Goal: Task Accomplishment & Management: Complete application form

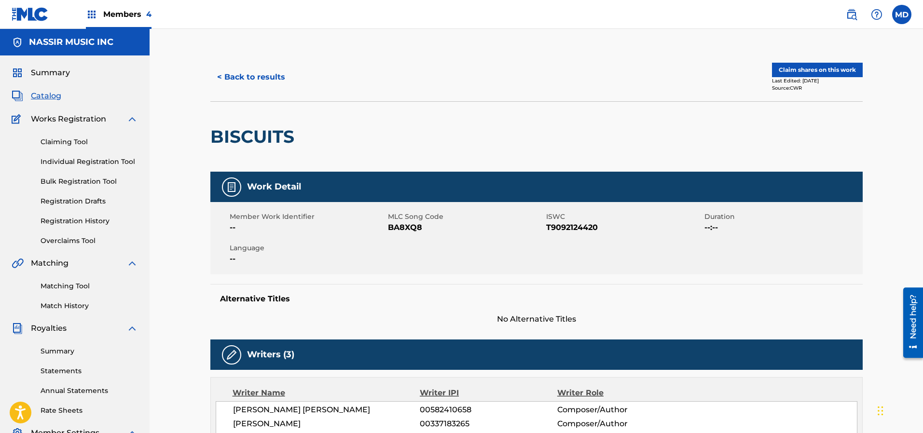
click at [245, 75] on button "< Back to results" at bounding box center [251, 77] width 82 height 24
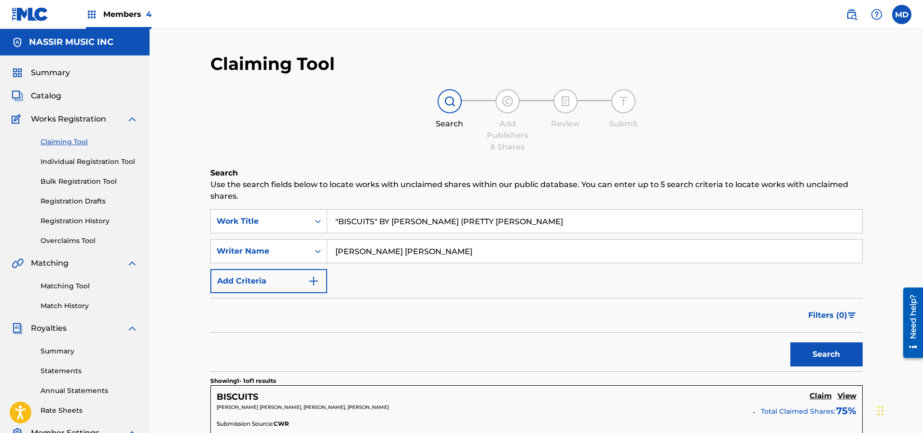
scroll to position [164, 0]
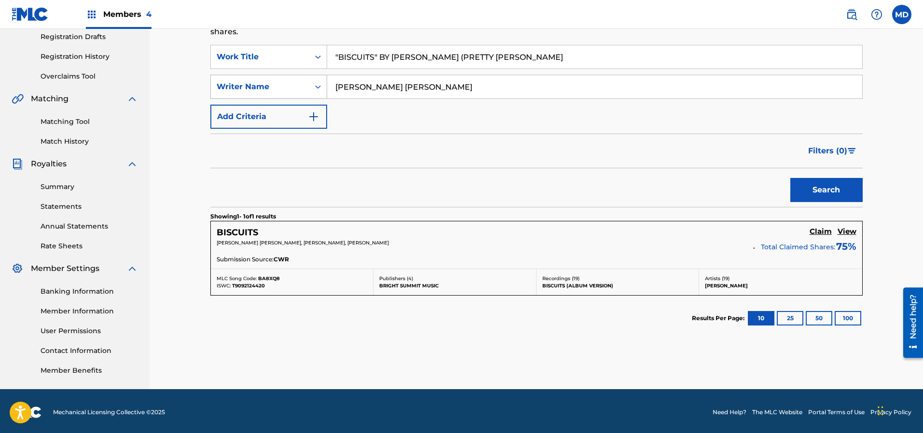
drag, startPoint x: 552, startPoint y: 58, endPoint x: 283, endPoint y: 77, distance: 270.2
click at [283, 77] on div "SearchWithCriteria68219432-fd7c-4ca7-a471-747fff6fcb00 Work Title "BISCUITS" BY…" at bounding box center [536, 87] width 652 height 84
paste input "Ruckus In B Minor"
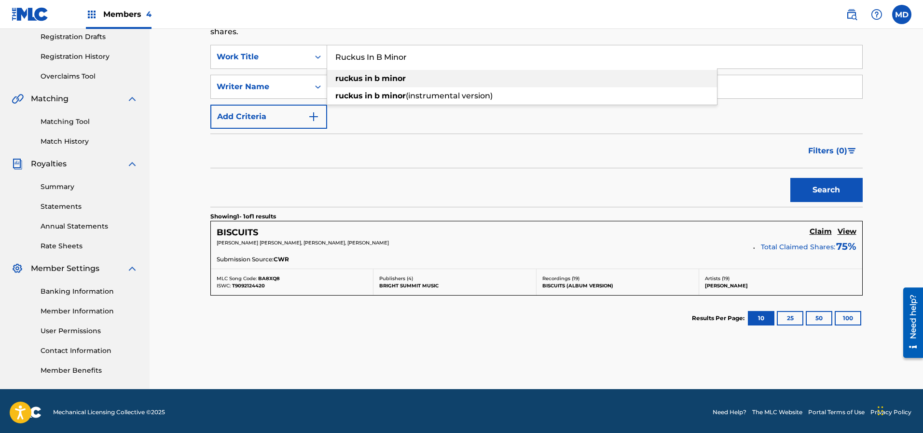
click at [419, 80] on div "ruckus in b minor" at bounding box center [522, 78] width 390 height 17
type input "ruckus in b minor"
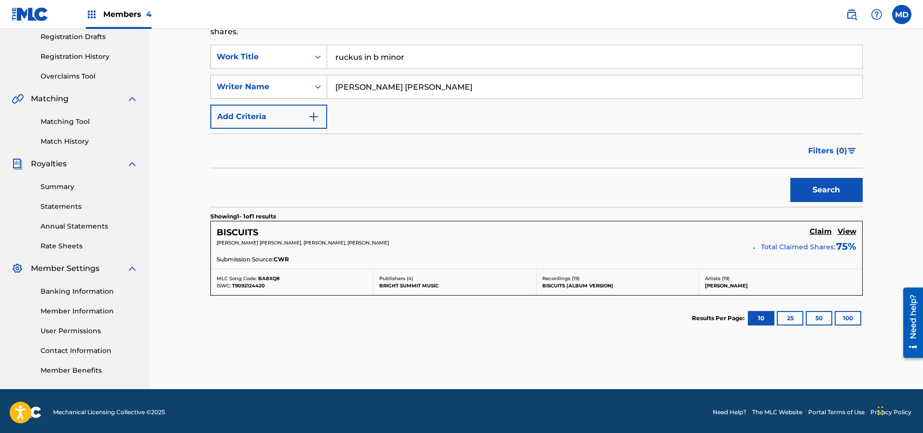
drag, startPoint x: 490, startPoint y: 84, endPoint x: 308, endPoint y: 97, distance: 182.8
click at [308, 97] on div "SearchWithCriteriaf7e3086e-8699-415a-9f5c-fc55a622cbbc Writer Name [PERSON_NAME…" at bounding box center [536, 87] width 652 height 24
click at [806, 184] on button "Search" at bounding box center [826, 190] width 72 height 24
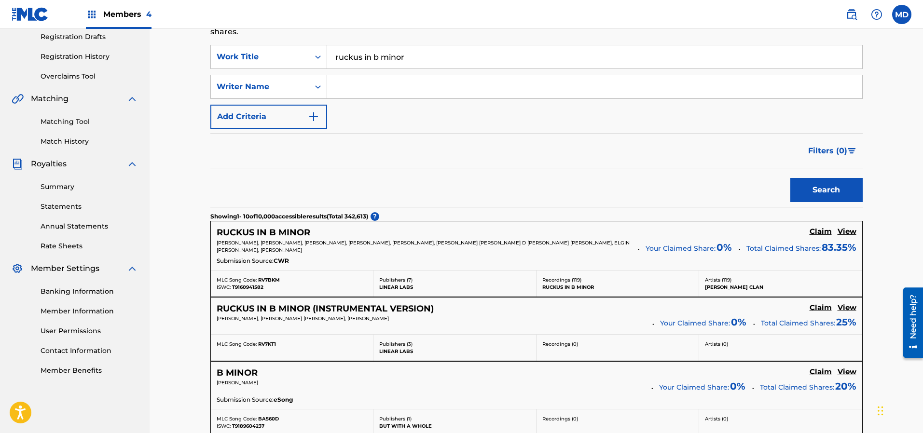
click at [844, 231] on h5 "View" at bounding box center [846, 231] width 19 height 9
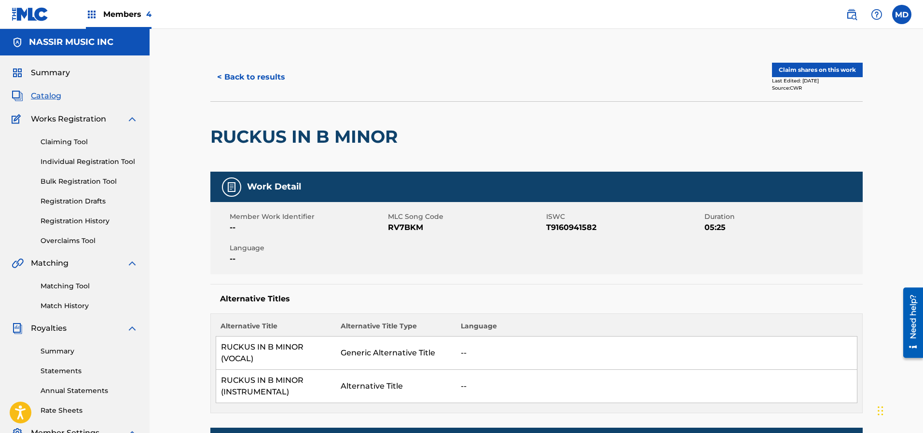
click at [793, 70] on button "Claim shares on this work" at bounding box center [817, 70] width 91 height 14
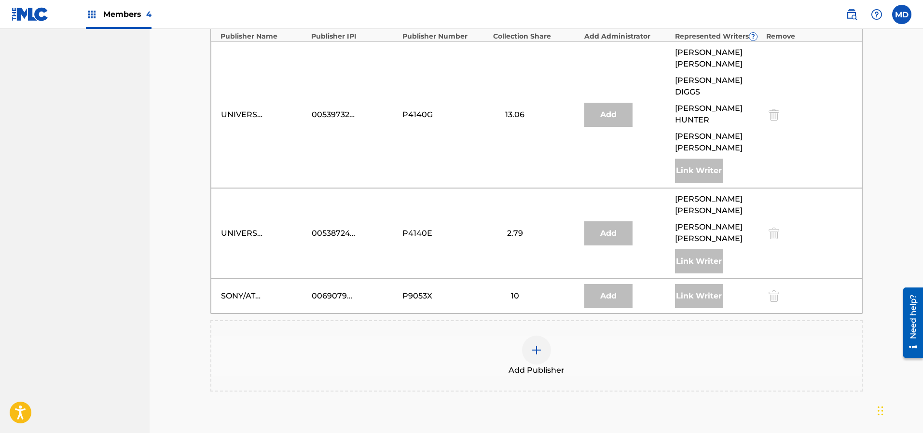
scroll to position [609, 0]
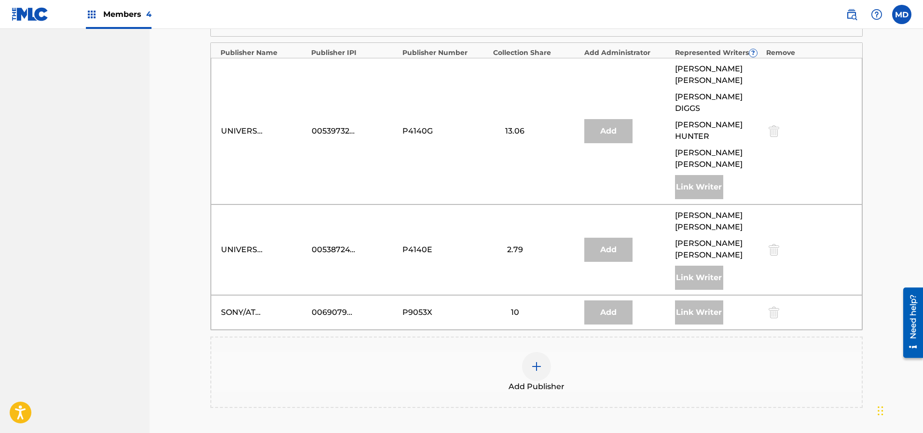
click at [538, 361] on img at bounding box center [537, 367] width 12 height 12
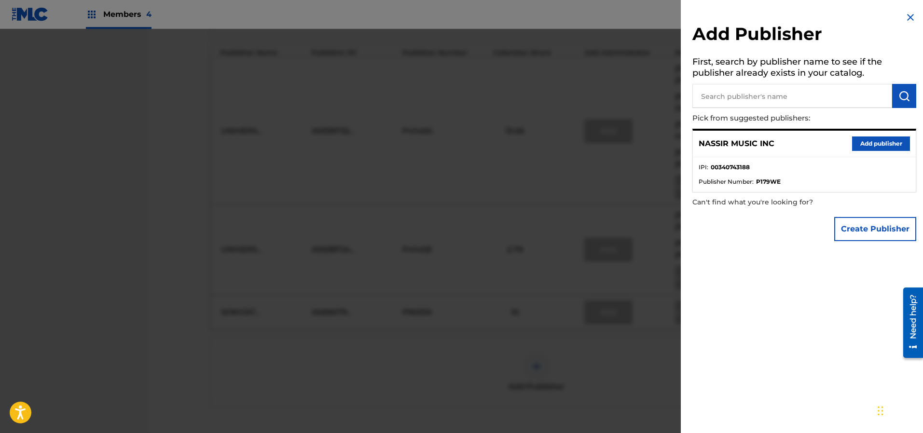
click at [910, 17] on img at bounding box center [910, 18] width 12 height 12
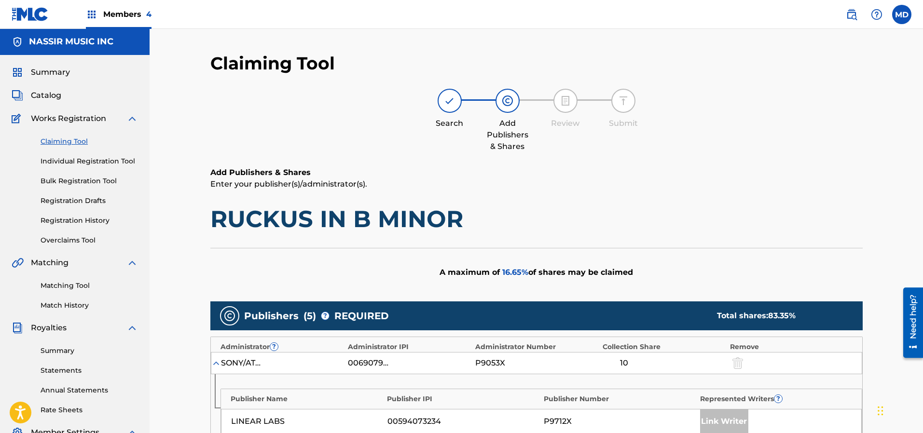
scroll to position [0, 0]
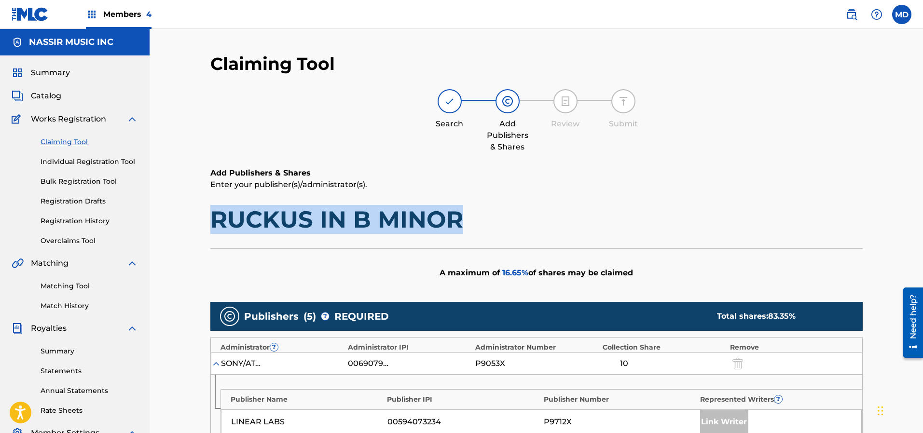
drag, startPoint x: 461, startPoint y: 218, endPoint x: 214, endPoint y: 219, distance: 247.4
click at [214, 219] on h1 "RUCKUS IN B MINOR" at bounding box center [536, 219] width 652 height 29
copy h1 "RUCKUS IN B MINOR"
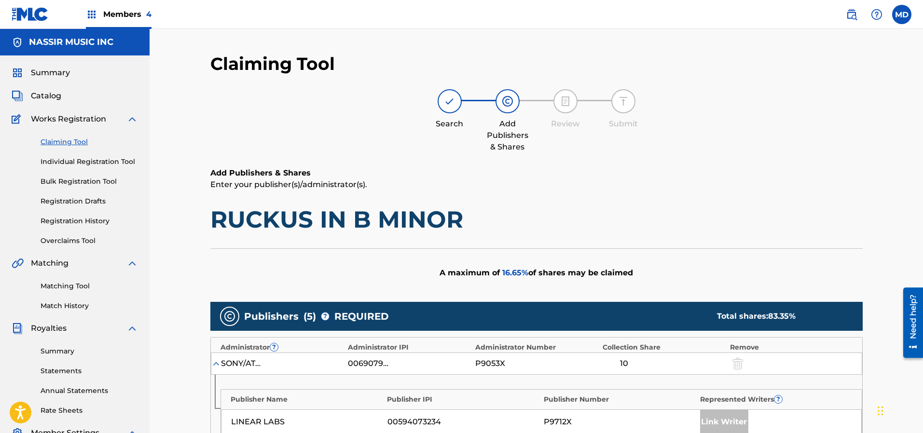
click at [121, 10] on span "Members 4" at bounding box center [127, 14] width 48 height 11
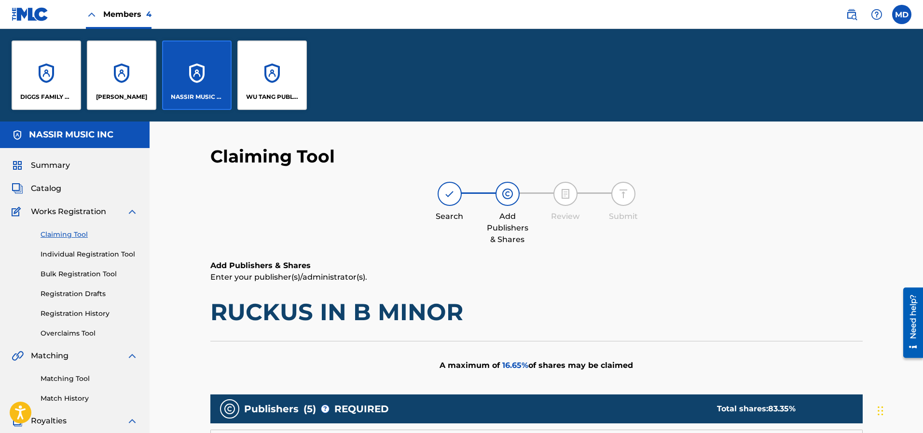
click at [34, 84] on div "DIGGS FAMILY MUSIC" at bounding box center [46, 75] width 69 height 69
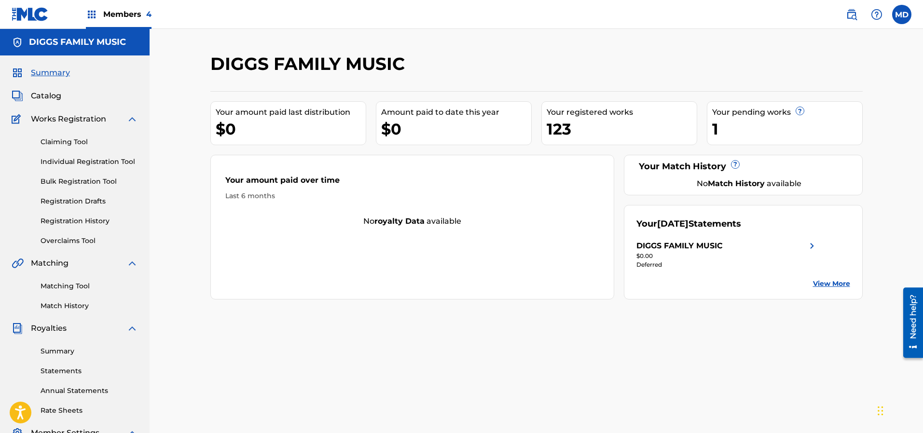
click at [60, 141] on link "Claiming Tool" at bounding box center [89, 142] width 97 height 10
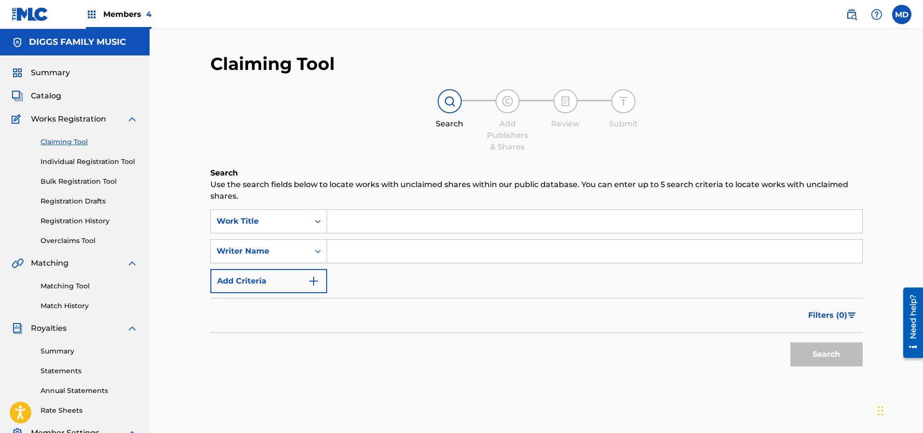
click at [473, 222] on input "Search Form" at bounding box center [594, 221] width 535 height 23
paste input "RUCKUS IN B MINOR"
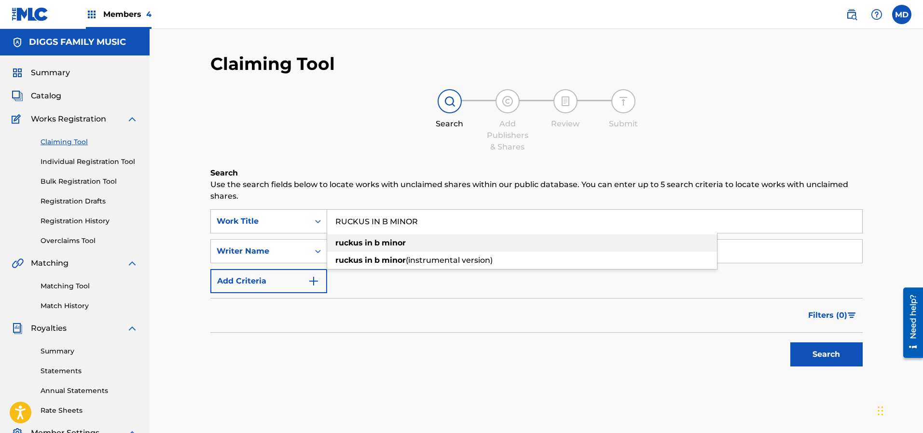
click at [498, 240] on div "ruckus in b minor" at bounding box center [522, 242] width 390 height 17
type input "ruckus in b minor"
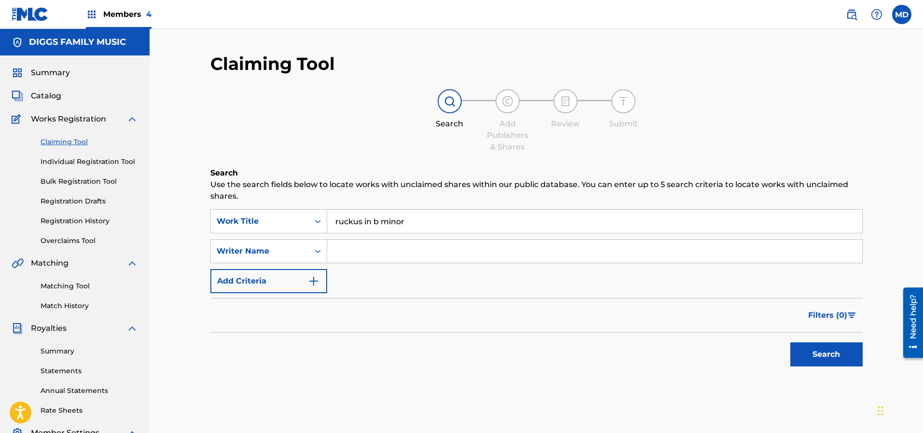
click at [806, 354] on button "Search" at bounding box center [826, 354] width 72 height 24
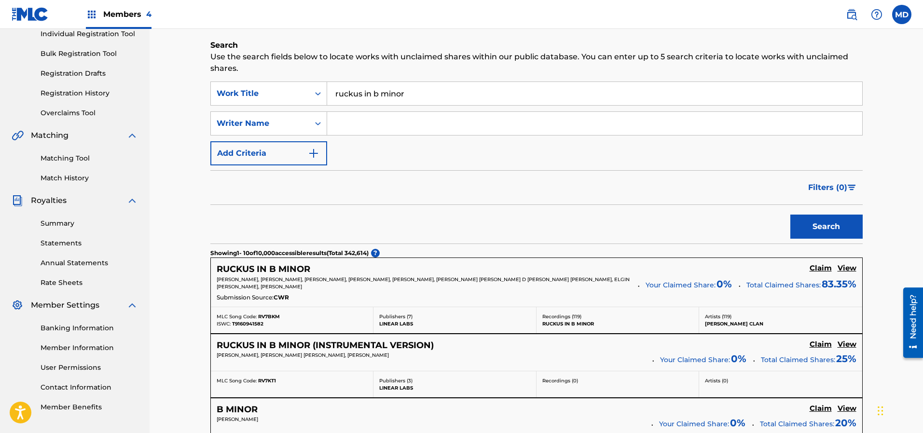
scroll to position [145, 0]
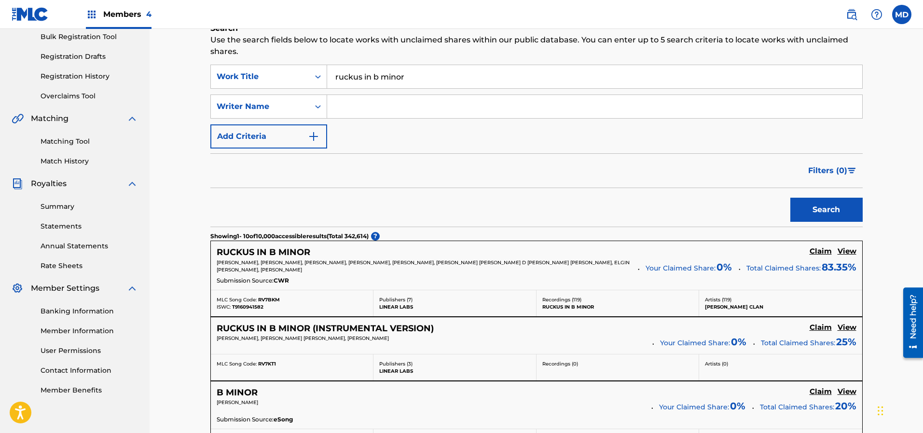
click at [848, 251] on h5 "View" at bounding box center [846, 251] width 19 height 9
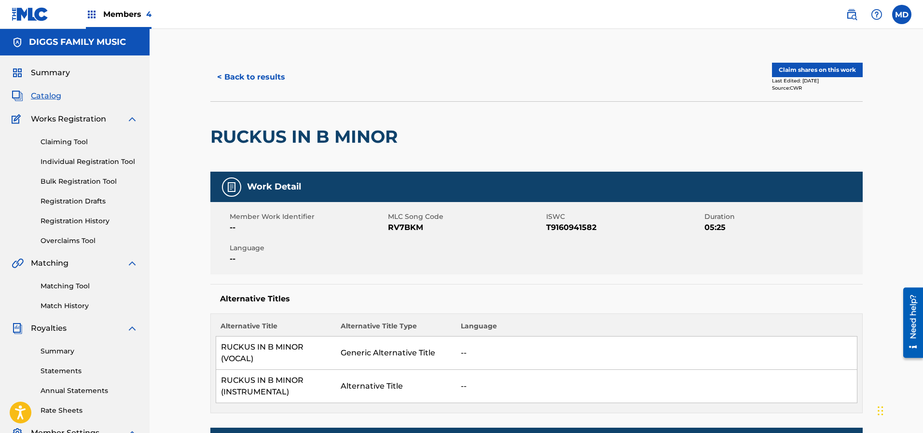
click at [822, 73] on button "Claim shares on this work" at bounding box center [817, 70] width 91 height 14
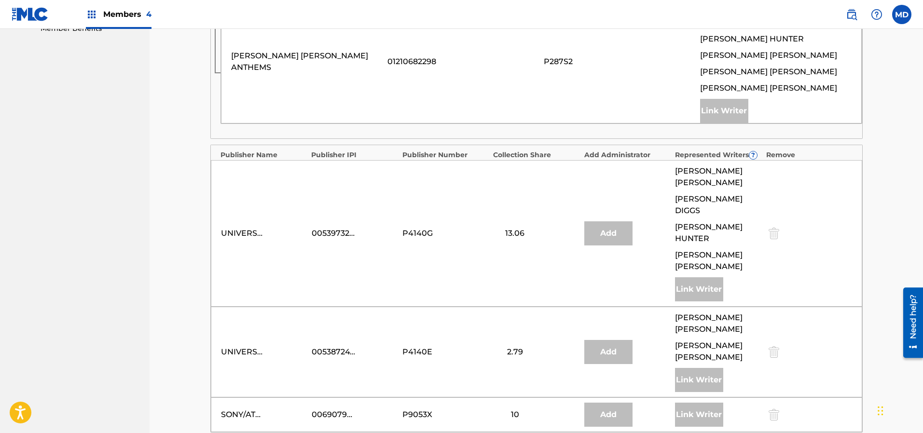
scroll to position [681, 0]
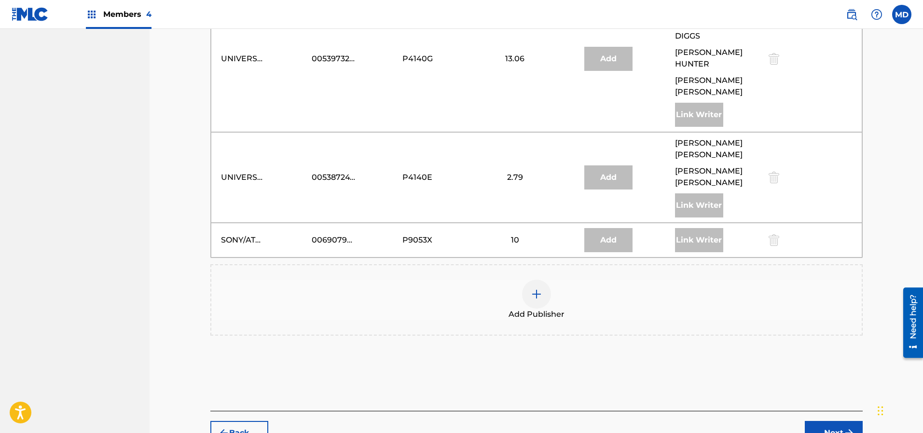
click at [534, 288] on img at bounding box center [537, 294] width 12 height 12
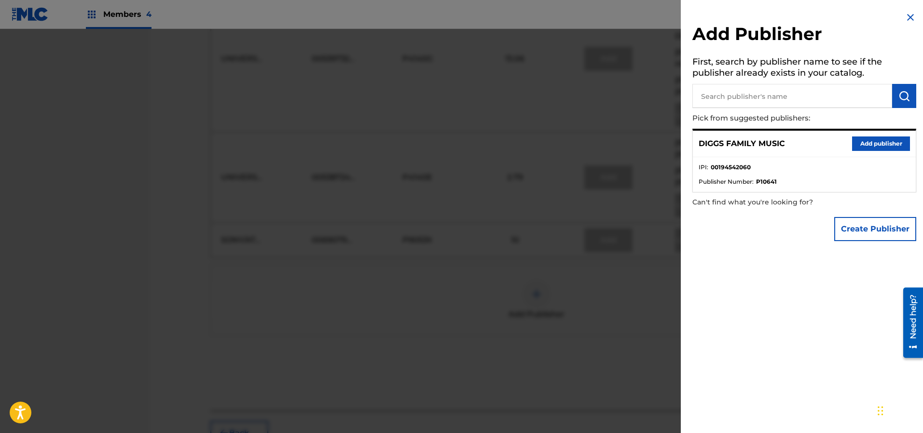
click at [870, 147] on button "Add publisher" at bounding box center [881, 143] width 58 height 14
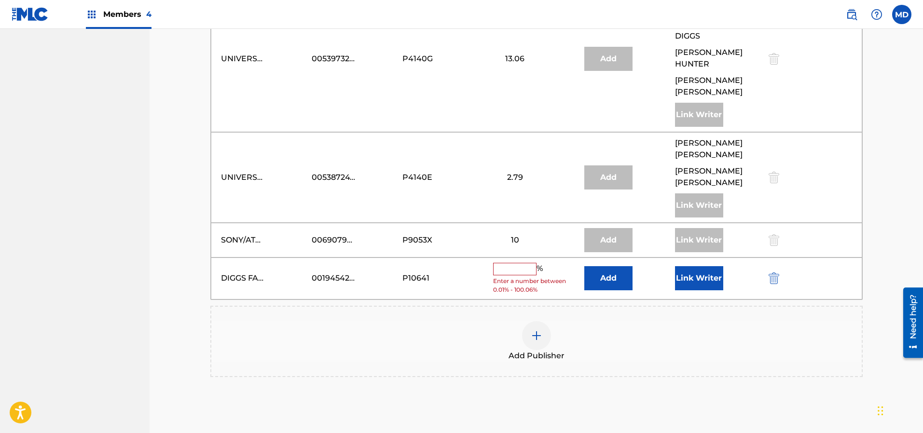
click at [714, 266] on button "Link Writer" at bounding box center [699, 278] width 48 height 24
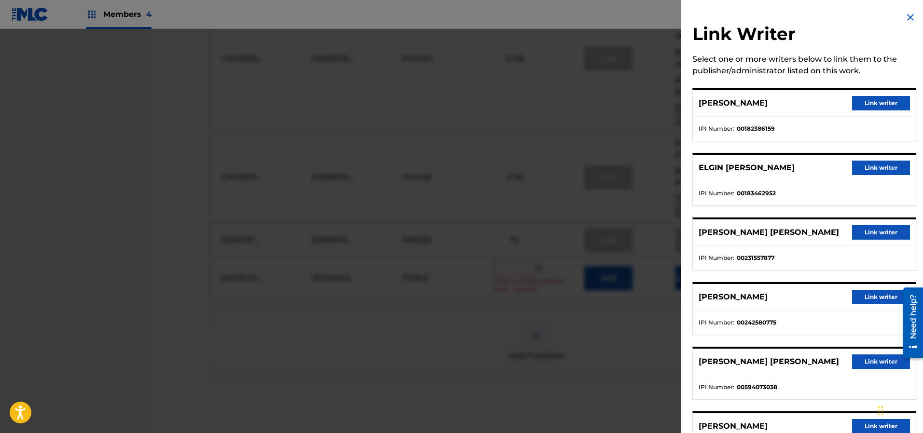
click at [864, 169] on button "Link writer" at bounding box center [881, 168] width 58 height 14
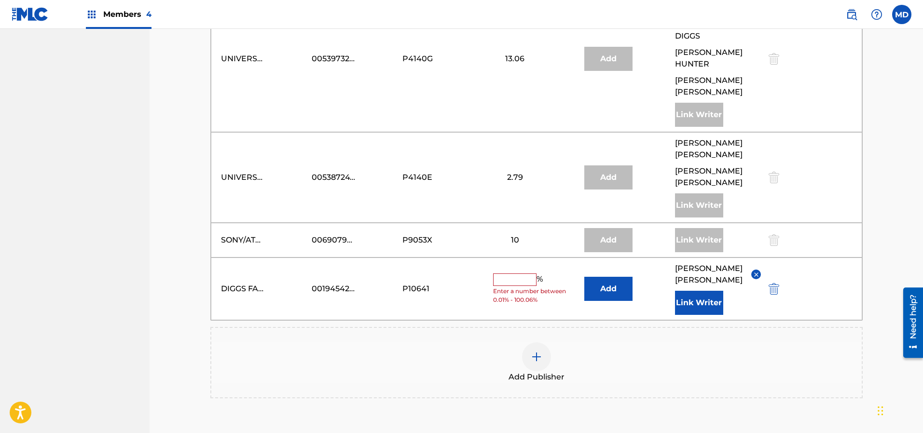
click at [711, 291] on button "Link Writer" at bounding box center [699, 303] width 48 height 24
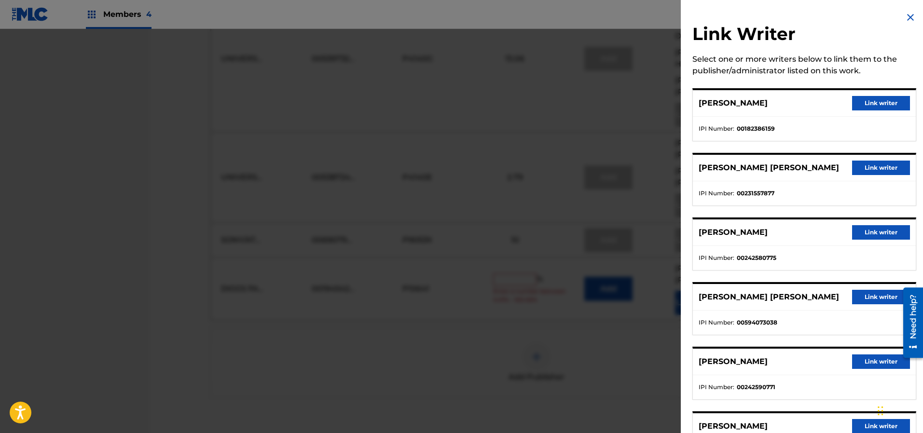
click at [862, 167] on button "Link writer" at bounding box center [881, 168] width 58 height 14
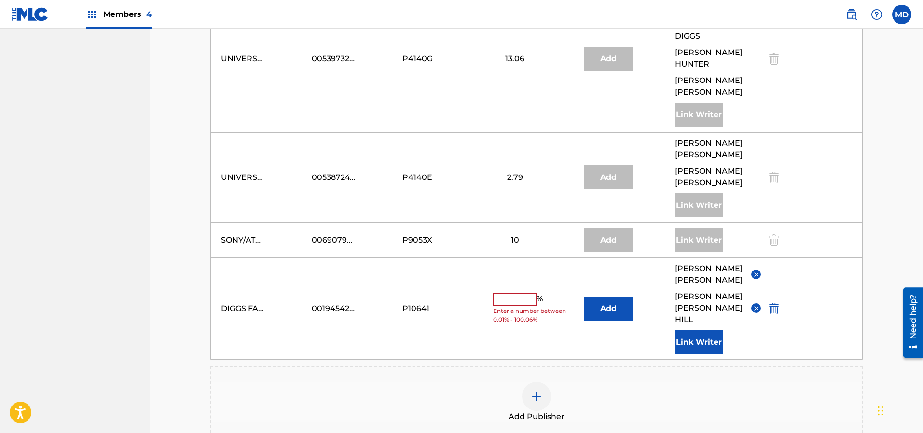
click at [706, 330] on button "Link Writer" at bounding box center [699, 342] width 48 height 24
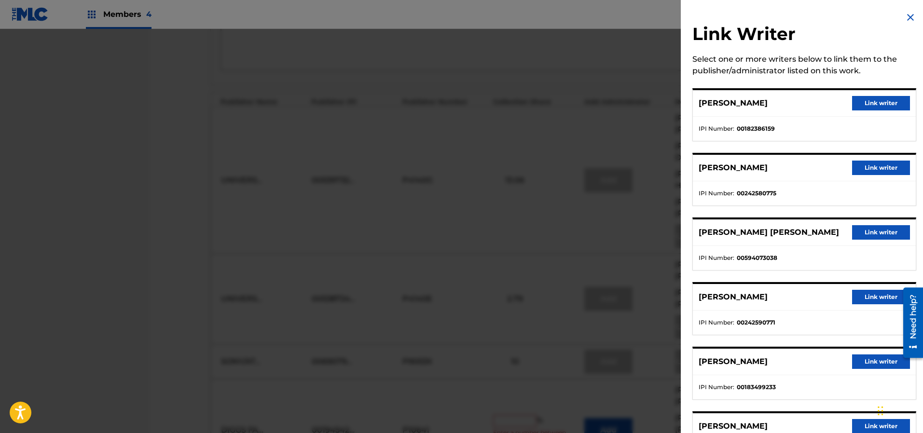
scroll to position [555, 0]
click at [911, 15] on img at bounding box center [910, 18] width 12 height 12
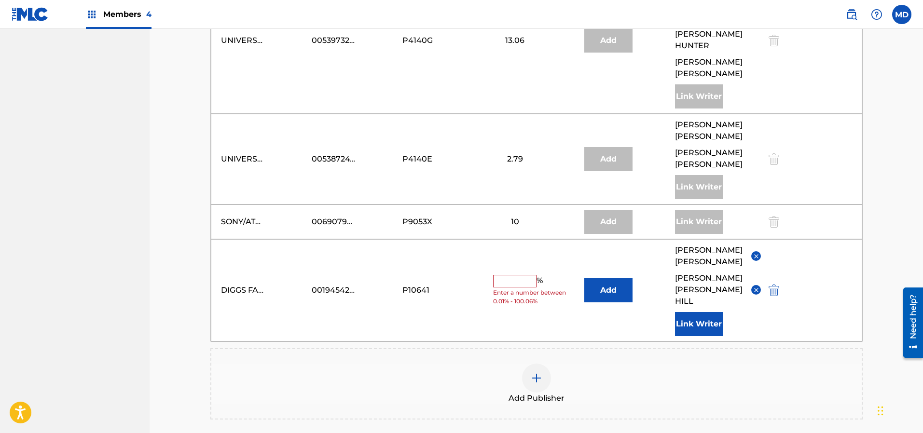
scroll to position [772, 0]
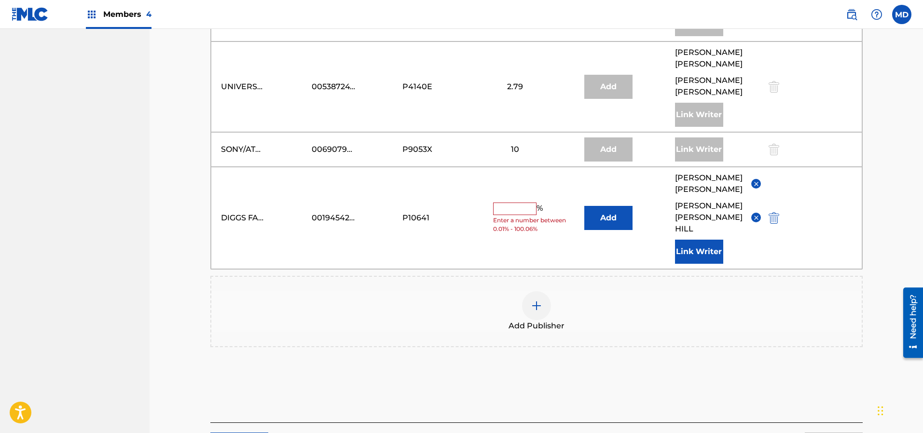
click at [519, 203] on input "text" at bounding box center [514, 209] width 43 height 13
type input "1"
type input "16.65"
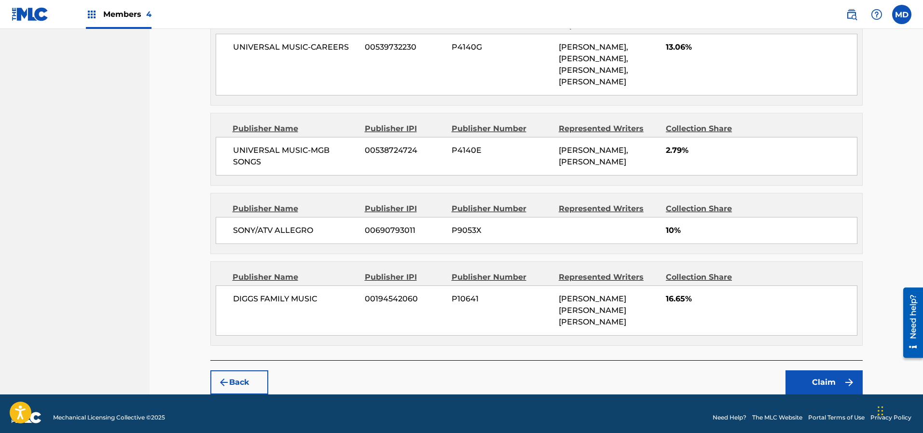
scroll to position [807, 0]
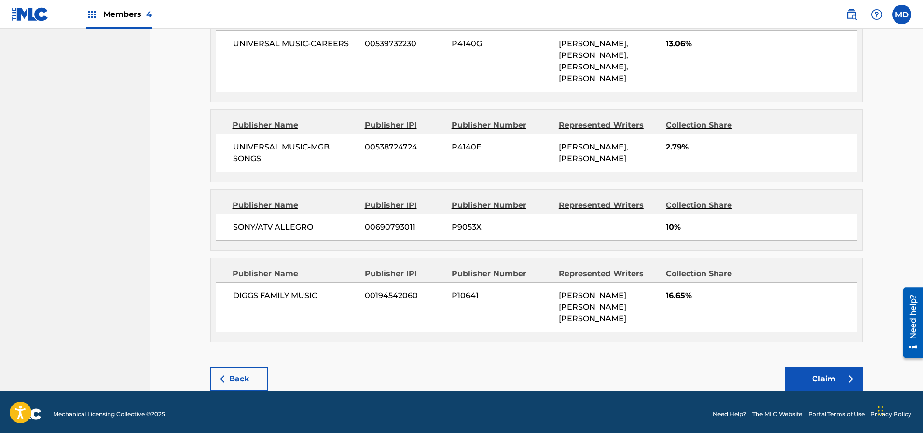
click at [812, 374] on button "Claim" at bounding box center [823, 379] width 77 height 24
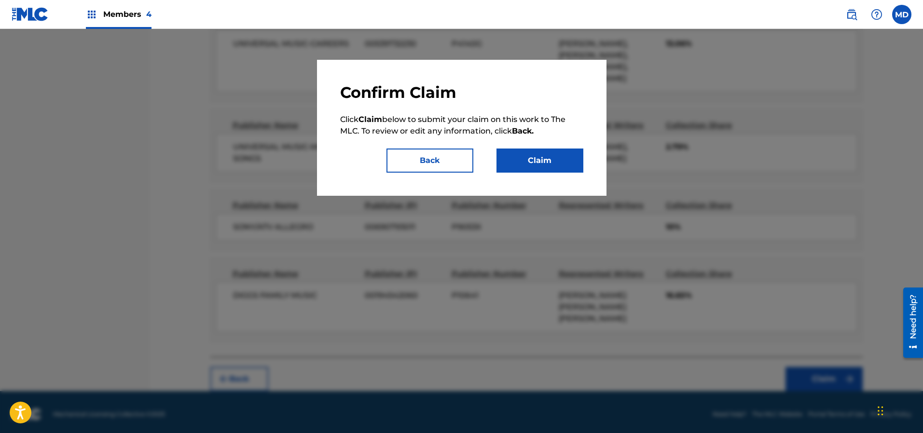
click at [522, 166] on button "Claim" at bounding box center [539, 161] width 87 height 24
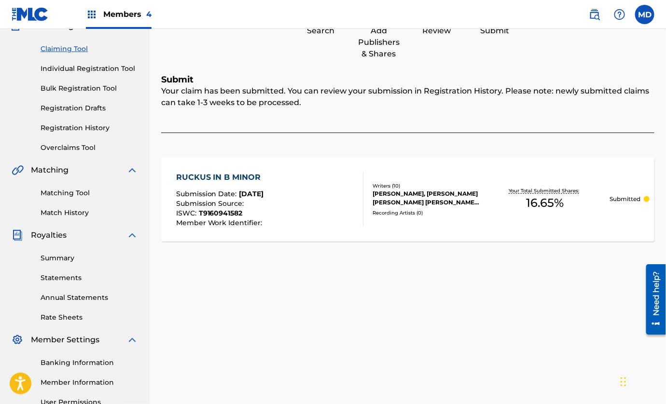
scroll to position [20, 0]
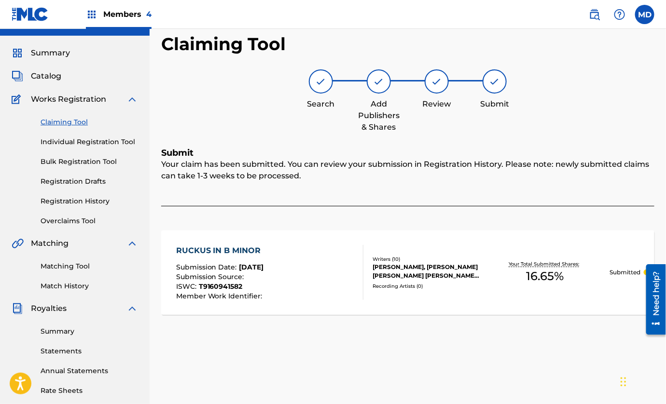
click at [66, 123] on link "Claiming Tool" at bounding box center [89, 122] width 97 height 10
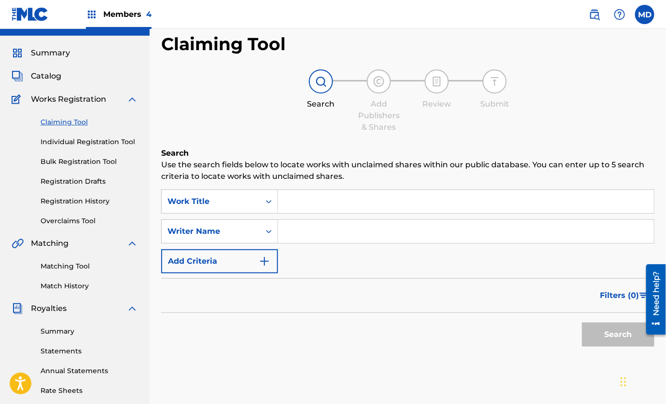
scroll to position [0, 0]
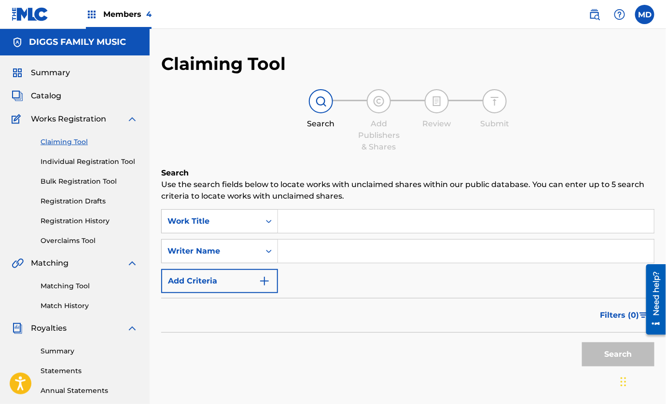
click at [336, 218] on input "Search Form" at bounding box center [466, 221] width 376 height 23
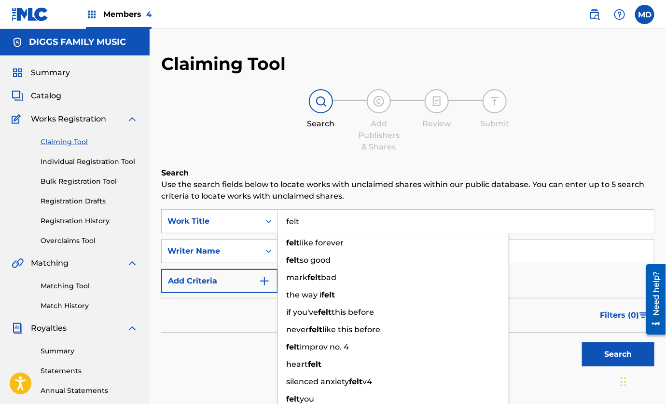
click at [379, 220] on input "felt" at bounding box center [466, 221] width 376 height 23
click at [307, 229] on input "felt" at bounding box center [466, 221] width 376 height 23
click at [306, 225] on input "felt" at bounding box center [466, 221] width 376 height 23
type input "felt"
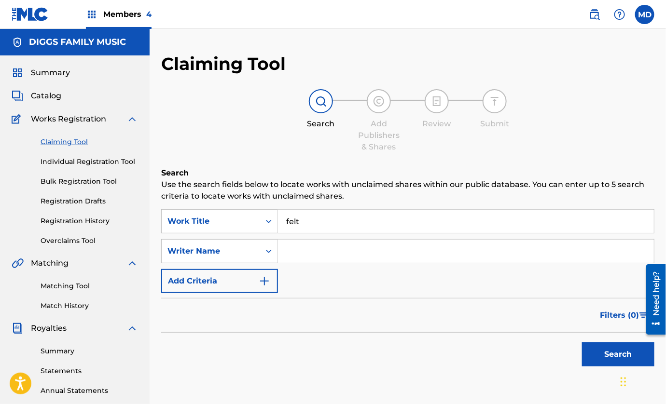
click at [344, 163] on div "Claiming Tool Search Add Publishers & Shares Review Submit Search Use the searc…" at bounding box center [407, 236] width 493 height 367
click at [611, 358] on button "Search" at bounding box center [618, 354] width 72 height 24
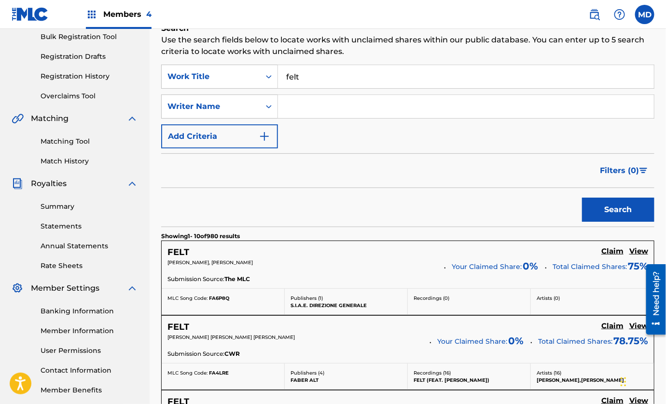
scroll to position [72, 0]
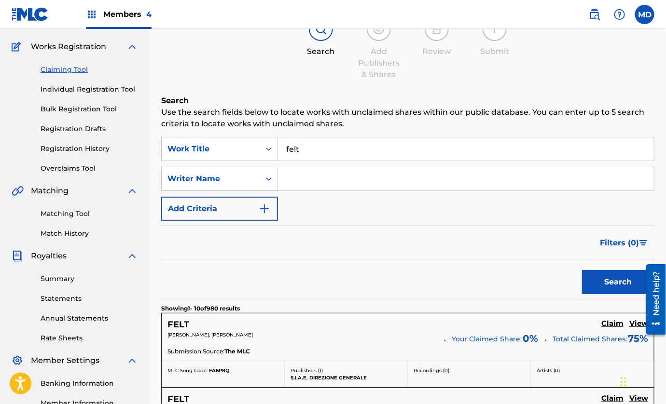
click at [321, 176] on input "Search Form" at bounding box center [466, 178] width 376 height 23
click at [599, 283] on button "Search" at bounding box center [618, 282] width 72 height 24
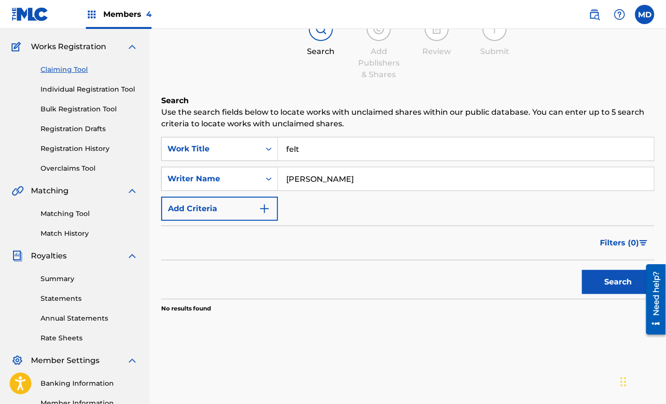
drag, startPoint x: 357, startPoint y: 177, endPoint x: 251, endPoint y: 197, distance: 108.6
click at [251, 197] on div "SearchWithCriteria68219432-fd7c-4ca7-a471-747fff6fcb00 Work Title felt SearchWi…" at bounding box center [407, 179] width 493 height 84
paste input "[PERSON_NAME]"
type input "[PERSON_NAME]"
click at [600, 278] on button "Search" at bounding box center [618, 282] width 72 height 24
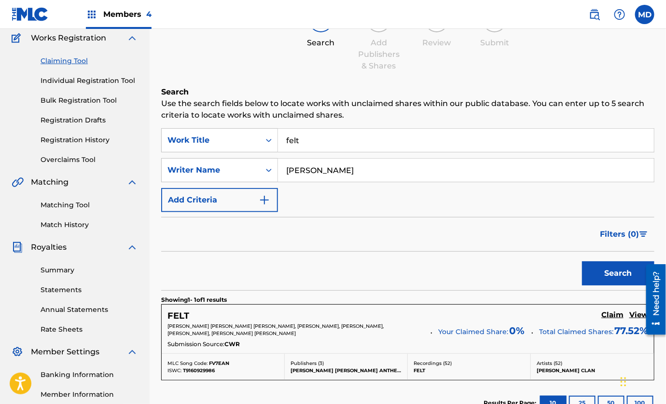
scroll to position [145, 0]
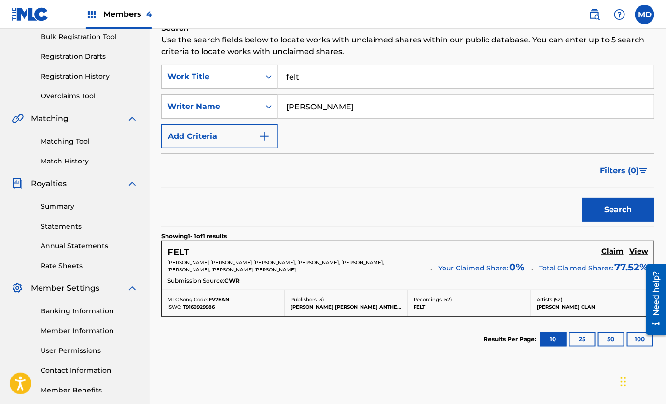
click at [637, 251] on h5 "View" at bounding box center [638, 251] width 19 height 9
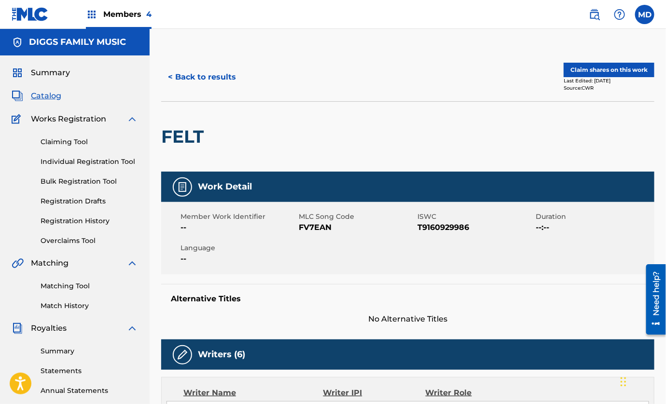
click at [616, 70] on button "Claim shares on this work" at bounding box center [608, 70] width 91 height 14
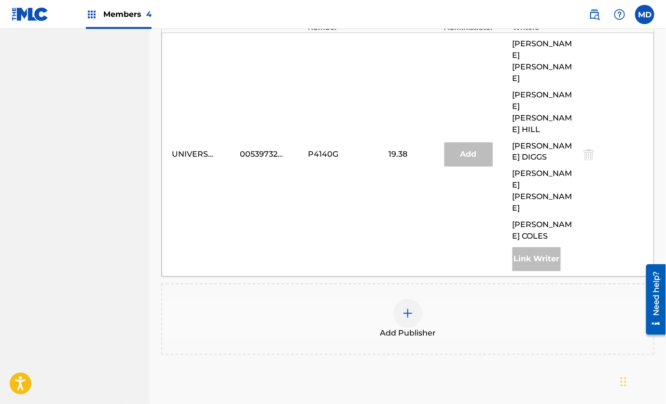
scroll to position [546, 0]
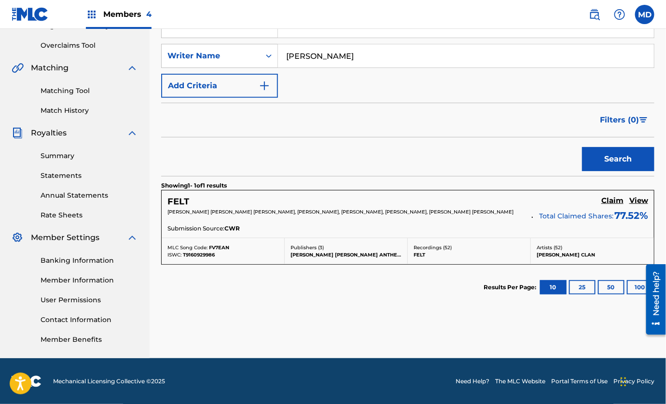
click at [639, 202] on h5 "View" at bounding box center [638, 200] width 19 height 9
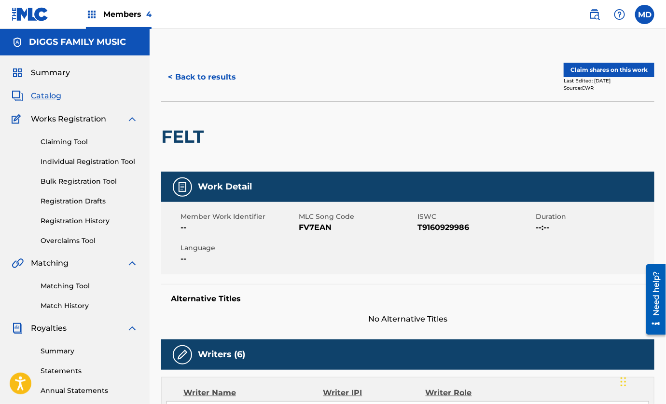
click at [582, 71] on button "Claim shares on this work" at bounding box center [608, 70] width 91 height 14
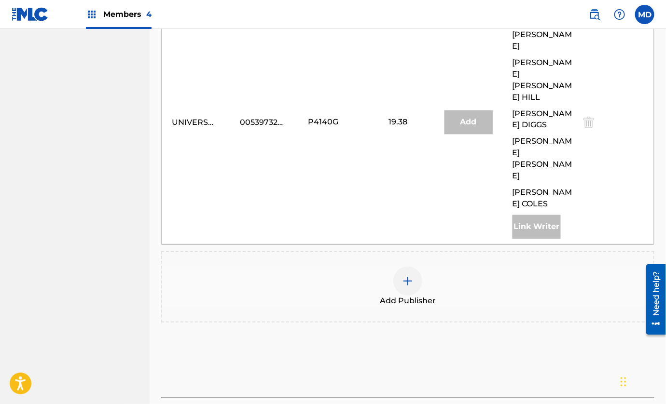
scroll to position [546, 0]
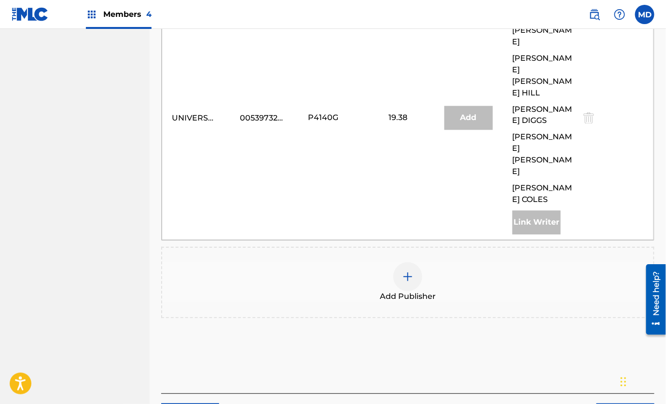
click at [411, 271] on img at bounding box center [408, 277] width 12 height 12
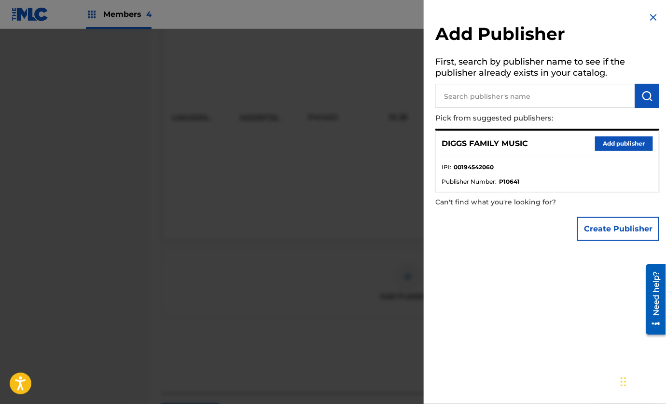
click at [612, 144] on button "Add publisher" at bounding box center [624, 143] width 58 height 14
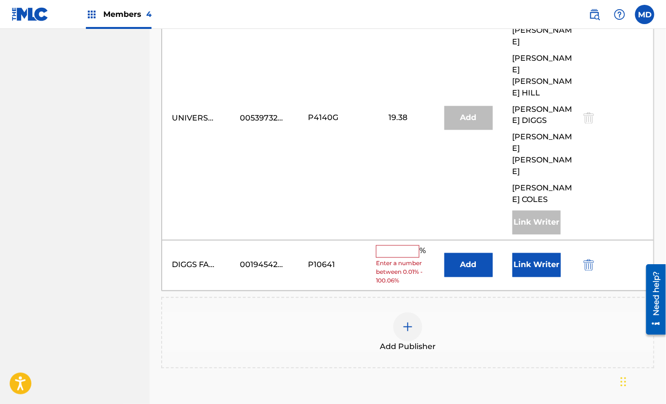
click at [532, 253] on button "Link Writer" at bounding box center [536, 265] width 48 height 24
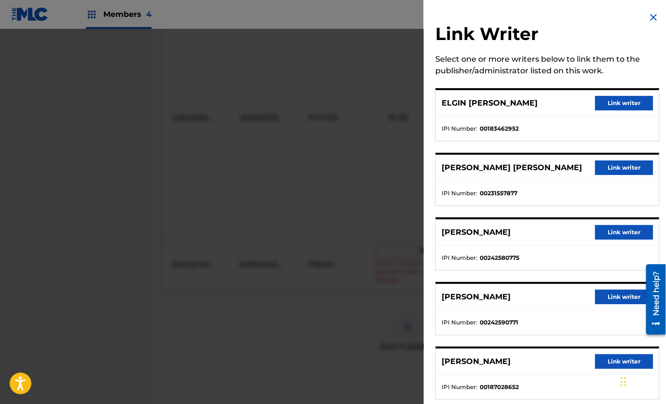
click at [617, 104] on button "Link writer" at bounding box center [624, 103] width 58 height 14
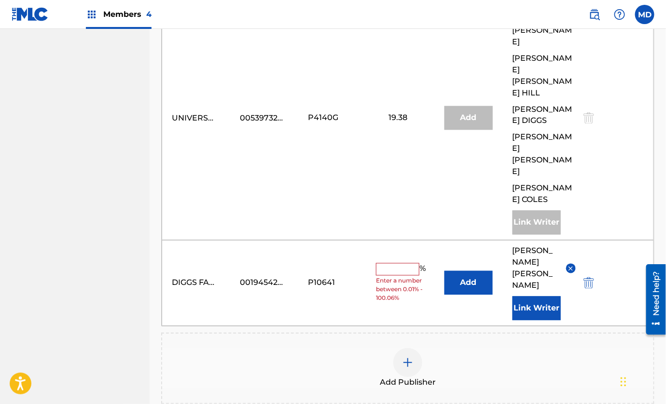
click at [533, 297] on button "Link Writer" at bounding box center [536, 309] width 48 height 24
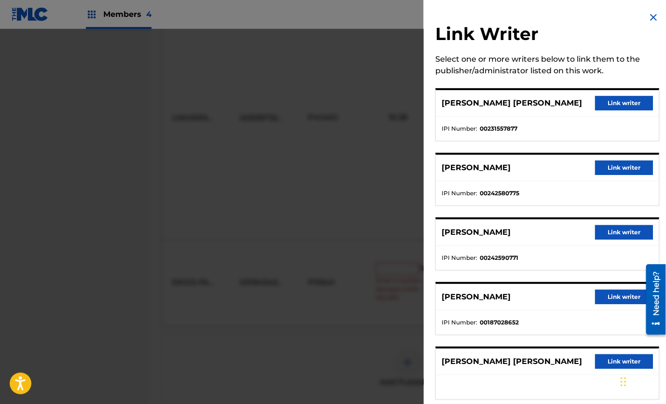
click at [615, 101] on button "Link writer" at bounding box center [624, 103] width 58 height 14
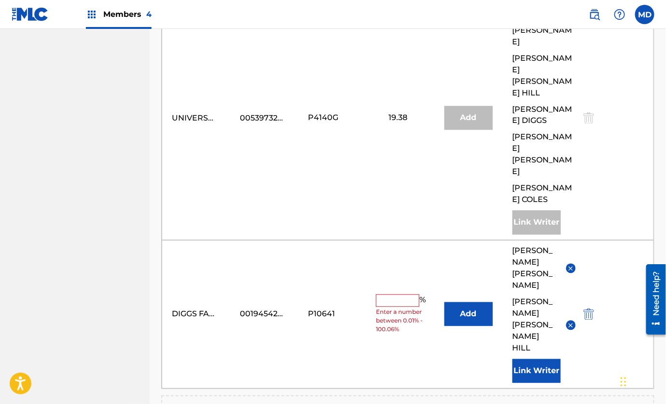
click at [391, 295] on input "text" at bounding box center [397, 301] width 43 height 13
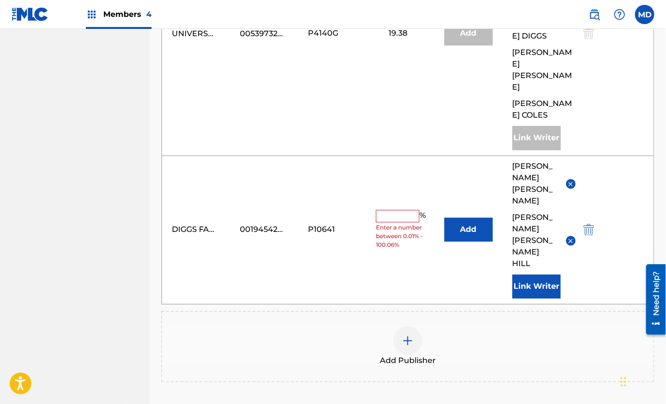
scroll to position [651, 0]
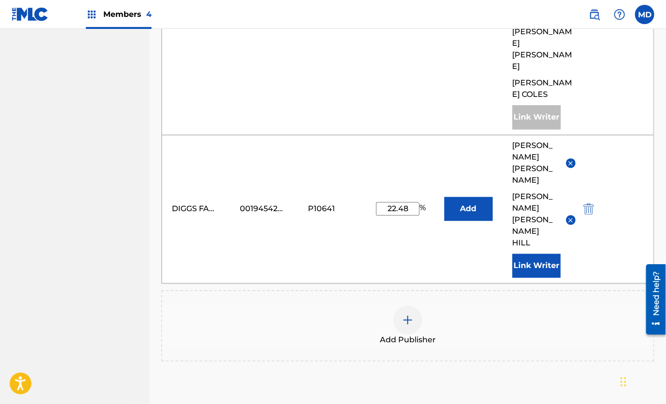
type input "22.48"
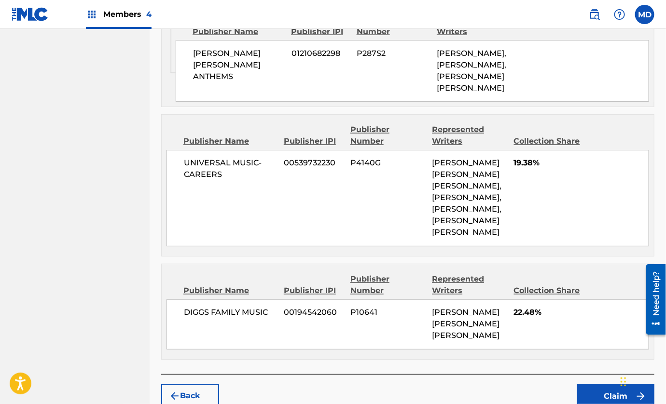
scroll to position [591, 0]
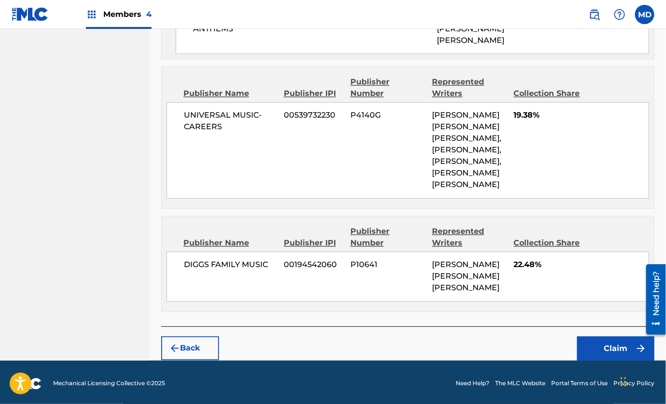
click at [606, 342] on button "Claim" at bounding box center [615, 349] width 77 height 24
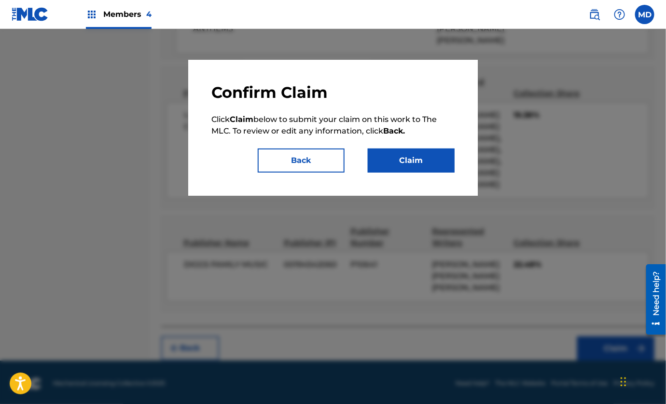
click at [389, 156] on button "Claim" at bounding box center [410, 161] width 87 height 24
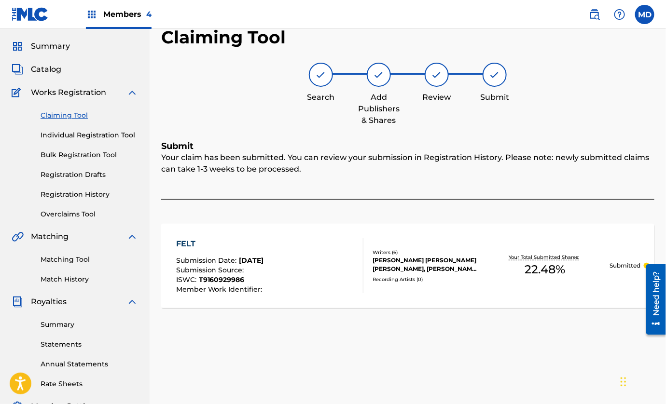
scroll to position [0, 0]
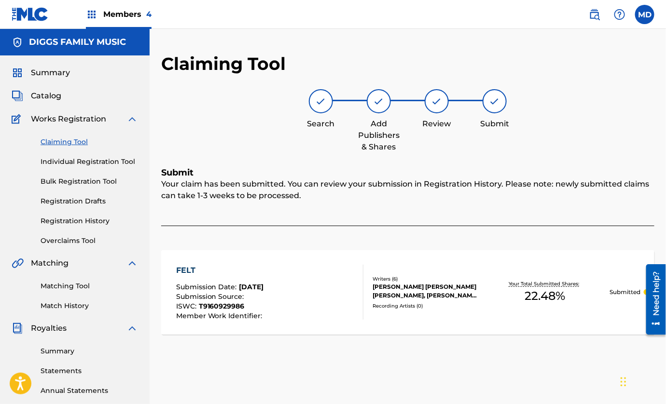
click at [66, 142] on link "Claiming Tool" at bounding box center [89, 142] width 97 height 10
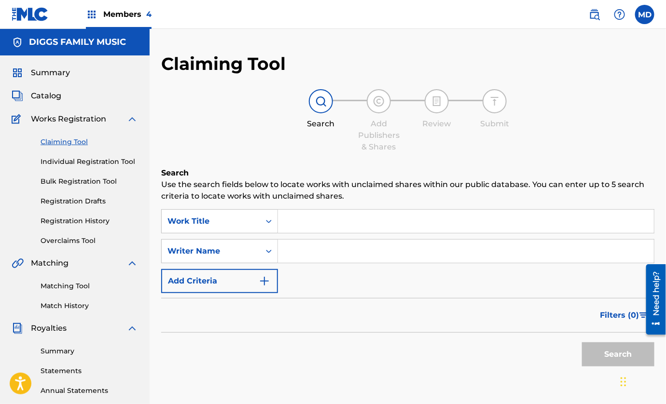
click at [333, 222] on input "Search Form" at bounding box center [466, 221] width 376 height 23
paste input "40th Street Black / We Will Fight 4:26 [PERSON_NAME] Clan A Better [DATE] Hip-H…"
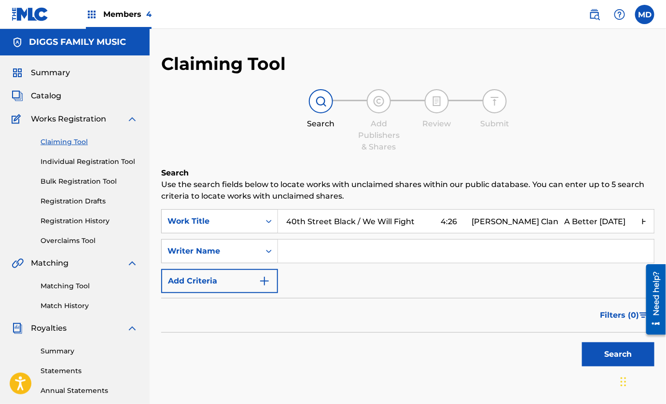
scroll to position [0, 44]
drag, startPoint x: 391, startPoint y: 221, endPoint x: 647, endPoint y: 223, distance: 256.1
click at [648, 223] on input "40th Street Black / We Will Fight 4:26 [PERSON_NAME] Clan A Better [DATE] Hip-H…" at bounding box center [466, 221] width 376 height 23
click at [287, 221] on input "40th Street Black / We Will Fight" at bounding box center [466, 221] width 376 height 23
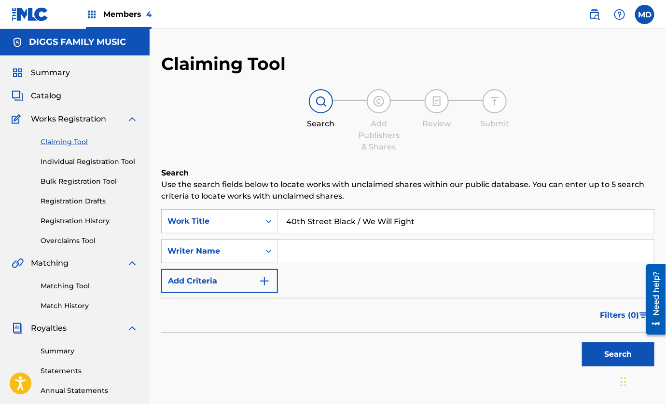
click at [463, 219] on input "40th Street Black / We Will Fight" at bounding box center [466, 221] width 376 height 23
type input "40th Street Black / We Will Fight"
click at [600, 356] on button "Search" at bounding box center [618, 354] width 72 height 24
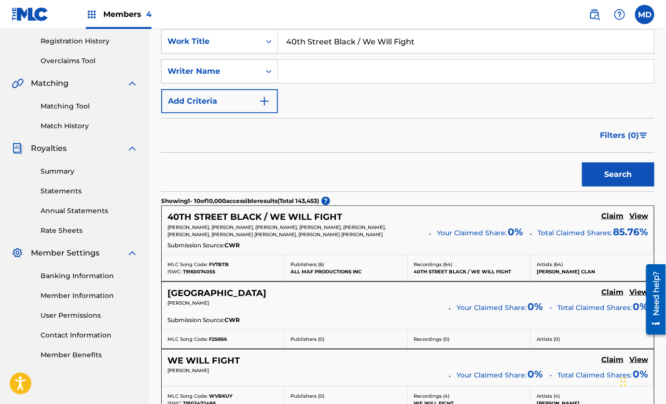
scroll to position [217, 0]
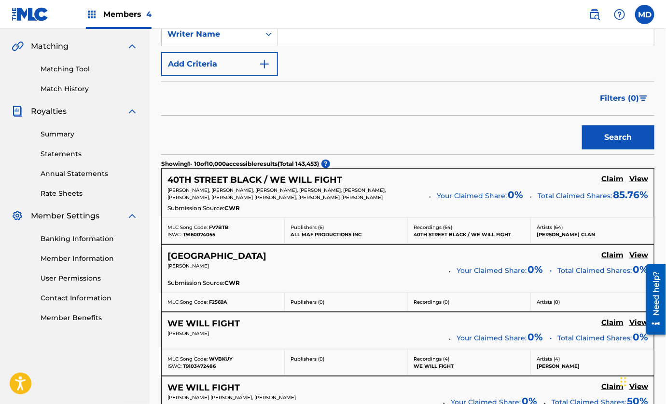
click at [642, 179] on h5 "View" at bounding box center [638, 179] width 19 height 9
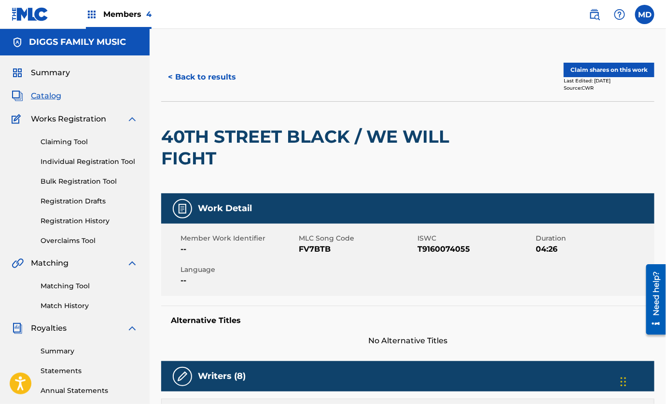
click at [592, 68] on button "Claim shares on this work" at bounding box center [608, 70] width 91 height 14
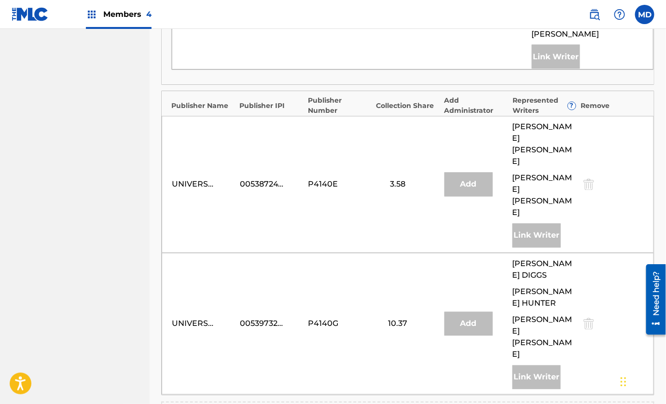
scroll to position [687, 0]
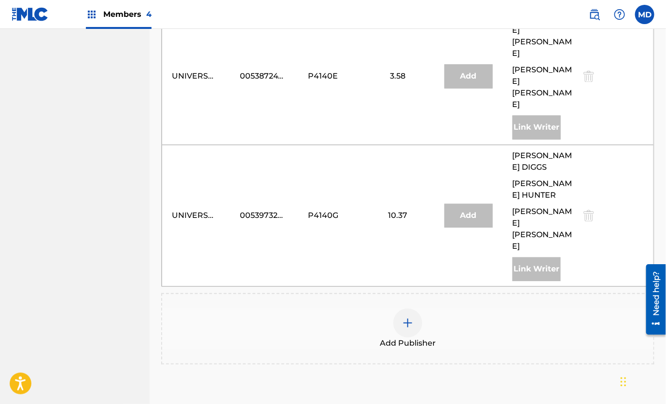
click at [407, 317] on img at bounding box center [408, 323] width 12 height 12
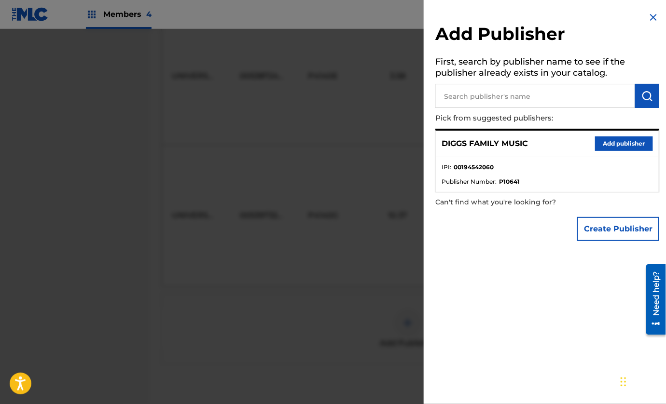
click at [637, 144] on button "Add publisher" at bounding box center [624, 143] width 58 height 14
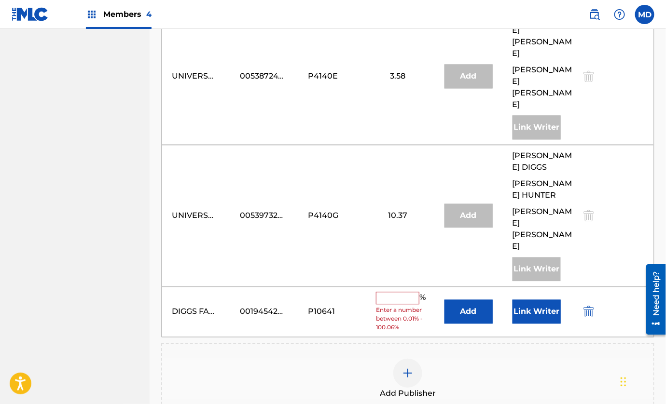
click at [406, 292] on input "text" at bounding box center [397, 298] width 43 height 13
type input "14.23"
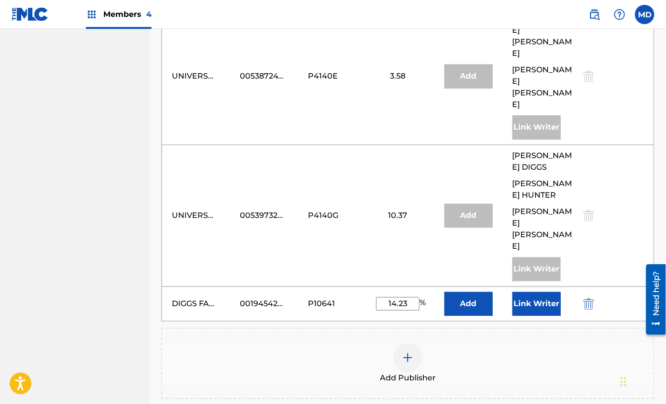
click at [535, 292] on button "Link Writer" at bounding box center [536, 304] width 48 height 24
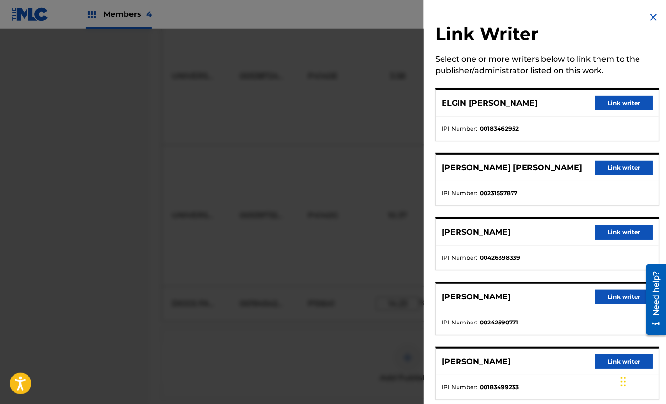
click at [605, 105] on button "Link writer" at bounding box center [624, 103] width 58 height 14
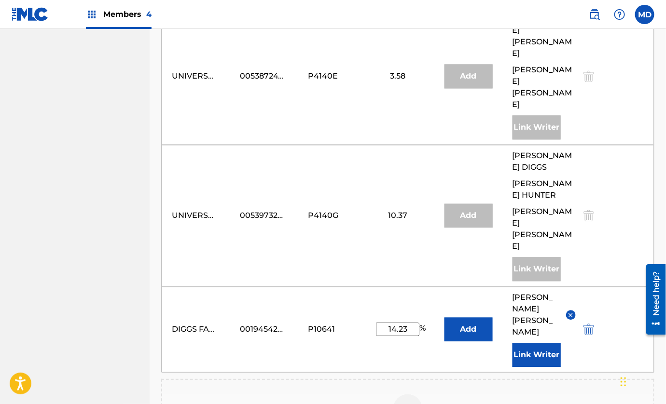
click at [520, 343] on button "Link Writer" at bounding box center [536, 355] width 48 height 24
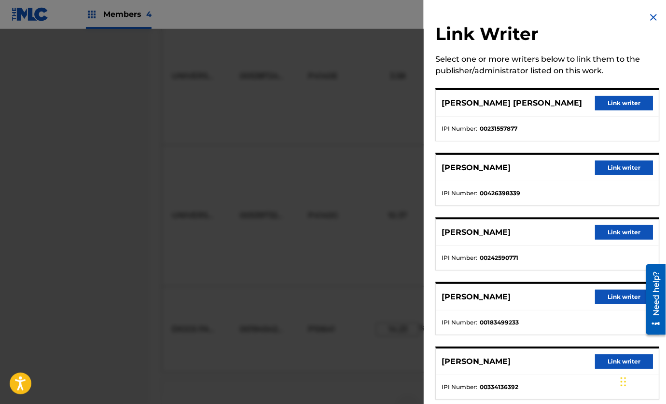
click at [612, 104] on button "Link writer" at bounding box center [624, 103] width 58 height 14
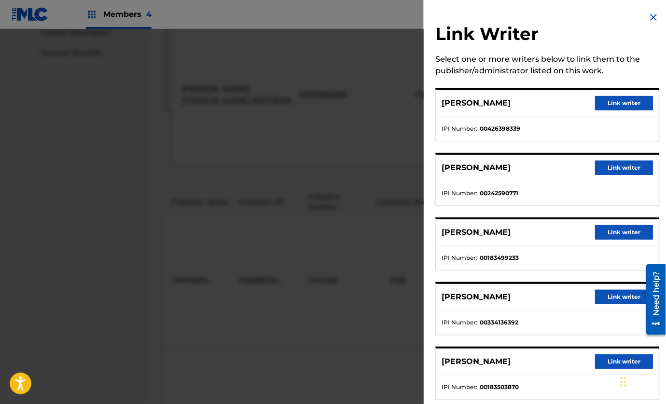
scroll to position [470, 0]
click at [649, 15] on img at bounding box center [653, 18] width 12 height 12
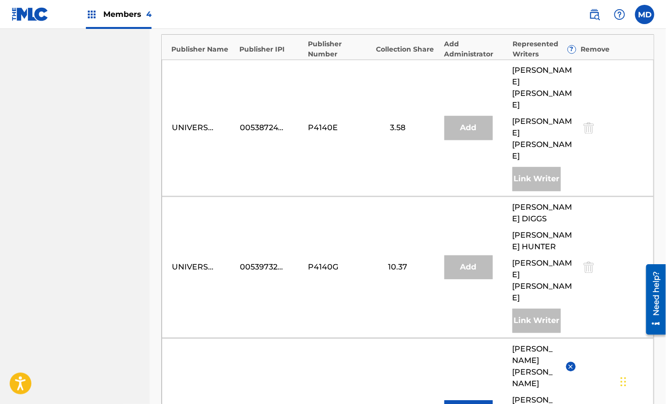
scroll to position [687, 0]
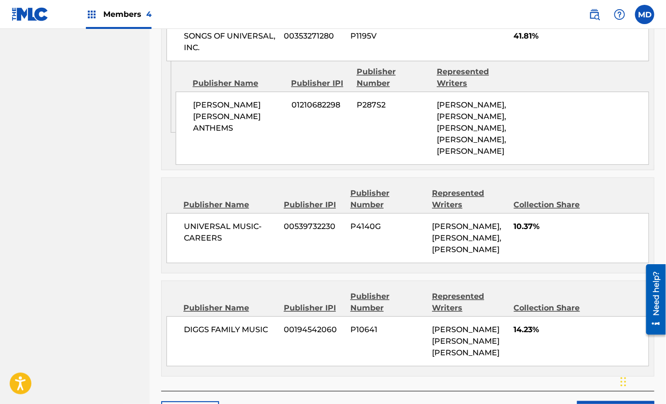
scroll to position [853, 0]
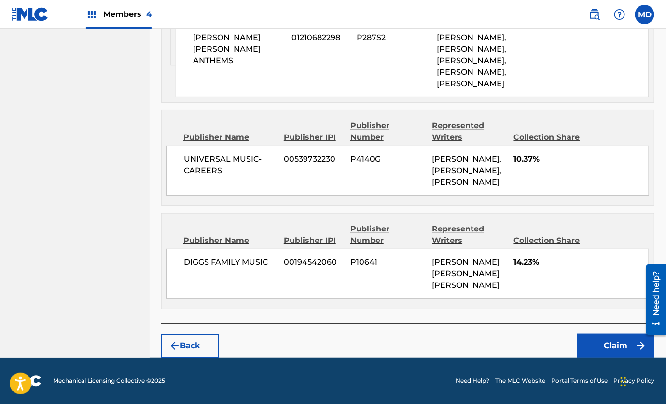
click at [610, 342] on button "Claim" at bounding box center [615, 346] width 77 height 24
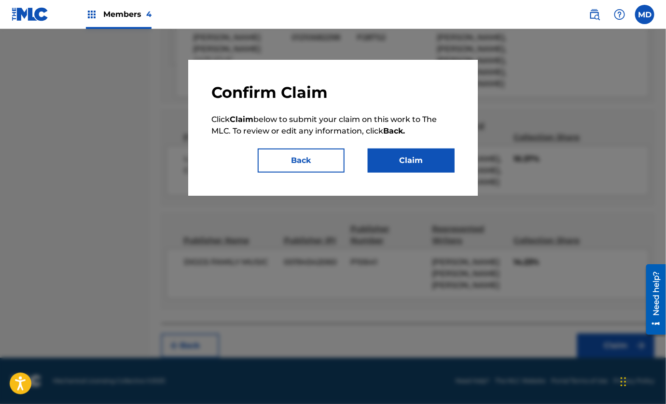
click at [403, 163] on button "Claim" at bounding box center [410, 161] width 87 height 24
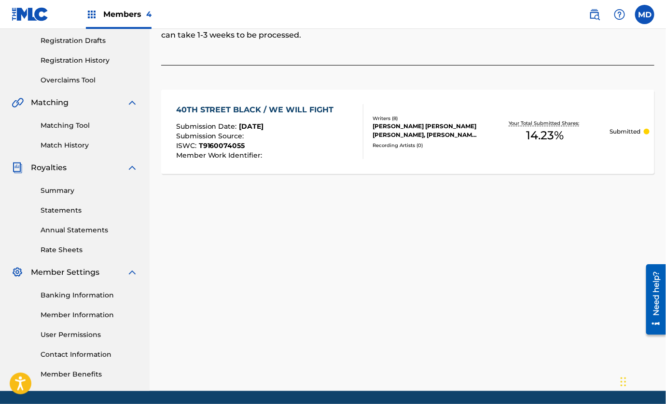
scroll to position [0, 0]
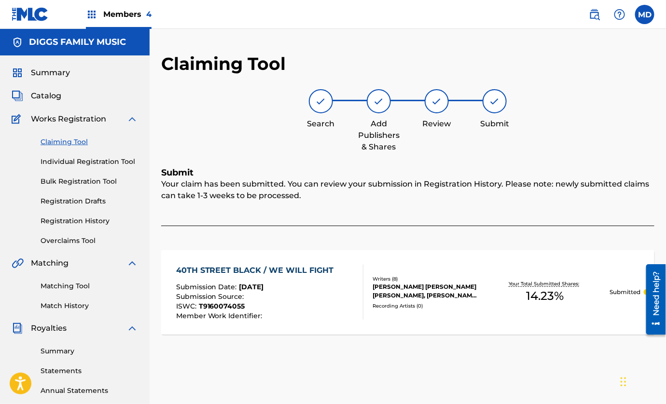
click at [57, 142] on link "Claiming Tool" at bounding box center [89, 142] width 97 height 10
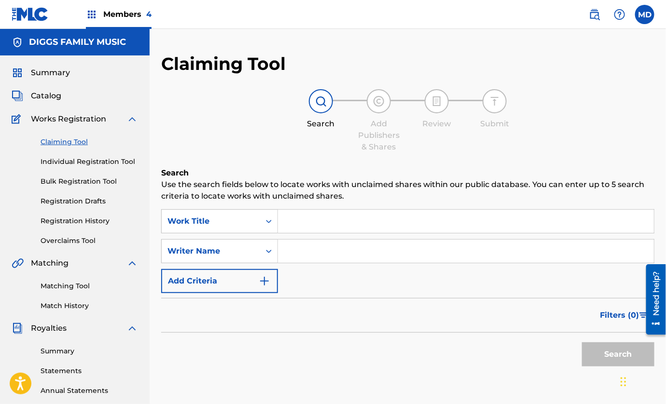
click at [384, 217] on input "Search Form" at bounding box center [466, 221] width 376 height 23
paste input "Mistaken Identity 5:44 [PERSON_NAME] Clan A Better [DATE] Hip-Hop 1 11"
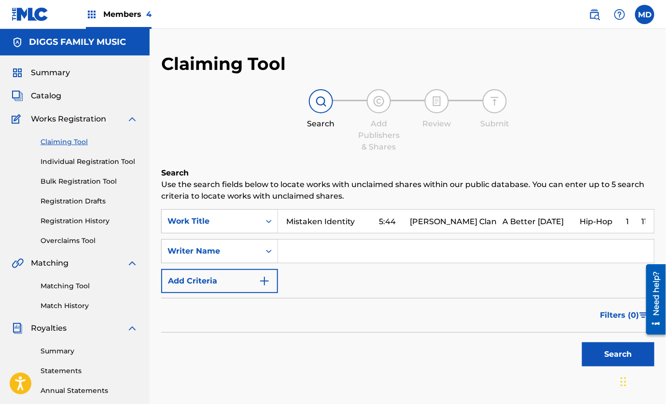
click at [355, 217] on input "Mistaken Identity 5:44 [PERSON_NAME] Clan A Better [DATE] Hip-Hop 1 11" at bounding box center [466, 221] width 376 height 23
drag, startPoint x: 357, startPoint y: 221, endPoint x: 678, endPoint y: 210, distance: 320.9
click at [666, 210] on html "Accessibility Screen-Reader Guide, Feedback, and Issue Reporting | New window M…" at bounding box center [333, 202] width 666 height 404
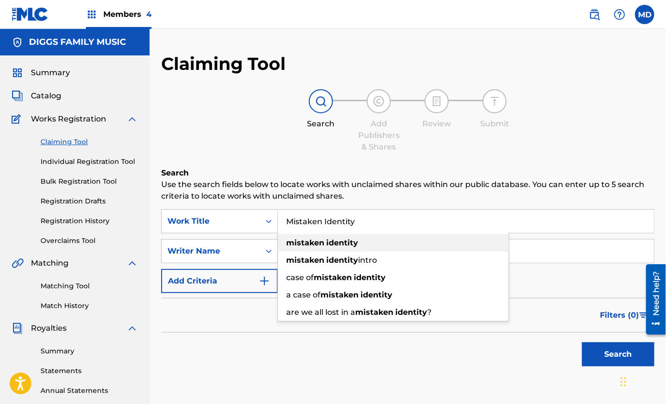
click at [328, 241] on strong "identity" at bounding box center [342, 242] width 32 height 9
type input "mistaken identity"
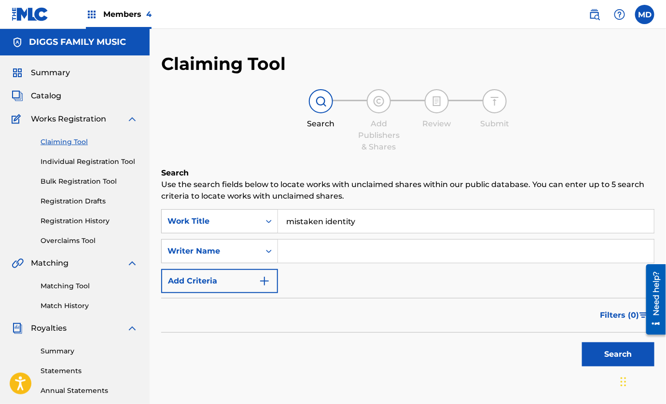
click at [610, 357] on button "Search" at bounding box center [618, 354] width 72 height 24
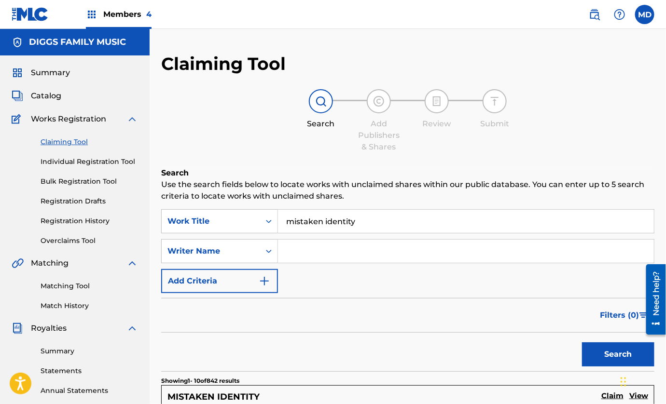
click at [310, 249] on input "Search Form" at bounding box center [466, 251] width 376 height 23
type input "[PERSON_NAME]"
click at [620, 352] on button "Search" at bounding box center [618, 354] width 72 height 24
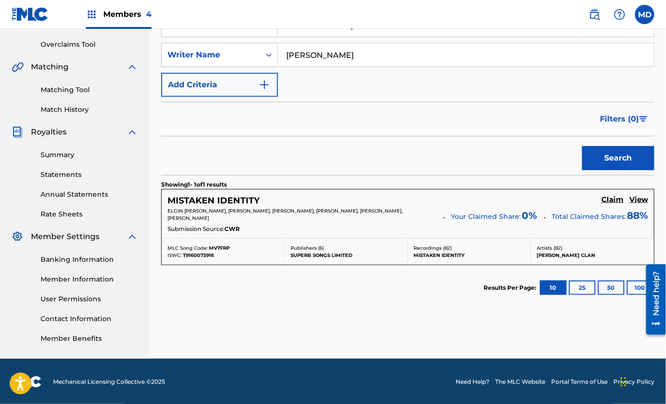
scroll to position [197, 0]
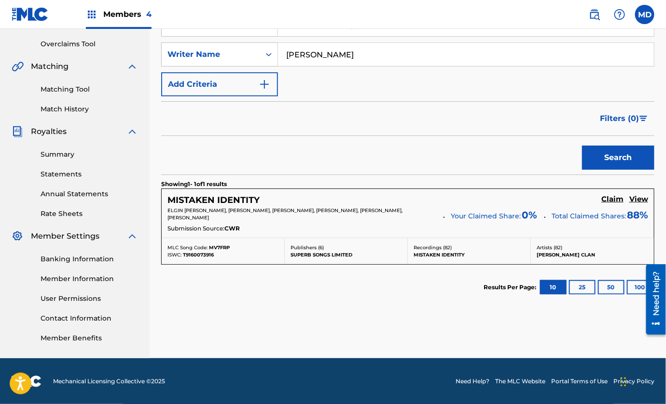
click at [638, 200] on h5 "View" at bounding box center [638, 199] width 19 height 9
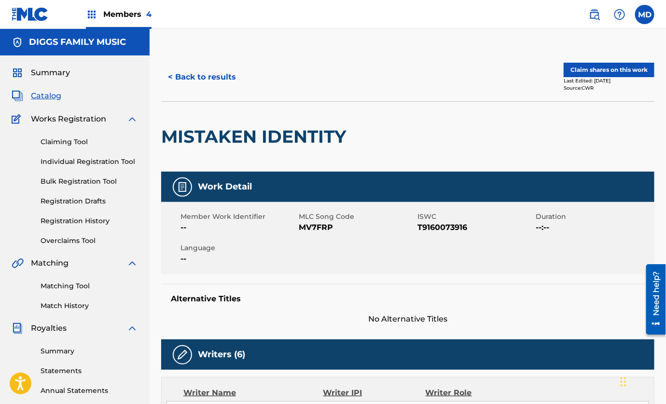
click at [597, 69] on button "Claim shares on this work" at bounding box center [608, 70] width 91 height 14
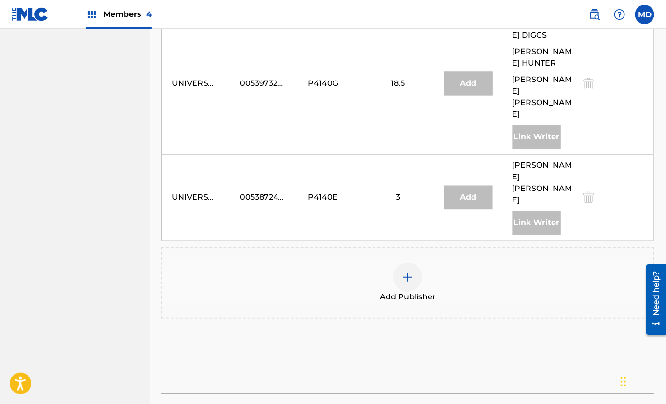
scroll to position [654, 0]
click at [406, 271] on img at bounding box center [408, 277] width 12 height 12
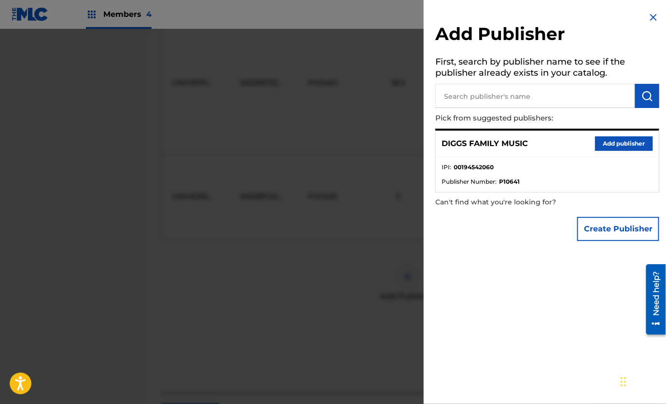
click at [602, 141] on button "Add publisher" at bounding box center [624, 143] width 58 height 14
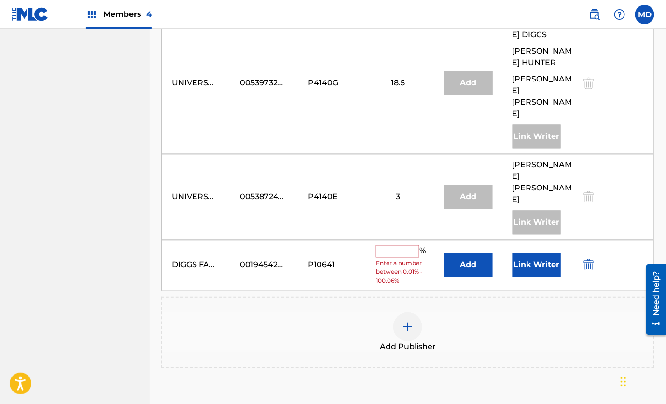
click at [405, 245] on input "text" at bounding box center [397, 251] width 43 height 13
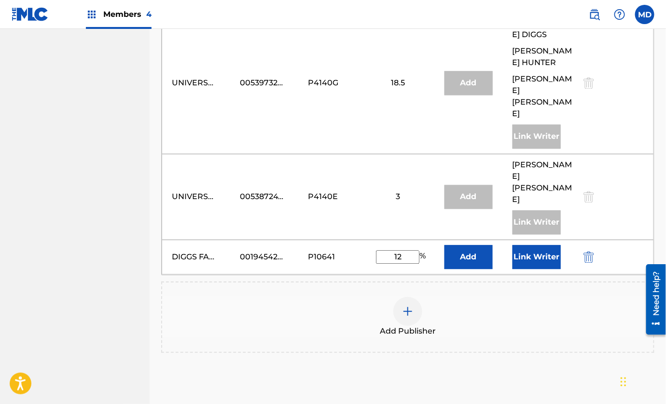
type input "12"
click at [528, 245] on button "Link Writer" at bounding box center [536, 257] width 48 height 24
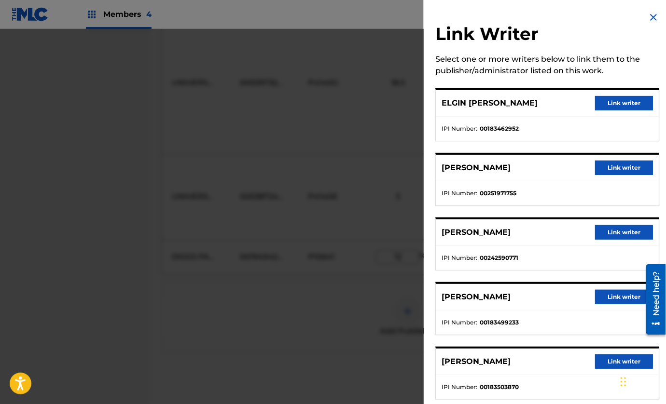
click at [607, 100] on button "Link writer" at bounding box center [624, 103] width 58 height 14
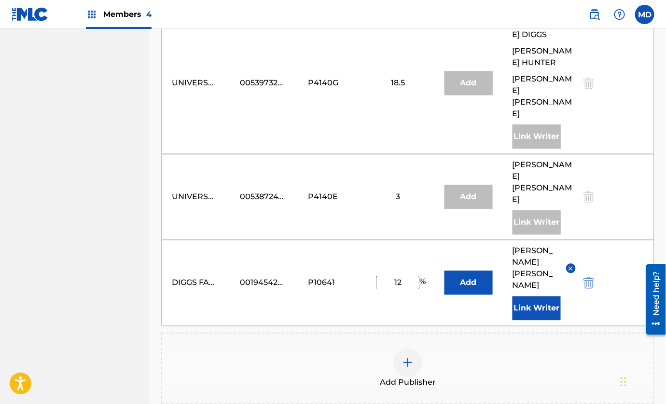
click at [529, 297] on button "Link Writer" at bounding box center [536, 309] width 48 height 24
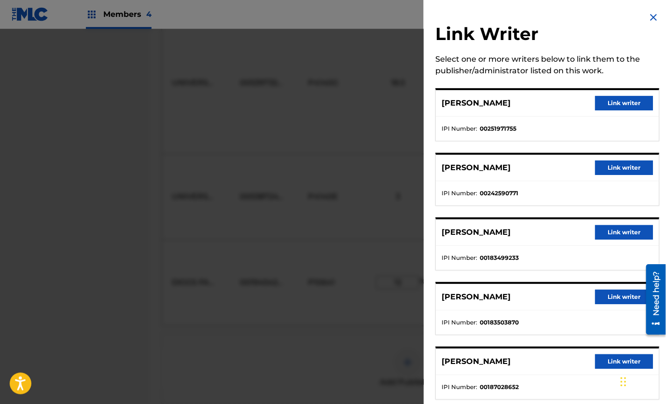
click at [622, 100] on button "Link writer" at bounding box center [624, 103] width 58 height 14
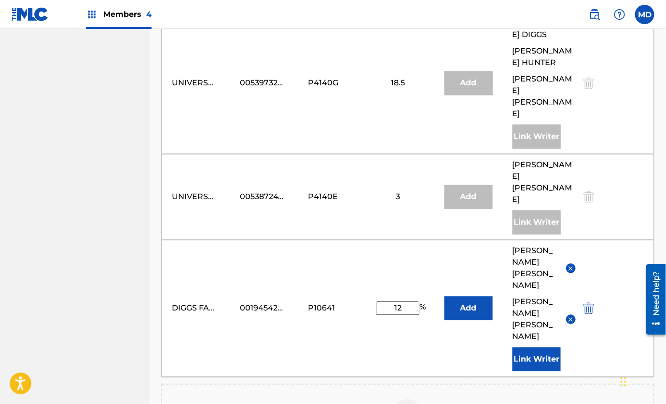
scroll to position [757, 0]
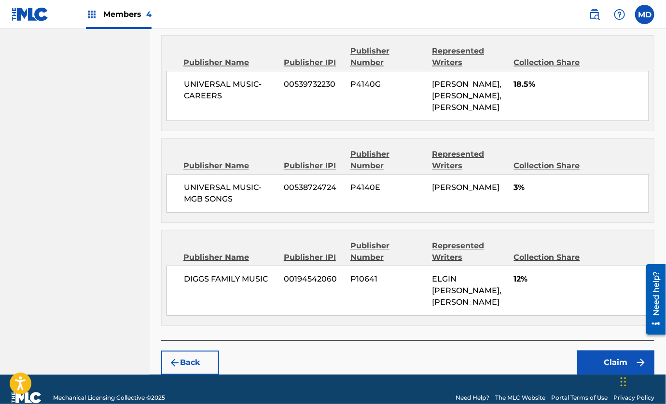
scroll to position [790, 0]
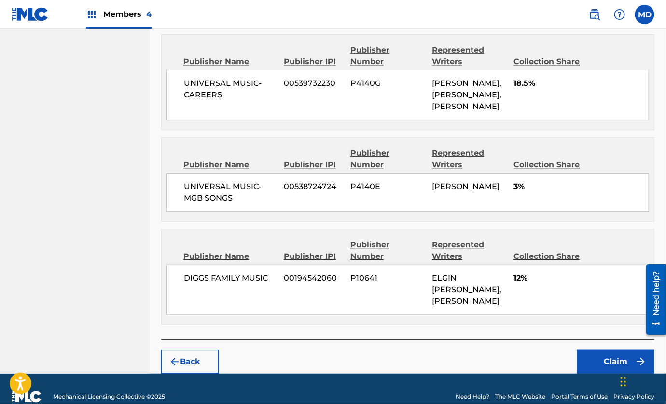
click at [605, 350] on button "Claim" at bounding box center [615, 362] width 77 height 24
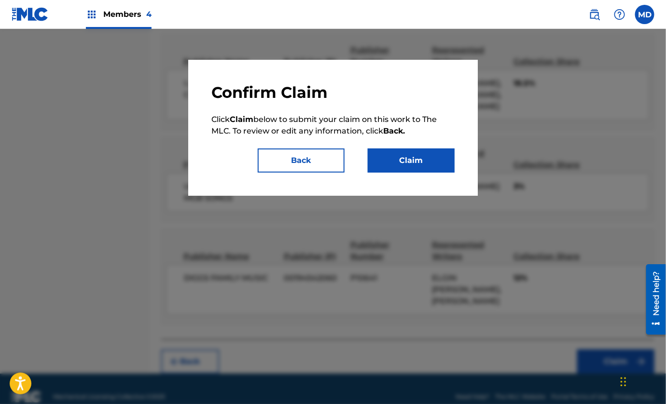
click at [406, 167] on button "Claim" at bounding box center [410, 161] width 87 height 24
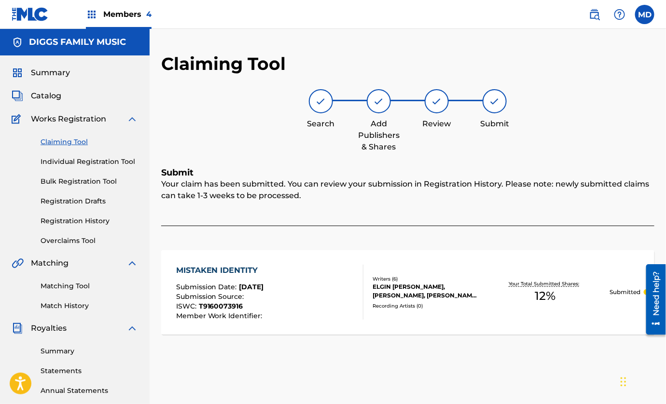
scroll to position [72, 0]
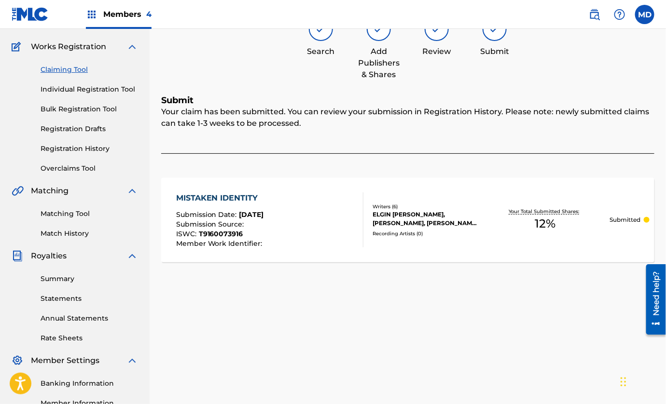
click at [63, 71] on link "Claiming Tool" at bounding box center [89, 70] width 97 height 10
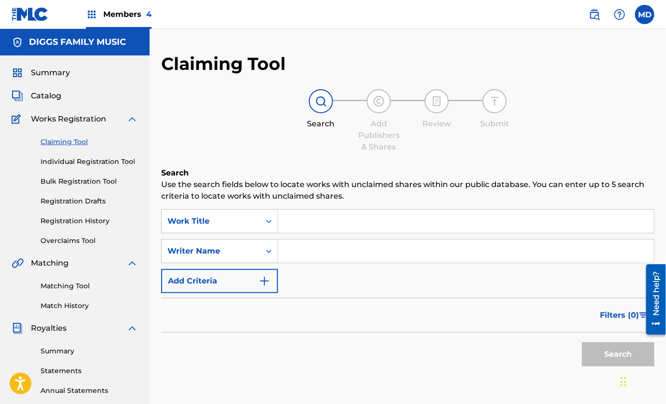
click at [318, 212] on input "Search Form" at bounding box center [466, 221] width 376 height 23
paste input "Hold the Heater 4:08 [PERSON_NAME] Clan A Better [DATE] Hip-Hop 1 6"
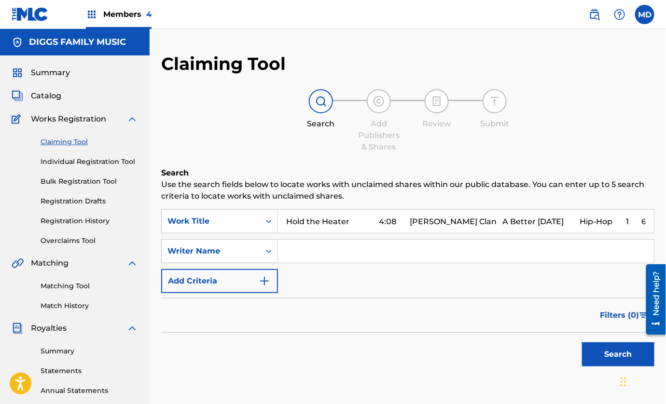
drag, startPoint x: 347, startPoint y: 220, endPoint x: 678, endPoint y: 232, distance: 331.0
click at [666, 232] on html "Accessibility Screen-Reader Guide, Feedback, and Issue Reporting | New window M…" at bounding box center [333, 202] width 666 height 404
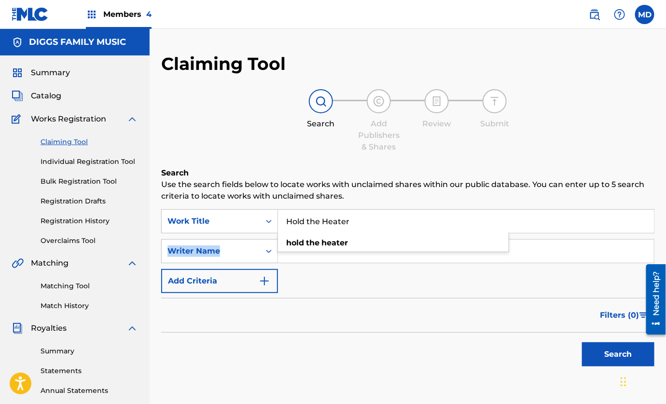
click at [347, 253] on div "SearchWithCriteria68219432-fd7c-4ca7-a471-747fff6fcb00 Work Title Hold the Heat…" at bounding box center [407, 251] width 493 height 84
click at [348, 240] on strong "heater" at bounding box center [334, 242] width 27 height 9
type input "hold the heater"
click at [611, 359] on button "Search" at bounding box center [618, 354] width 72 height 24
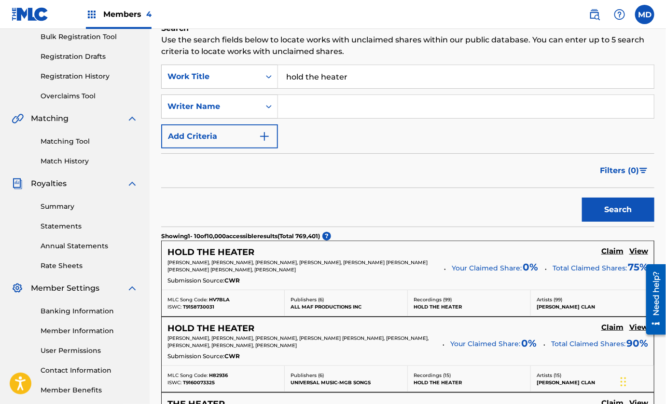
scroll to position [217, 0]
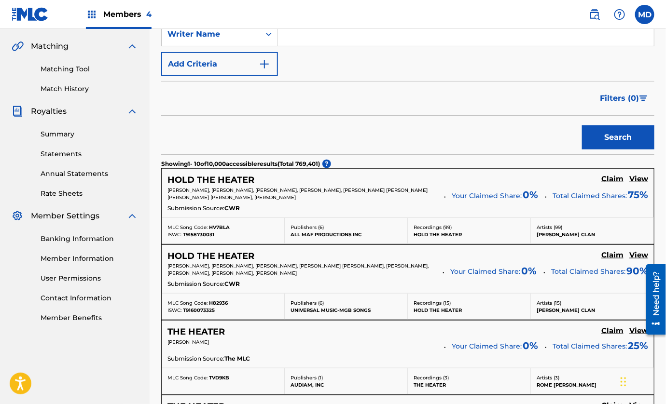
click at [644, 178] on h5 "View" at bounding box center [638, 179] width 19 height 9
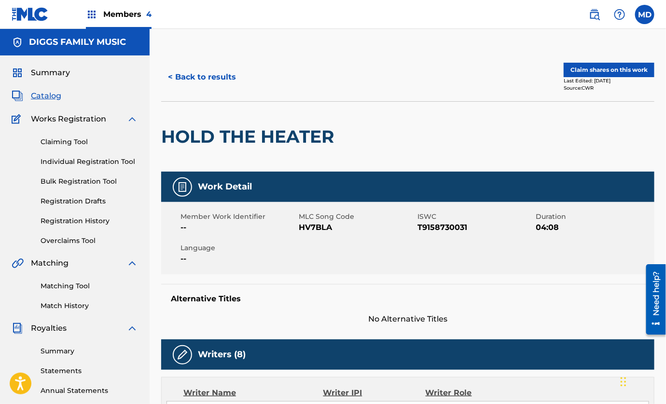
click at [605, 71] on button "Claim shares on this work" at bounding box center [608, 70] width 91 height 14
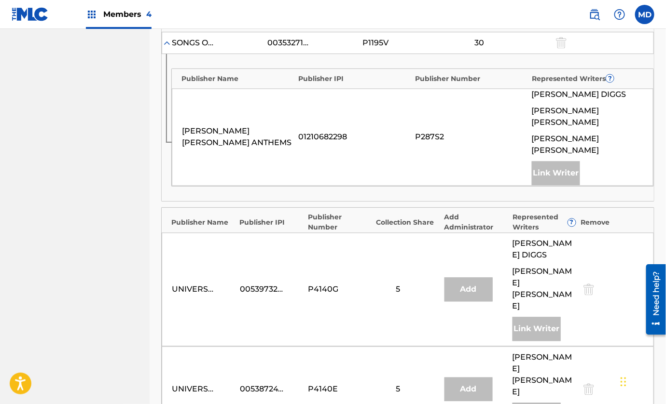
scroll to position [651, 0]
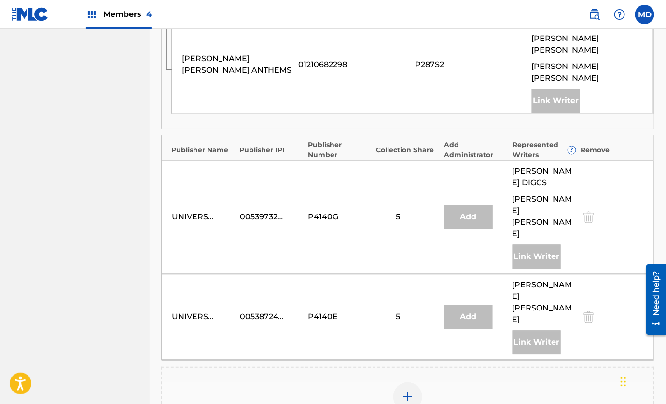
click at [410, 391] on img at bounding box center [408, 397] width 12 height 12
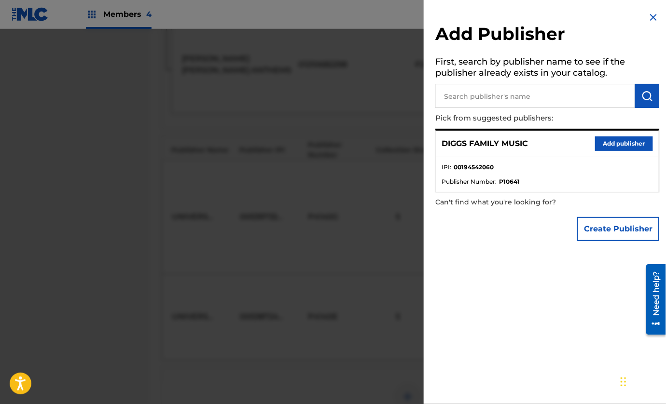
click at [622, 146] on button "Add publisher" at bounding box center [624, 143] width 58 height 14
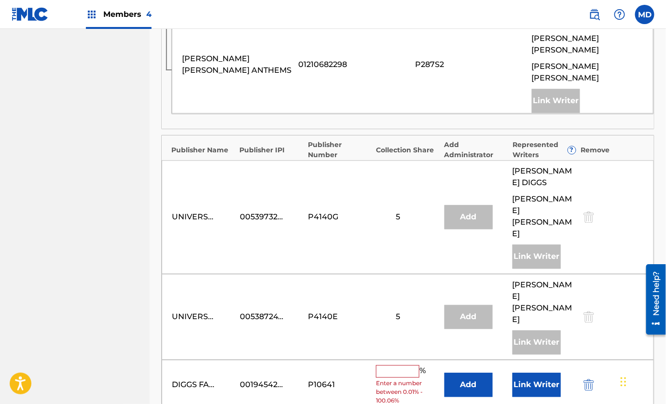
click at [525, 373] on button "Link Writer" at bounding box center [536, 385] width 48 height 24
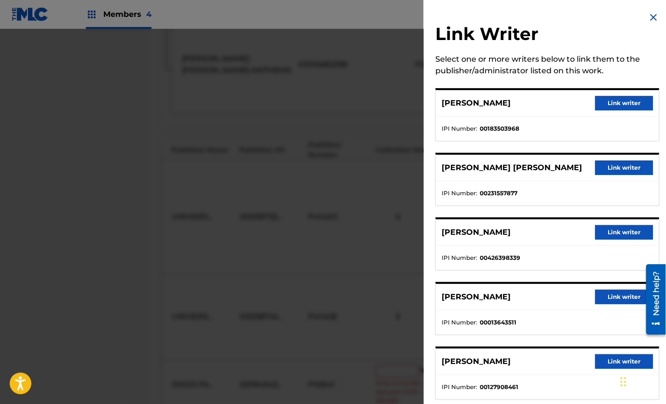
click at [611, 167] on button "Link writer" at bounding box center [624, 168] width 58 height 14
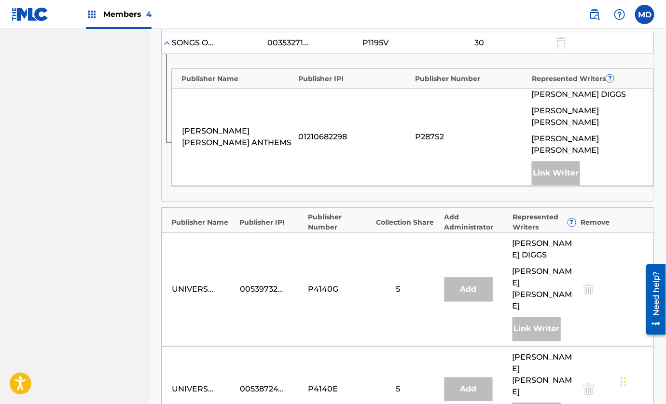
scroll to position [788, 0]
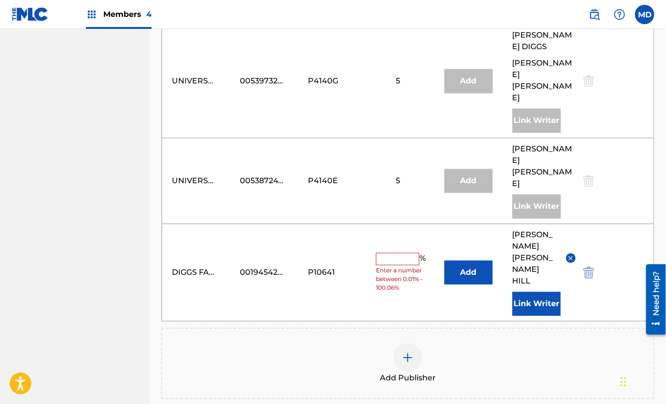
click at [392, 253] on input "text" at bounding box center [397, 259] width 43 height 13
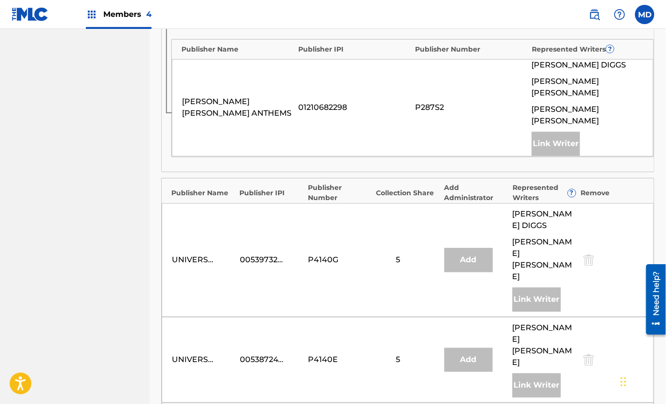
scroll to position [651, 0]
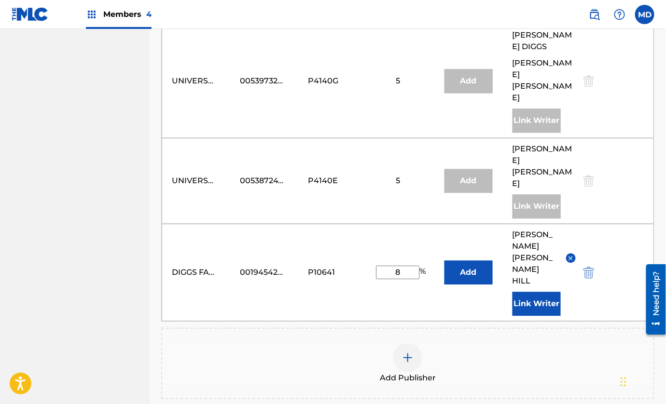
type input "8"
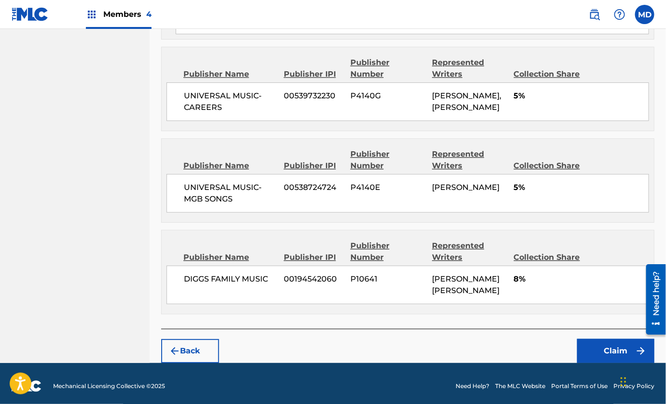
scroll to position [865, 0]
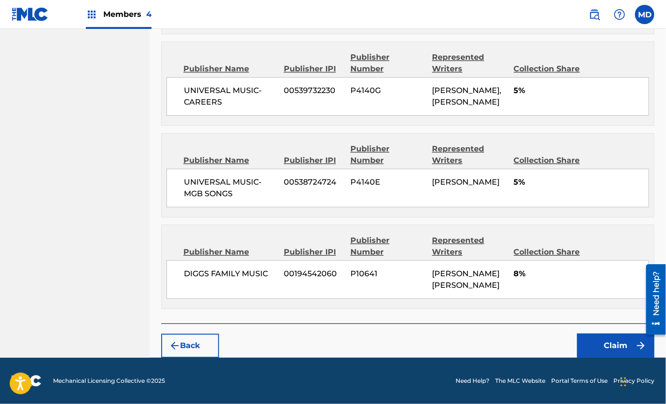
click at [611, 343] on button "Claim" at bounding box center [615, 346] width 77 height 24
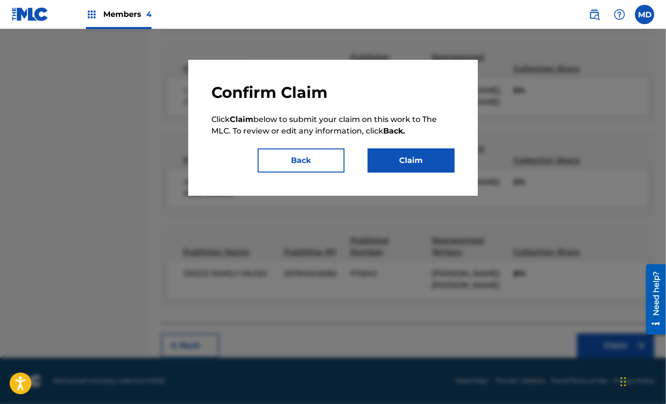
click at [411, 157] on button "Claim" at bounding box center [410, 161] width 87 height 24
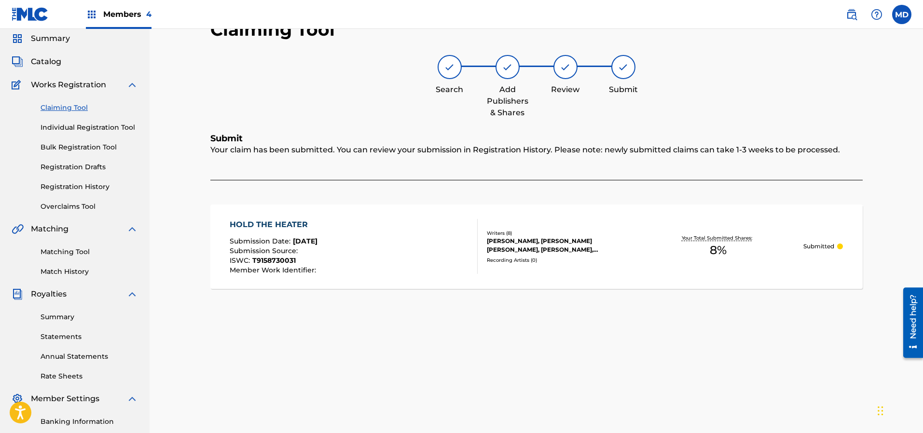
scroll to position [0, 0]
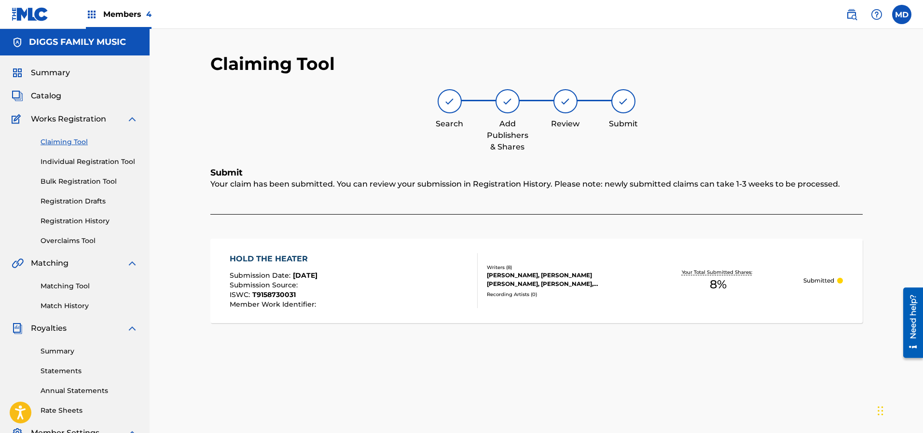
click at [60, 144] on link "Claiming Tool" at bounding box center [89, 142] width 97 height 10
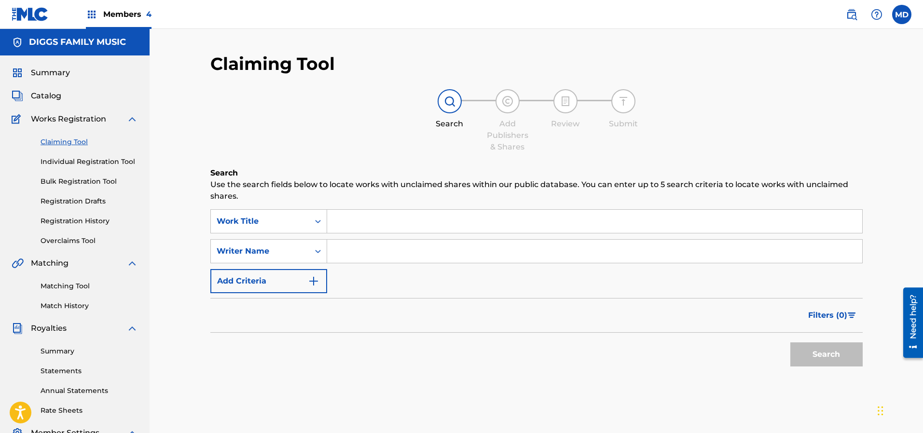
click at [394, 216] on input "Search Form" at bounding box center [594, 221] width 535 height 23
paste input "Crushed Egos 2:26 [PERSON_NAME] Clan A Better [DATE] Hip-Hop 1 24"
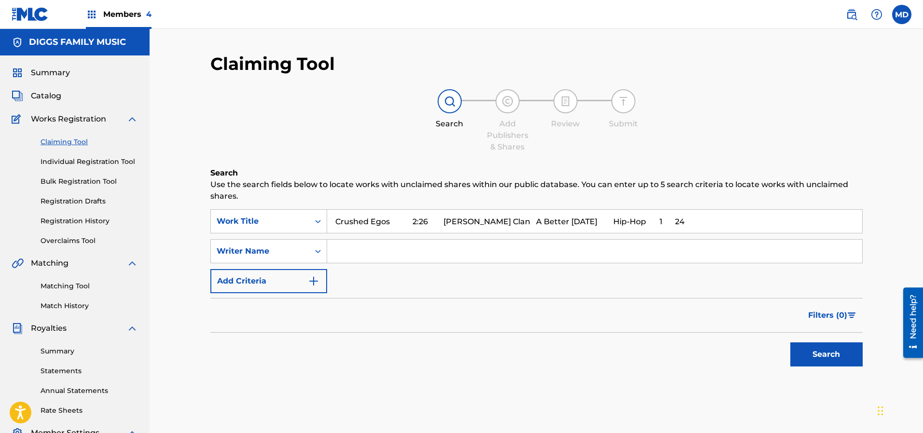
drag, startPoint x: 389, startPoint y: 220, endPoint x: 663, endPoint y: 237, distance: 274.5
click at [670, 237] on div "SearchWithCriteria68219432-fd7c-4ca7-a471-747fff6fcb00 Work Title Crushed Egos …" at bounding box center [536, 251] width 652 height 84
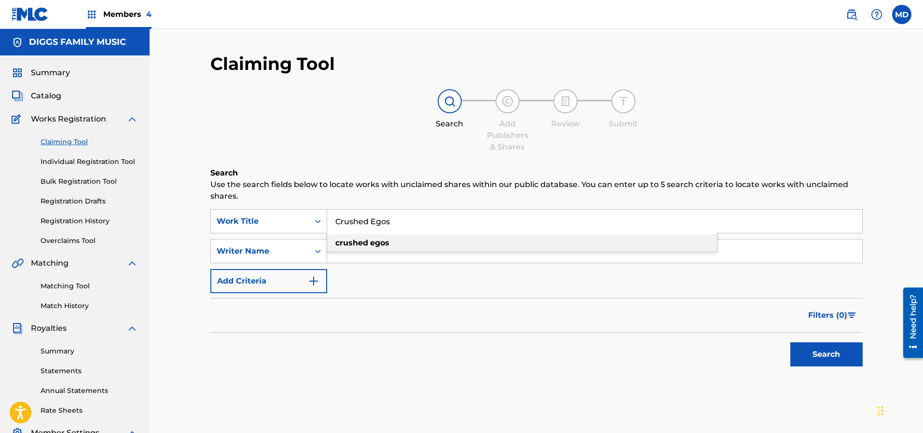
click at [651, 245] on div "crushed egos" at bounding box center [522, 242] width 390 height 17
type input "crushed egos"
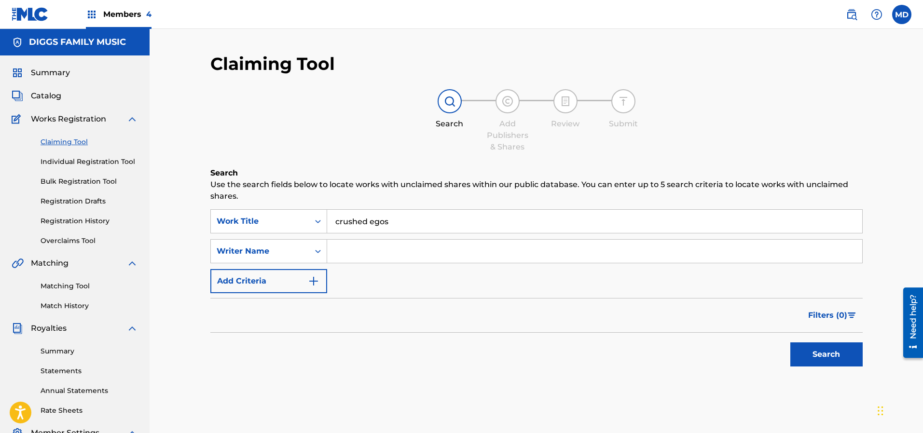
click at [811, 351] on button "Search" at bounding box center [826, 354] width 72 height 24
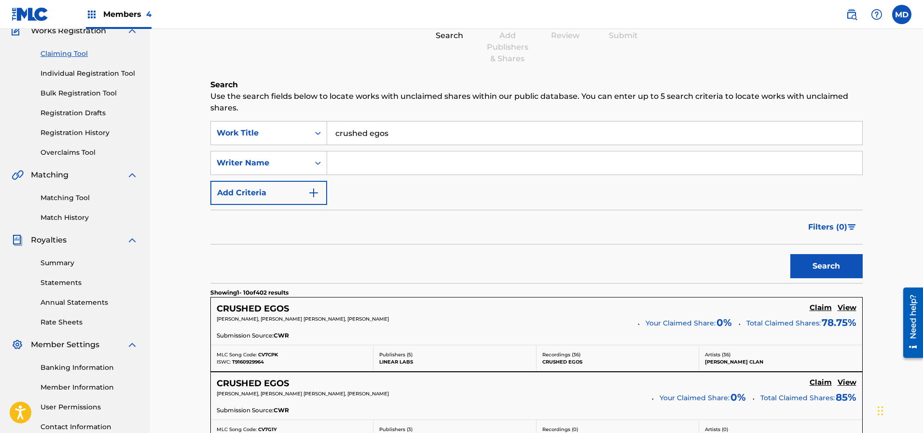
scroll to position [145, 0]
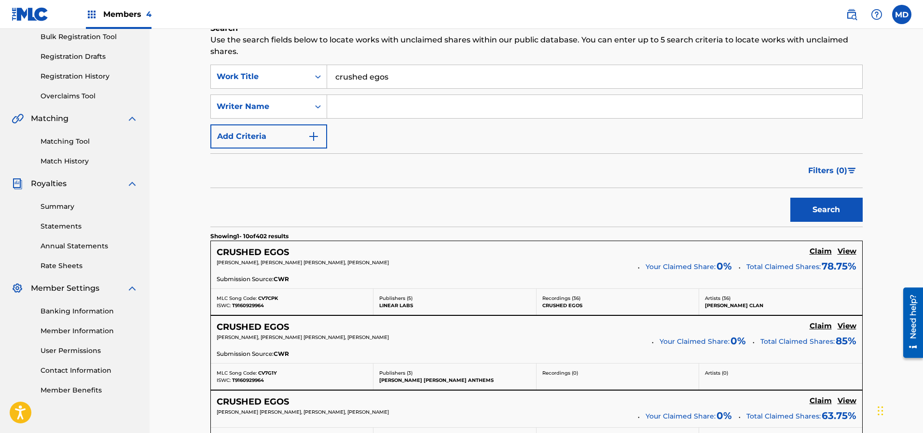
click at [843, 251] on h5 "View" at bounding box center [846, 251] width 19 height 9
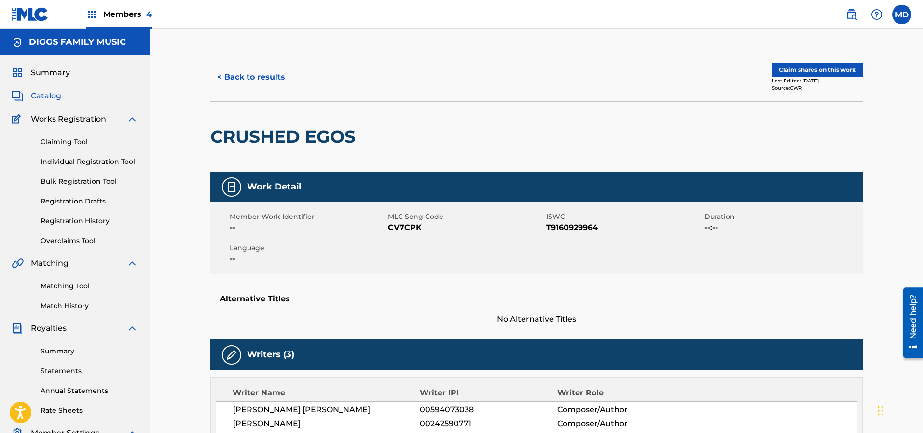
click at [252, 79] on button "< Back to results" at bounding box center [251, 77] width 82 height 24
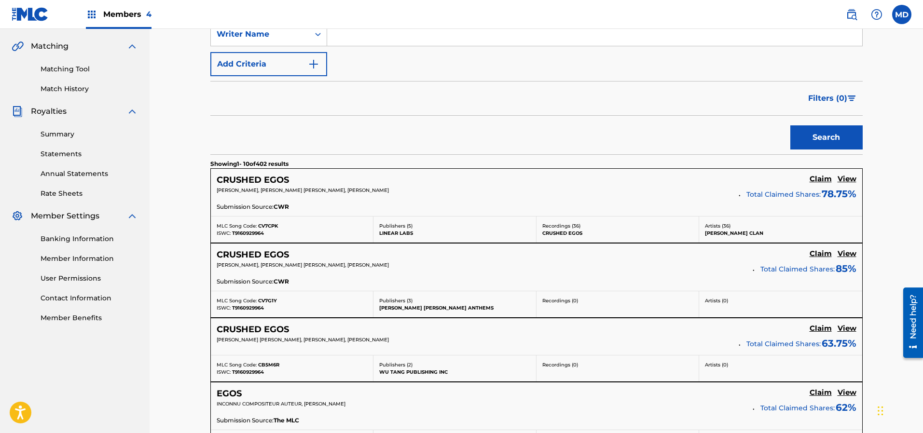
scroll to position [289, 0]
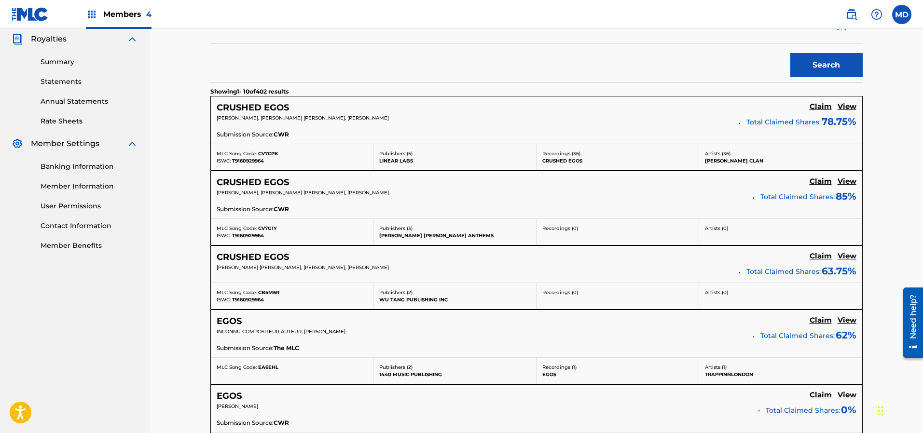
click at [845, 257] on h5 "View" at bounding box center [846, 256] width 19 height 9
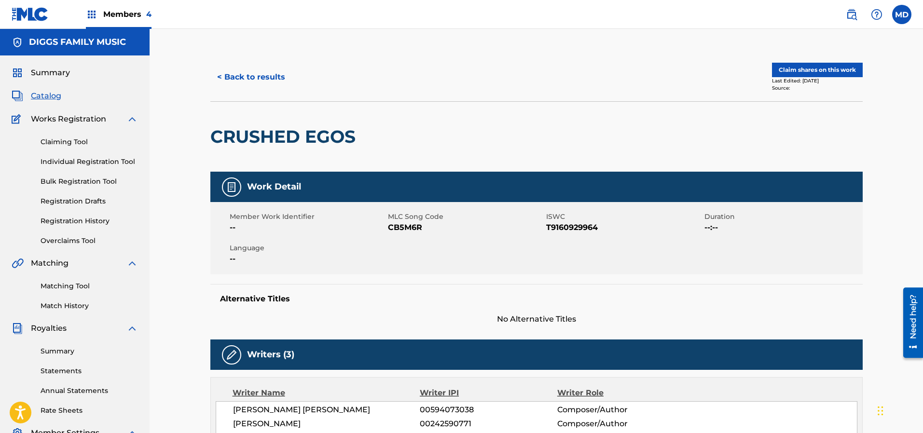
click at [253, 79] on button "< Back to results" at bounding box center [251, 77] width 82 height 24
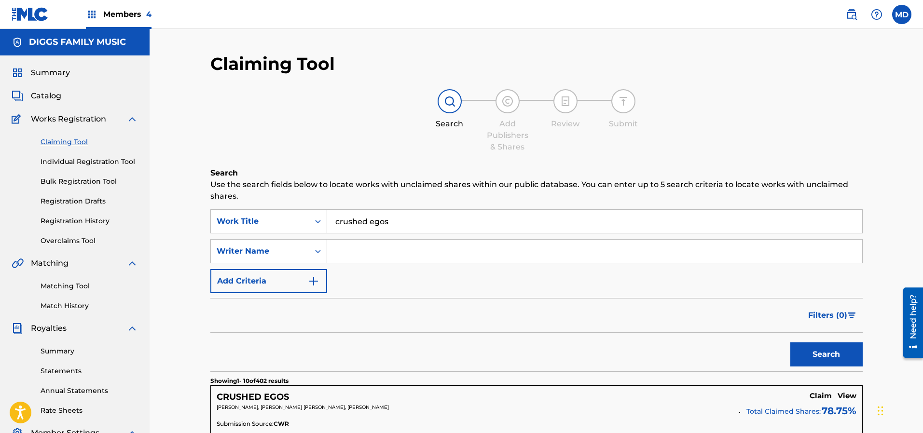
click at [70, 142] on link "Claiming Tool" at bounding box center [89, 142] width 97 height 10
drag, startPoint x: 400, startPoint y: 225, endPoint x: 321, endPoint y: 230, distance: 79.2
click at [322, 231] on div "SearchWithCriteria68219432-fd7c-4ca7-a471-747fff6fcb00 Work Title crushed egos" at bounding box center [536, 221] width 652 height 24
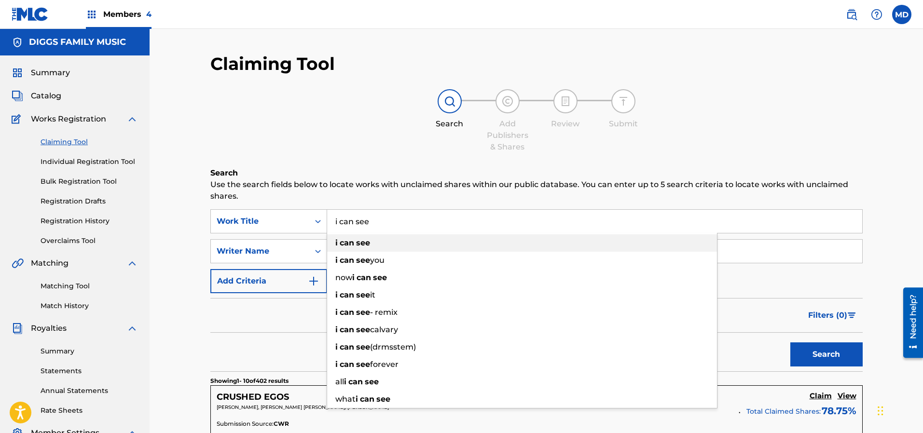
click at [371, 253] on div "i can see you" at bounding box center [522, 260] width 390 height 17
click at [359, 239] on strong "see" at bounding box center [363, 242] width 14 height 9
type input "i can see"
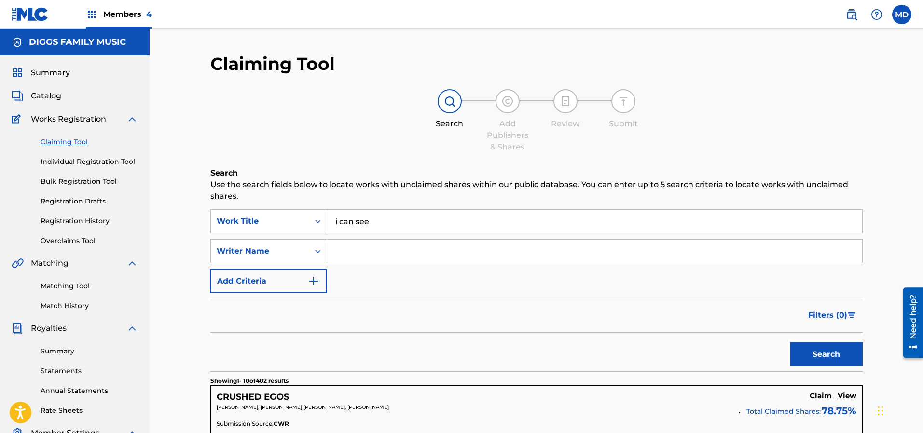
click at [799, 352] on button "Search" at bounding box center [826, 354] width 72 height 24
click at [368, 248] on input "Search Form" at bounding box center [594, 251] width 535 height 23
paste input "[PERSON_NAME]"
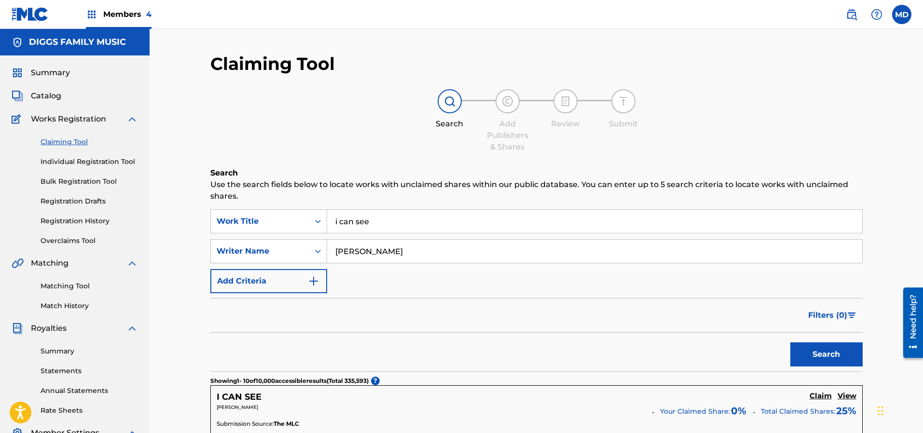
type input "[PERSON_NAME]"
click at [828, 360] on button "Search" at bounding box center [826, 354] width 72 height 24
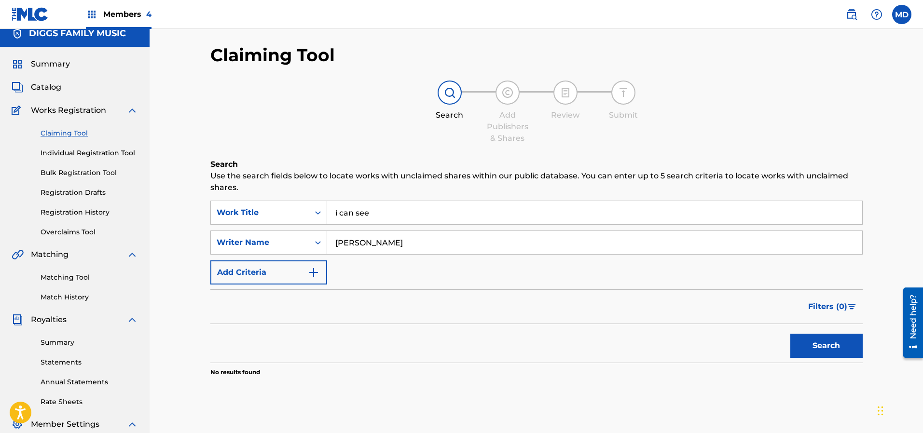
scroll to position [72, 0]
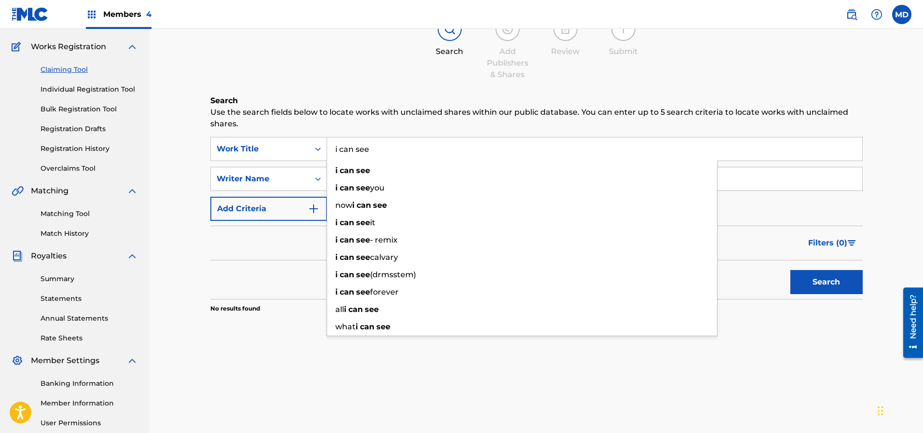
drag, startPoint x: 371, startPoint y: 147, endPoint x: 330, endPoint y: 151, distance: 40.7
click at [330, 151] on input "i can see" at bounding box center [594, 148] width 535 height 23
click at [355, 177] on div "i can see" at bounding box center [522, 170] width 390 height 17
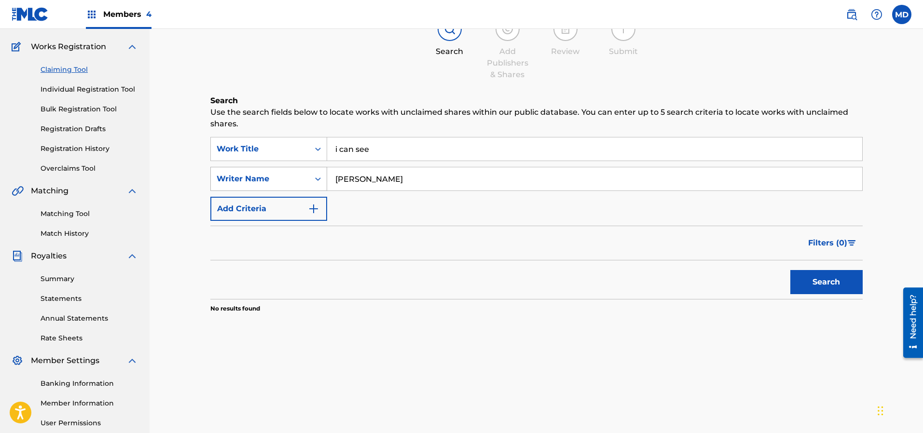
drag, startPoint x: 403, startPoint y: 181, endPoint x: 326, endPoint y: 183, distance: 77.2
click at [326, 183] on div "SearchWithCriteriaf7e3086e-8699-415a-9f5c-fc55a622cbbc Writer Name [PERSON_NAME]" at bounding box center [536, 179] width 652 height 24
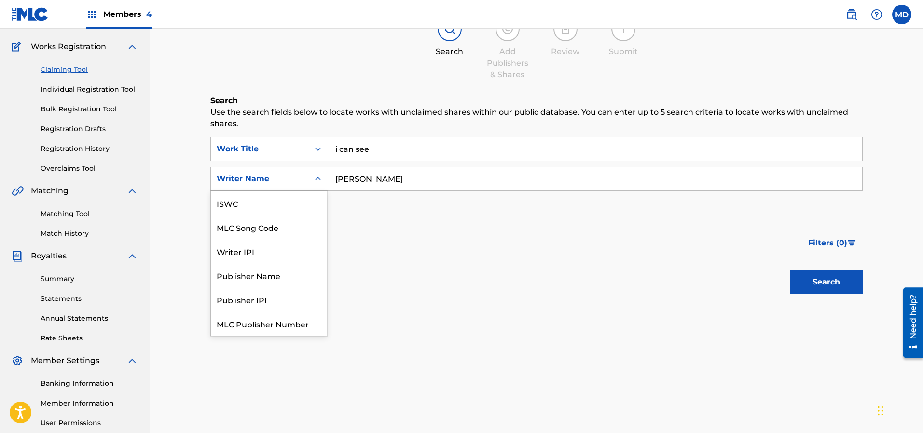
click at [262, 176] on div "Writer Name" at bounding box center [260, 179] width 87 height 12
click at [815, 283] on button "Search" at bounding box center [826, 282] width 72 height 24
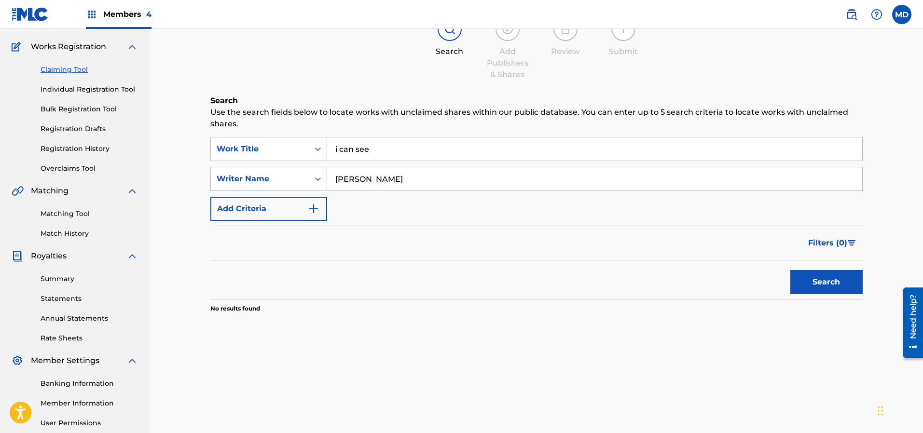
scroll to position [145, 0]
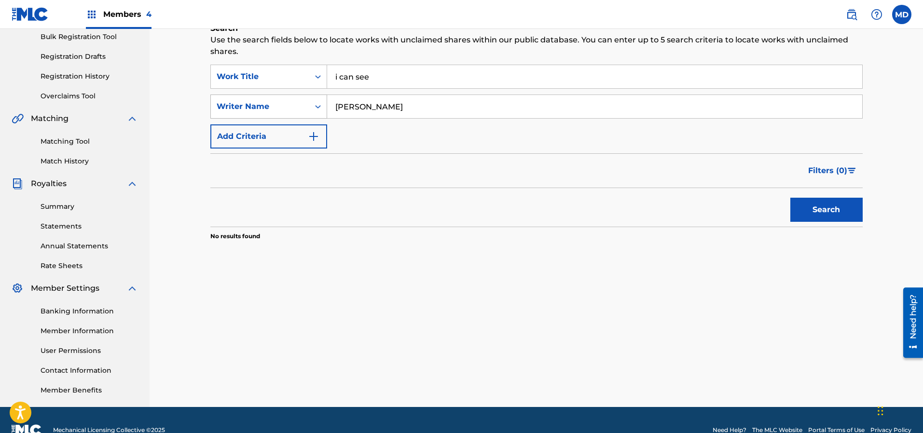
drag, startPoint x: 412, startPoint y: 108, endPoint x: 312, endPoint y: 110, distance: 99.8
click at [312, 110] on div "SearchWithCriteriaf7e3086e-8699-415a-9f5c-fc55a622cbbc Writer Name [PERSON_NAME]" at bounding box center [536, 107] width 652 height 24
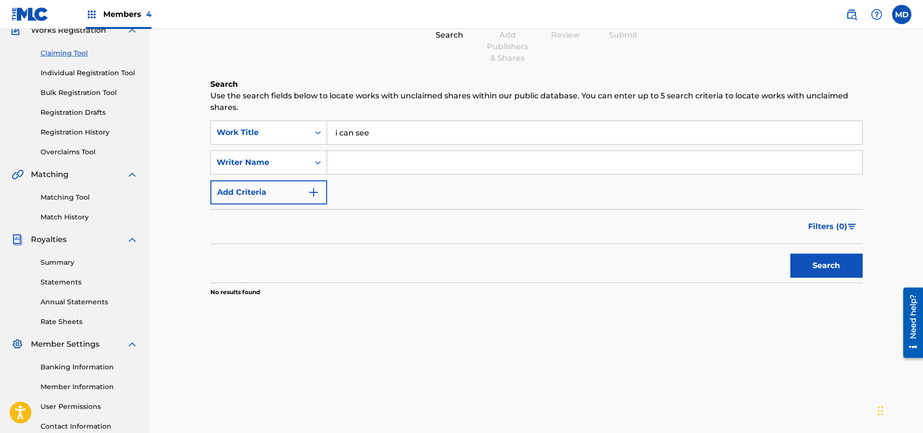
scroll to position [72, 0]
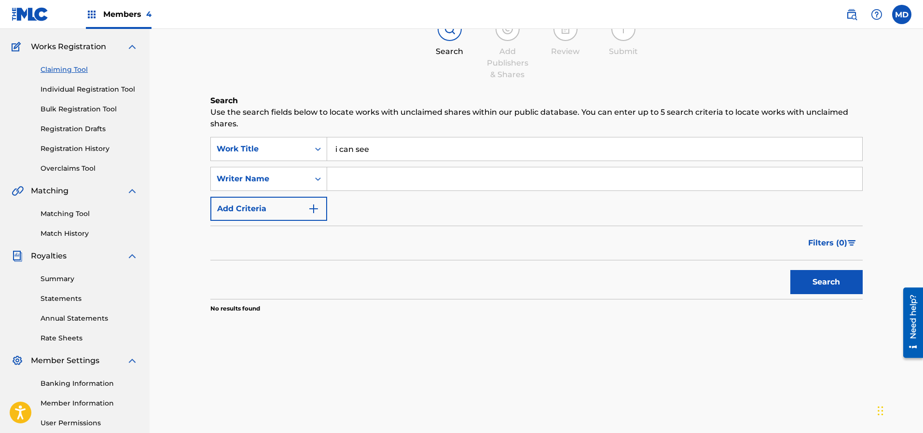
click at [67, 90] on link "Individual Registration Tool" at bounding box center [89, 89] width 97 height 10
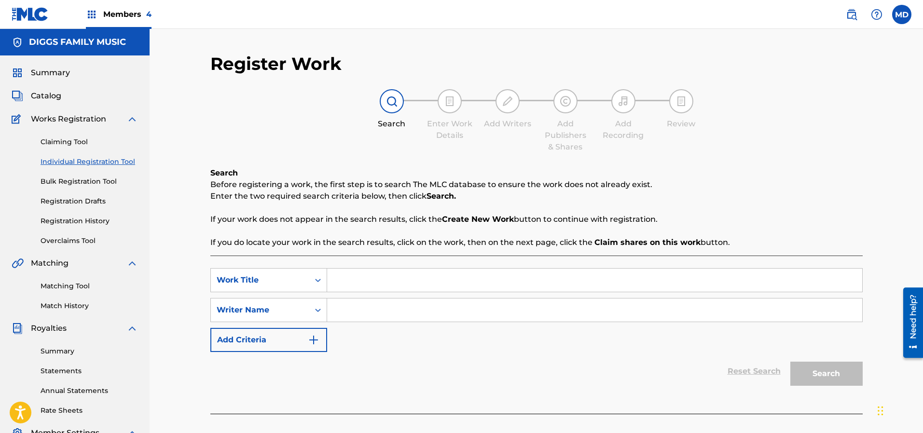
click at [375, 280] on input "Search Form" at bounding box center [594, 280] width 535 height 23
paste input "6383808"
type input "6383808"
drag, startPoint x: 378, startPoint y: 281, endPoint x: 314, endPoint y: 293, distance: 64.8
click at [319, 285] on div "SearchWithCriteria3c64ad2b-a4f4-4762-bb75-4272f3c78314 Work Title 6383808" at bounding box center [536, 280] width 652 height 24
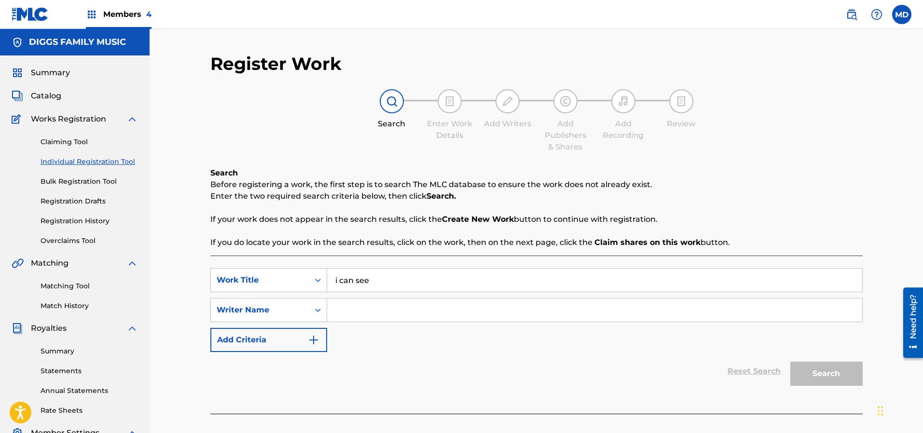
type input "i can see"
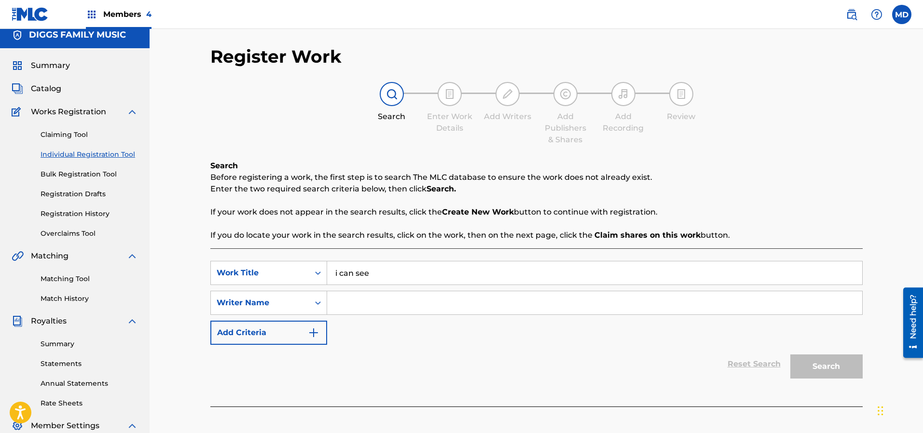
scroll to position [72, 0]
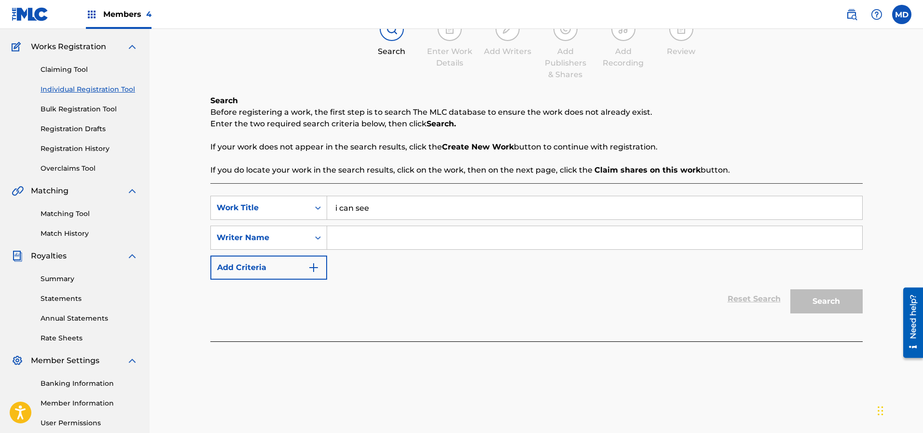
click at [369, 239] on input "Search Form" at bounding box center [594, 237] width 535 height 23
paste input "6383808"
type input "6383808"
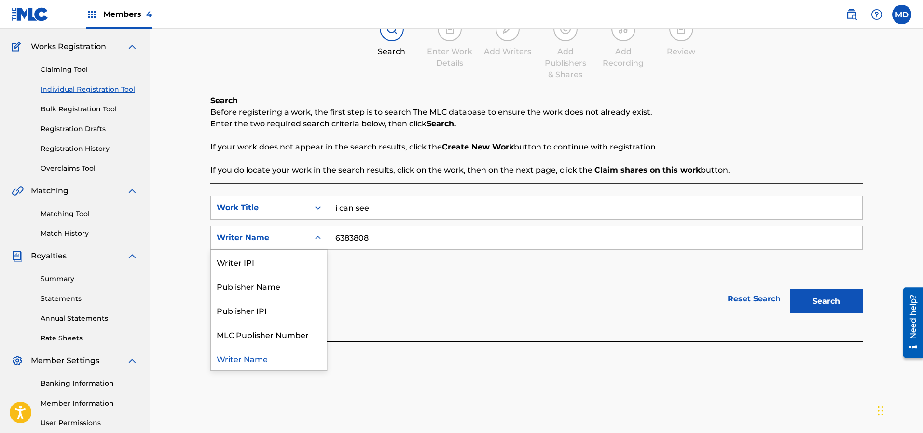
click at [299, 237] on div "Writer Name" at bounding box center [260, 238] width 87 height 12
click at [258, 263] on div "Writer IPI" at bounding box center [269, 262] width 116 height 24
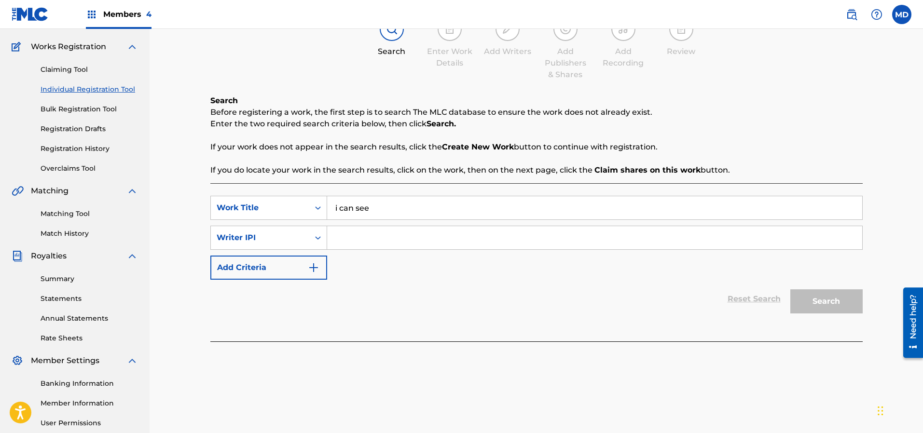
click at [470, 242] on input "Search Form" at bounding box center [594, 237] width 535 height 23
paste input "6383808"
type input "6383808"
click at [831, 301] on button "Search" at bounding box center [826, 301] width 72 height 24
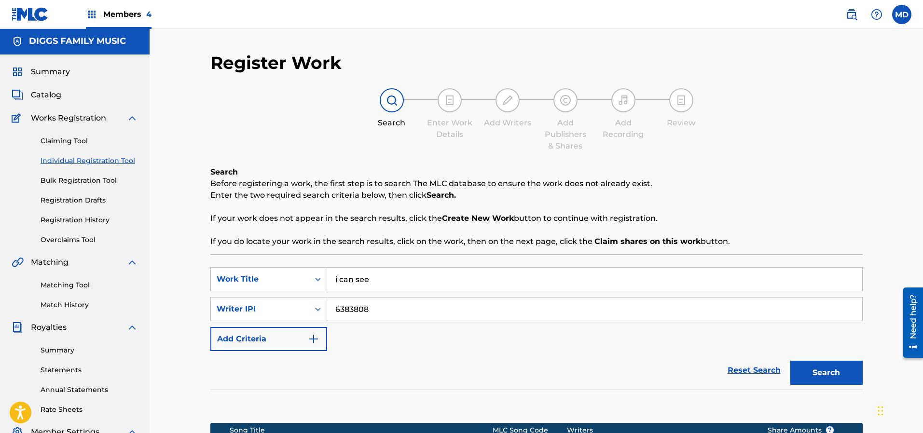
scroll to position [0, 0]
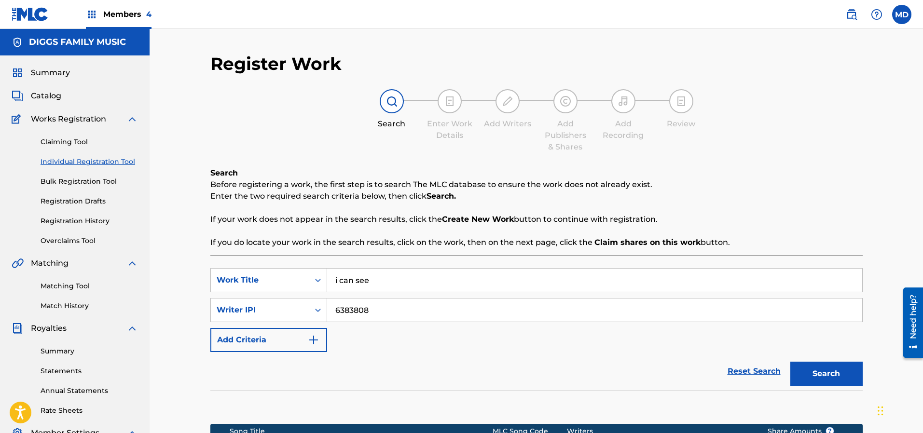
click at [36, 74] on span "Summary" at bounding box center [50, 73] width 39 height 12
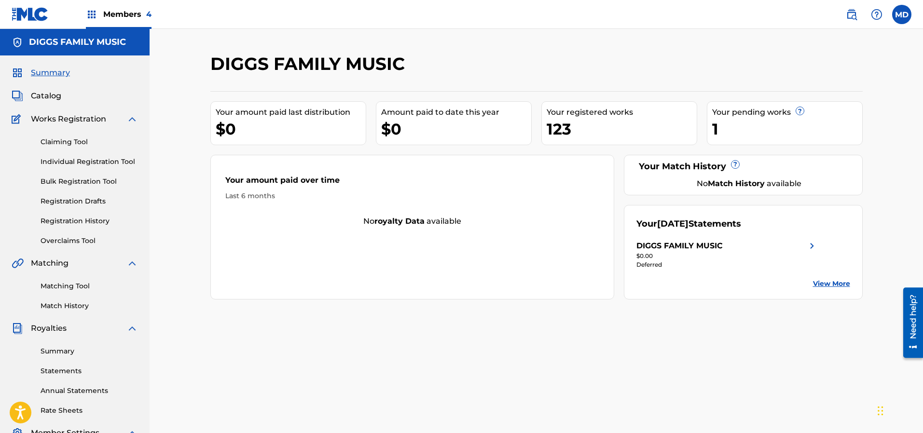
click at [61, 140] on link "Claiming Tool" at bounding box center [89, 142] width 97 height 10
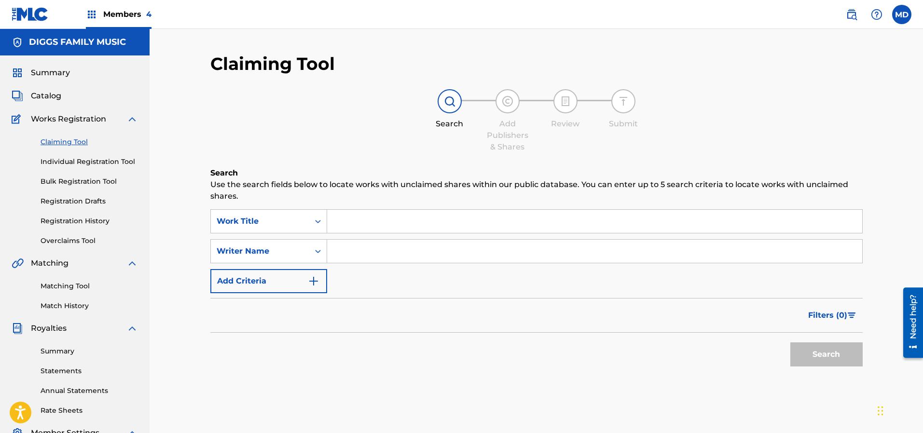
click at [410, 223] on input "Search Form" at bounding box center [594, 221] width 535 height 23
click at [79, 218] on link "Registration History" at bounding box center [89, 221] width 97 height 10
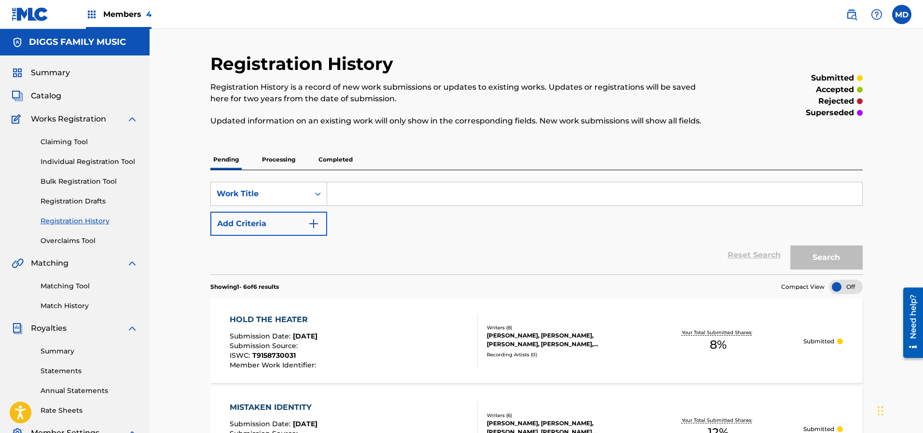
click at [406, 192] on input "Search Form" at bounding box center [594, 193] width 535 height 23
paste input "6383808"
type input "6"
type input "I can see"
click at [838, 250] on button "Search" at bounding box center [826, 257] width 72 height 24
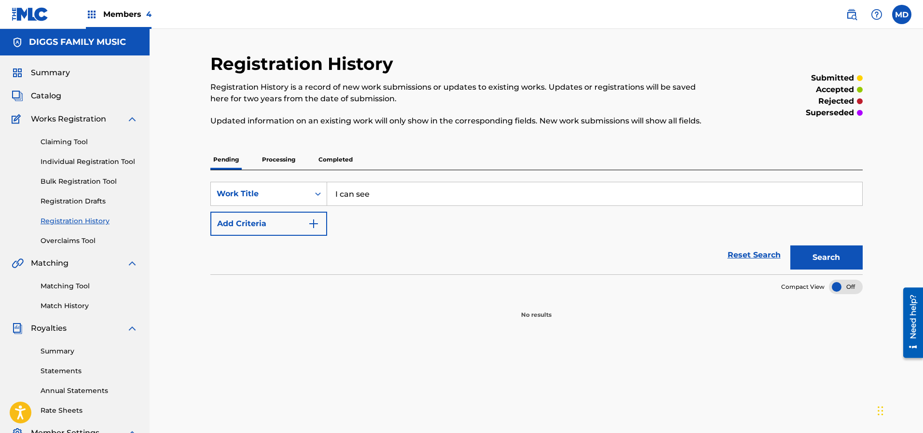
click at [287, 162] on p "Processing" at bounding box center [278, 160] width 39 height 20
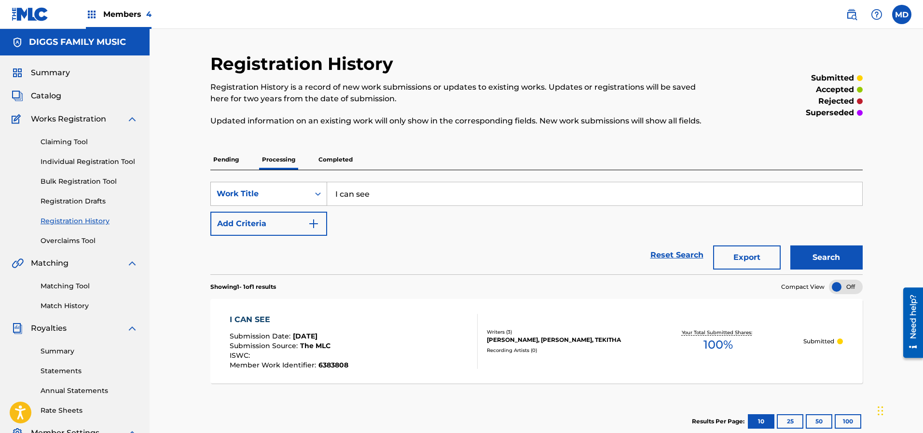
drag, startPoint x: 395, startPoint y: 191, endPoint x: 309, endPoint y: 202, distance: 86.1
click at [309, 202] on div "SearchWithCriteria2fd54476-5484-4a6a-b6a1-4eb05f0c5a9b Work Title I can see" at bounding box center [536, 194] width 652 height 24
type input "ice cream man"
click at [790, 245] on button "Search" at bounding box center [826, 257] width 72 height 24
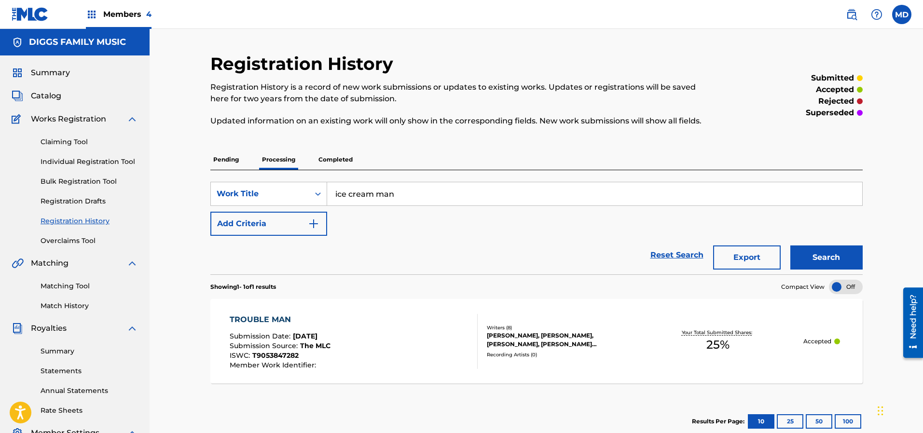
click at [334, 159] on p "Completed" at bounding box center [335, 160] width 40 height 20
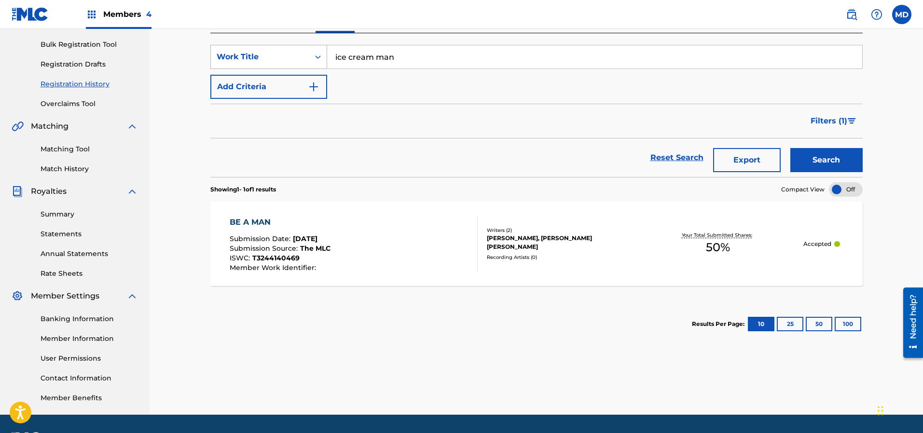
scroll to position [72, 0]
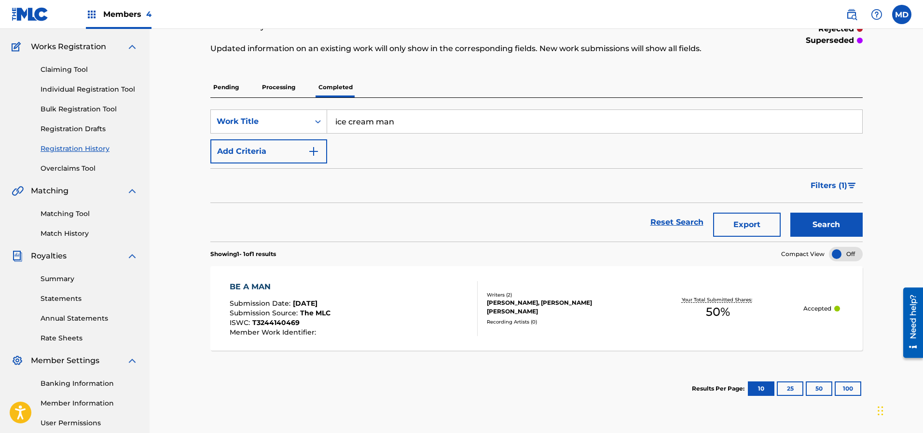
click at [223, 91] on p "Pending" at bounding box center [225, 87] width 31 height 20
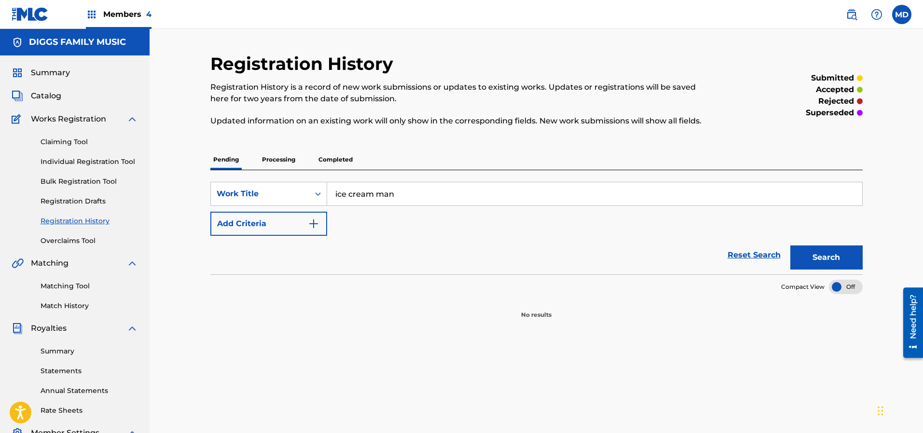
drag, startPoint x: 401, startPoint y: 187, endPoint x: 328, endPoint y: 199, distance: 73.3
click at [328, 199] on input "ice cream man" at bounding box center [594, 193] width 535 height 23
click at [59, 140] on link "Claiming Tool" at bounding box center [89, 142] width 97 height 10
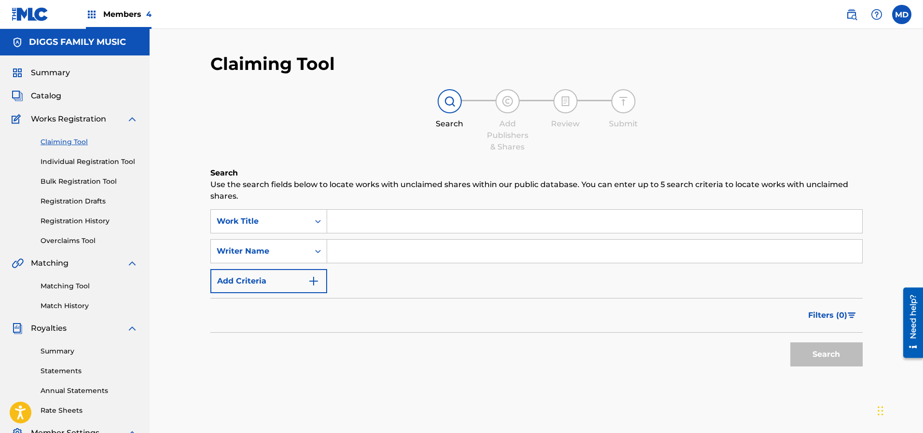
click at [360, 221] on input "Search Form" at bounding box center [594, 221] width 535 height 23
paste input "ice cream man"
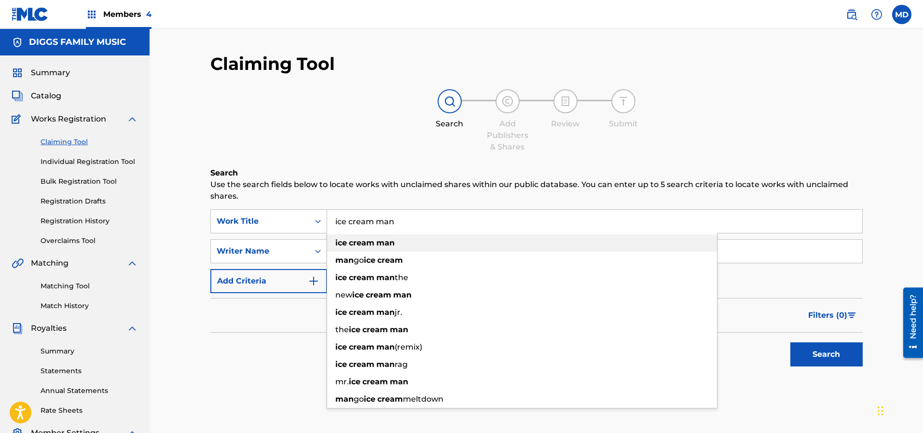
type input "ice cream man"
click at [529, 248] on div "ice cream man" at bounding box center [522, 242] width 390 height 17
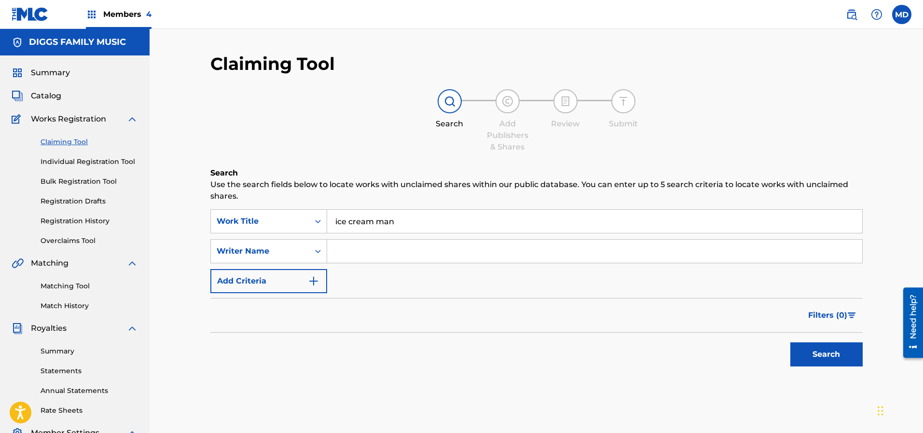
click at [800, 355] on button "Search" at bounding box center [826, 354] width 72 height 24
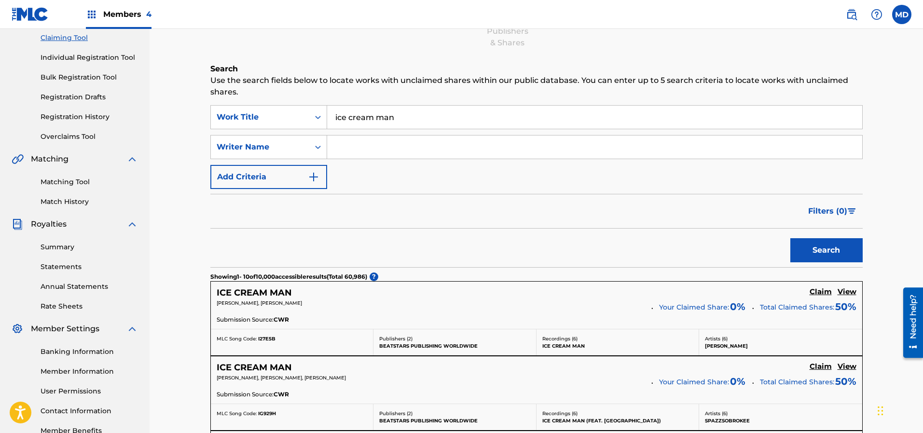
scroll to position [145, 0]
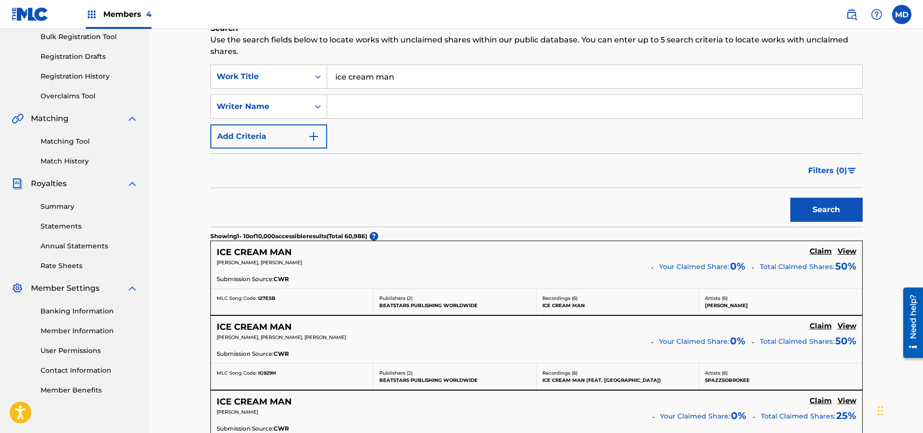
click at [396, 105] on input "Search Form" at bounding box center [594, 106] width 535 height 23
type input "[PERSON_NAME]"
click at [814, 205] on button "Search" at bounding box center [826, 210] width 72 height 24
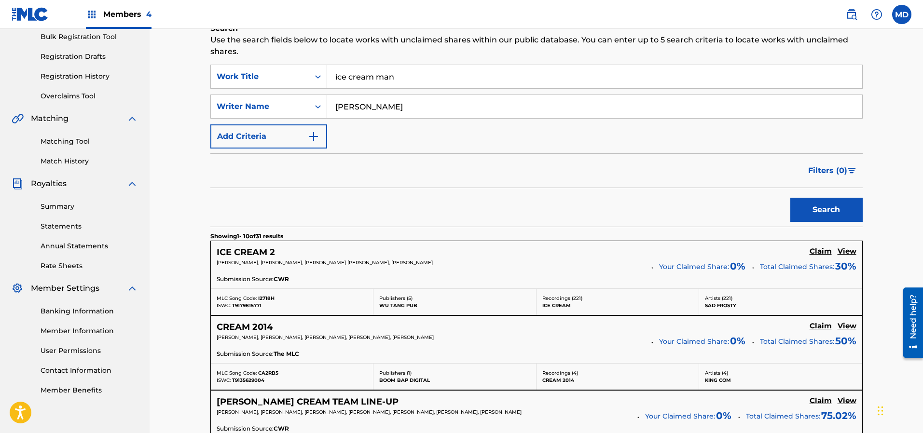
scroll to position [217, 0]
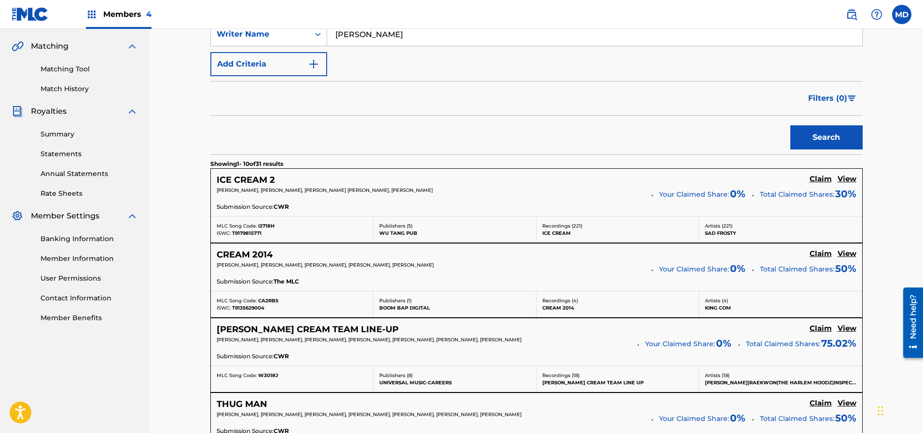
click at [840, 180] on h5 "View" at bounding box center [846, 179] width 19 height 9
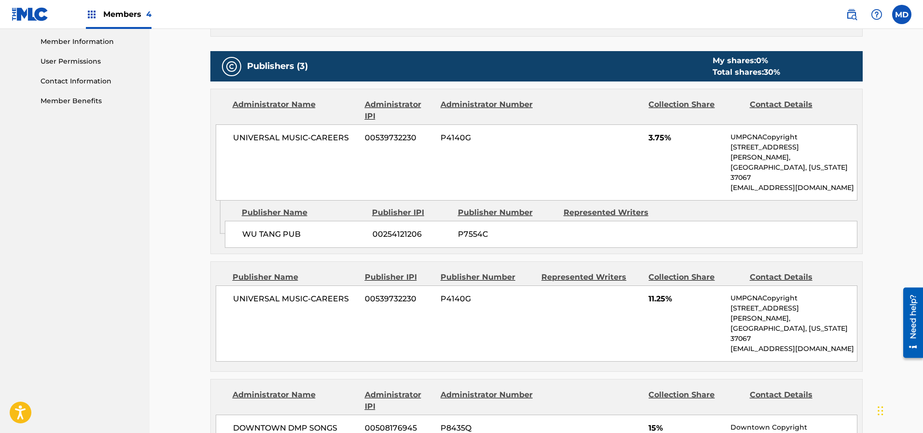
scroll to position [506, 0]
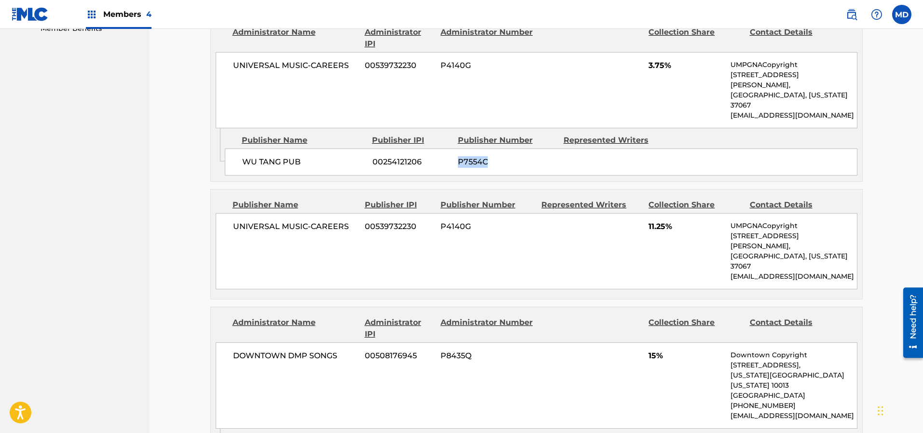
drag, startPoint x: 486, startPoint y: 140, endPoint x: 445, endPoint y: 143, distance: 41.1
click at [445, 149] on div "WU TANG PUB 00254121206 P7554C" at bounding box center [541, 162] width 632 height 27
copy div "P7554C"
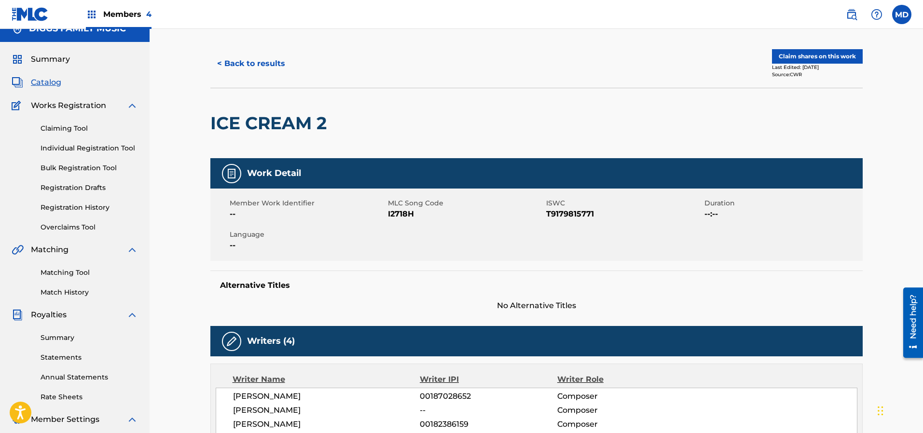
scroll to position [0, 0]
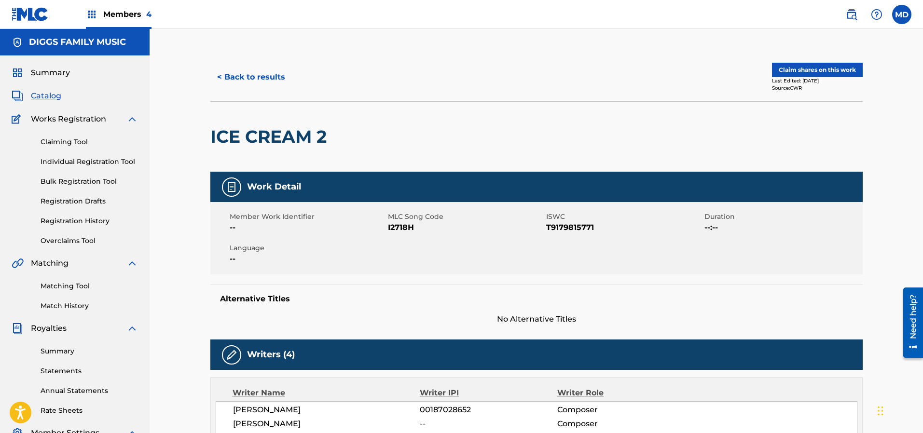
click at [803, 67] on button "Claim shares on this work" at bounding box center [817, 70] width 91 height 14
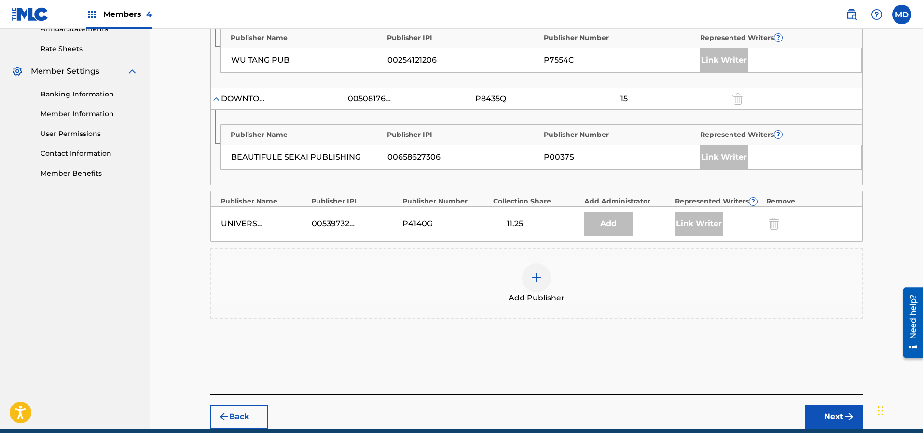
scroll to position [403, 0]
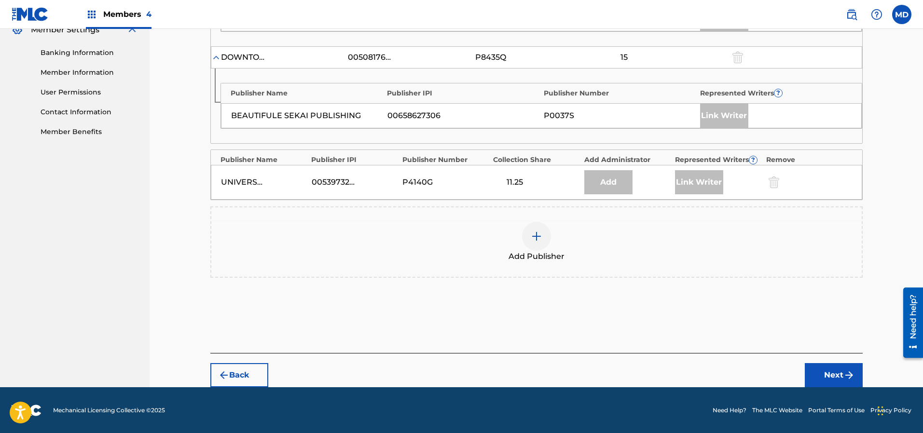
click at [537, 235] on img at bounding box center [537, 237] width 12 height 12
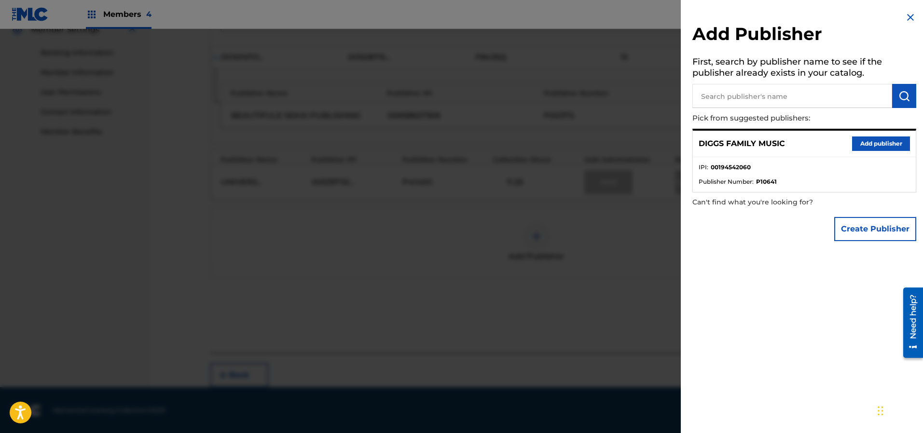
click at [875, 144] on button "Add publisher" at bounding box center [881, 143] width 58 height 14
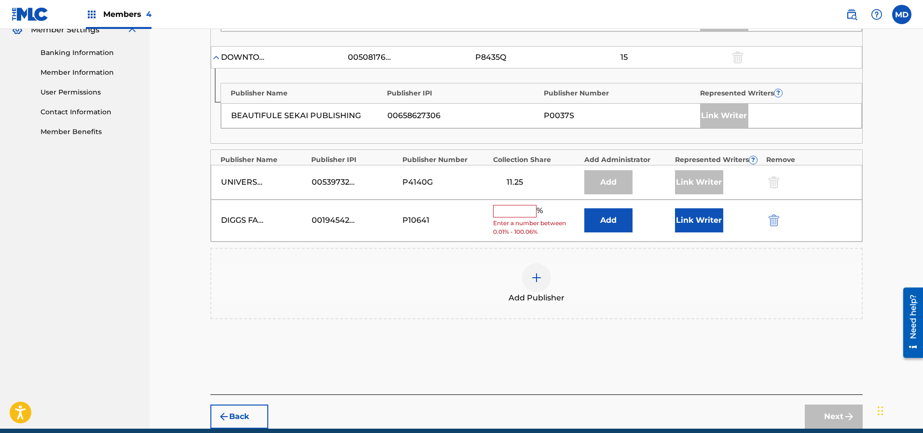
click at [522, 210] on input "text" at bounding box center [514, 211] width 43 height 13
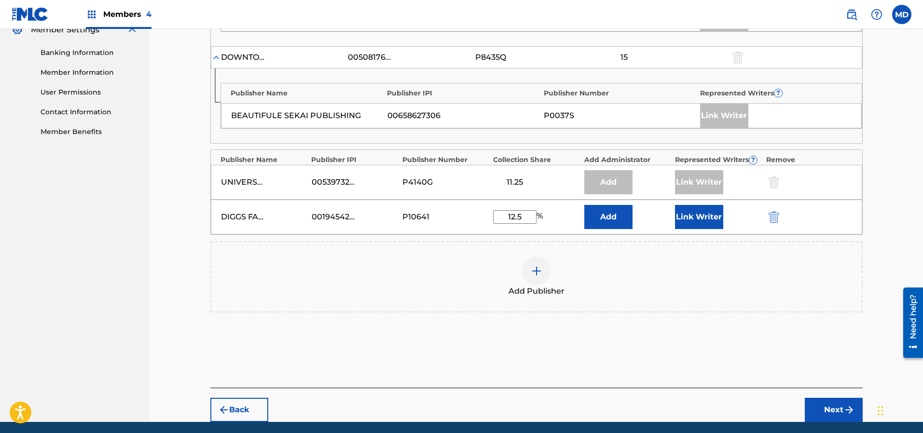
click at [709, 217] on button "Link Writer" at bounding box center [699, 217] width 48 height 24
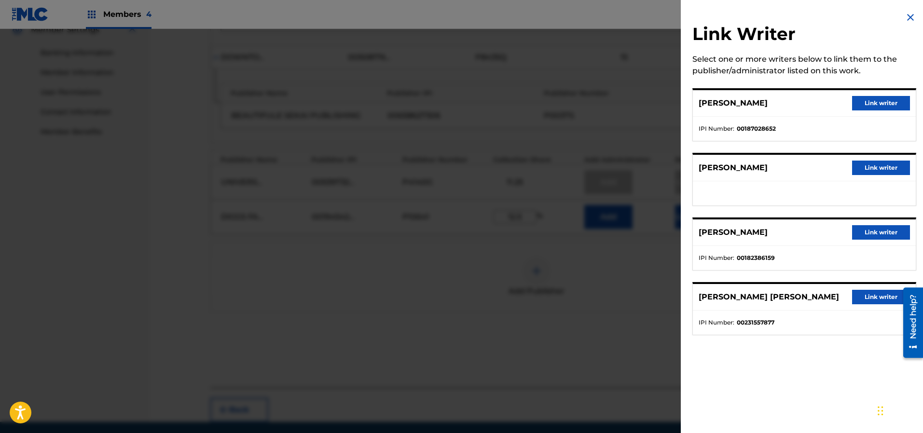
click at [870, 296] on button "Link writer" at bounding box center [881, 297] width 58 height 14
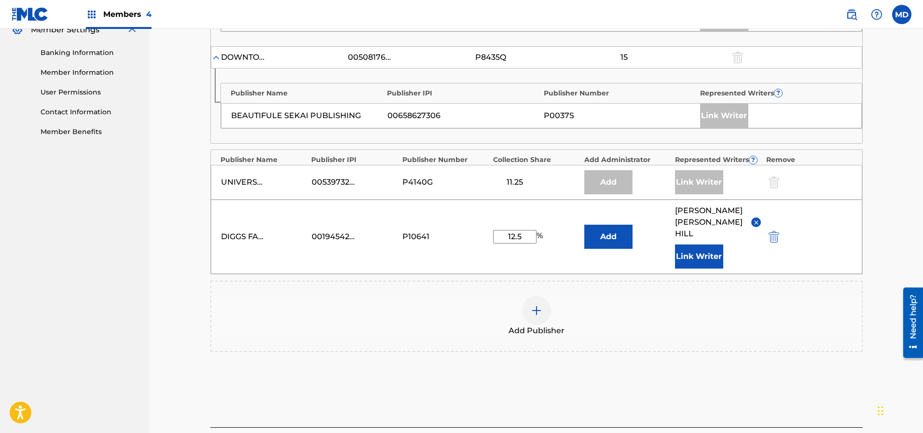
drag, startPoint x: 530, startPoint y: 231, endPoint x: 495, endPoint y: 231, distance: 35.2
click at [495, 231] on input "12.5" at bounding box center [514, 237] width 43 height 14
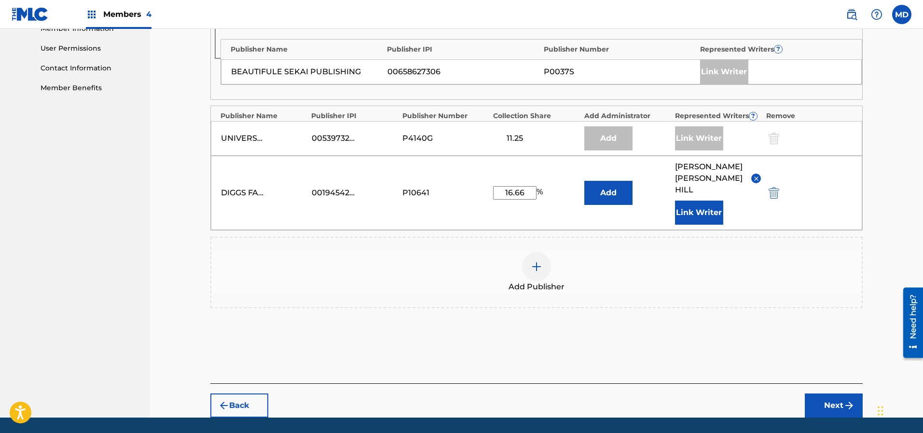
scroll to position [466, 0]
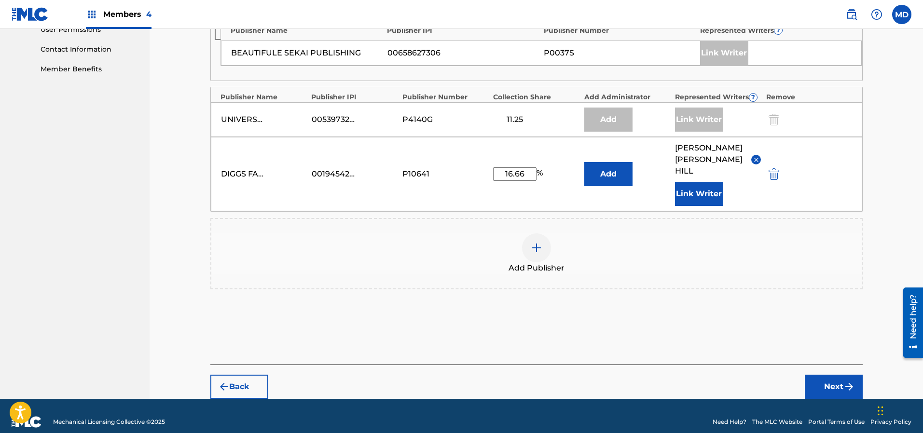
type input "16.66"
click at [831, 375] on button "Next" at bounding box center [833, 387] width 58 height 24
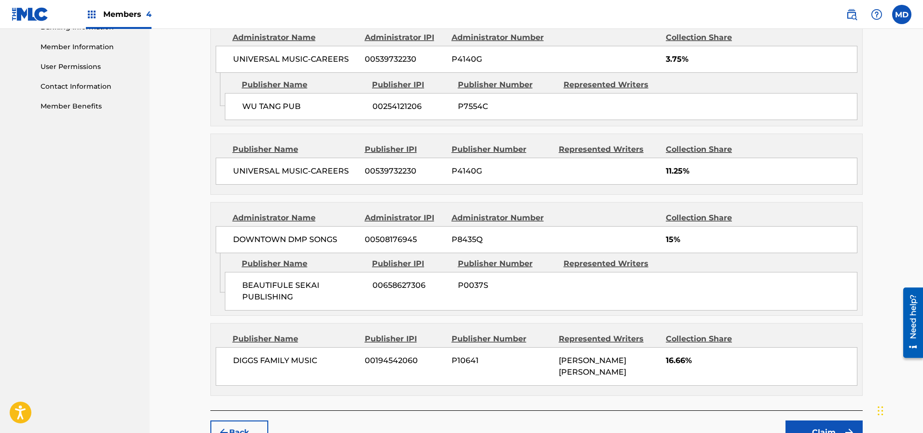
scroll to position [472, 0]
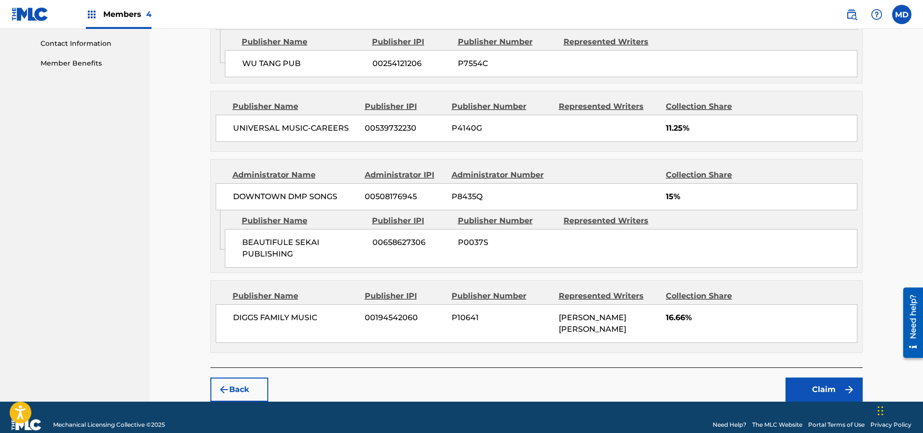
click at [814, 378] on button "Claim" at bounding box center [823, 390] width 77 height 24
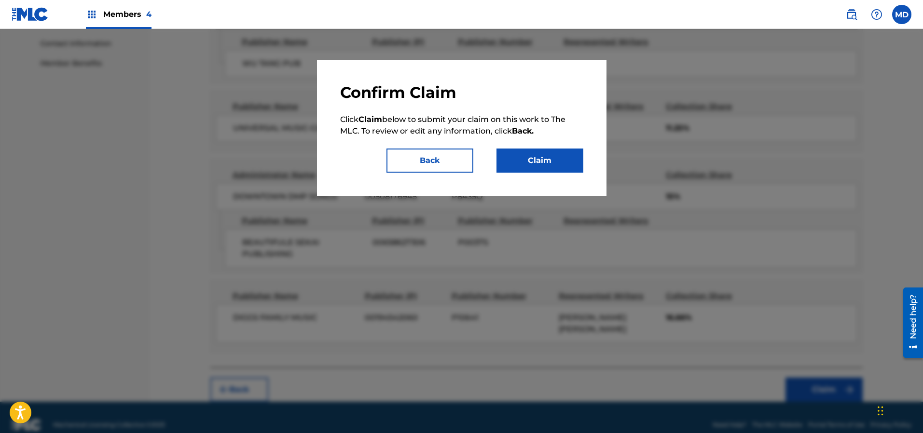
click at [566, 168] on button "Claim" at bounding box center [539, 161] width 87 height 24
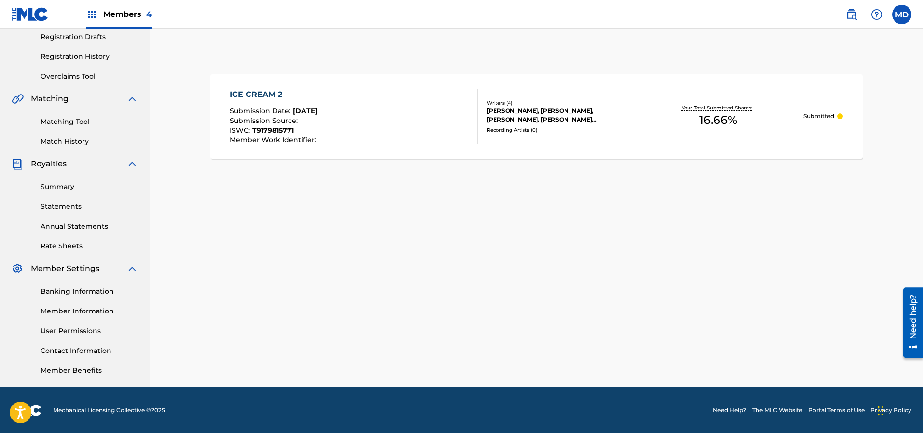
scroll to position [92, 0]
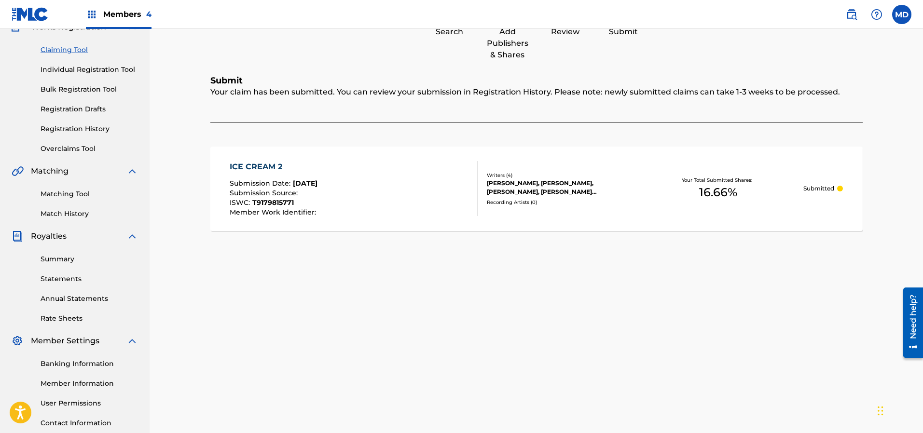
click at [67, 70] on link "Individual Registration Tool" at bounding box center [89, 70] width 97 height 10
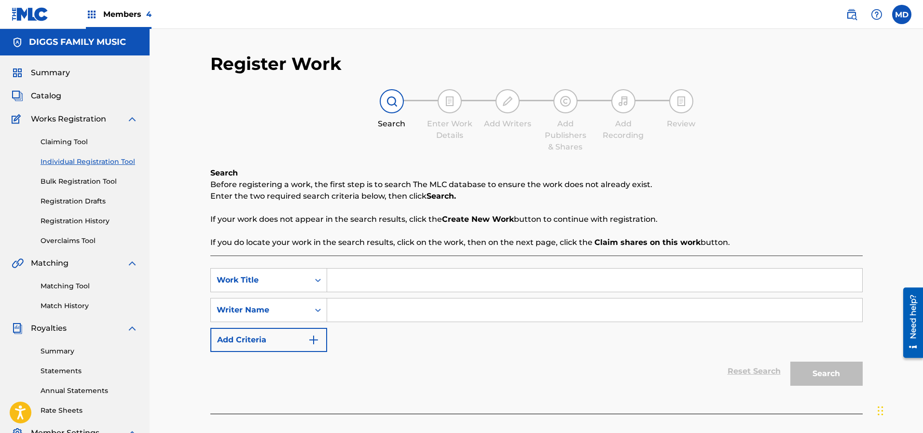
click at [65, 141] on link "Claiming Tool" at bounding box center [89, 142] width 97 height 10
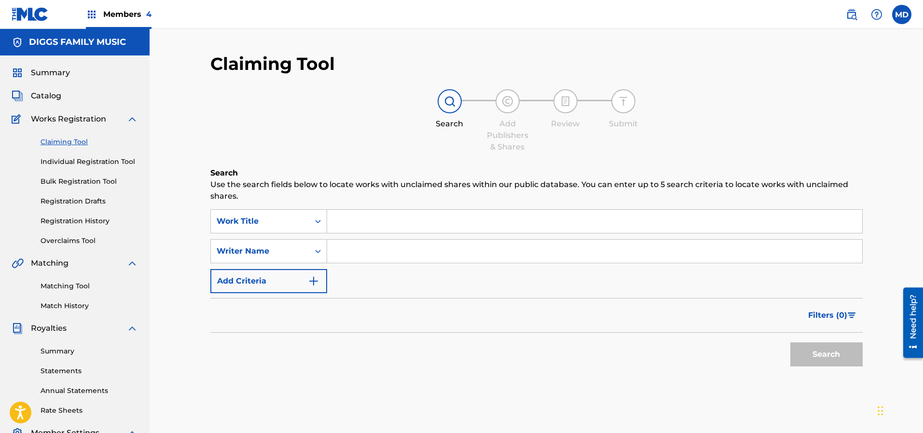
click at [69, 221] on link "Registration History" at bounding box center [89, 221] width 97 height 10
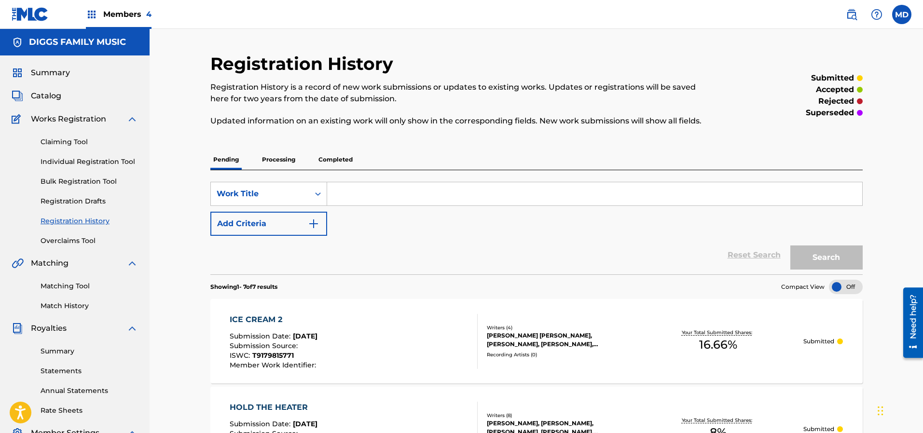
click at [393, 189] on input "Search Form" at bounding box center [594, 193] width 535 height 23
paste input "IMPOSSIBLE"
type input "IMPOSSIBLE"
click at [838, 254] on button "Search" at bounding box center [826, 257] width 72 height 24
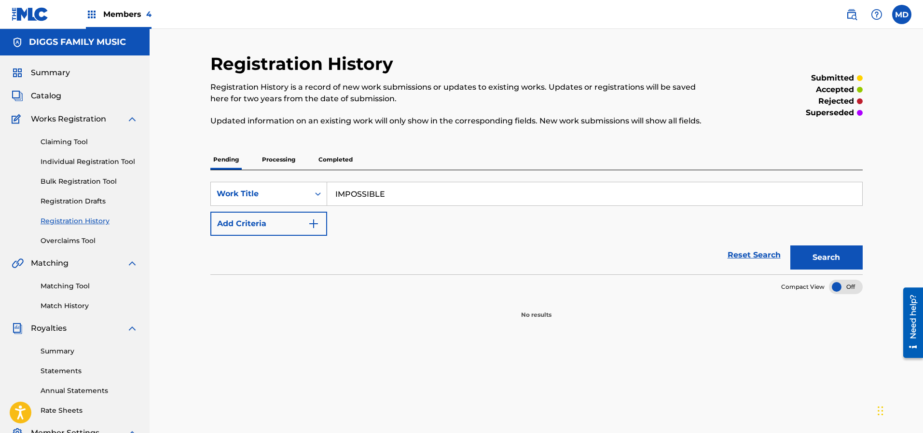
click at [268, 159] on p "Processing" at bounding box center [278, 160] width 39 height 20
click at [331, 160] on p "Completed" at bounding box center [335, 160] width 40 height 20
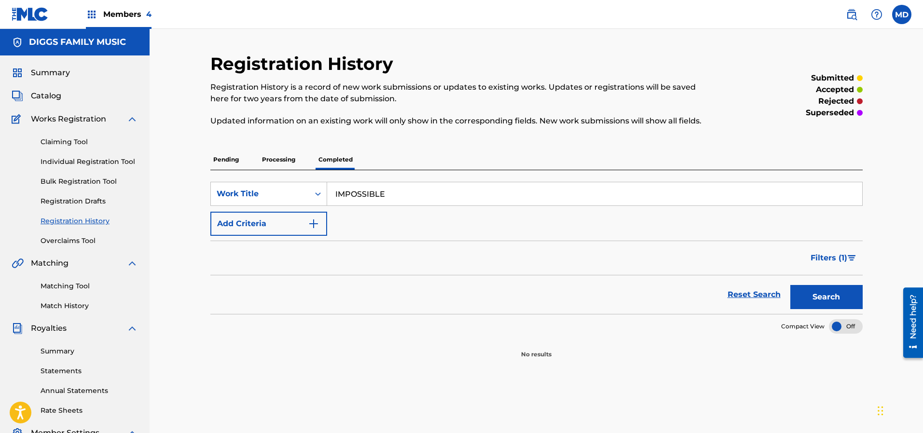
click at [69, 140] on link "Claiming Tool" at bounding box center [89, 142] width 97 height 10
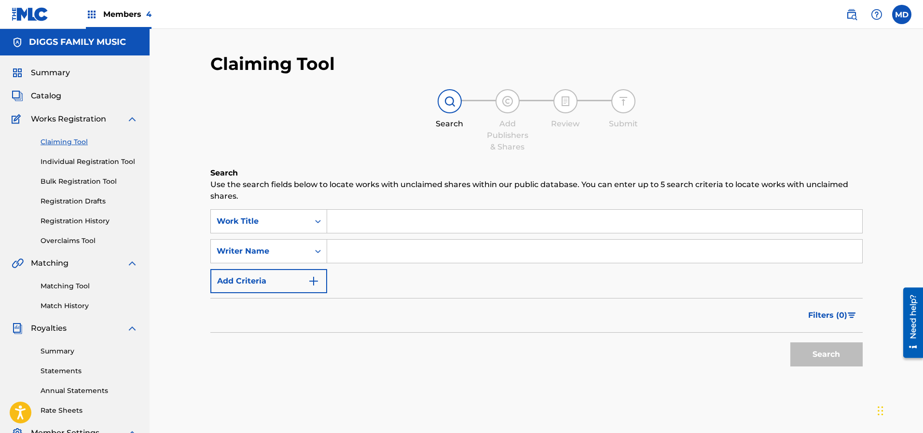
click at [386, 217] on input "Search Form" at bounding box center [594, 221] width 535 height 23
paste input "IMPOSSIBLE"
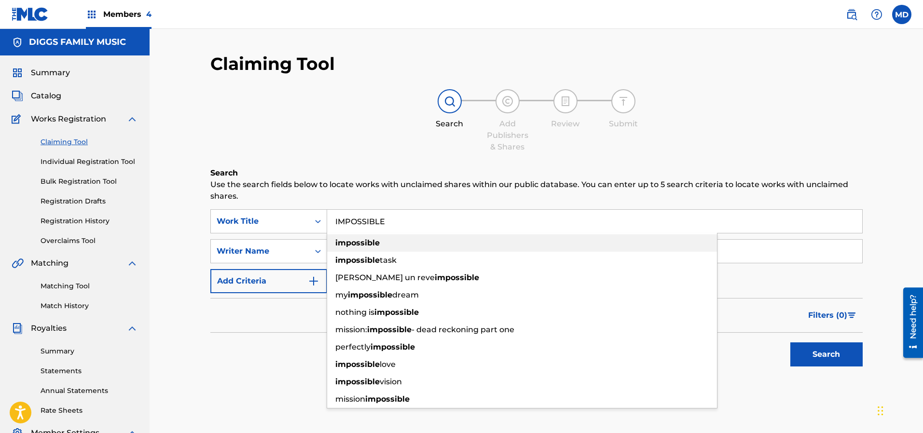
click at [465, 246] on div "impossible" at bounding box center [522, 242] width 390 height 17
type input "impossible"
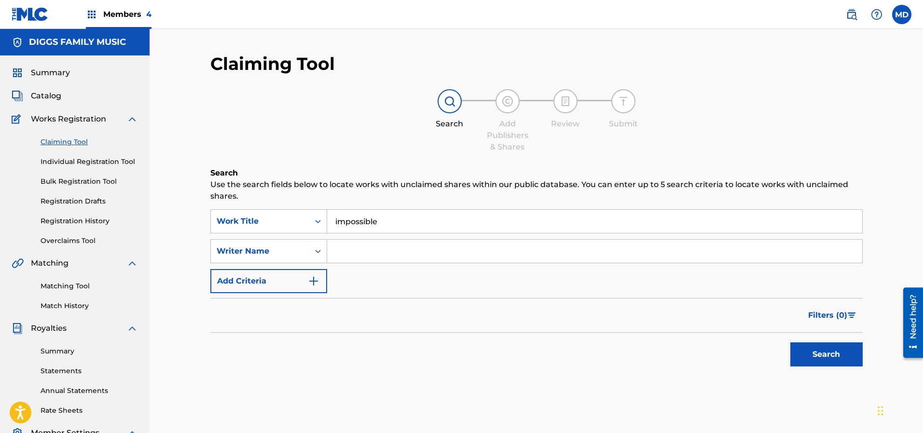
click at [853, 360] on button "Search" at bounding box center [826, 354] width 72 height 24
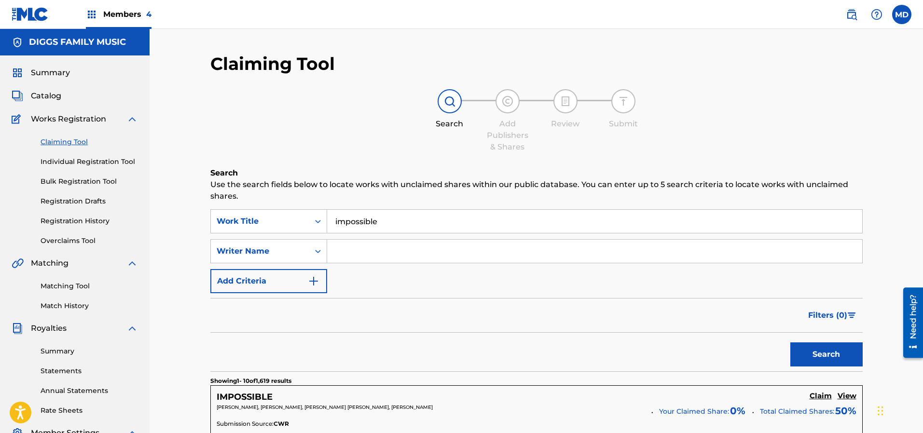
click at [406, 250] on input "Search Form" at bounding box center [594, 251] width 535 height 23
type input "[PERSON_NAME]"
click at [832, 351] on button "Search" at bounding box center [826, 354] width 72 height 24
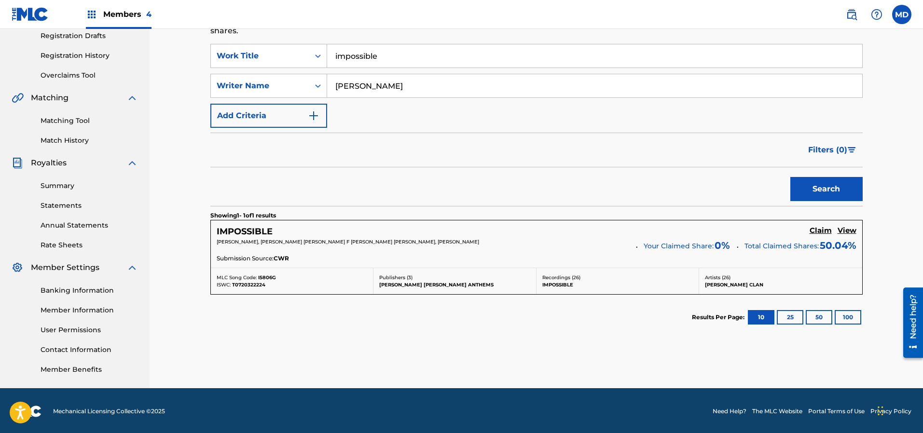
scroll to position [166, 0]
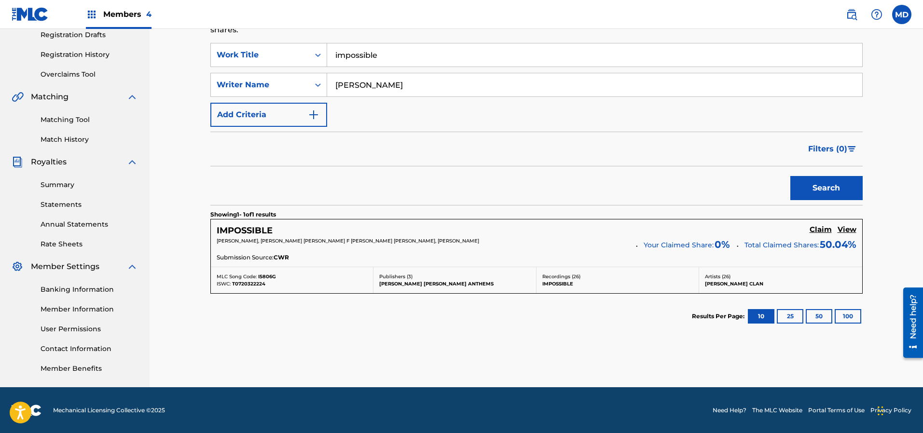
click at [855, 231] on h5 "View" at bounding box center [846, 229] width 19 height 9
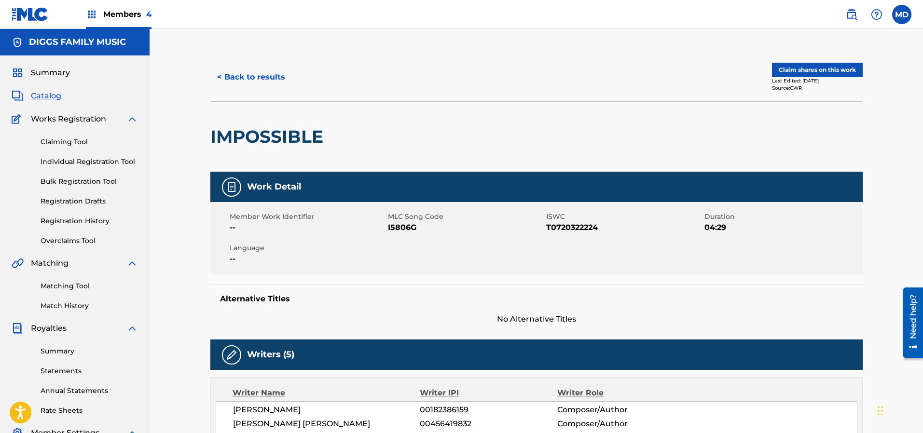
click at [816, 70] on button "Claim shares on this work" at bounding box center [817, 70] width 91 height 14
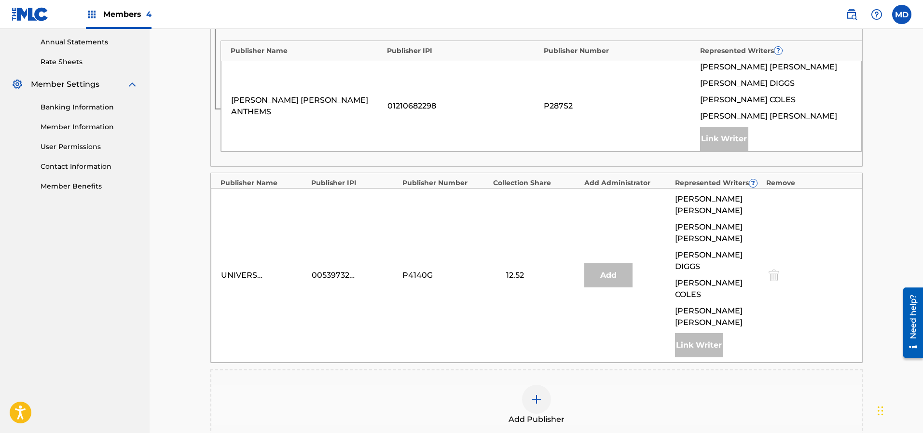
scroll to position [434, 0]
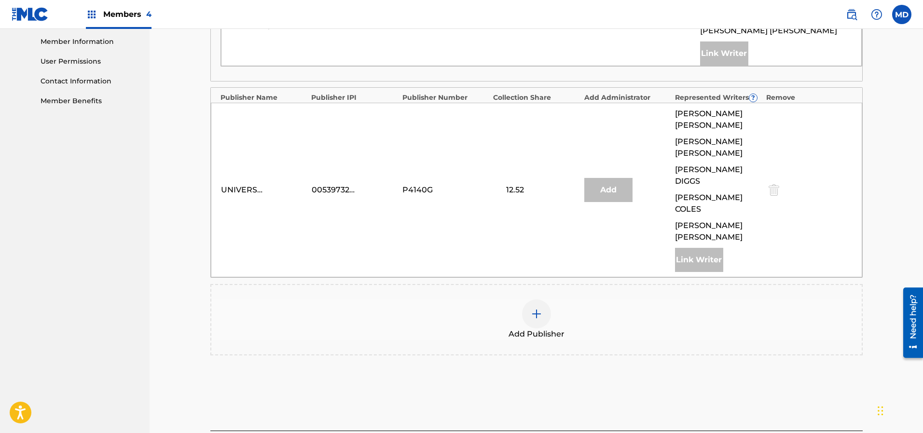
click at [538, 308] on img at bounding box center [537, 314] width 12 height 12
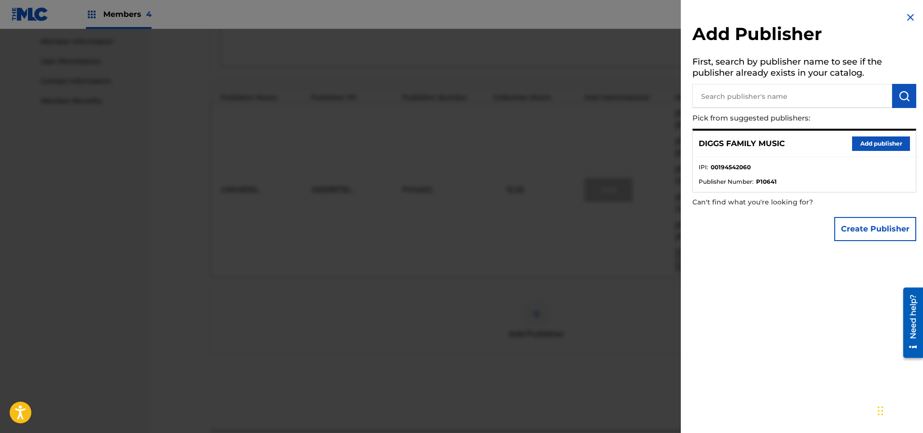
click at [883, 143] on button "Add publisher" at bounding box center [881, 143] width 58 height 14
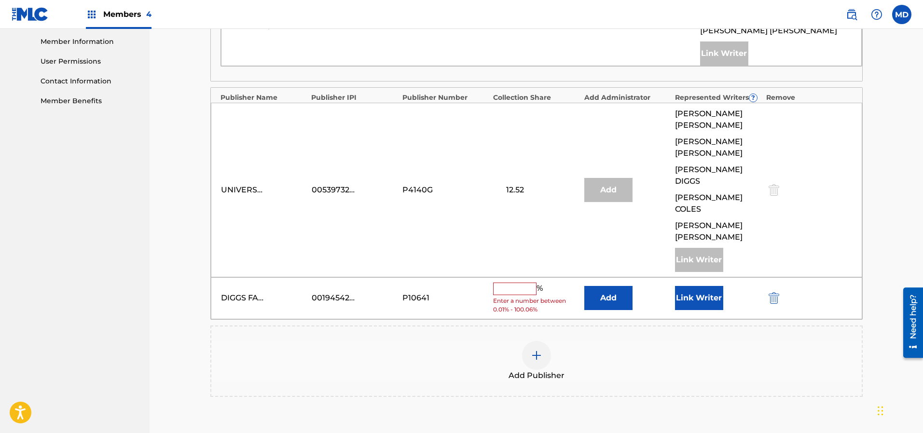
click at [508, 283] on input "text" at bounding box center [514, 289] width 43 height 13
type input "50"
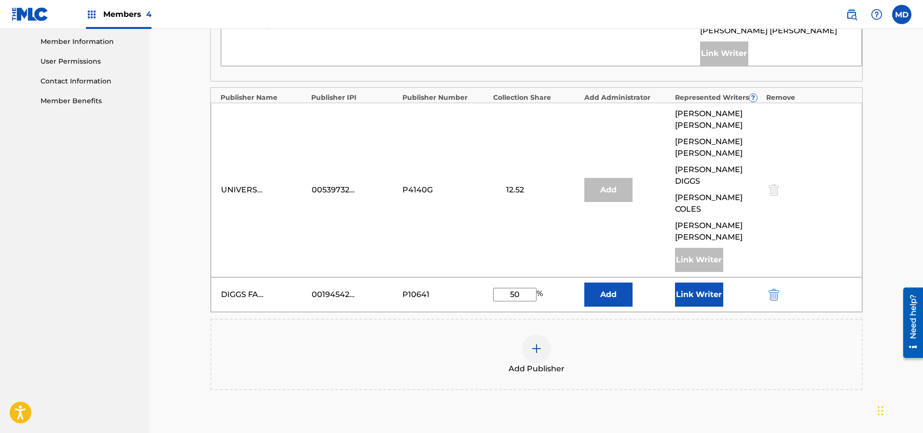
click at [697, 283] on button "Link Writer" at bounding box center [699, 295] width 48 height 24
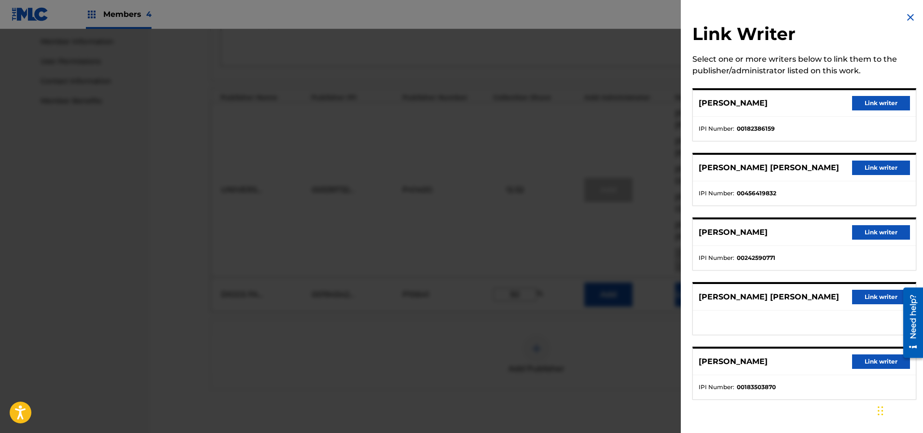
click at [878, 163] on button "Link writer" at bounding box center [881, 168] width 58 height 14
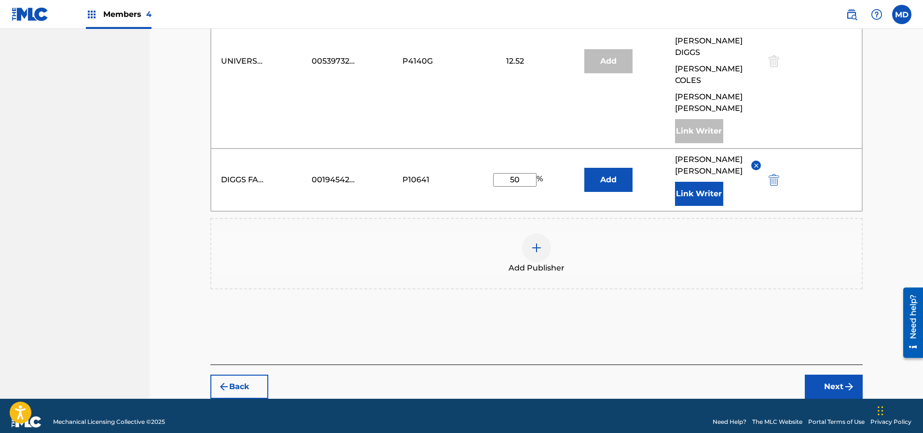
click at [835, 376] on button "Next" at bounding box center [833, 387] width 58 height 24
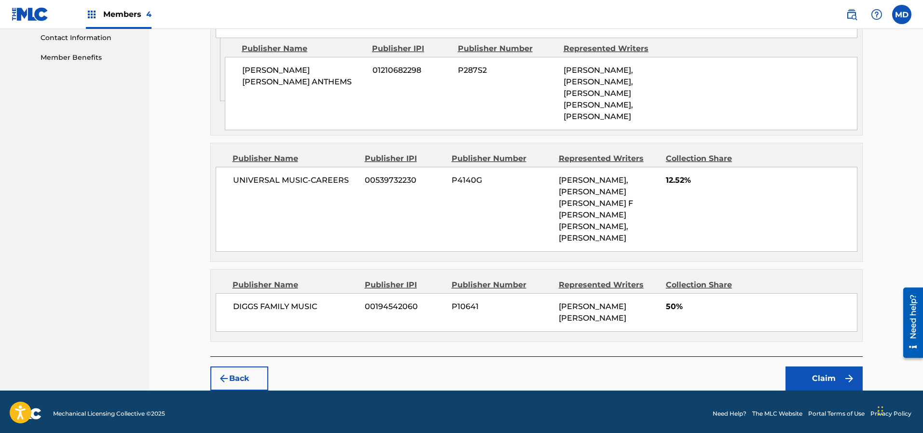
scroll to position [478, 0]
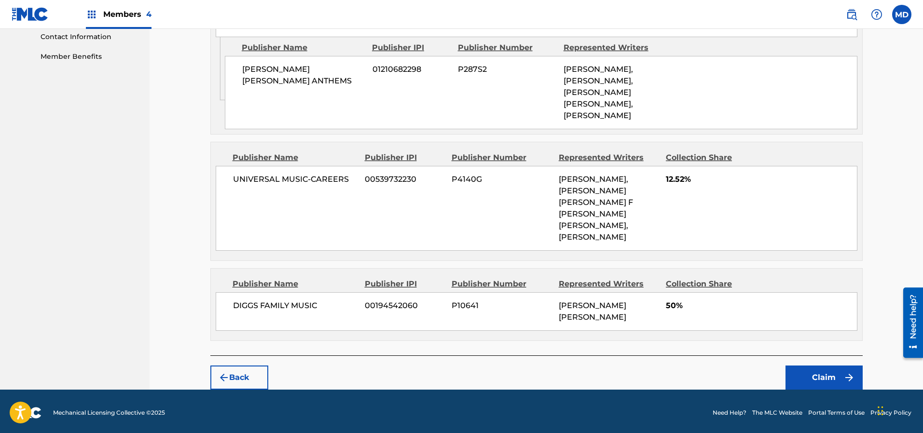
click at [815, 380] on button "Claim" at bounding box center [823, 378] width 77 height 24
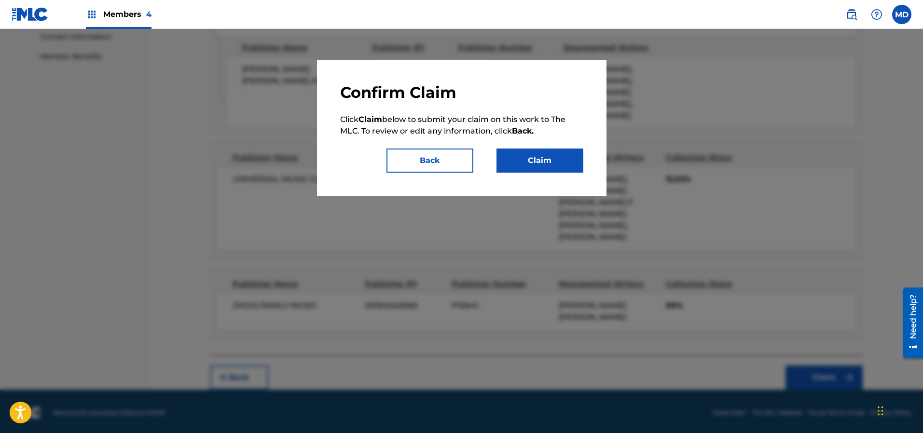
click at [548, 166] on button "Claim" at bounding box center [539, 161] width 87 height 24
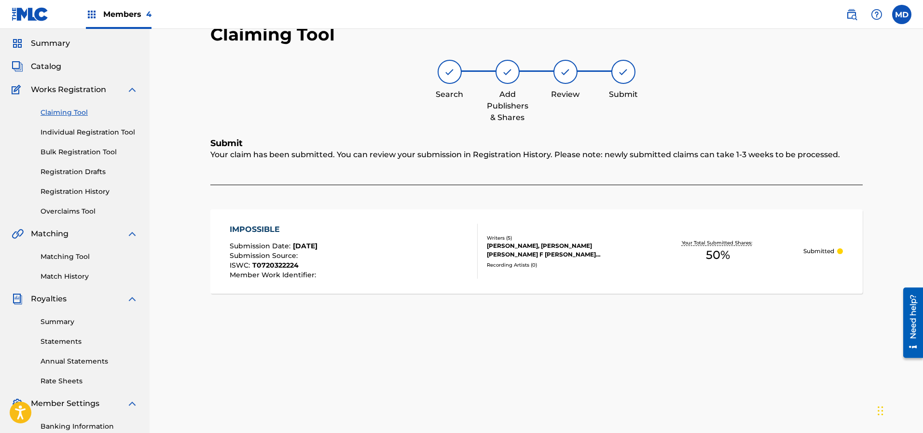
scroll to position [20, 0]
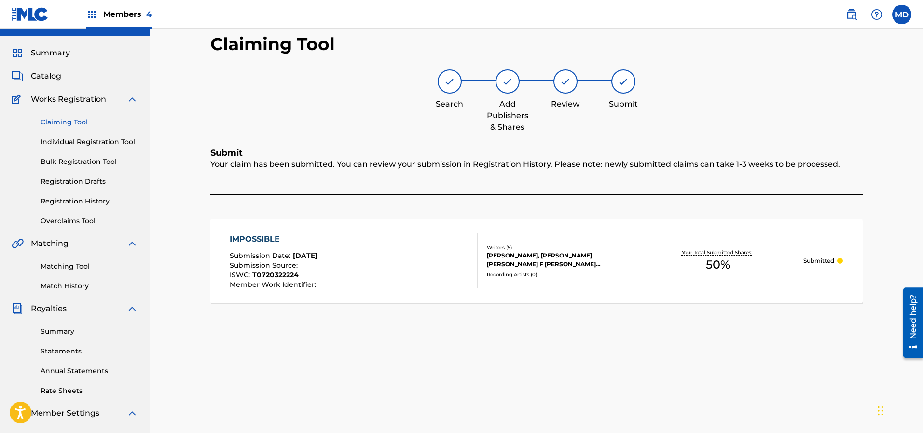
click at [67, 124] on link "Claiming Tool" at bounding box center [89, 122] width 97 height 10
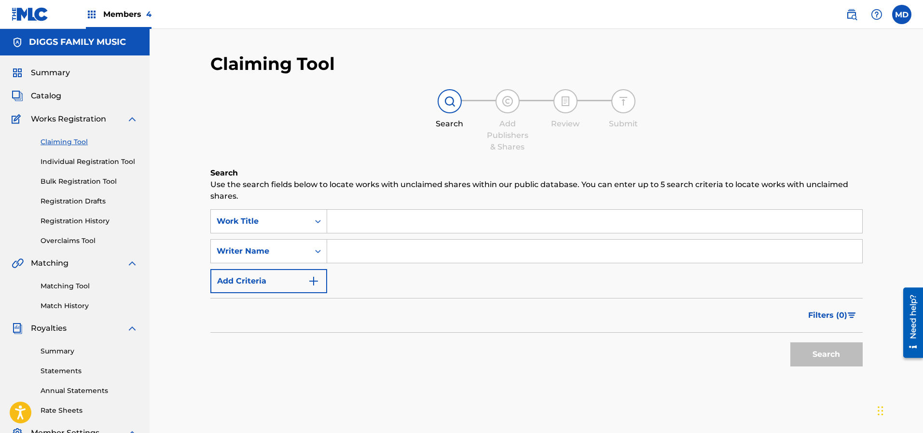
click at [418, 215] on input "Search Form" at bounding box center [594, 221] width 535 height 23
paste input "Wu-Revolution (feat. [PERSON_NAME] and Uncle [PERSON_NAME]) 6:46 [PERSON_NAME] …"
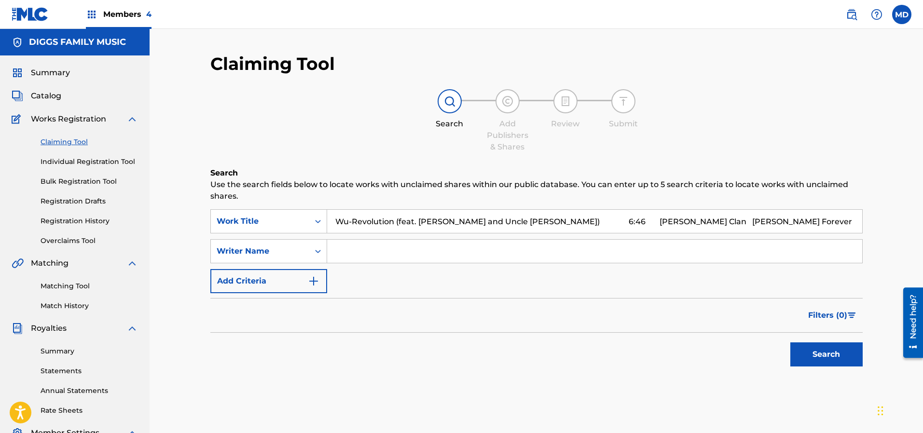
drag, startPoint x: 524, startPoint y: 218, endPoint x: 877, endPoint y: 205, distance: 353.7
click at [877, 205] on div "Claiming Tool Search Add Publishers & Shares Review Submit Search Use the searc…" at bounding box center [536, 290] width 773 height 523
type input "Wu-Revolution (feat. [PERSON_NAME] and Uncle [PERSON_NAME])"
click at [838, 349] on button "Search" at bounding box center [826, 354] width 72 height 24
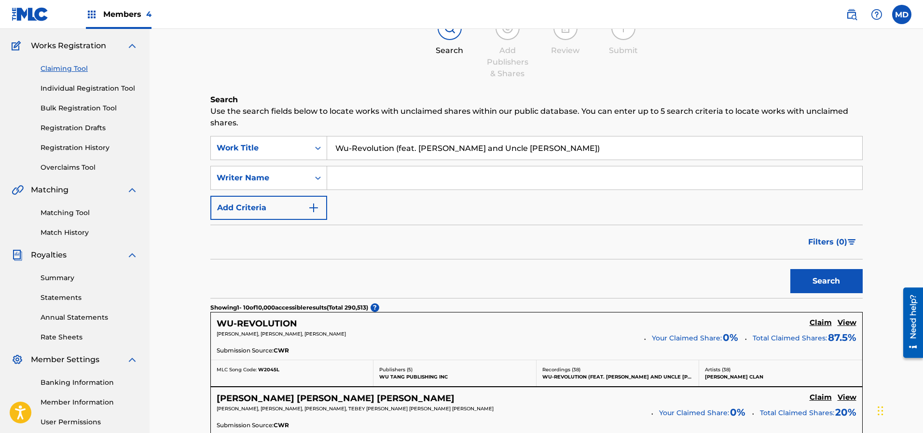
scroll to position [145, 0]
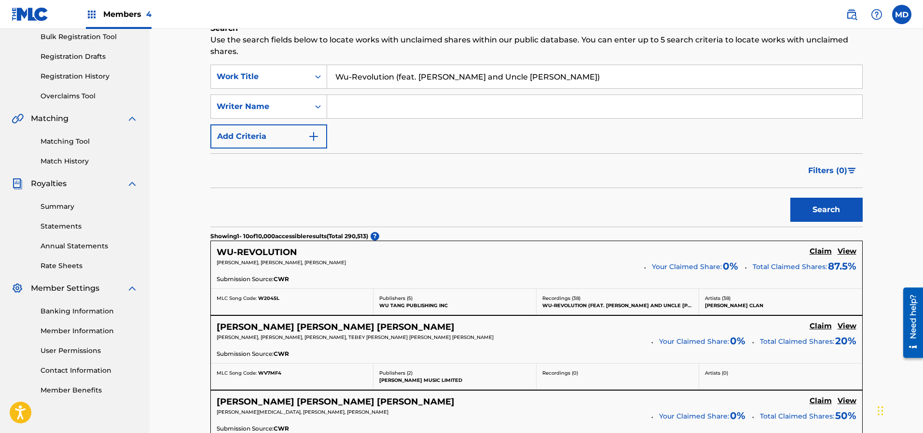
click at [850, 254] on h5 "View" at bounding box center [846, 251] width 19 height 9
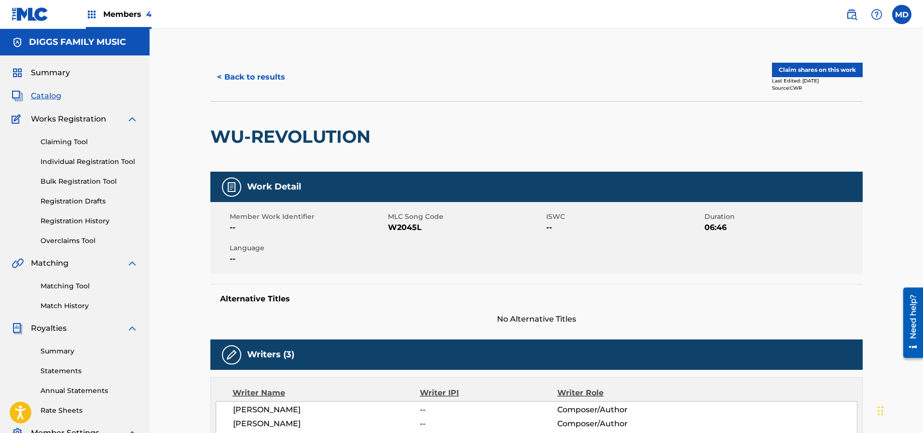
click at [813, 67] on button "Claim shares on this work" at bounding box center [817, 70] width 91 height 14
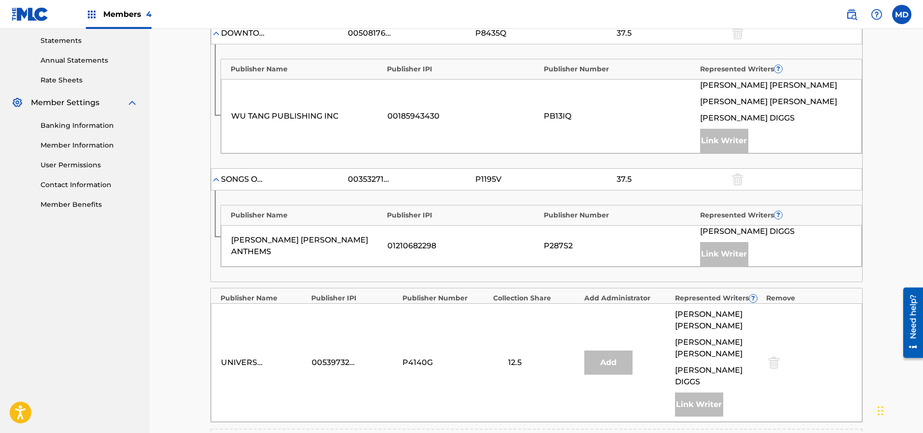
scroll to position [518, 0]
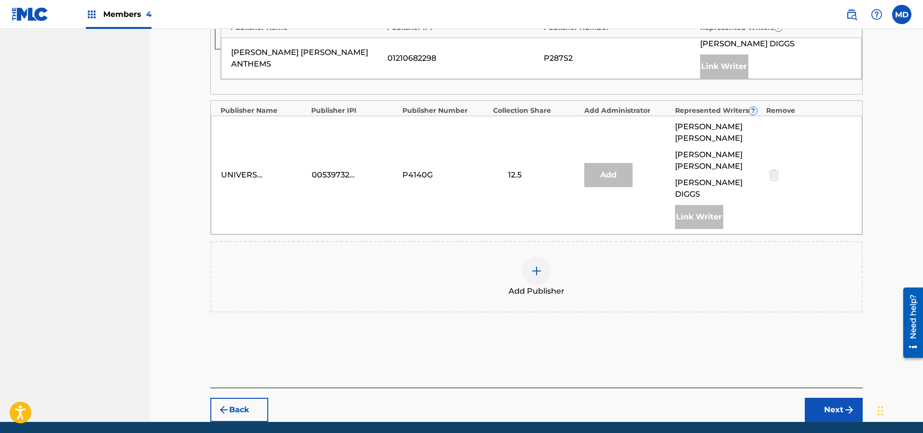
click at [534, 265] on img at bounding box center [537, 271] width 12 height 12
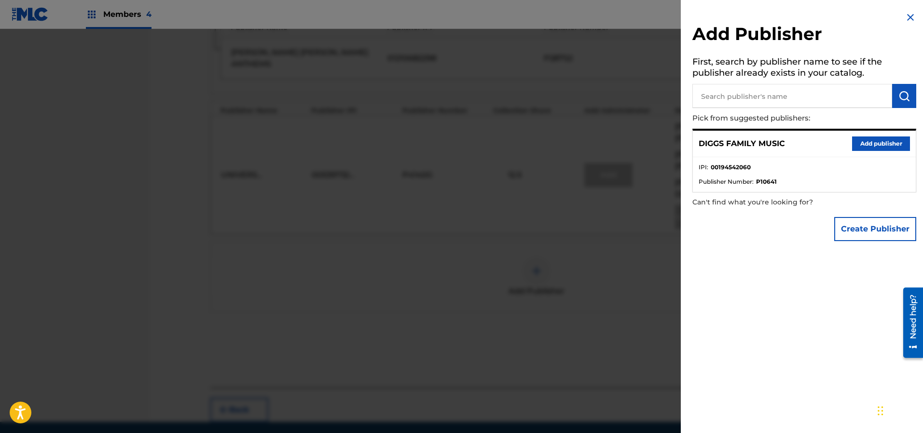
click at [863, 144] on button "Add publisher" at bounding box center [881, 143] width 58 height 14
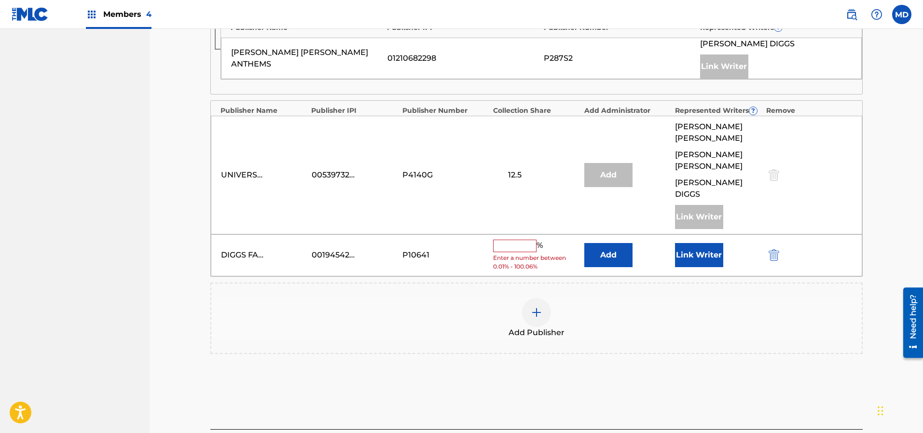
click at [525, 240] on input "text" at bounding box center [514, 246] width 43 height 13
type input "12.5"
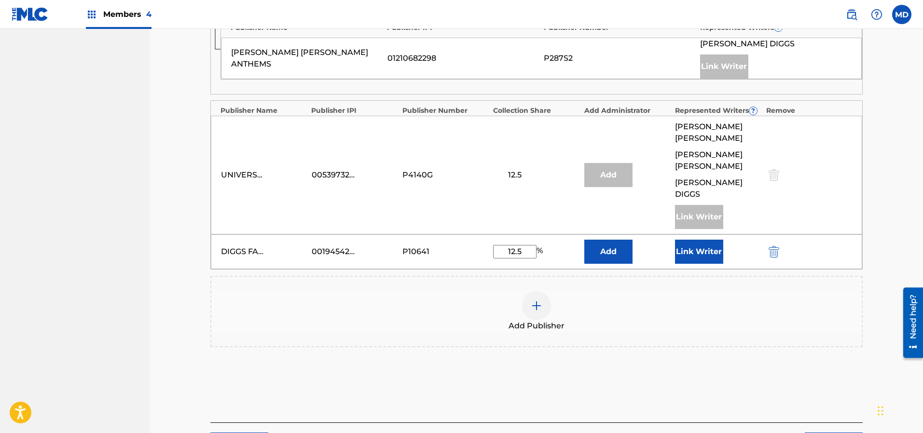
click at [708, 240] on button "Link Writer" at bounding box center [699, 252] width 48 height 24
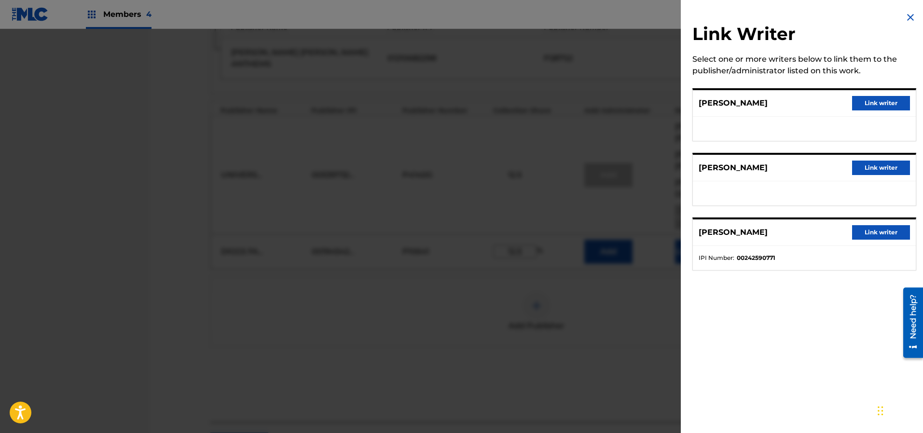
click at [876, 102] on button "Link writer" at bounding box center [881, 103] width 58 height 14
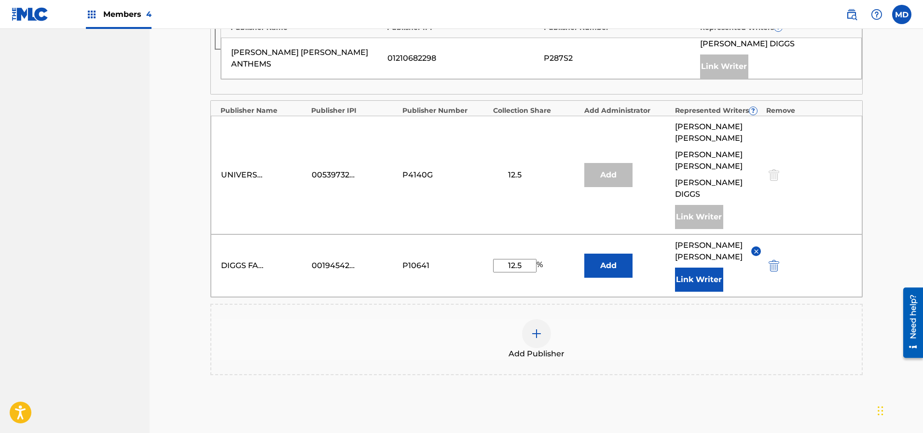
click at [696, 268] on button "Link Writer" at bounding box center [699, 280] width 48 height 24
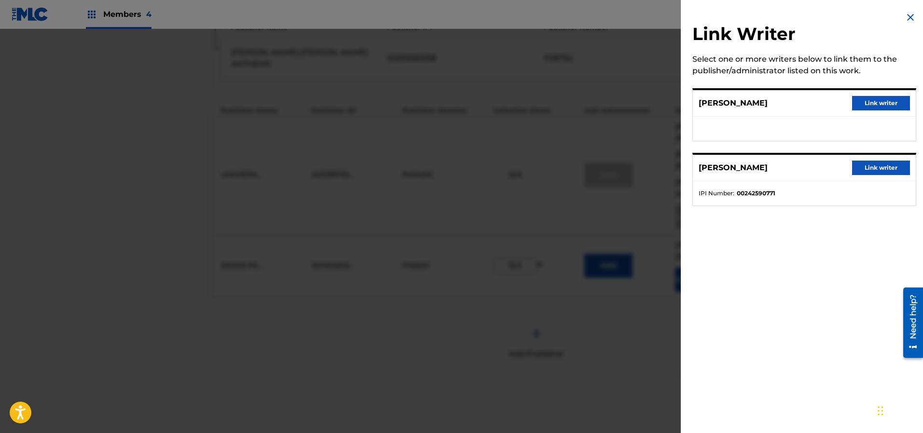
click at [857, 101] on button "Link writer" at bounding box center [881, 103] width 58 height 14
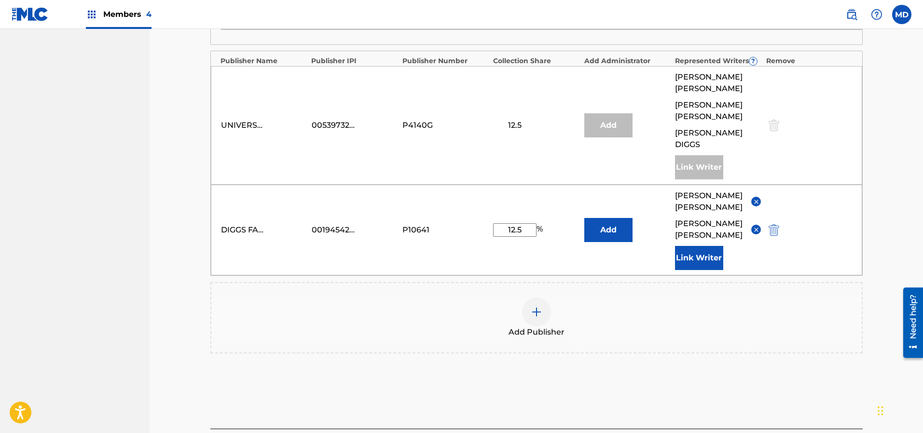
scroll to position [585, 0]
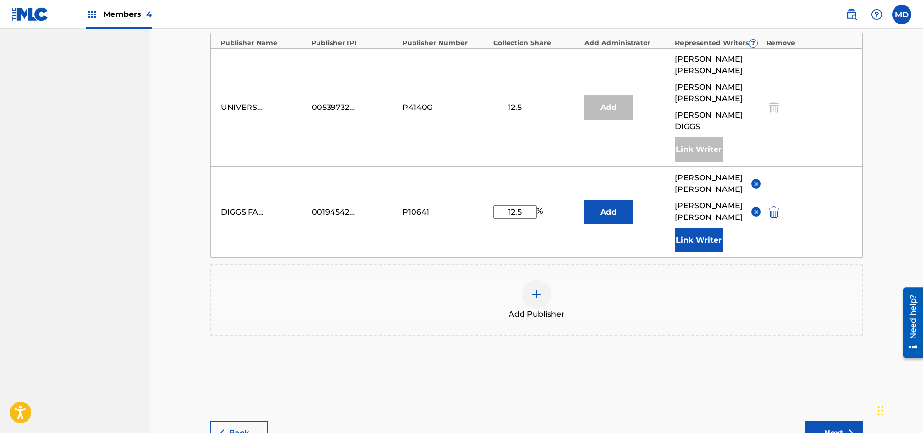
click at [839, 421] on button "Next" at bounding box center [833, 433] width 58 height 24
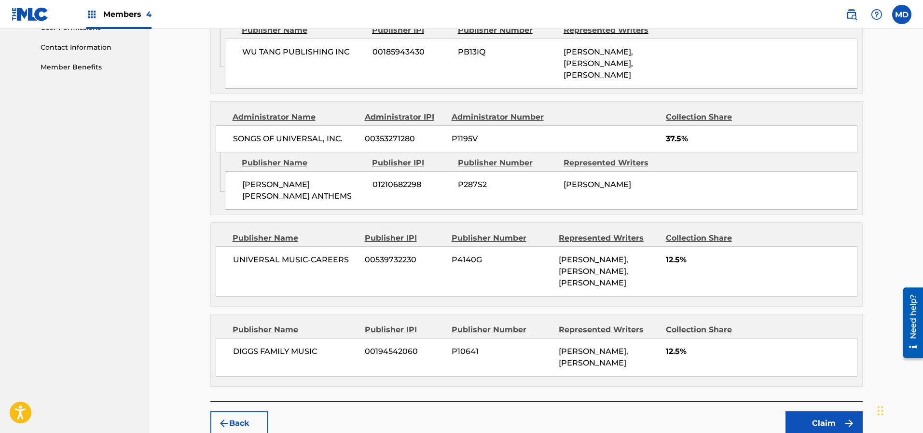
scroll to position [504, 0]
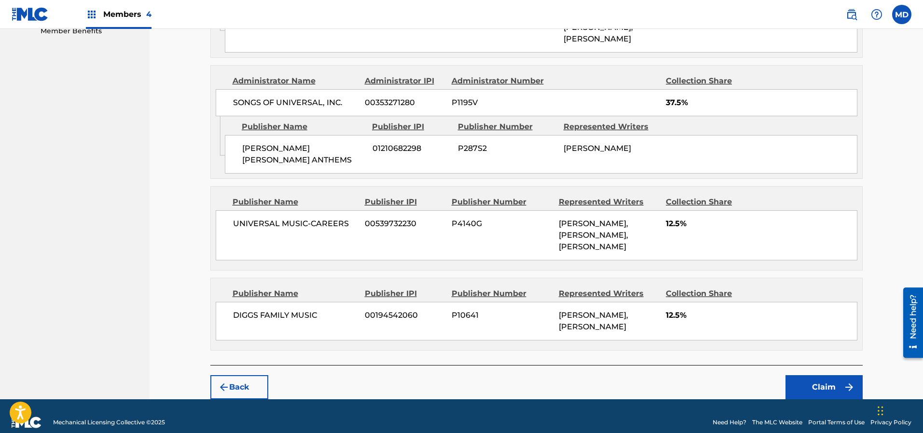
click at [806, 375] on button "Claim" at bounding box center [823, 387] width 77 height 24
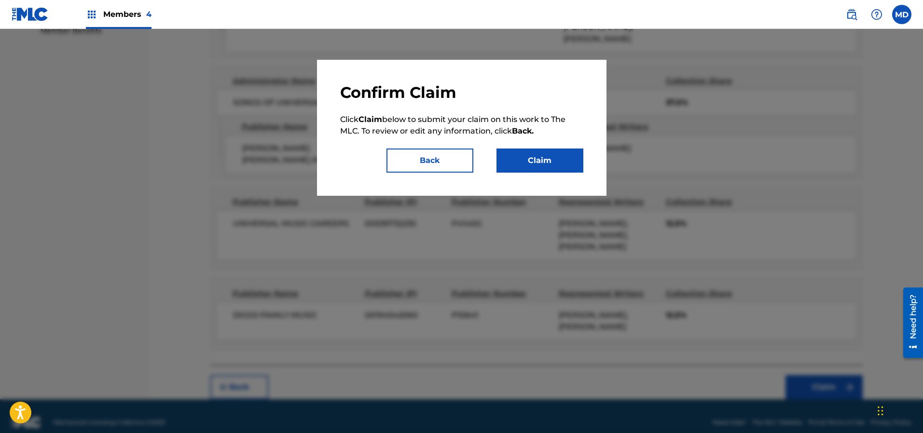
click at [557, 164] on button "Claim" at bounding box center [539, 161] width 87 height 24
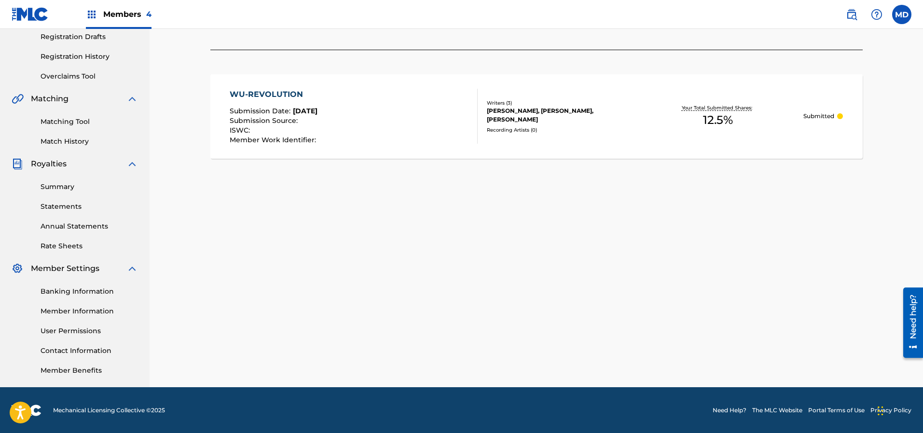
scroll to position [0, 0]
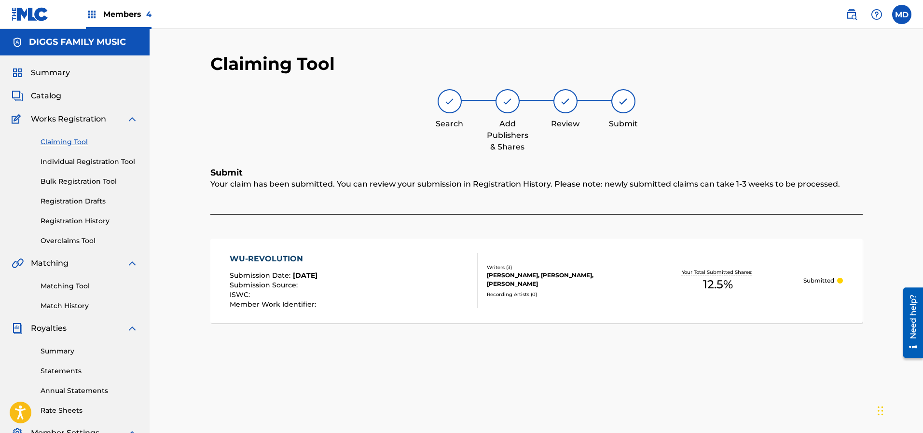
click at [62, 141] on link "Claiming Tool" at bounding box center [89, 142] width 97 height 10
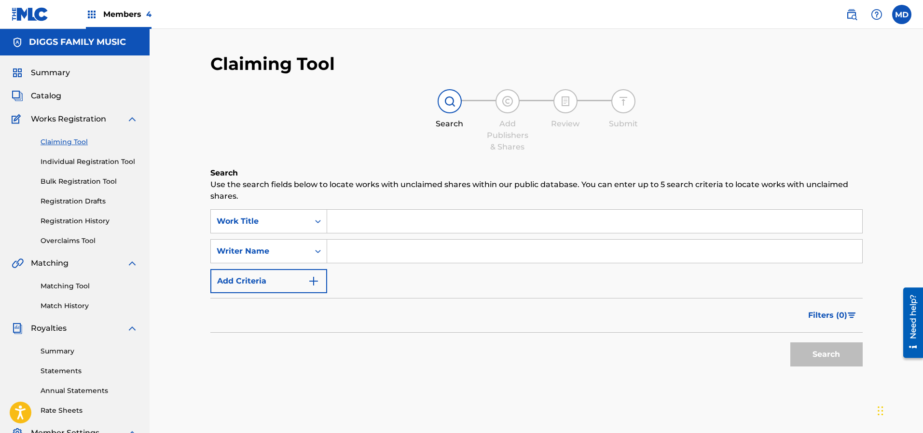
click at [365, 216] on input "Search Form" at bounding box center [594, 221] width 535 height 23
paste input "Reunited 5:22 [PERSON_NAME] Clan [PERSON_NAME] Forever Hip Hop/Rap 1 20"
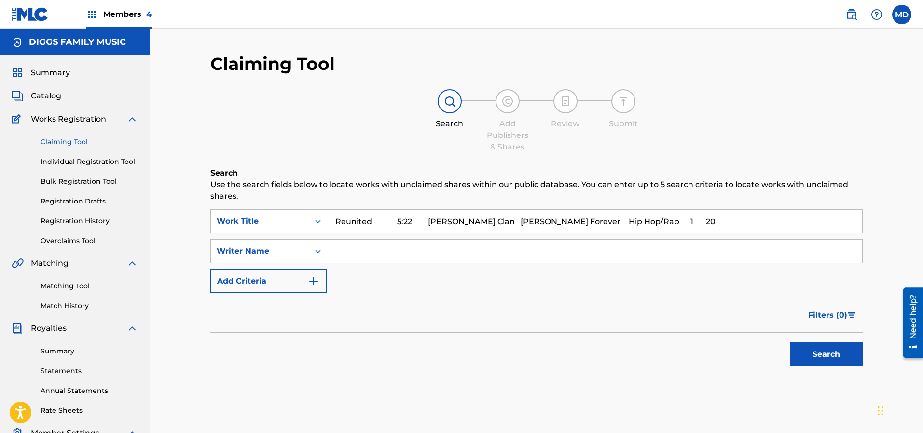
drag, startPoint x: 373, startPoint y: 221, endPoint x: 700, endPoint y: 218, distance: 327.5
click at [700, 218] on input "Reunited 5:22 [PERSON_NAME] Clan [PERSON_NAME] Forever Hip Hop/Rap 1 20" at bounding box center [594, 221] width 535 height 23
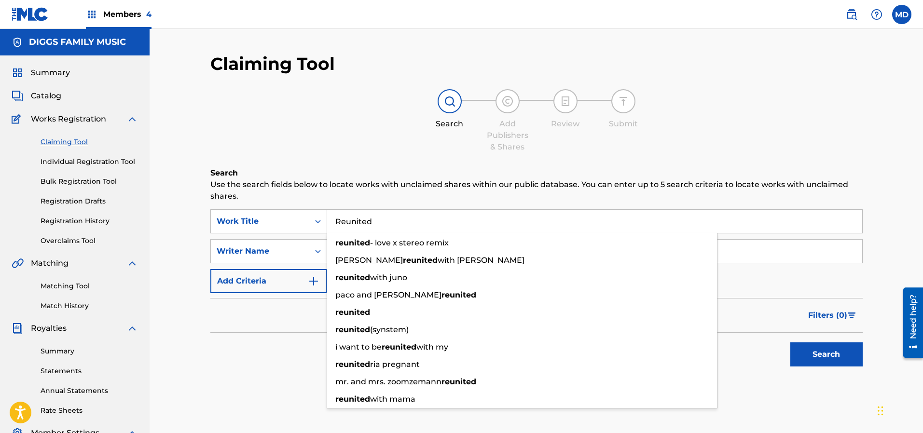
type input "Reunited"
drag, startPoint x: 357, startPoint y: 84, endPoint x: 357, endPoint y: 90, distance: 5.8
click at [357, 85] on div "Claiming Tool Search Add Publishers & Shares Review Submit Search Use the searc…" at bounding box center [536, 236] width 652 height 367
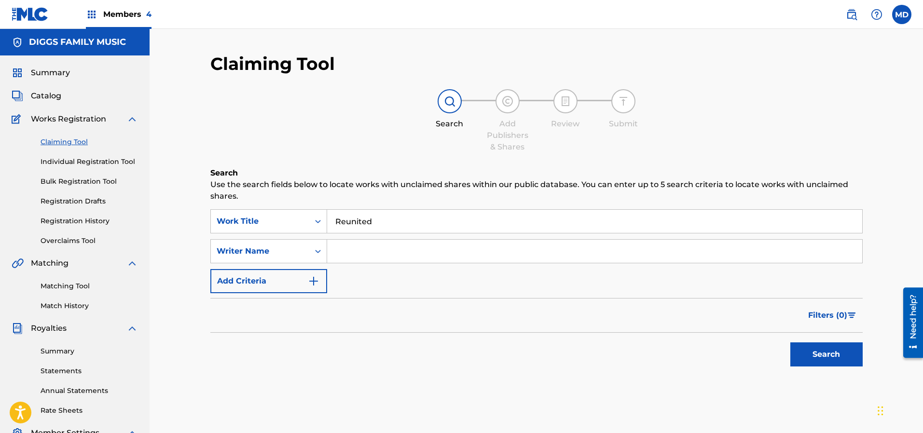
click at [837, 354] on button "Search" at bounding box center [826, 354] width 72 height 24
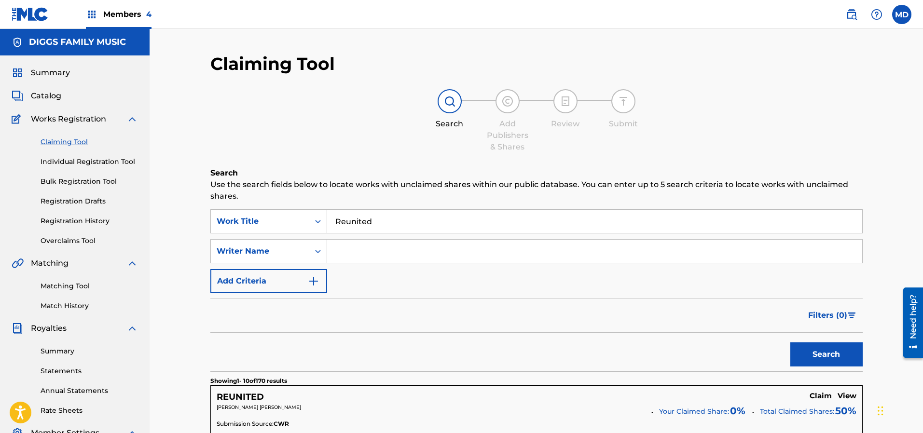
click at [401, 253] on input "Search Form" at bounding box center [594, 251] width 535 height 23
type input "[PERSON_NAME]"
click at [819, 355] on button "Search" at bounding box center [826, 354] width 72 height 24
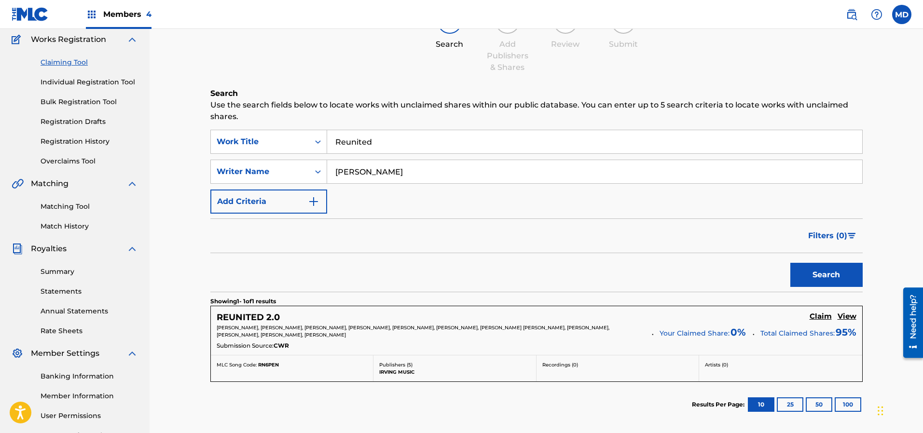
scroll to position [23, 0]
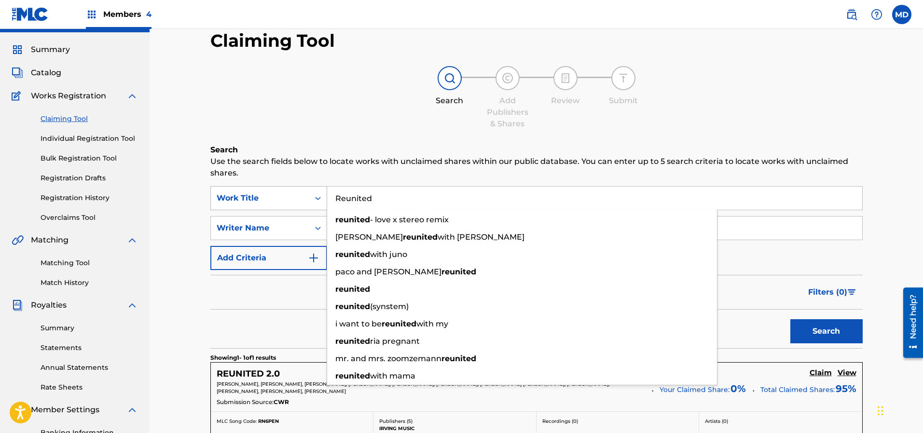
drag, startPoint x: 396, startPoint y: 199, endPoint x: 315, endPoint y: 198, distance: 81.5
click at [315, 198] on div "SearchWithCriteria68219432-fd7c-4ca7-a471-747fff6fcb00 Work Title Reunited reun…" at bounding box center [536, 198] width 652 height 24
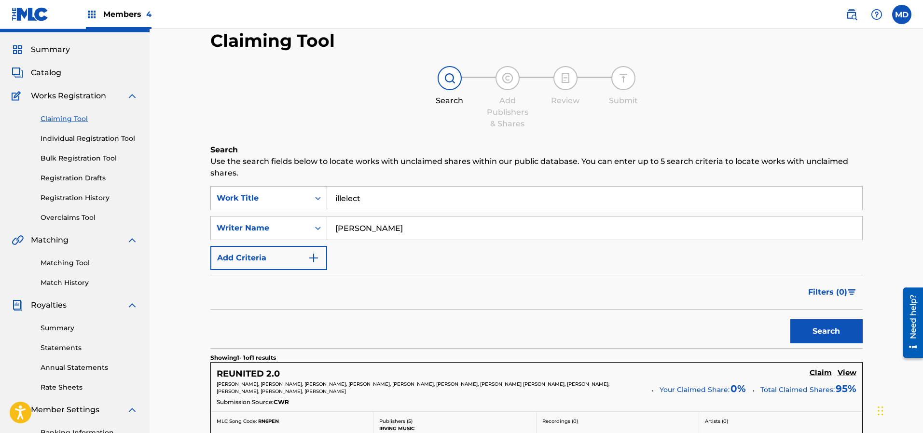
drag, startPoint x: 373, startPoint y: 201, endPoint x: 307, endPoint y: 194, distance: 66.4
click at [307, 194] on div "SearchWithCriteria68219432-fd7c-4ca7-a471-747fff6fcb00 Work Title illelect" at bounding box center [536, 198] width 652 height 24
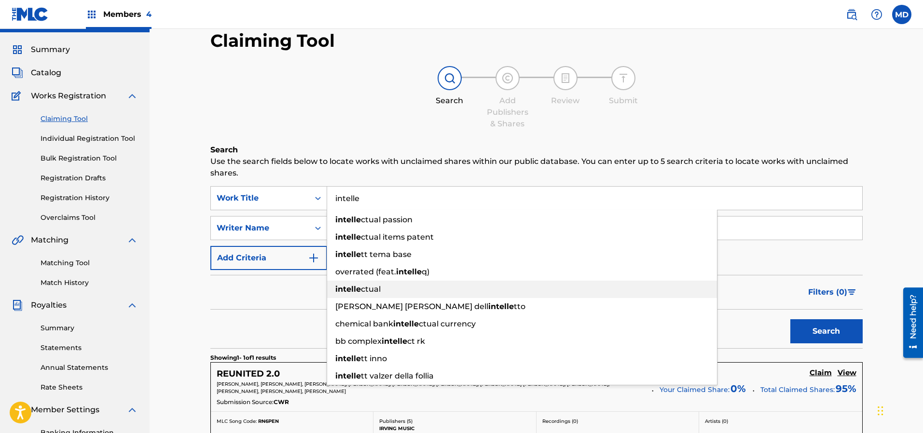
click at [378, 287] on span "ctual" at bounding box center [371, 289] width 20 height 9
type input "intellectual"
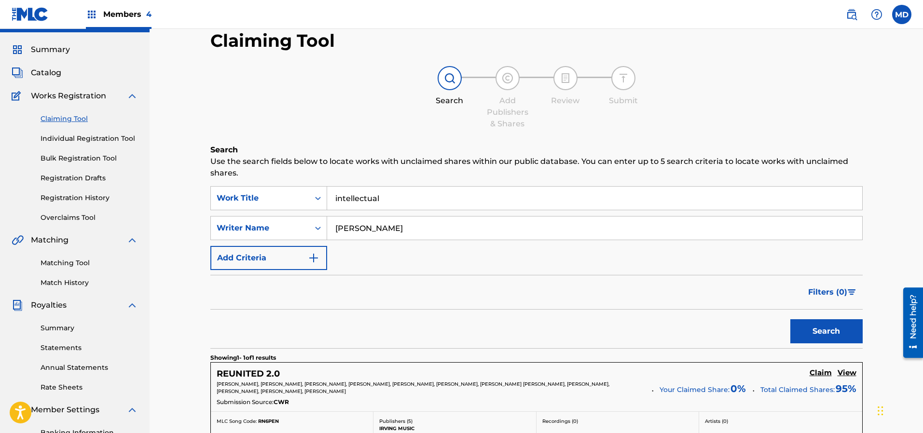
click at [832, 329] on button "Search" at bounding box center [826, 331] width 72 height 24
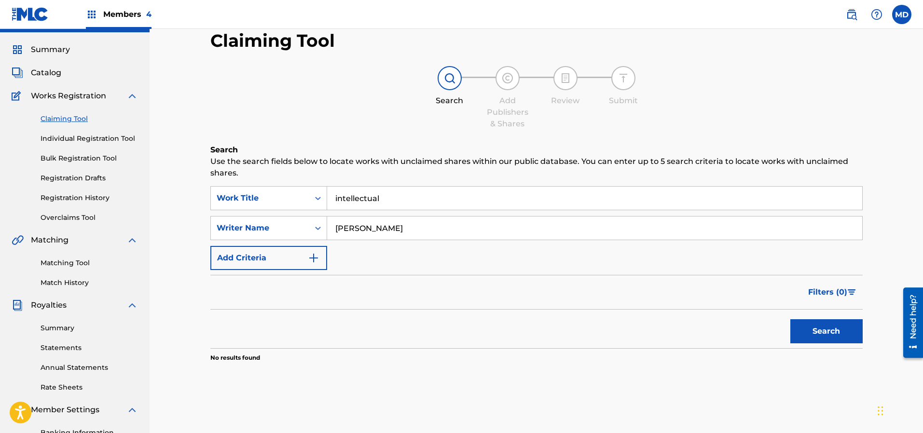
drag, startPoint x: 389, startPoint y: 227, endPoint x: 337, endPoint y: 233, distance: 52.4
click at [338, 232] on input "[PERSON_NAME]" at bounding box center [594, 228] width 535 height 23
type input "R"
click at [799, 332] on button "Search" at bounding box center [826, 331] width 72 height 24
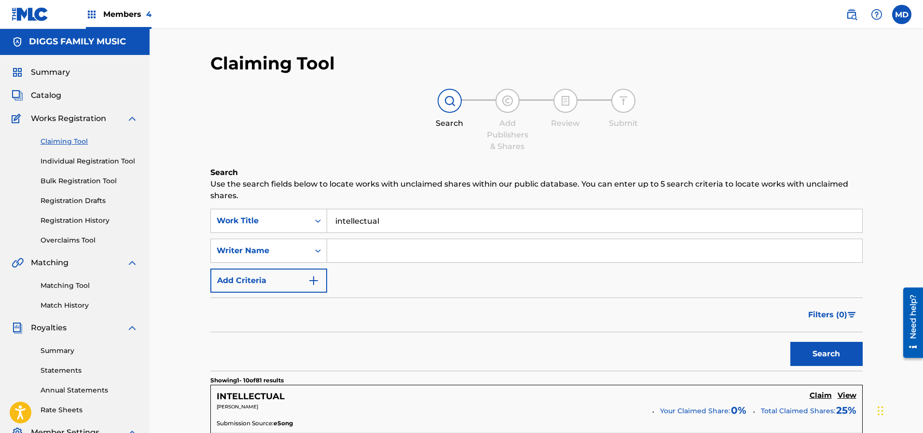
scroll to position [0, 0]
click at [421, 251] on input "Search Form" at bounding box center [594, 251] width 535 height 23
paste input "[PERSON_NAME] [PERSON_NAME]"
type input "[PERSON_NAME] [PERSON_NAME]"
click at [825, 354] on button "Search" at bounding box center [826, 354] width 72 height 24
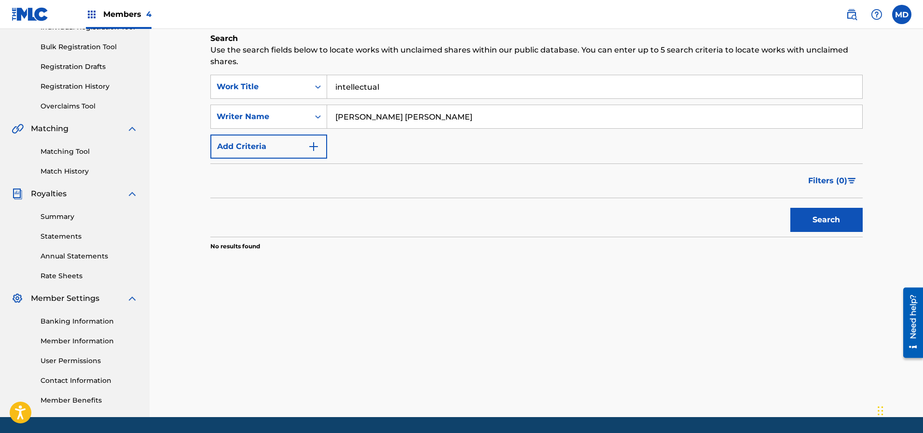
scroll to position [72, 0]
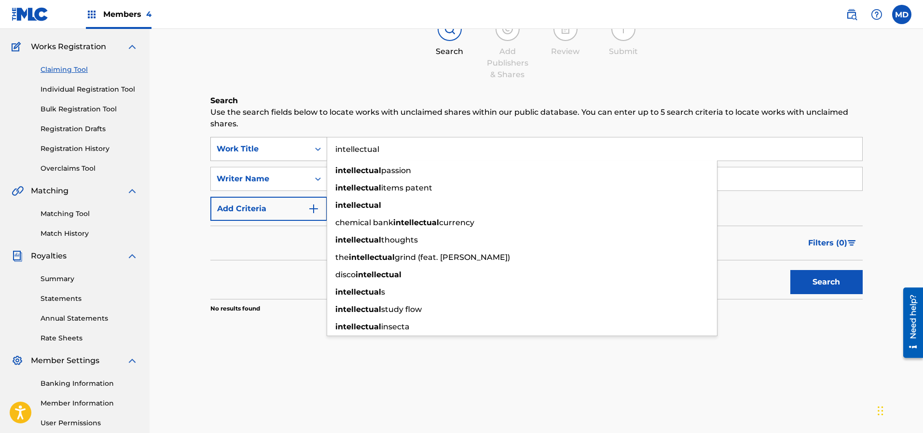
drag, startPoint x: 395, startPoint y: 150, endPoint x: 322, endPoint y: 159, distance: 74.4
click at [322, 159] on div "SearchWithCriteria68219432-fd7c-4ca7-a471-747fff6fcb00 Work Title intellectual …" at bounding box center [536, 149] width 652 height 24
paste input "INTELLECTUALS"
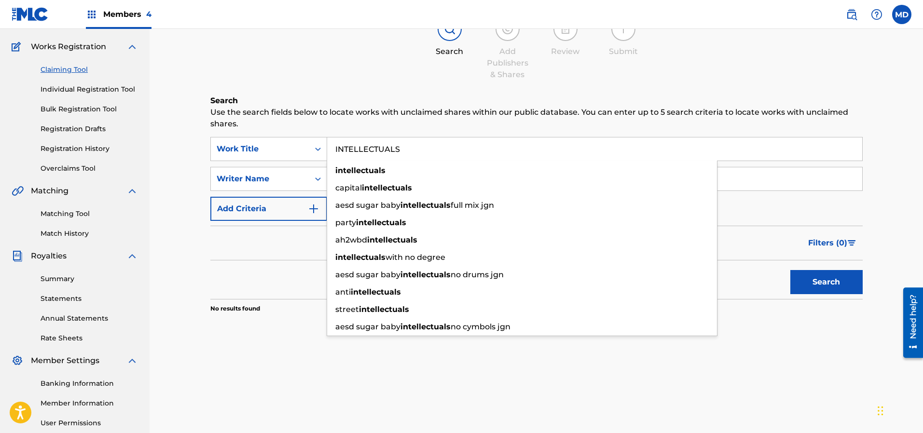
type input "INTELLECTUALS"
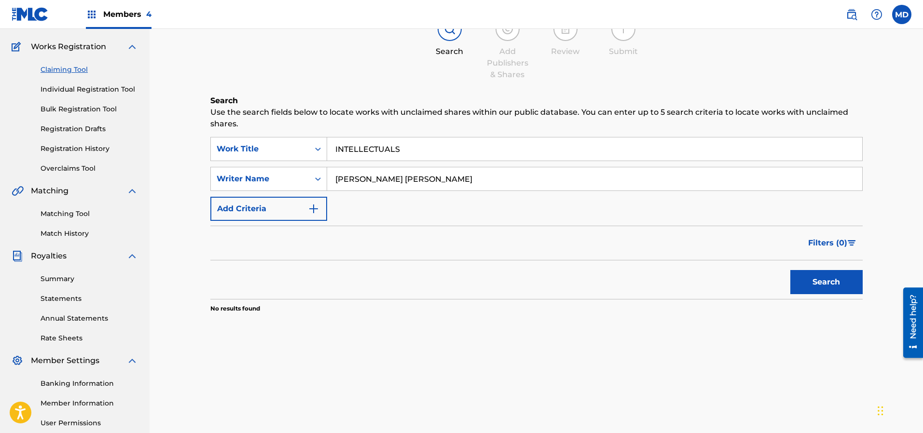
click at [843, 288] on button "Search" at bounding box center [826, 282] width 72 height 24
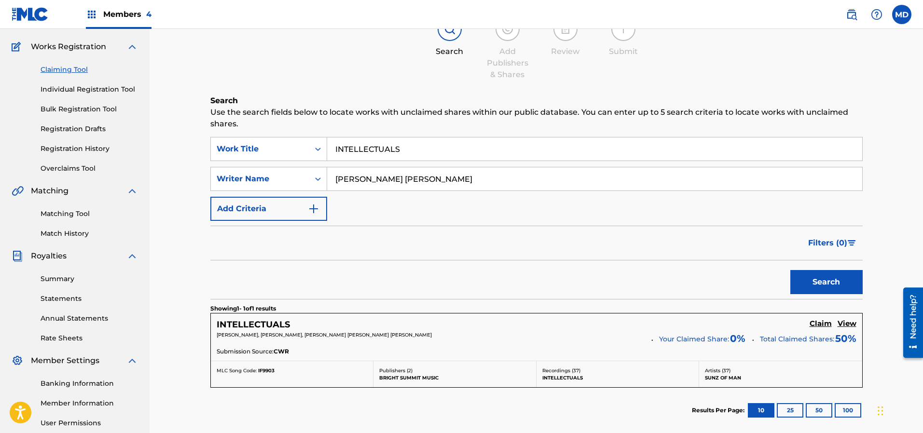
scroll to position [145, 0]
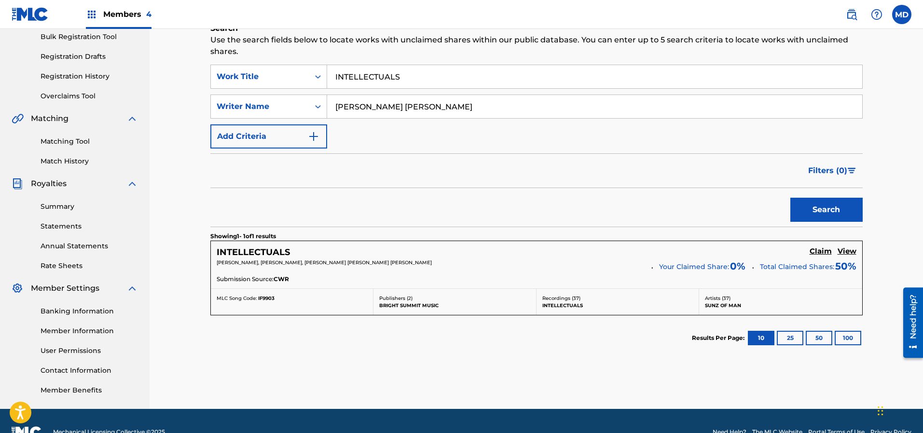
click at [845, 253] on h5 "View" at bounding box center [846, 251] width 19 height 9
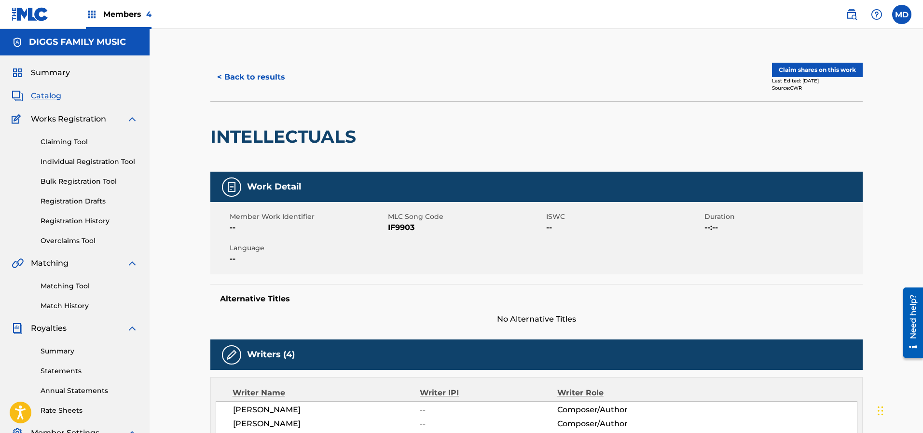
click at [821, 66] on button "Claim shares on this work" at bounding box center [817, 70] width 91 height 14
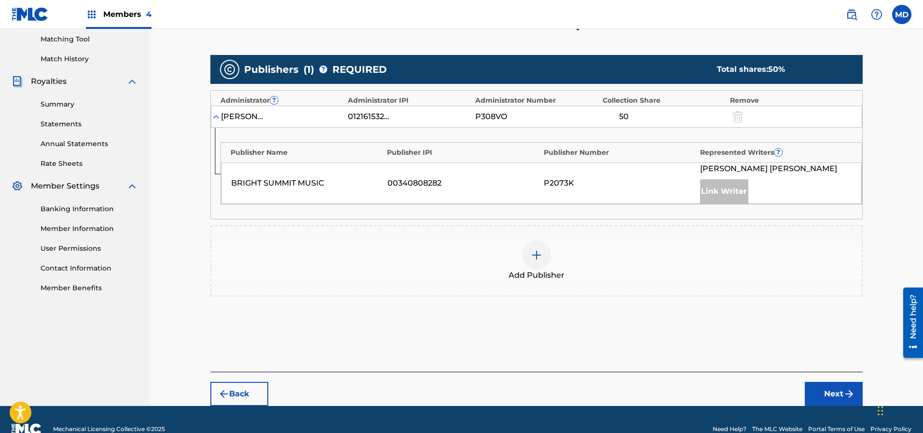
scroll to position [266, 0]
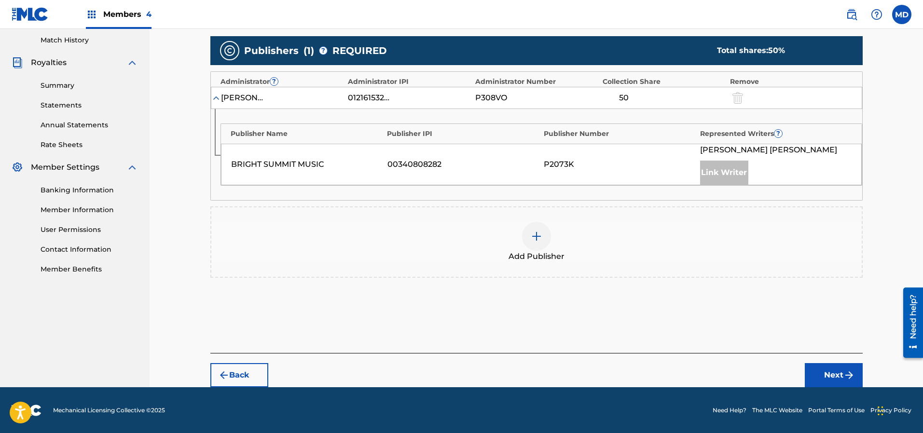
click at [535, 239] on img at bounding box center [537, 237] width 12 height 12
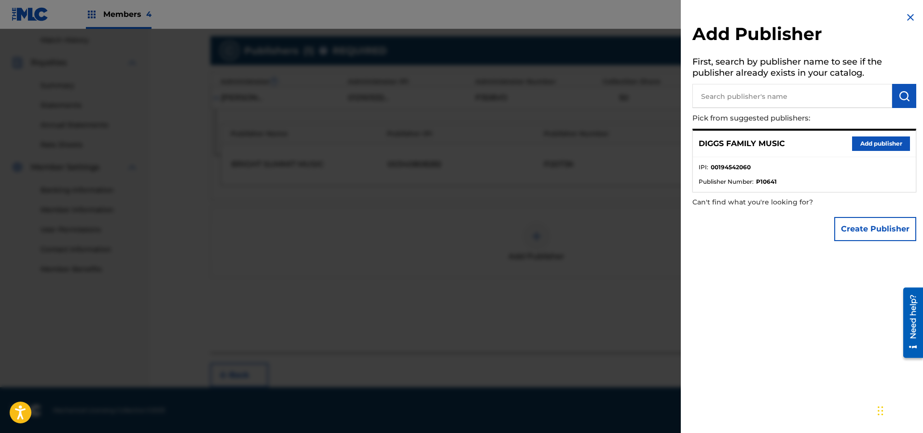
click at [866, 142] on button "Add publisher" at bounding box center [881, 143] width 58 height 14
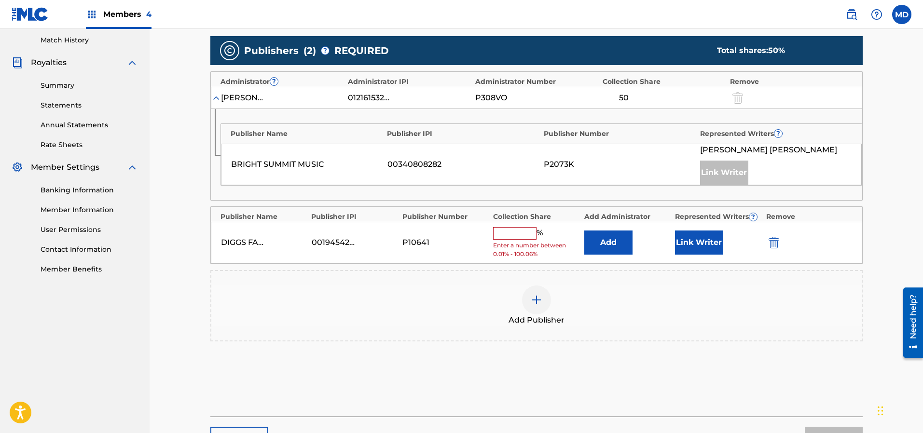
click at [518, 233] on input "text" at bounding box center [514, 233] width 43 height 13
type input "12.5"
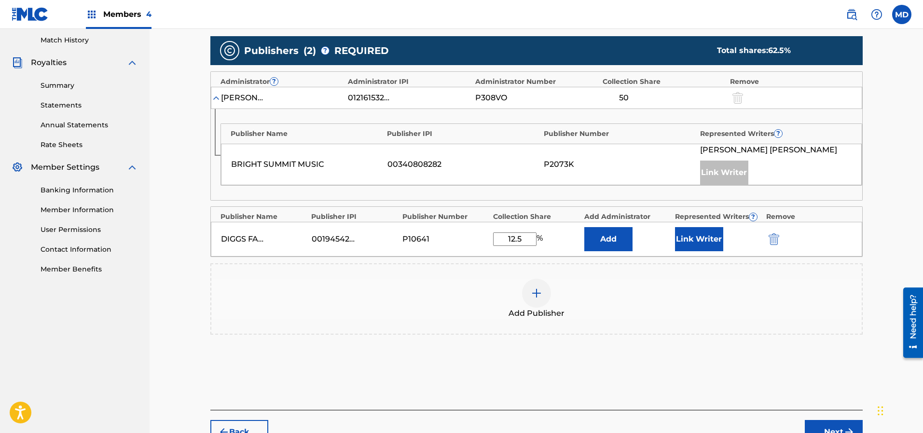
click at [711, 243] on button "Link Writer" at bounding box center [699, 239] width 48 height 24
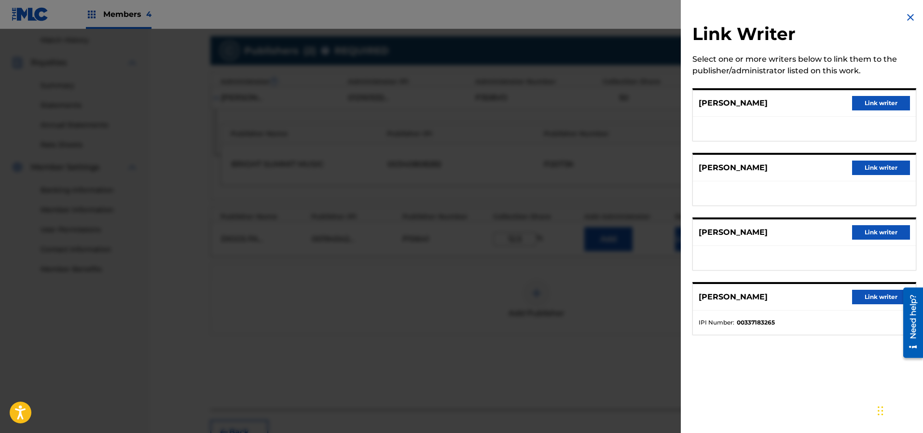
click at [874, 298] on button "Link writer" at bounding box center [881, 297] width 58 height 14
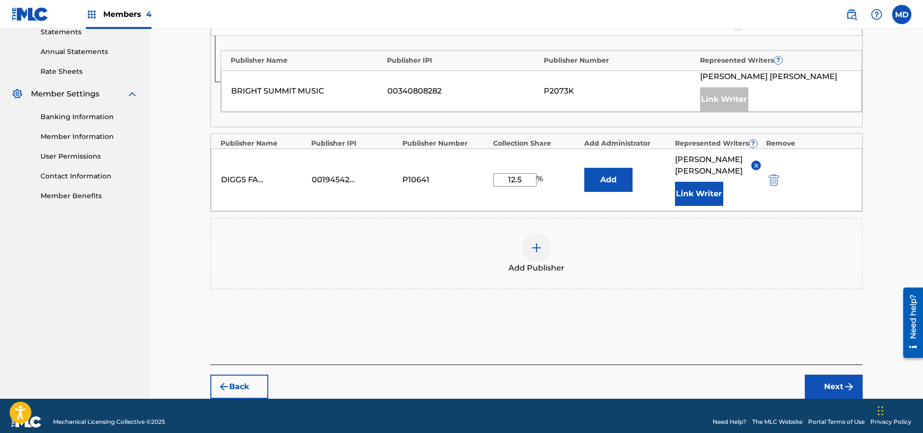
scroll to position [351, 0]
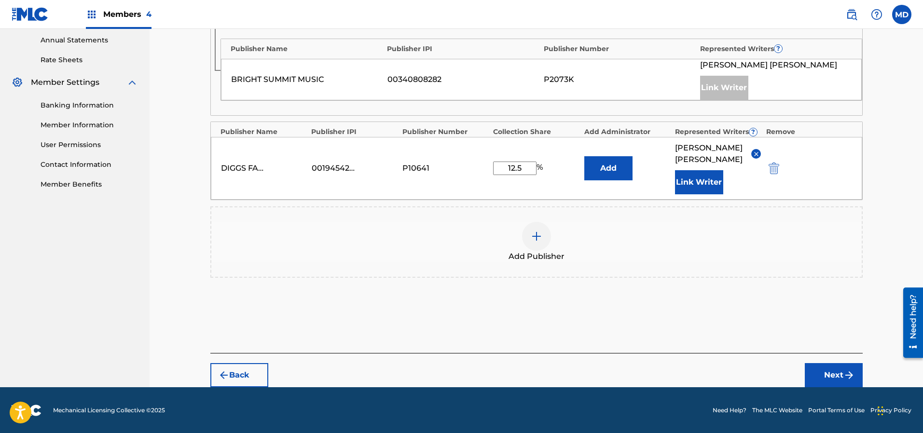
click at [833, 373] on button "Next" at bounding box center [833, 375] width 58 height 24
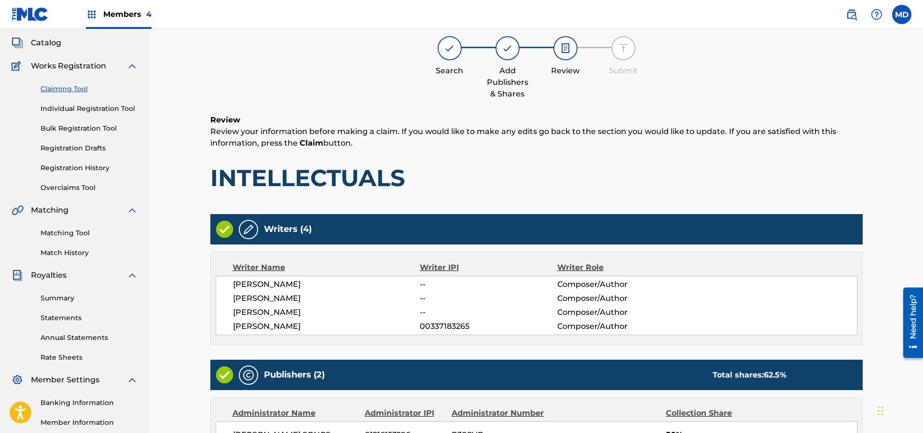
scroll to position [43, 0]
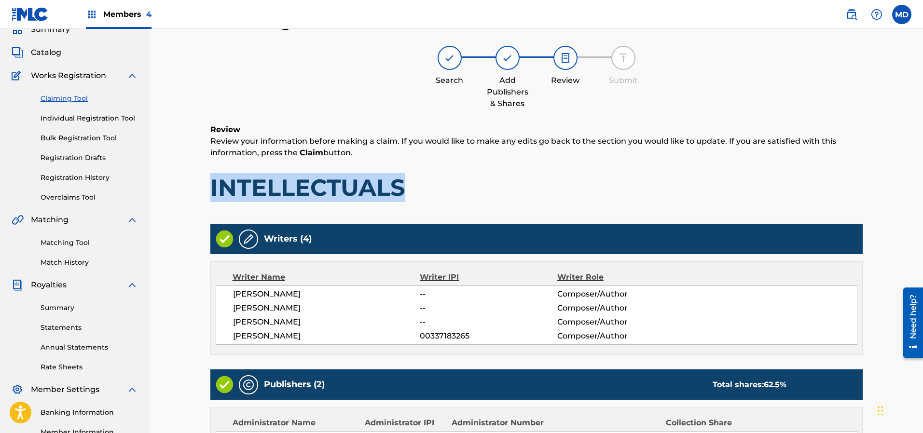
drag, startPoint x: 402, startPoint y: 192, endPoint x: 208, endPoint y: 196, distance: 193.9
click at [208, 196] on div "Claiming Tool Search Add Publishers & Shares Review Submit Review Review your i…" at bounding box center [536, 319] width 675 height 619
copy h1 "INTELLECTUALS"
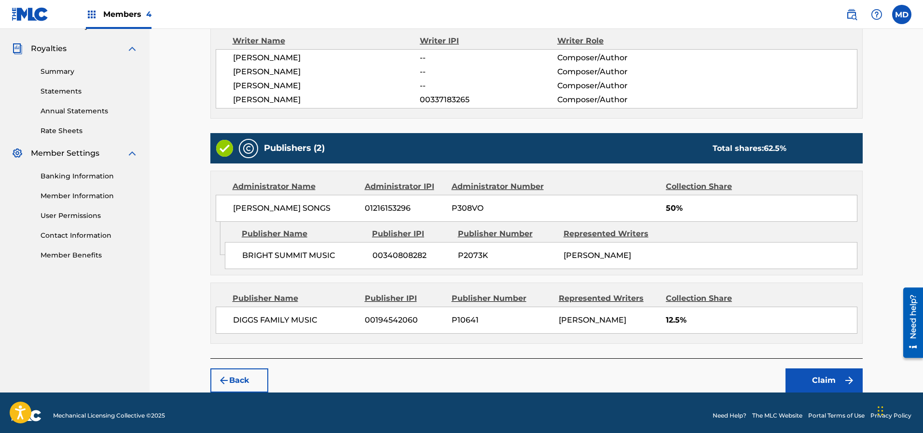
scroll to position [284, 0]
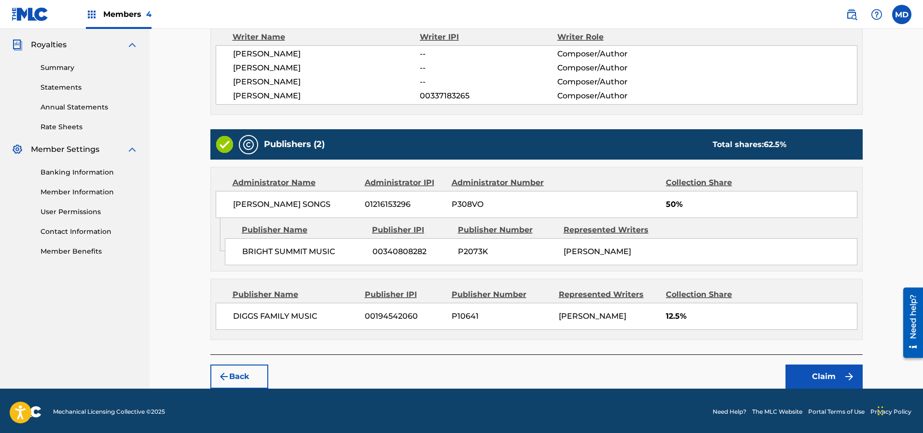
click at [825, 370] on button "Claim" at bounding box center [823, 377] width 77 height 24
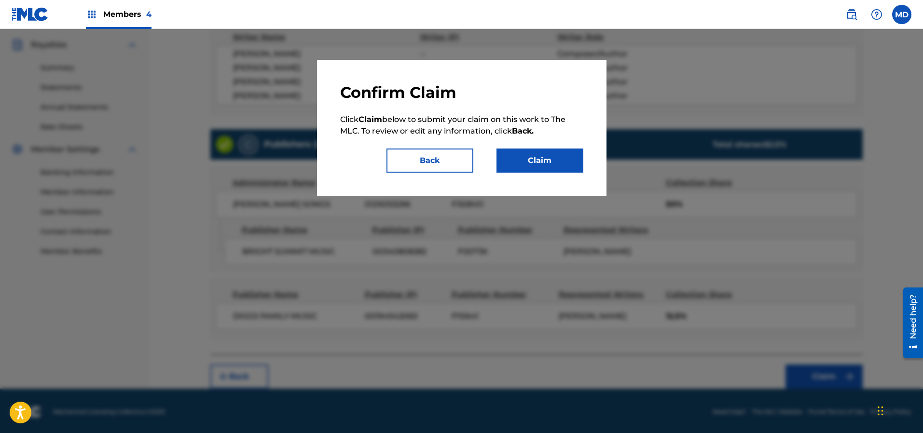
click at [542, 157] on button "Claim" at bounding box center [539, 161] width 87 height 24
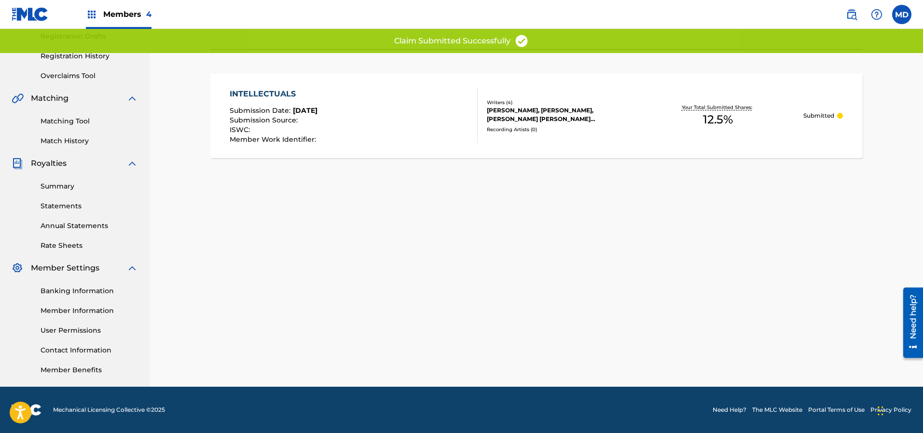
scroll to position [164, 0]
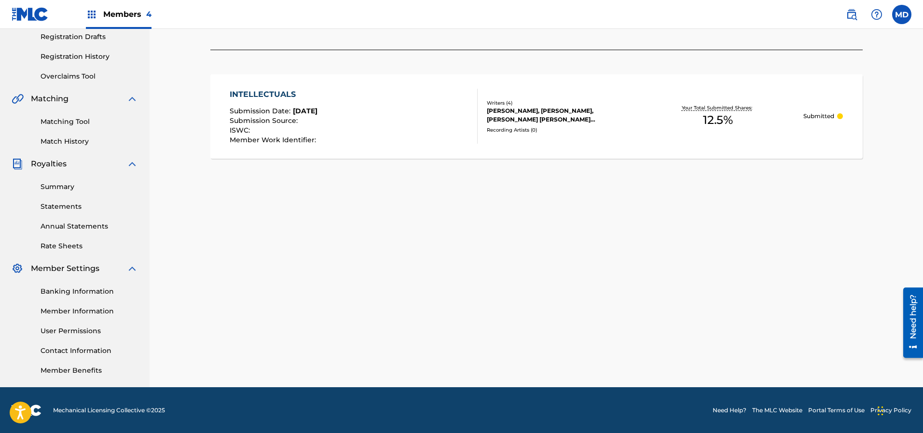
drag, startPoint x: 565, startPoint y: 224, endPoint x: 567, endPoint y: 231, distance: 8.1
click at [565, 228] on div "Claiming Tool Search Add Publishers & Shares Review Submit Submit Your claim ha…" at bounding box center [536, 138] width 675 height 499
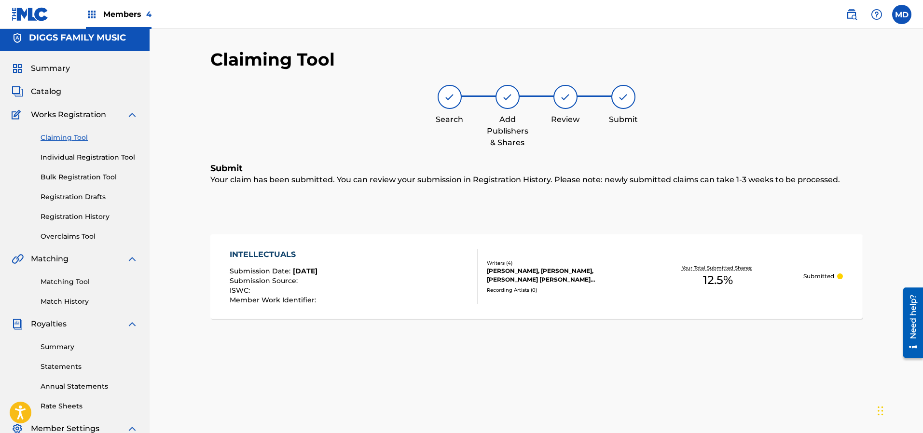
scroll to position [0, 0]
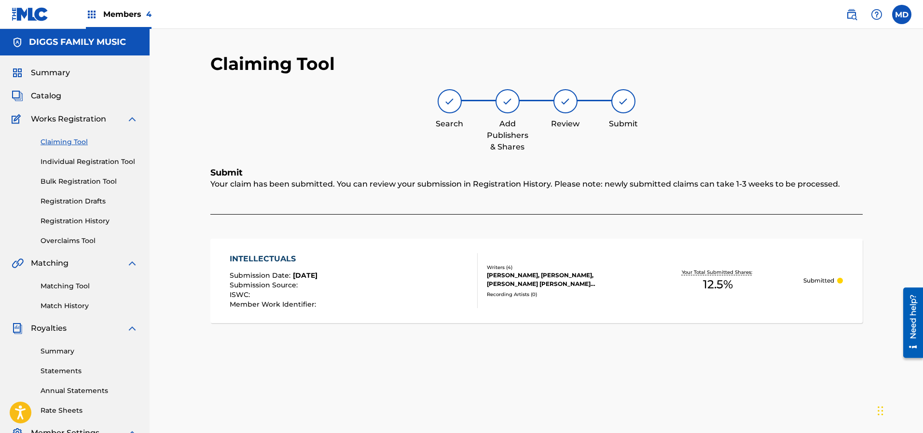
click at [380, 266] on div "INTELLECTUALS Submission Date : [DATE] Submission Source : ISWC : Member Work I…" at bounding box center [354, 280] width 248 height 55
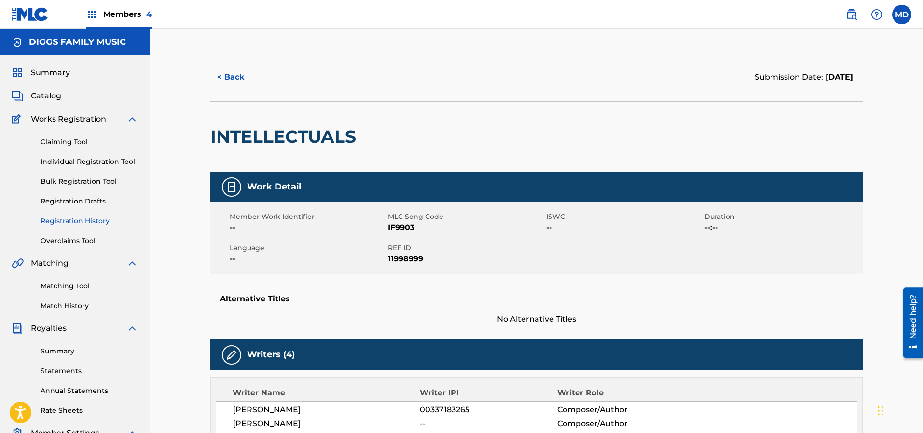
click at [232, 74] on button "< Back" at bounding box center [239, 77] width 58 height 24
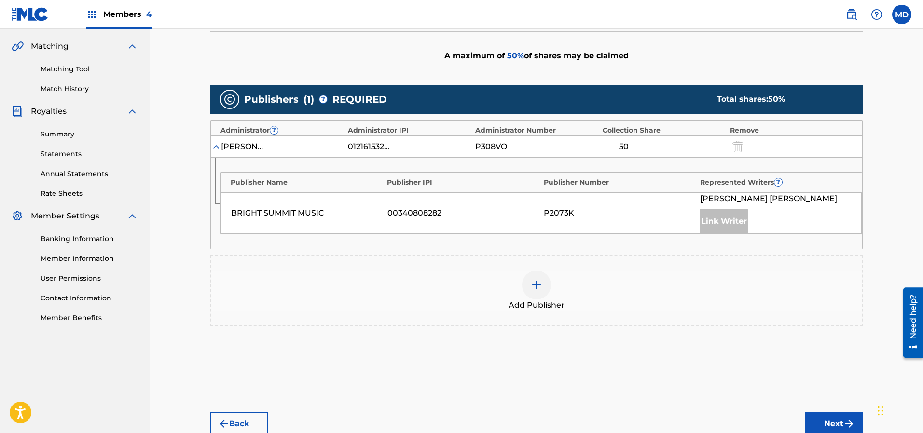
scroll to position [266, 0]
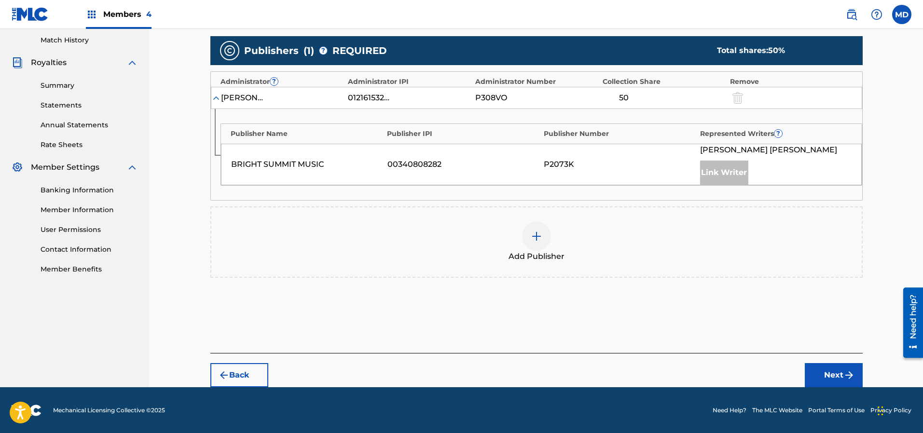
click at [539, 235] on img at bounding box center [537, 237] width 12 height 12
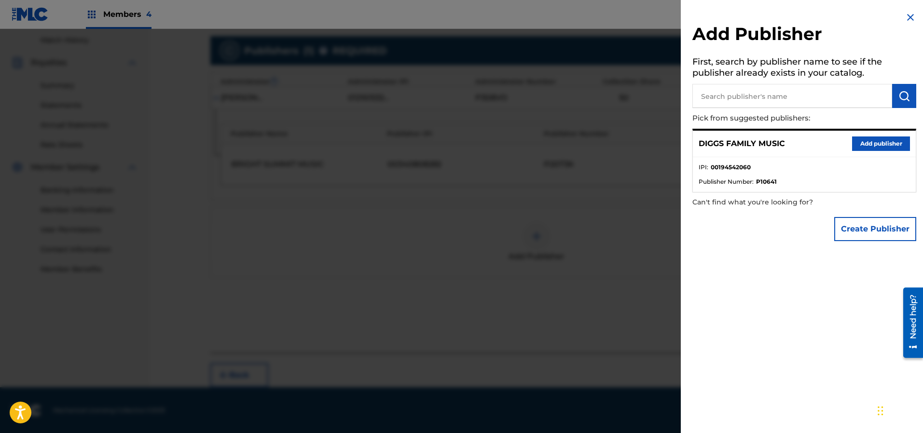
click at [869, 143] on button "Add publisher" at bounding box center [881, 143] width 58 height 14
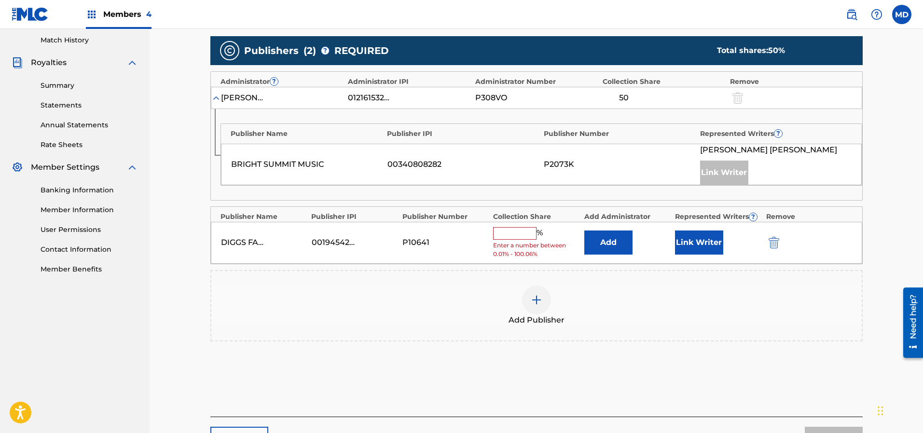
click at [529, 233] on input "text" at bounding box center [514, 233] width 43 height 13
paste input "37.5"
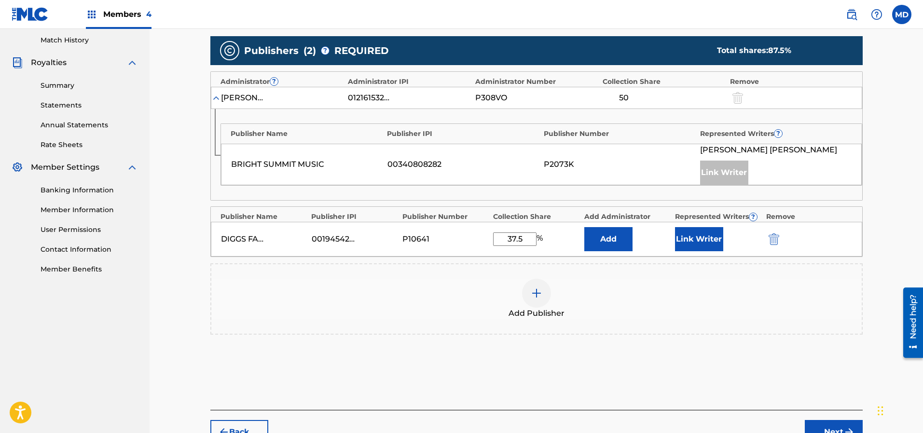
type input "37.5"
click at [687, 240] on button "Link Writer" at bounding box center [699, 239] width 48 height 24
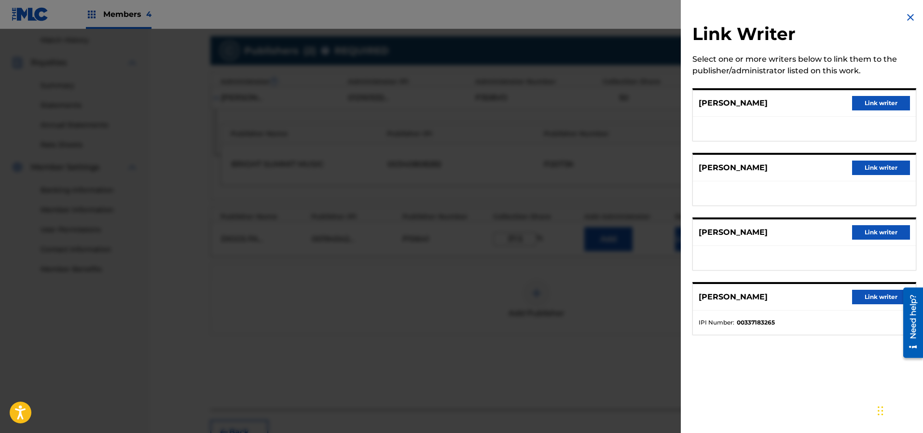
click at [863, 98] on button "Link writer" at bounding box center [881, 103] width 58 height 14
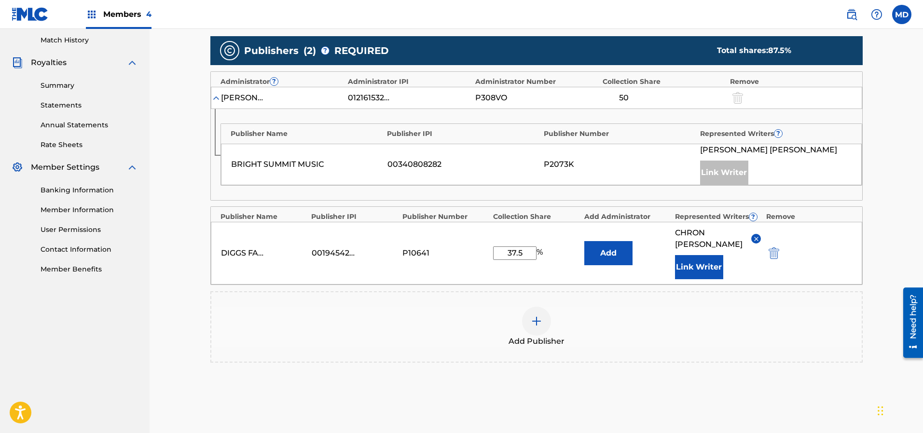
click at [714, 255] on button "Link Writer" at bounding box center [699, 267] width 48 height 24
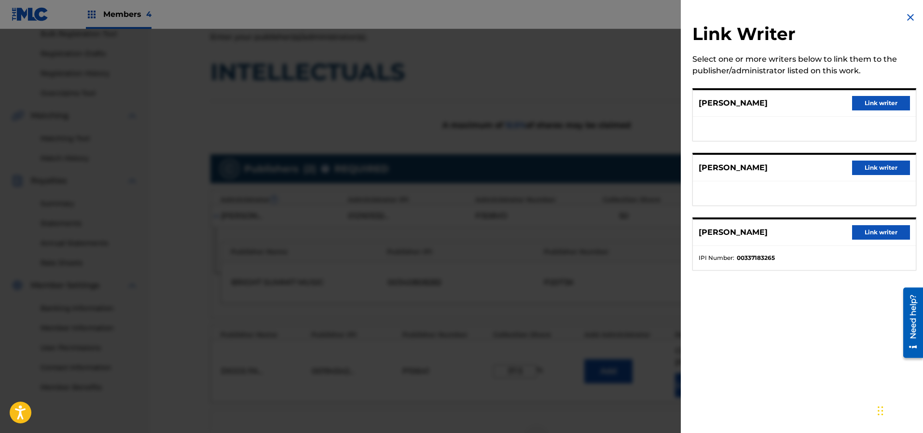
scroll to position [121, 0]
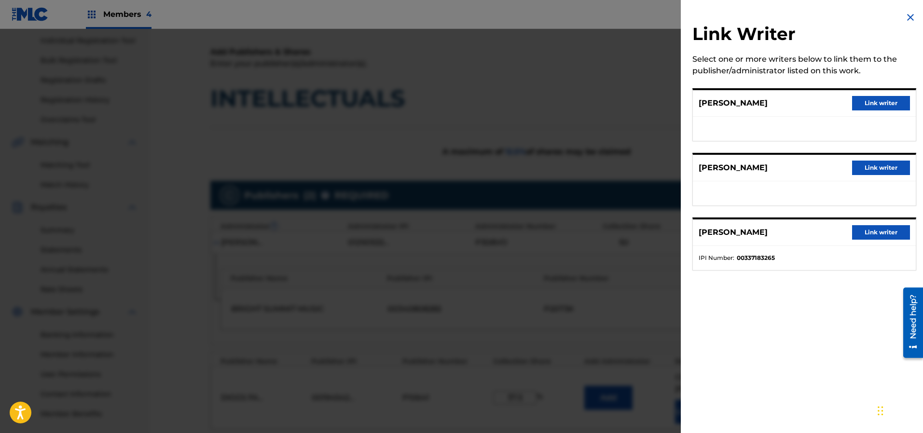
click at [906, 15] on img at bounding box center [910, 18] width 12 height 12
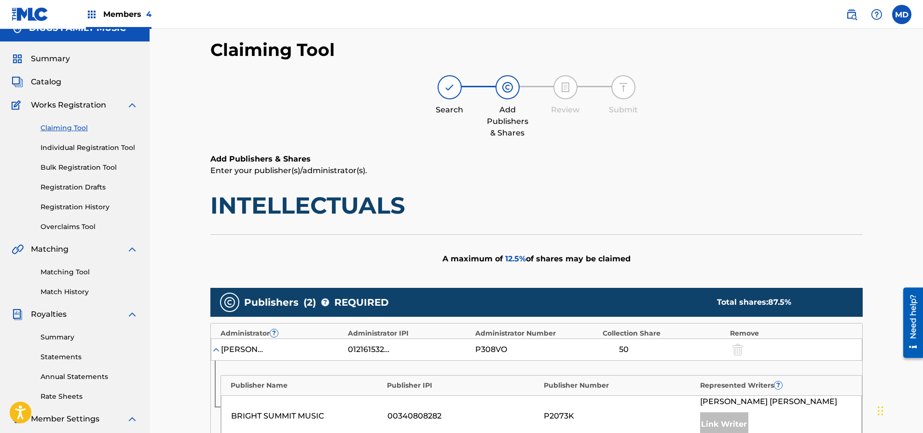
scroll to position [0, 0]
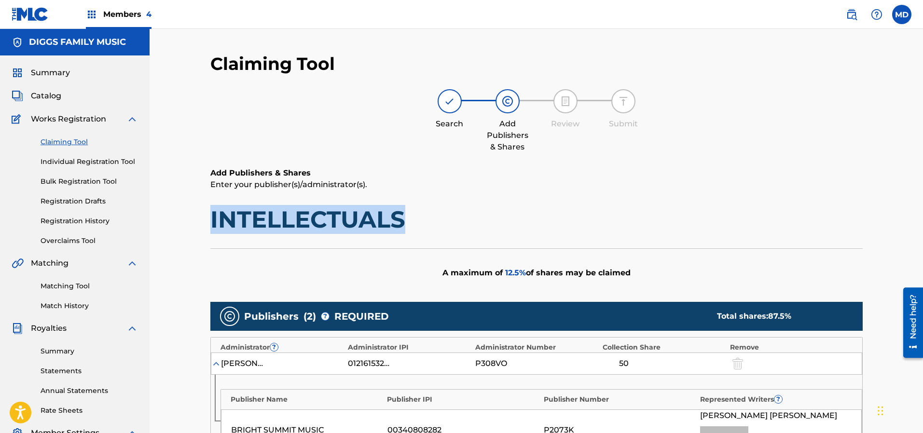
drag, startPoint x: 402, startPoint y: 219, endPoint x: 188, endPoint y: 223, distance: 214.6
click at [188, 223] on div "Claiming Tool Search Add Publishers & Shares Review Submit Add Publishers & Sha…" at bounding box center [536, 383] width 773 height 709
copy h1 "INTELLECTUALS"
click at [55, 161] on link "Individual Registration Tool" at bounding box center [89, 162] width 97 height 10
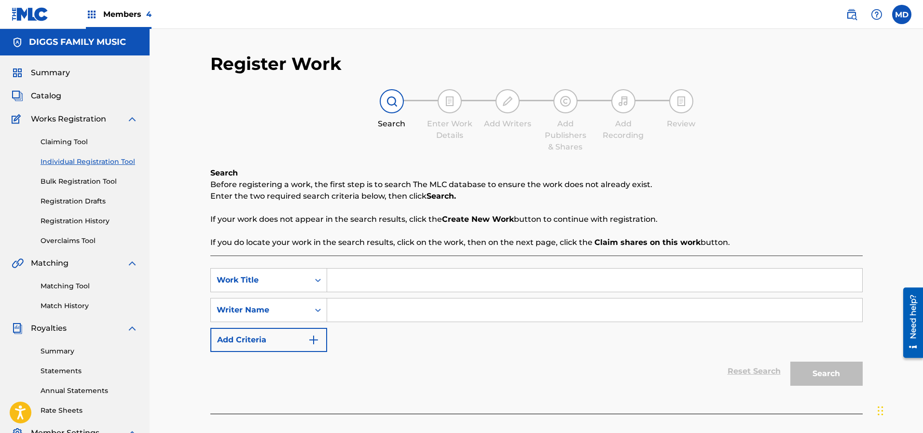
click at [385, 284] on input "Search Form" at bounding box center [594, 280] width 535 height 23
paste input "INTELLECTUALS"
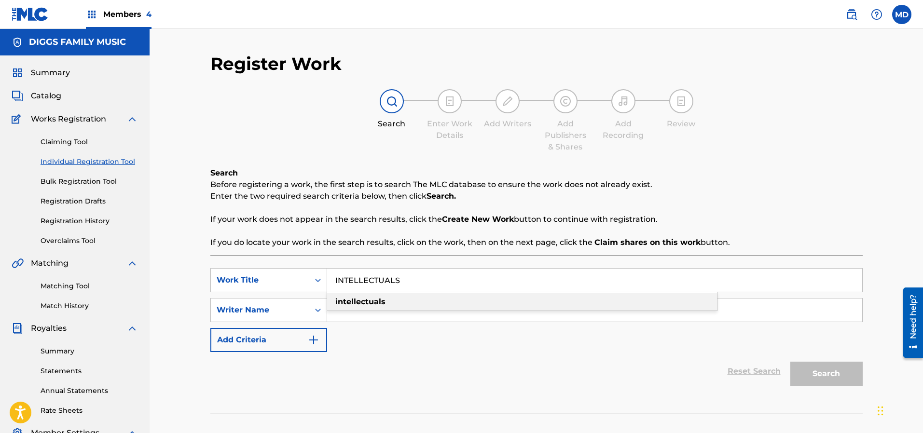
click at [425, 304] on div "intellectuals" at bounding box center [522, 301] width 390 height 17
type input "intellectuals"
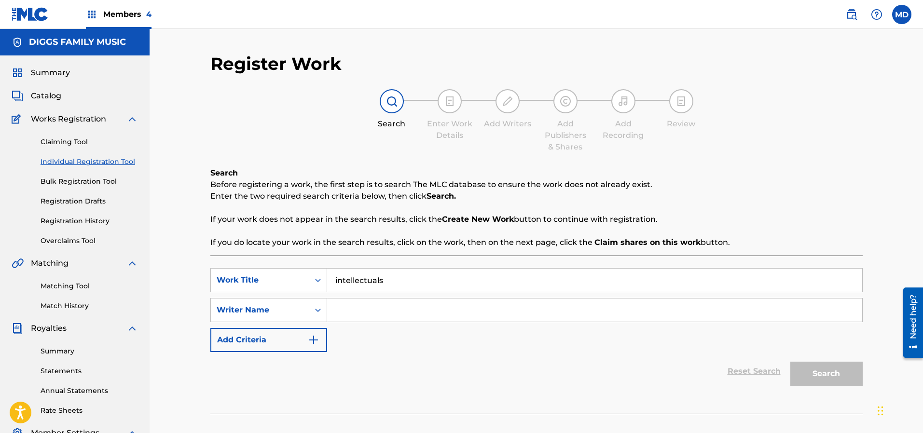
click at [393, 306] on input "Search Form" at bounding box center [594, 310] width 535 height 23
paste input "[PERSON_NAME]"
type input "[PERSON_NAME]"
click at [814, 373] on button "Search" at bounding box center [826, 374] width 72 height 24
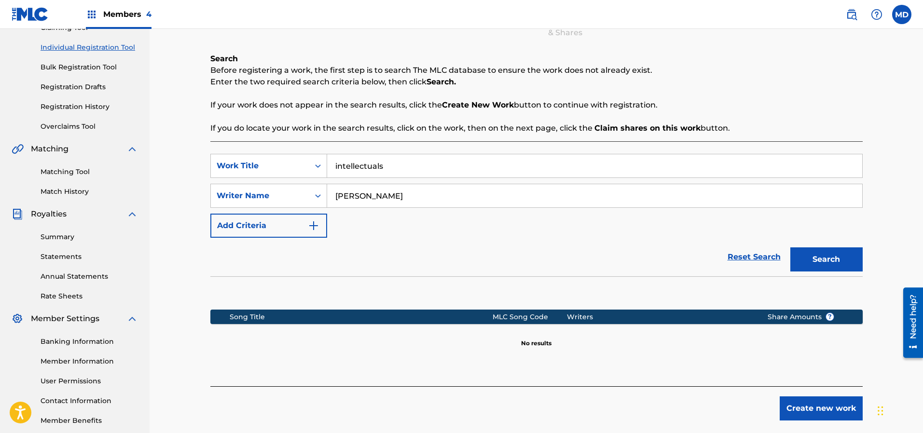
scroll to position [145, 0]
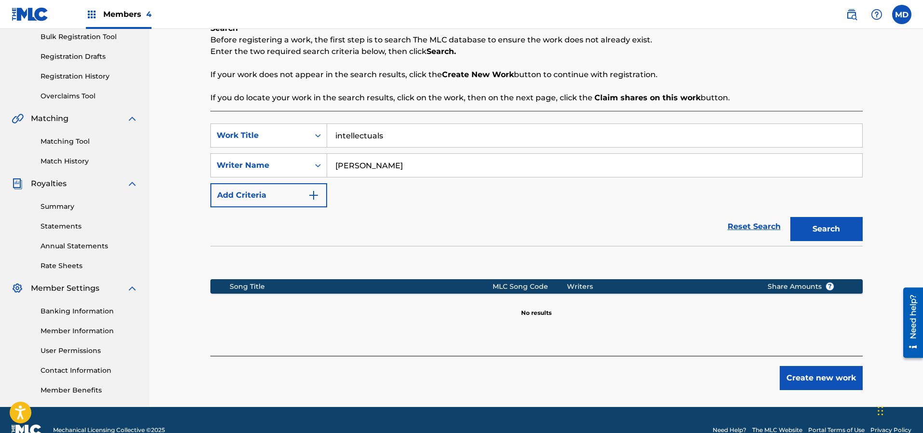
click at [816, 380] on button "Create new work" at bounding box center [820, 378] width 83 height 24
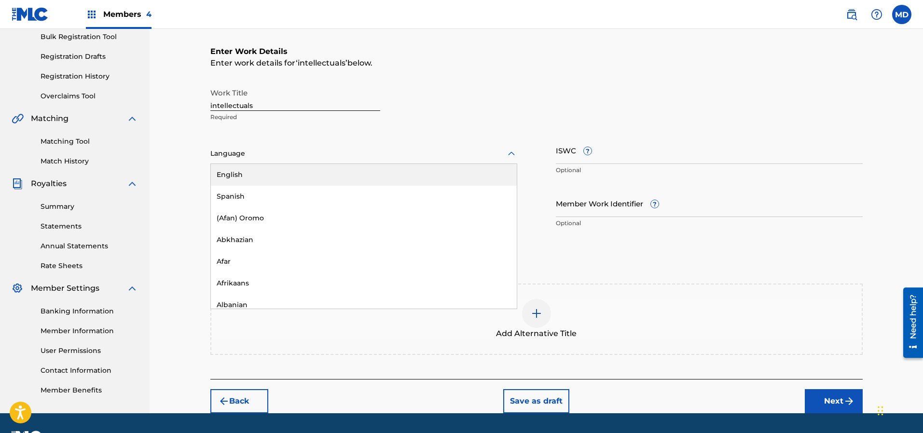
click at [270, 149] on div at bounding box center [363, 154] width 307 height 12
click at [261, 176] on div "English" at bounding box center [364, 175] width 306 height 22
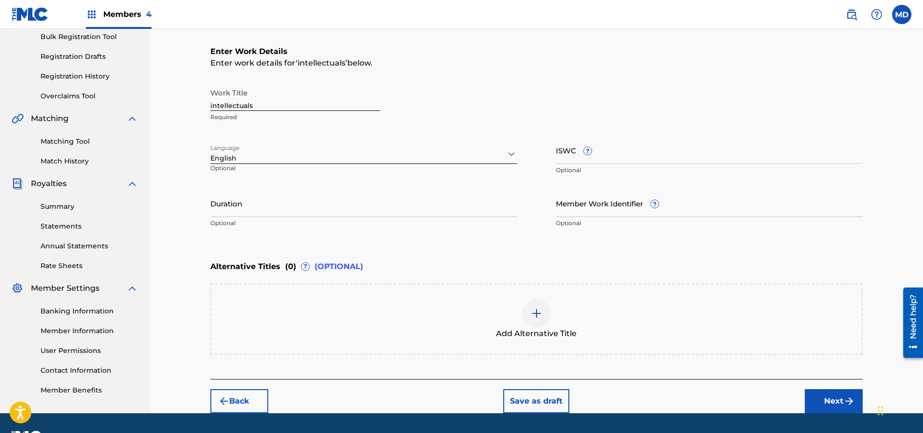
click at [620, 201] on input "Member Work Identifier ?" at bounding box center [709, 203] width 307 height 27
paste input "4618025"
type input "4618025"
click at [641, 159] on input "ISWC ?" at bounding box center [709, 149] width 307 height 27
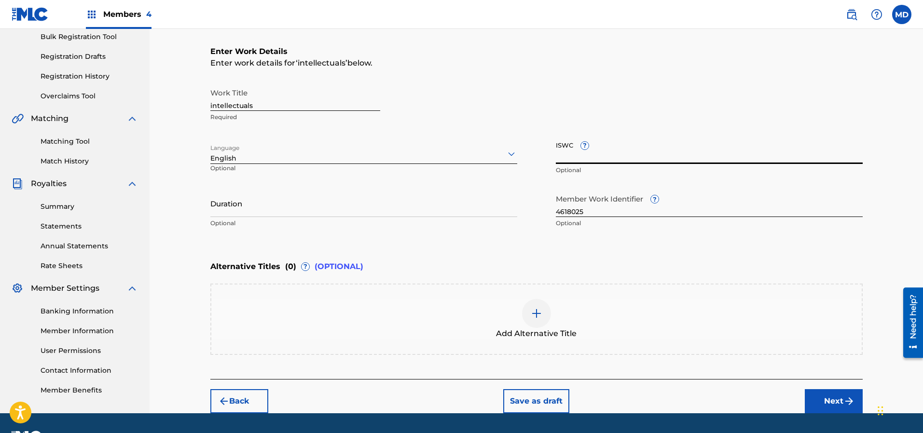
paste input "T3285539024"
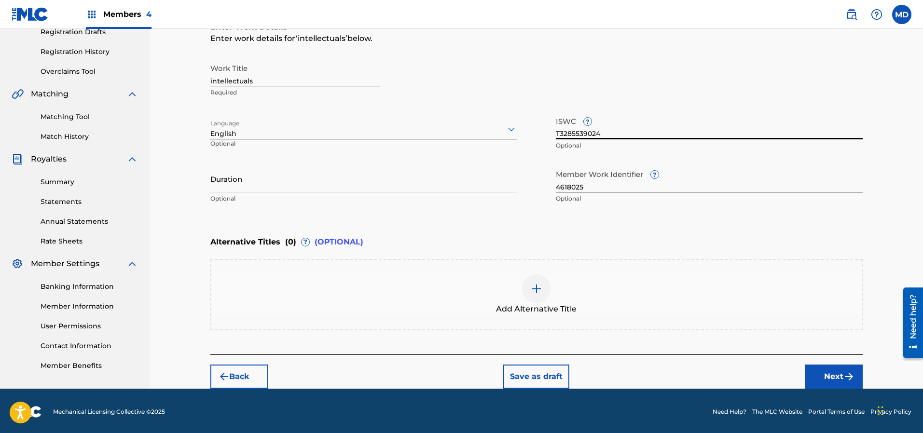
scroll to position [171, 0]
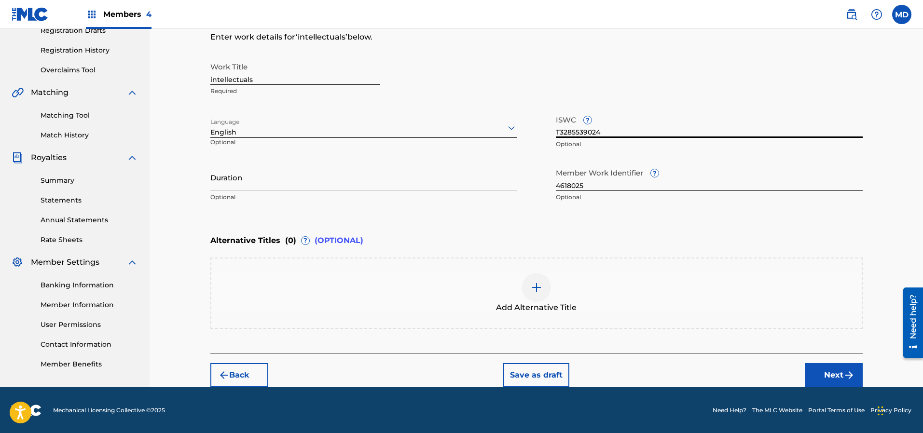
type input "T3285539024"
click at [828, 371] on button "Next" at bounding box center [833, 375] width 58 height 24
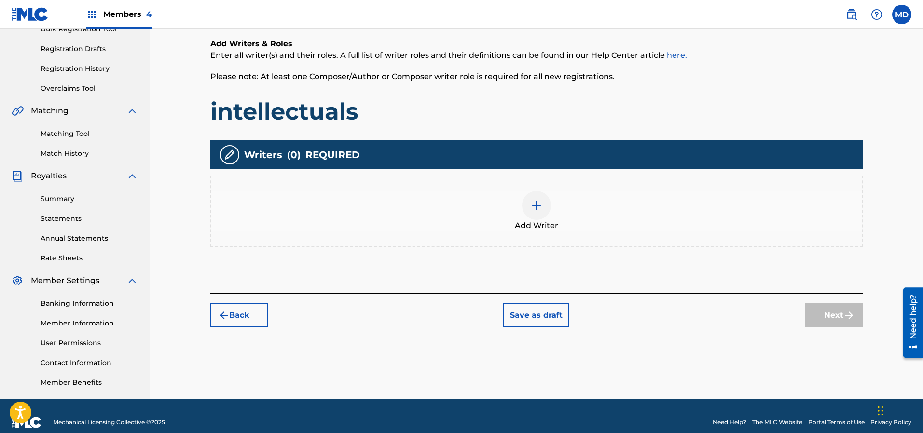
scroll to position [164, 0]
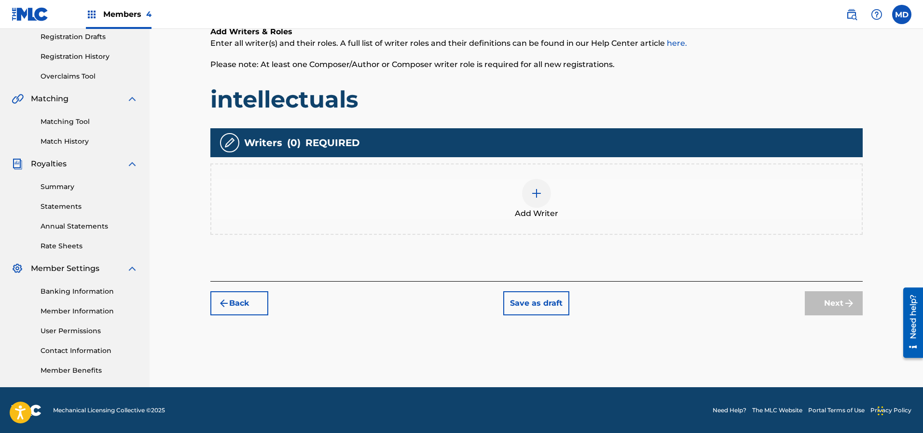
click at [538, 188] on img at bounding box center [537, 194] width 12 height 12
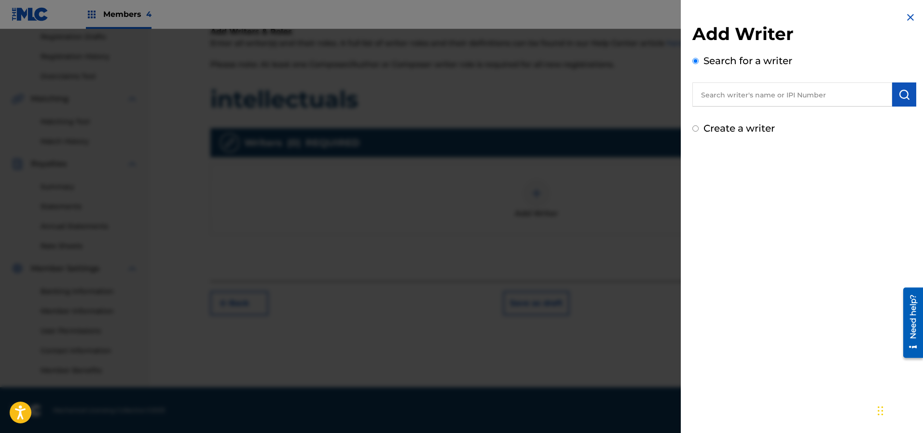
click at [819, 95] on input "text" at bounding box center [792, 94] width 200 height 24
paste input "337183265"
click at [694, 94] on input "337183265" at bounding box center [792, 94] width 200 height 24
type input "00337183265"
click at [897, 100] on button "submit" at bounding box center [904, 94] width 24 height 24
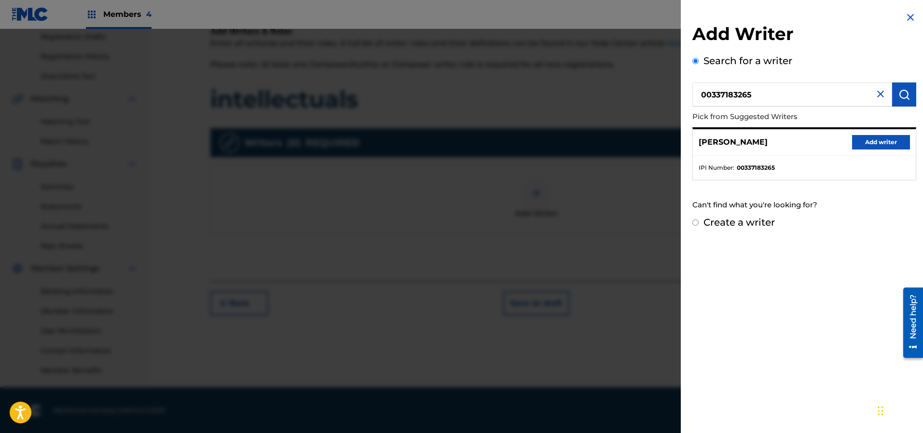
click at [870, 142] on button "Add writer" at bounding box center [881, 142] width 58 height 14
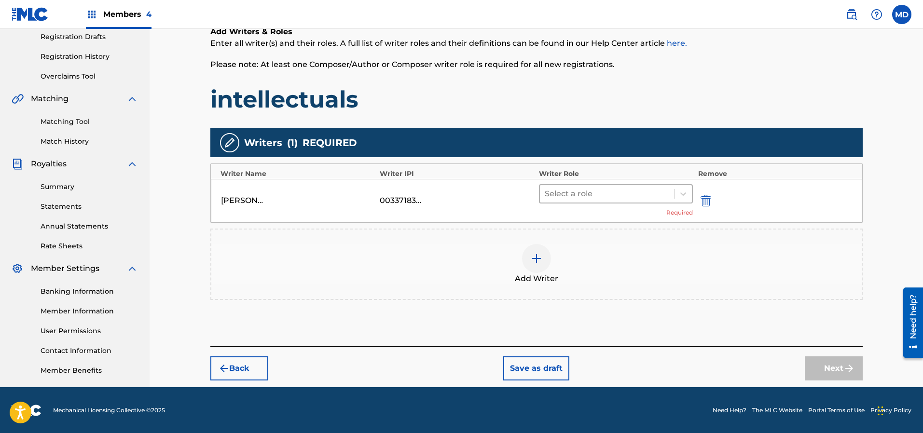
click at [599, 191] on div at bounding box center [606, 194] width 125 height 14
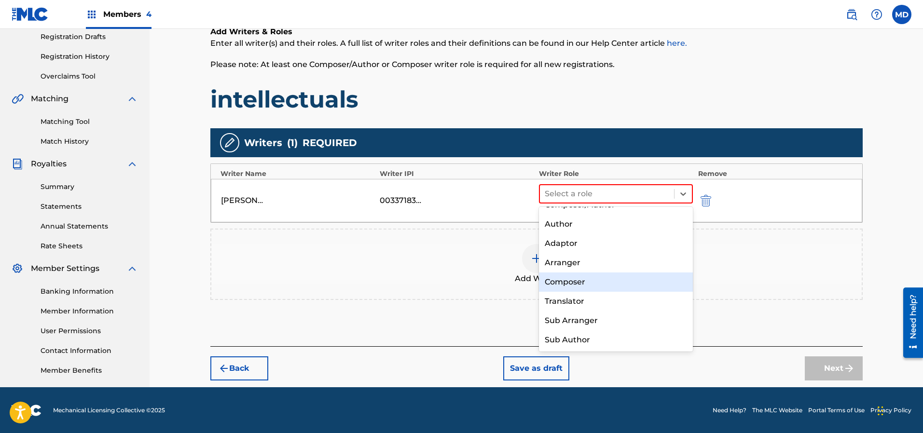
scroll to position [0, 0]
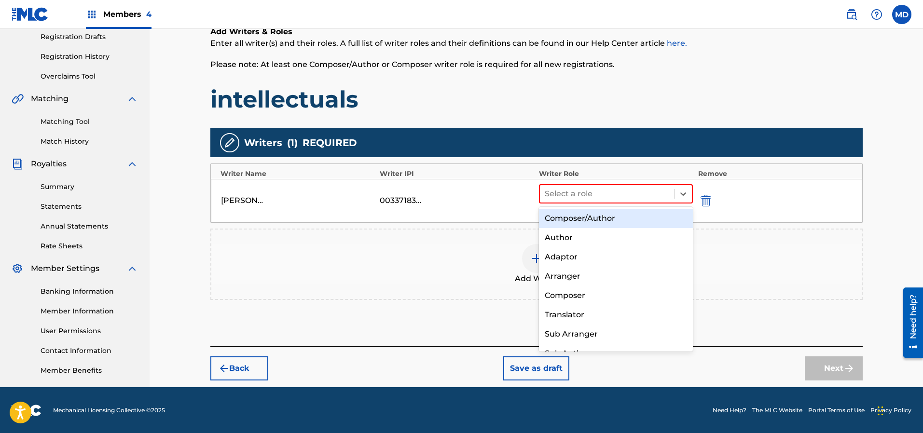
click at [598, 218] on div "Composer/Author" at bounding box center [616, 218] width 154 height 19
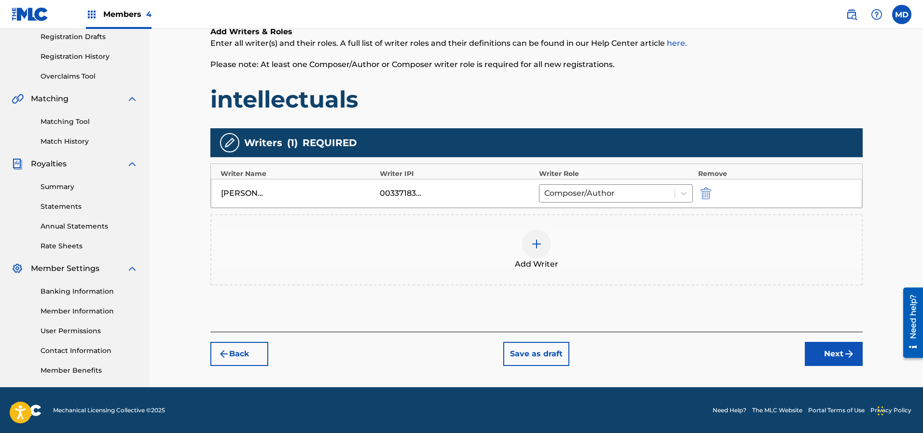
click at [539, 244] on img at bounding box center [537, 244] width 12 height 12
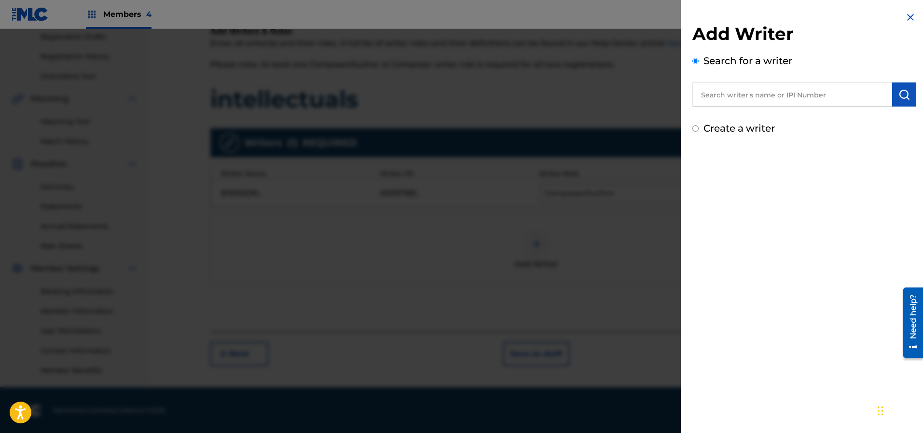
click at [805, 96] on input "text" at bounding box center [792, 94] width 200 height 24
paste input "1043587167"
click at [692, 95] on div "Add Writer Search for a writer 1043587167 Create a writer" at bounding box center [803, 73] width 247 height 147
click at [898, 94] on img "submit" at bounding box center [904, 95] width 12 height 12
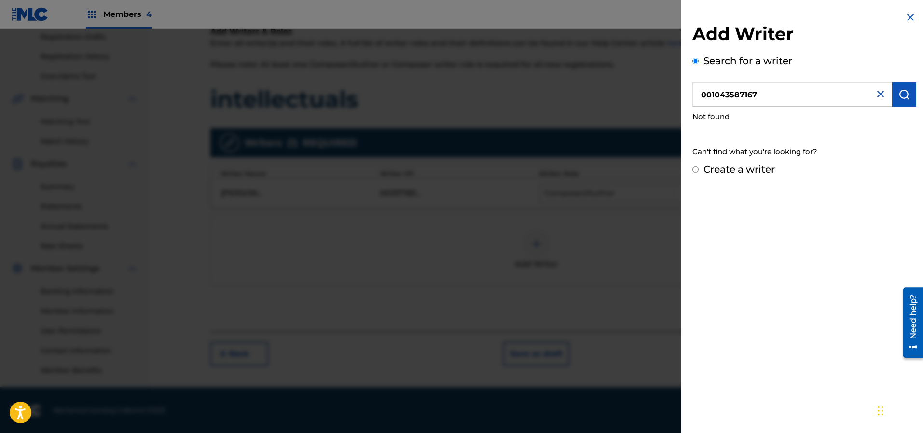
click at [698, 95] on input "001043587167" at bounding box center [792, 94] width 200 height 24
drag, startPoint x: 711, startPoint y: 93, endPoint x: 688, endPoint y: 106, distance: 27.0
click at [692, 97] on div "Add Writer Search for a writer 001043587167 Not found Can't find what you're lo…" at bounding box center [803, 94] width 247 height 188
type input "1043587167"
click at [898, 95] on img "submit" at bounding box center [904, 95] width 12 height 12
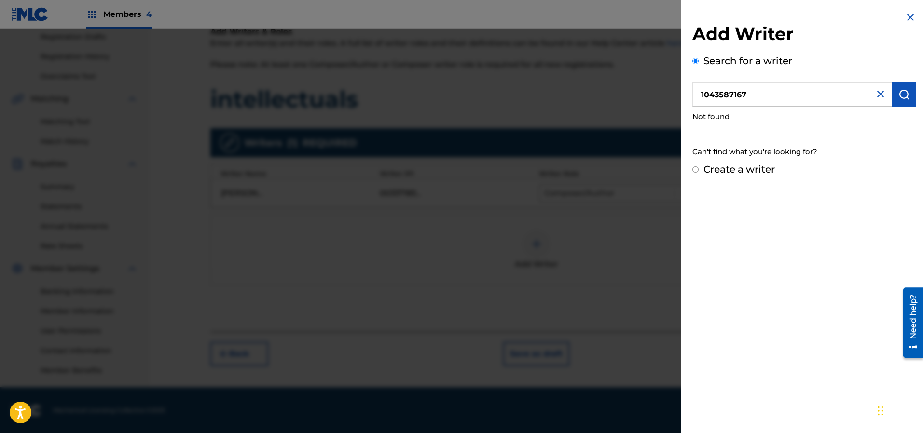
click at [697, 171] on input "Create a writer" at bounding box center [695, 169] width 6 height 6
radio input "false"
radio input "true"
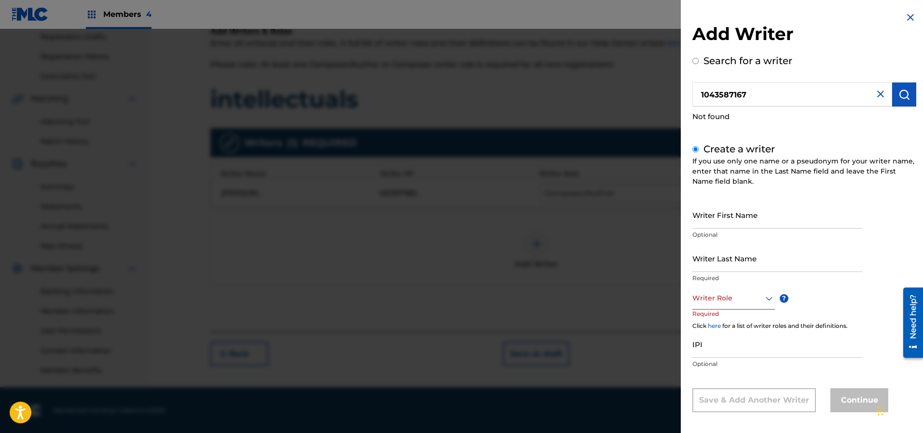
click at [758, 220] on input "Writer First Name" at bounding box center [777, 214] width 170 height 27
paste input "1043587167"
type input "1043587167"
drag, startPoint x: 752, startPoint y: 219, endPoint x: 675, endPoint y: 226, distance: 77.5
click at [675, 226] on div "Add Writer Search for a writer 1043587167 Not found Create a writer If you use …" at bounding box center [461, 231] width 923 height 404
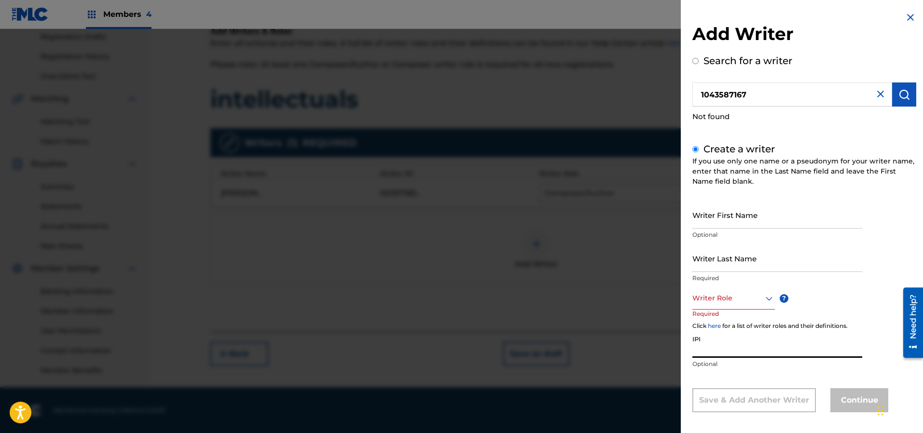
click at [735, 349] on input "IPI" at bounding box center [777, 343] width 170 height 27
paste input "1043587167"
type input "1043587167"
click at [737, 218] on input "Writer First Name" at bounding box center [777, 214] width 170 height 27
type input "[PERSON_NAME]"
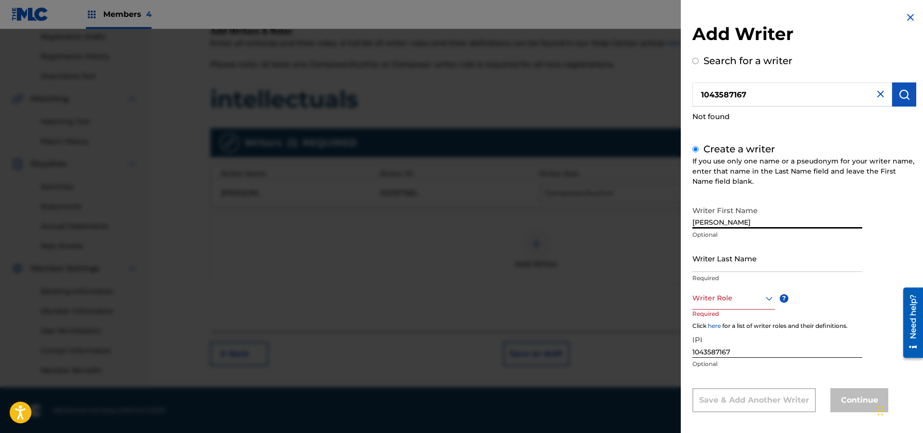
click at [733, 259] on input "Writer Last Name" at bounding box center [777, 258] width 170 height 27
type input "[PERSON_NAME]"
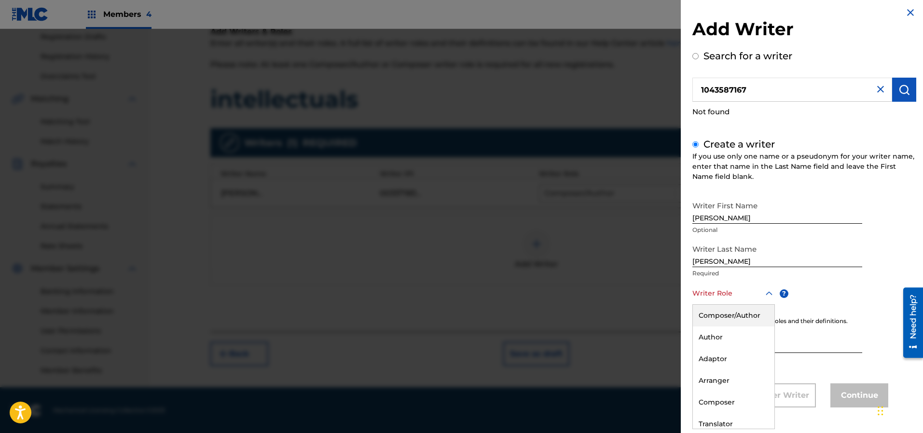
click at [722, 302] on div "Writer Role" at bounding box center [733, 294] width 82 height 22
click at [727, 318] on div "Composer/Author" at bounding box center [734, 316] width 82 height 22
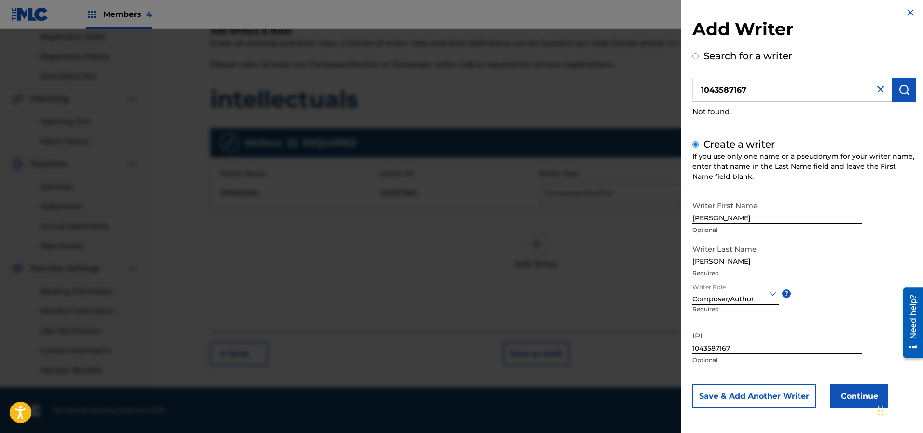
click at [859, 396] on button "Continue" at bounding box center [859, 396] width 58 height 24
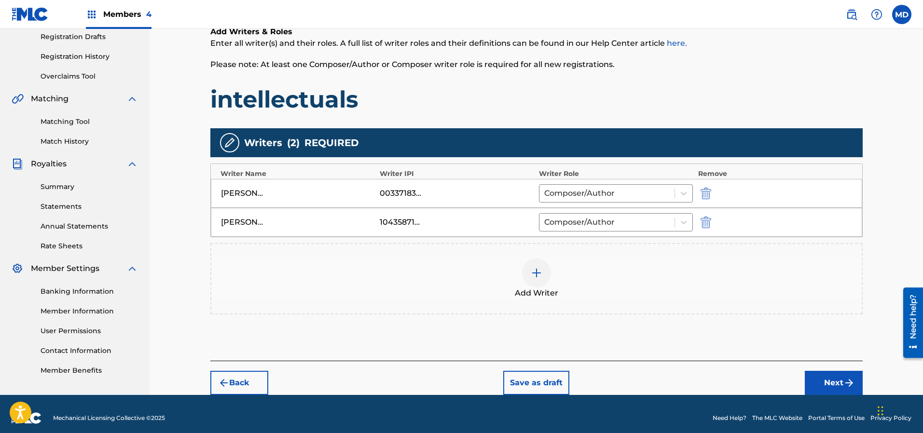
click at [538, 273] on img at bounding box center [537, 273] width 12 height 12
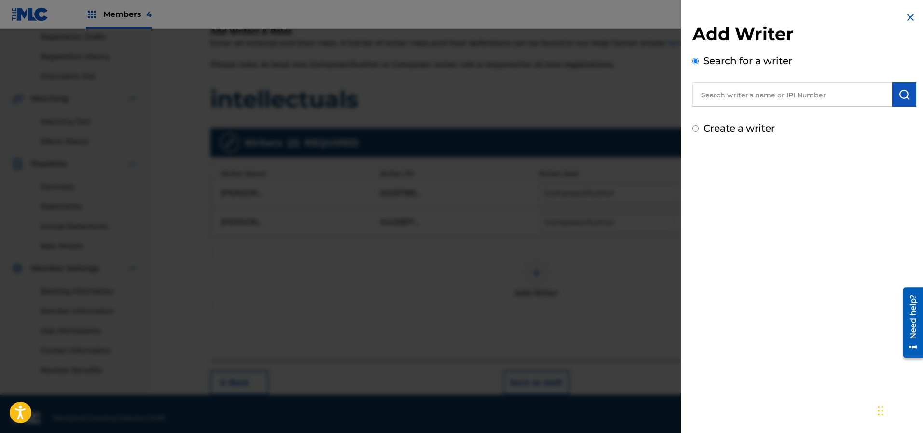
click at [782, 97] on input "text" at bounding box center [792, 94] width 200 height 24
paste input "183503870"
click at [696, 99] on input "183503870" at bounding box center [792, 94] width 200 height 24
click at [898, 91] on img "submit" at bounding box center [904, 95] width 12 height 12
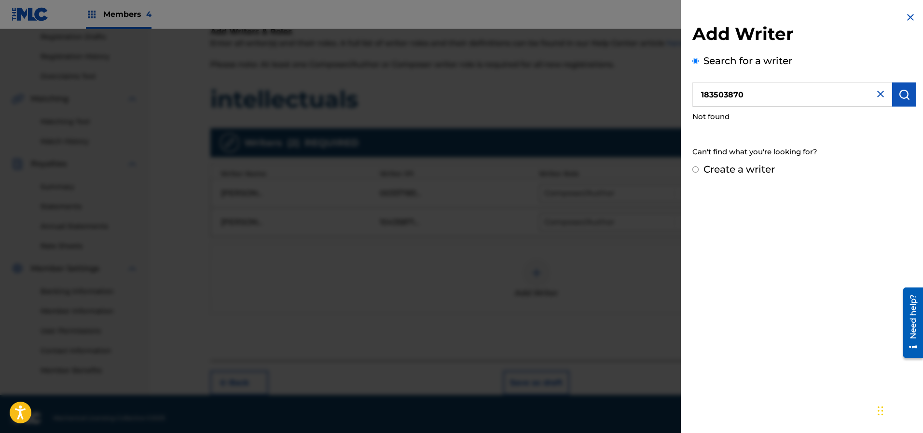
click at [701, 94] on input "183503870" at bounding box center [792, 94] width 200 height 24
type input "00183503870"
click at [898, 89] on img "submit" at bounding box center [904, 95] width 12 height 12
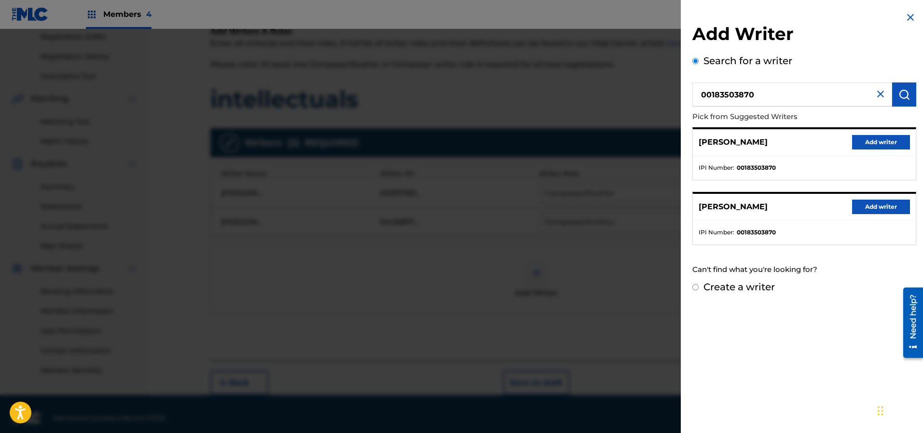
click at [872, 142] on button "Add writer" at bounding box center [881, 142] width 58 height 14
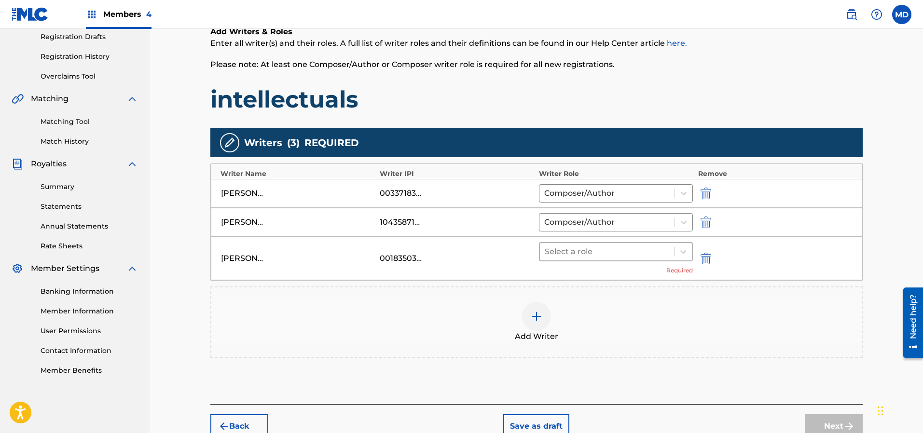
click at [570, 249] on div at bounding box center [606, 252] width 125 height 14
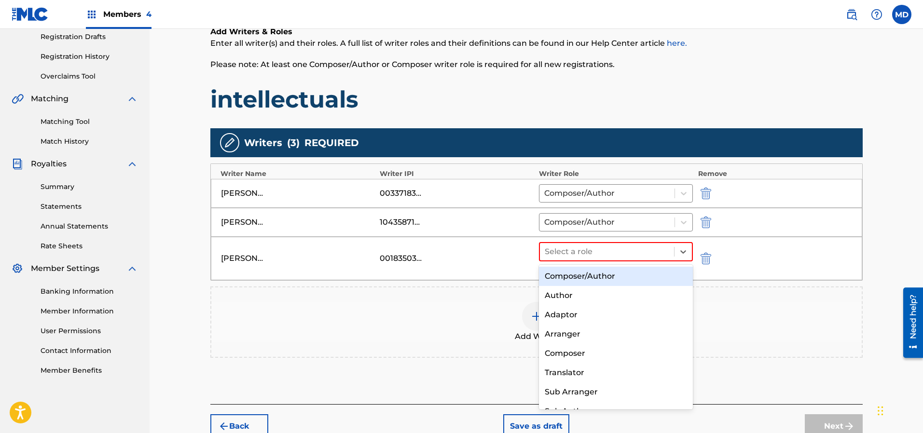
click at [584, 279] on div "Composer/Author" at bounding box center [616, 276] width 154 height 19
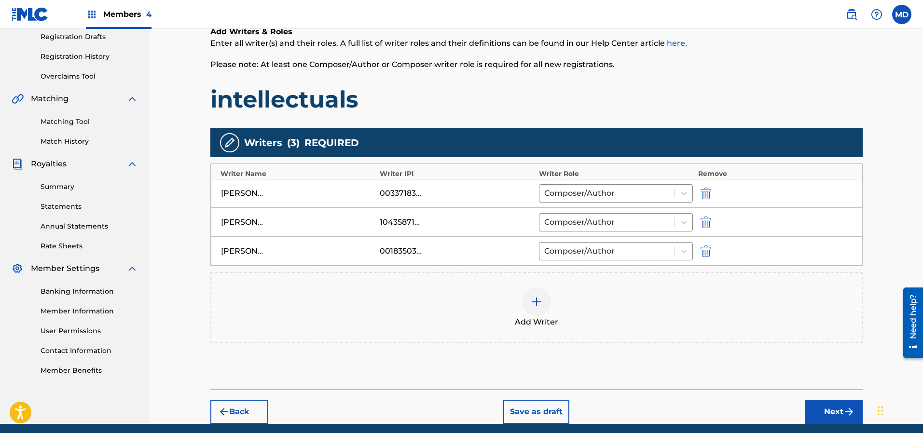
click at [540, 305] on img at bounding box center [537, 302] width 12 height 12
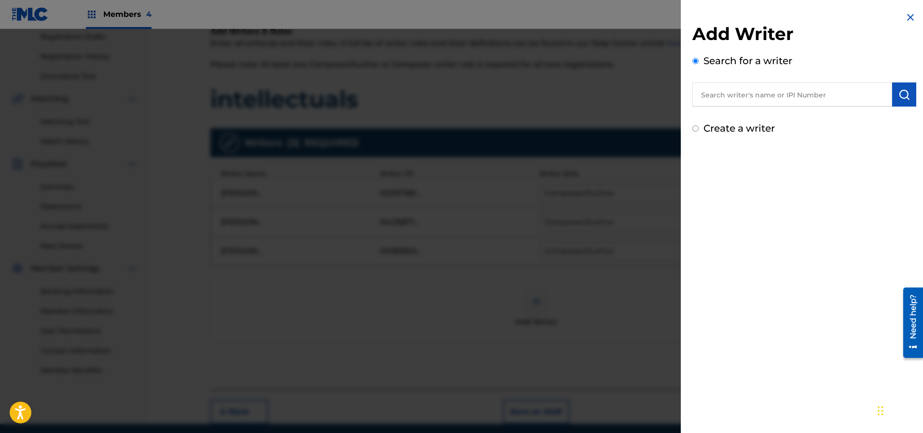
click at [757, 95] on input "text" at bounding box center [792, 94] width 200 height 24
paste input "185670148"
click at [900, 95] on img "submit" at bounding box center [904, 95] width 12 height 12
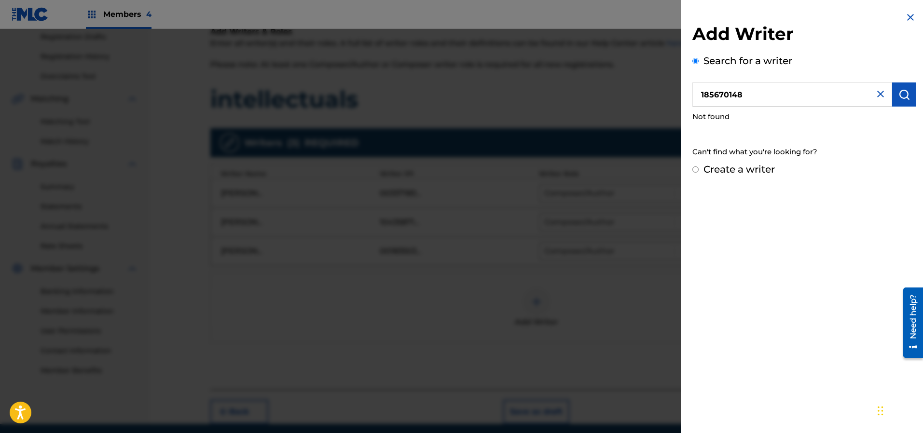
click at [700, 97] on input "185670148" at bounding box center [792, 94] width 200 height 24
type input "00185670148"
click at [904, 90] on img "submit" at bounding box center [904, 95] width 12 height 12
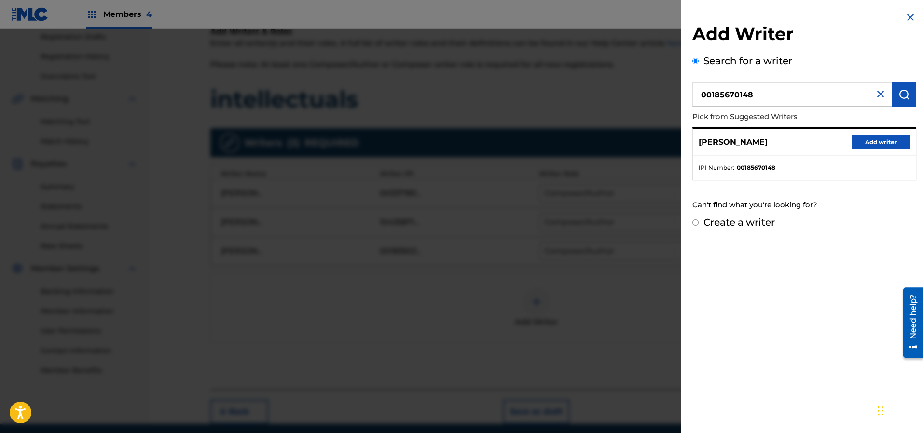
click at [875, 137] on button "Add writer" at bounding box center [881, 142] width 58 height 14
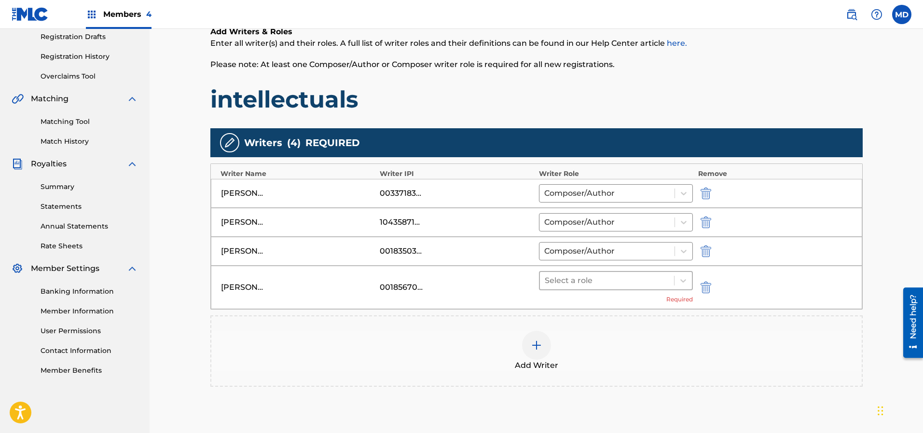
click at [558, 279] on div at bounding box center [606, 281] width 125 height 14
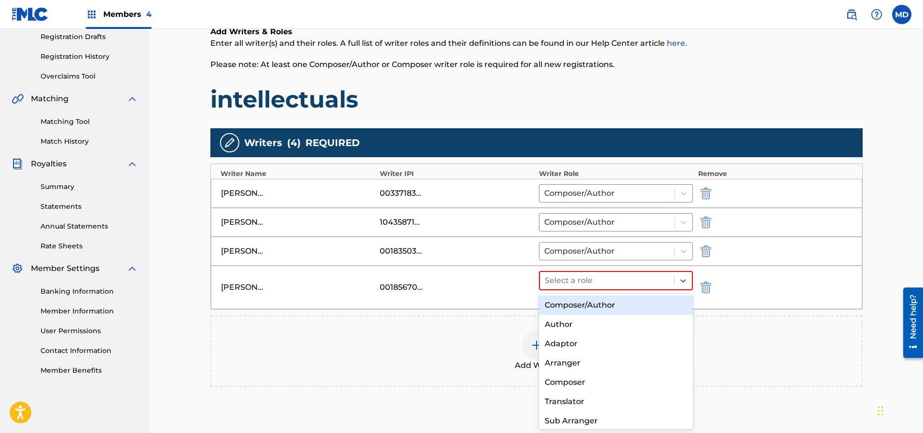
click at [574, 307] on div "Composer/Author" at bounding box center [616, 305] width 154 height 19
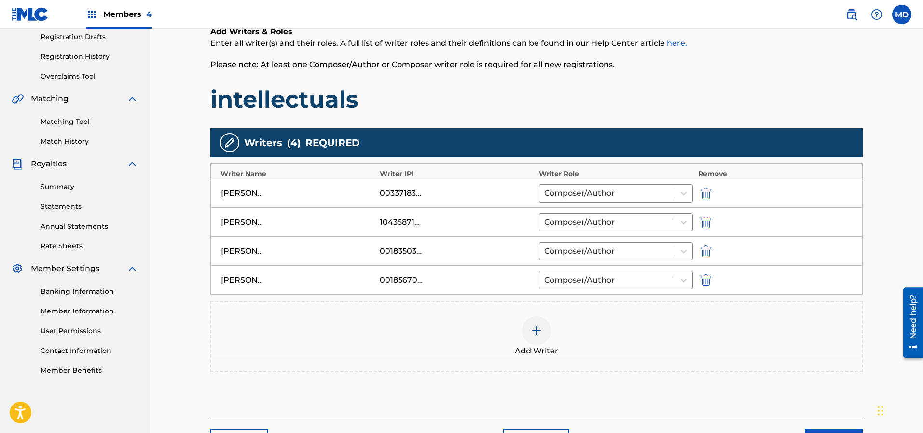
click at [544, 333] on div at bounding box center [536, 330] width 29 height 29
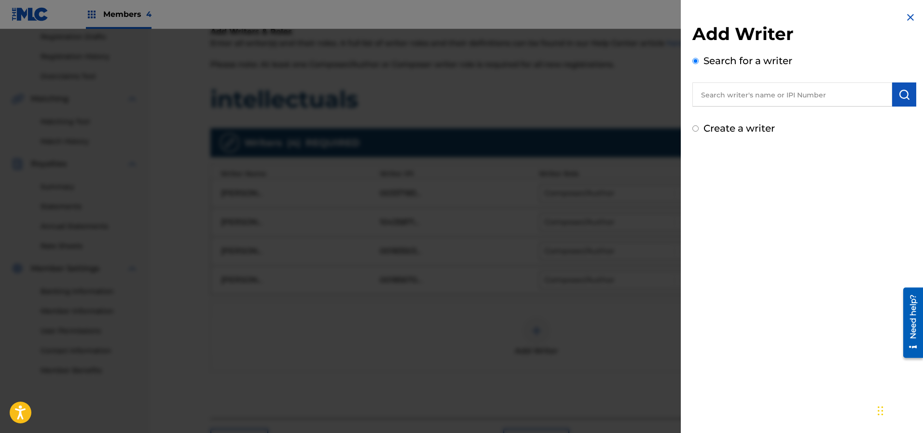
click at [774, 93] on input "text" at bounding box center [792, 94] width 200 height 24
paste input "187028652"
click at [696, 95] on input "187028652" at bounding box center [792, 94] width 200 height 24
type input "00187028652"
click at [903, 94] on img "submit" at bounding box center [904, 95] width 12 height 12
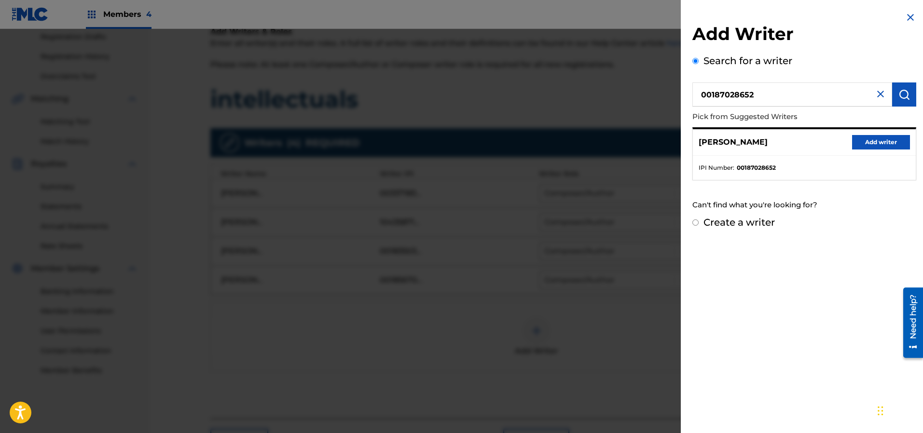
click at [863, 141] on button "Add writer" at bounding box center [881, 142] width 58 height 14
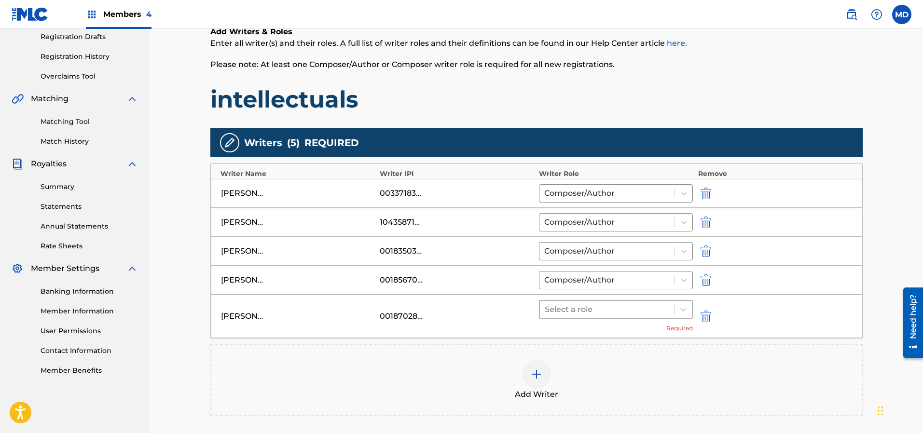
click at [561, 313] on div at bounding box center [606, 310] width 125 height 14
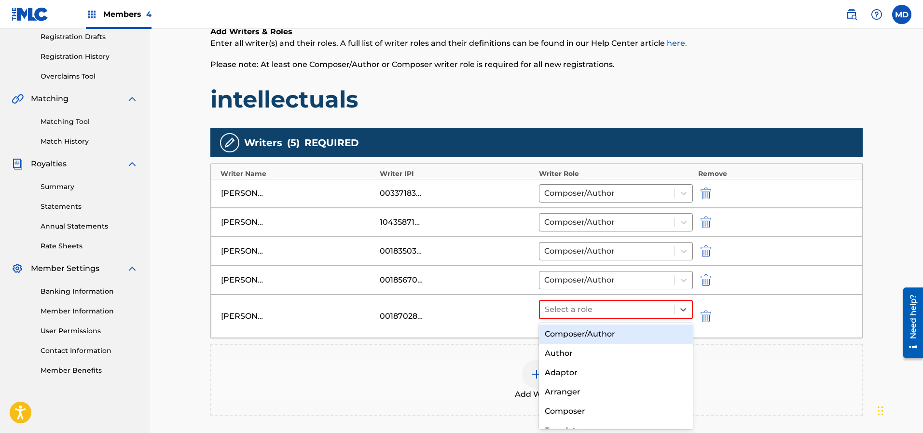
click at [575, 335] on div "Composer/Author" at bounding box center [616, 334] width 154 height 19
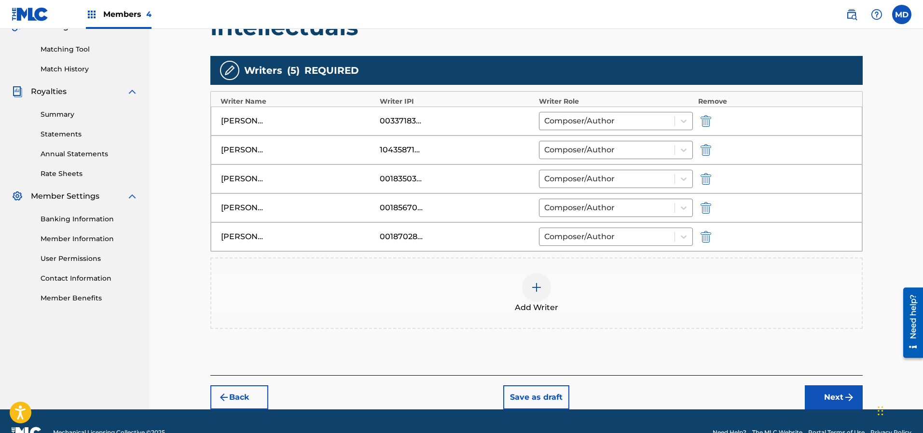
scroll to position [237, 0]
click at [831, 399] on button "Next" at bounding box center [833, 397] width 58 height 24
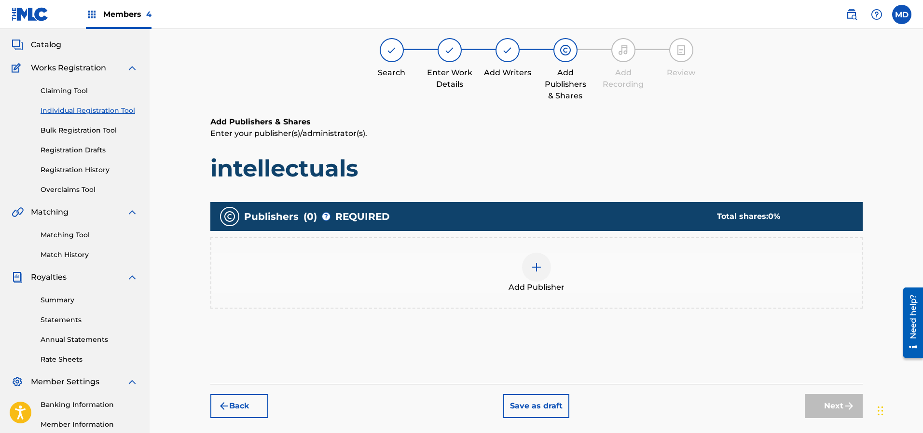
scroll to position [43, 0]
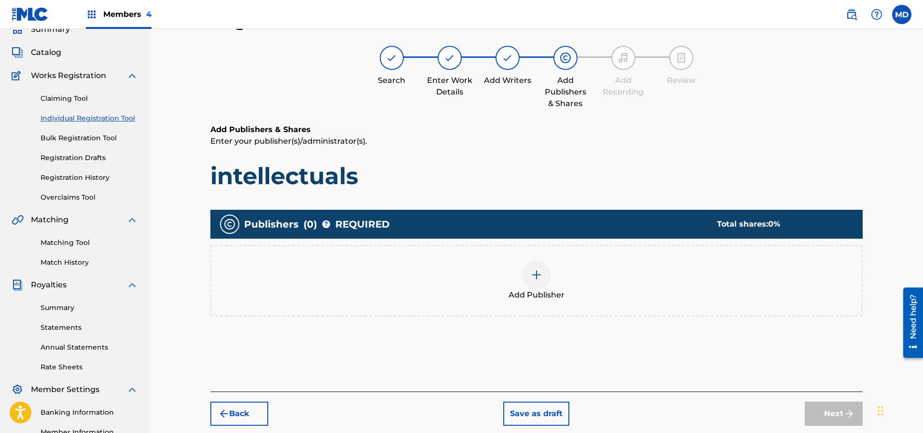
click at [533, 271] on img at bounding box center [537, 275] width 12 height 12
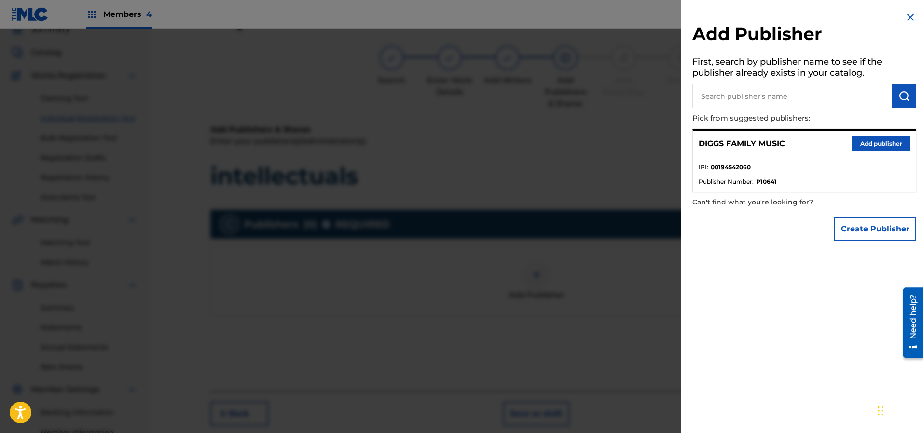
click at [896, 141] on button "Add publisher" at bounding box center [881, 143] width 58 height 14
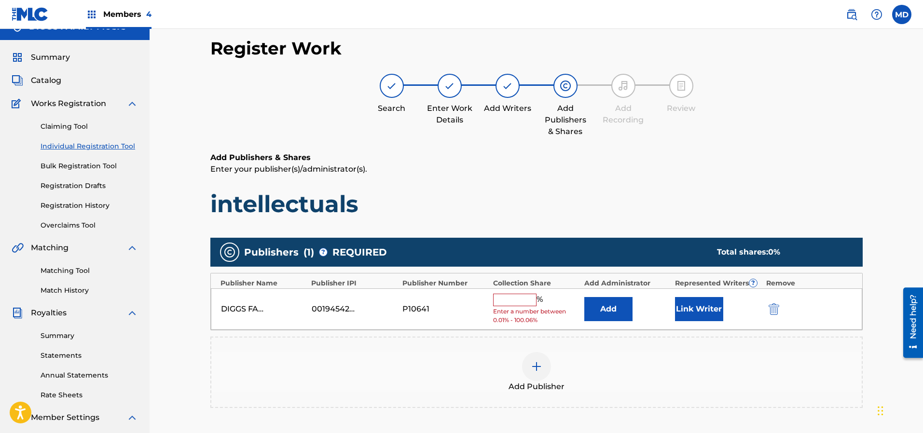
scroll to position [0, 0]
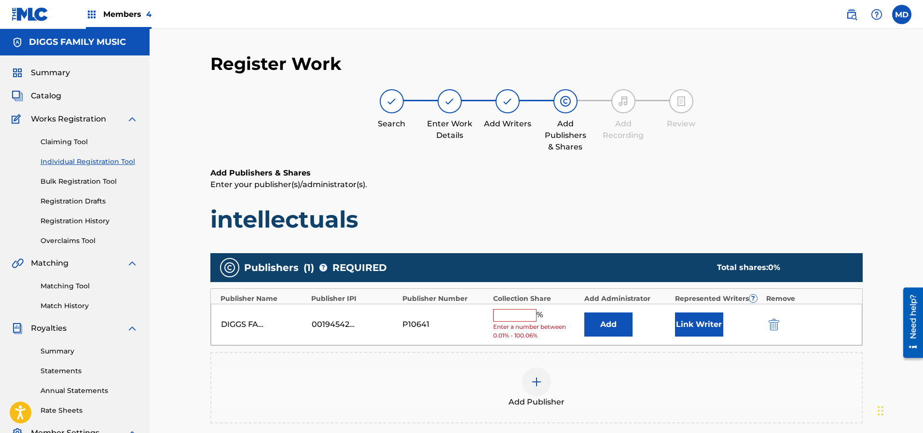
click at [526, 313] on input "text" at bounding box center [514, 315] width 43 height 13
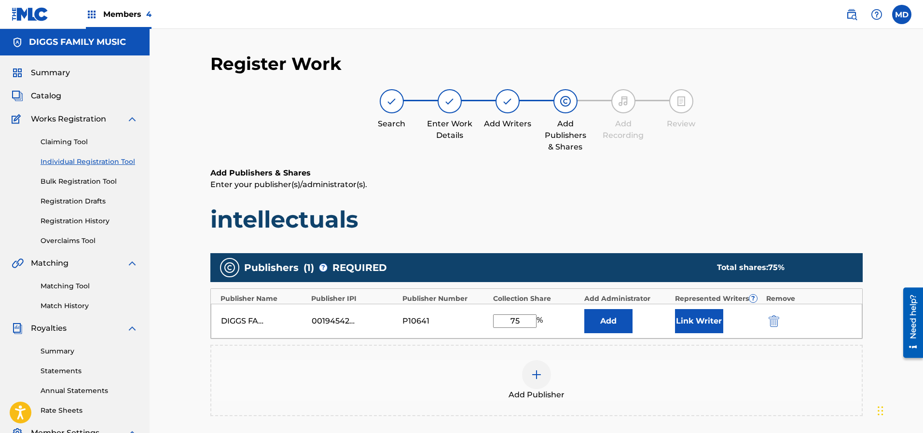
click at [701, 314] on button "Link Writer" at bounding box center [699, 321] width 48 height 24
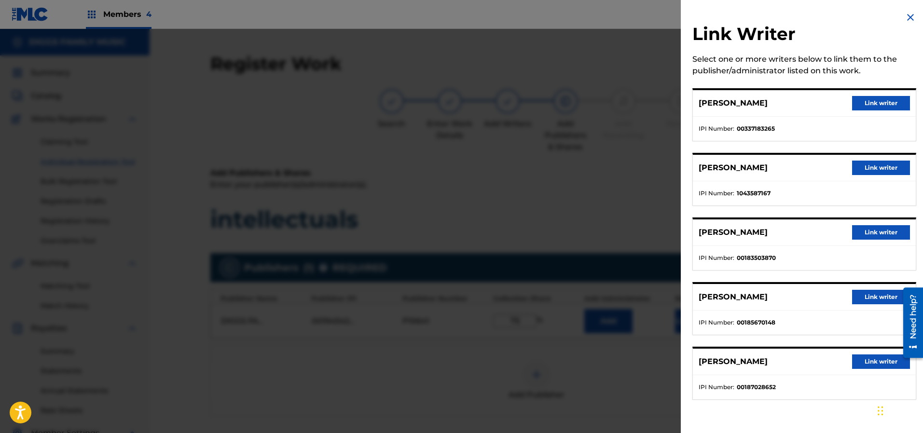
click at [866, 100] on button "Link writer" at bounding box center [881, 103] width 58 height 14
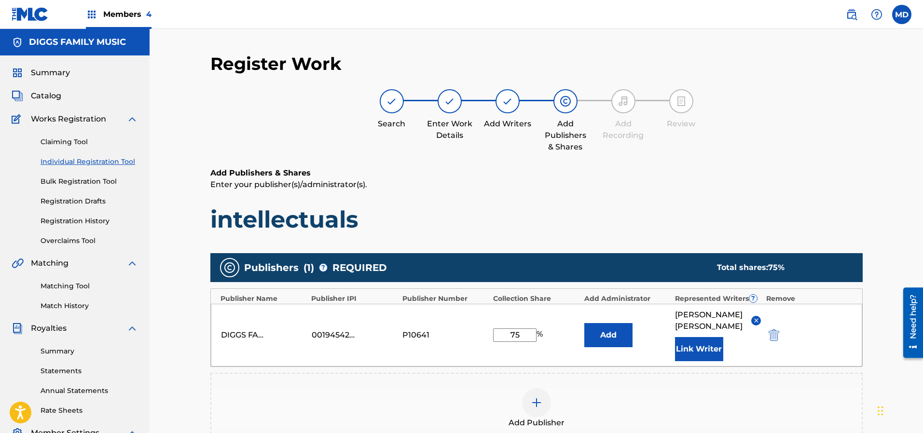
click at [754, 317] on img at bounding box center [755, 320] width 7 height 7
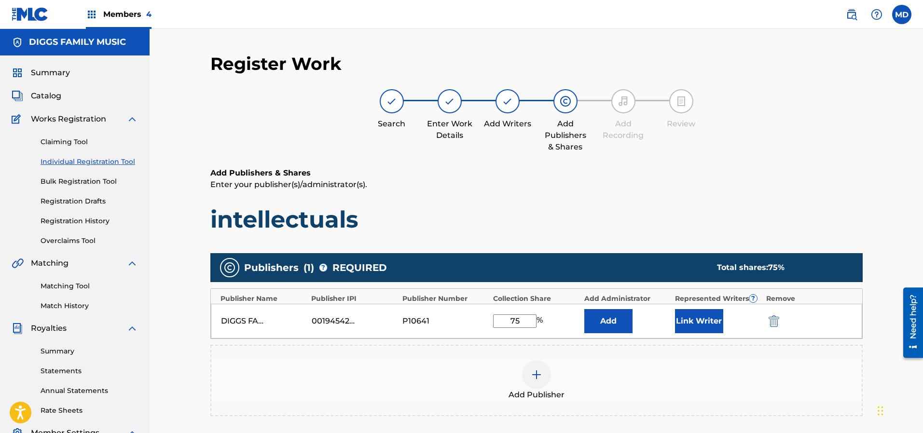
click at [707, 324] on button "Link Writer" at bounding box center [699, 321] width 48 height 24
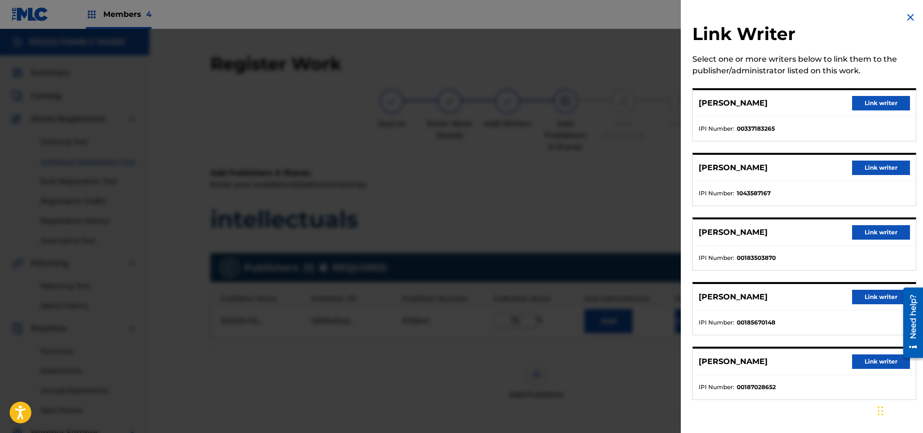
click at [871, 167] on button "Link writer" at bounding box center [881, 168] width 58 height 14
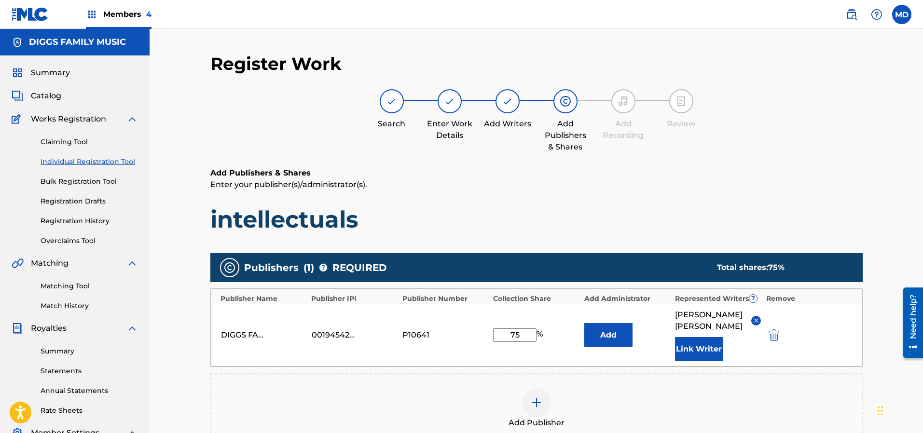
click at [693, 338] on button "Link Writer" at bounding box center [699, 349] width 48 height 24
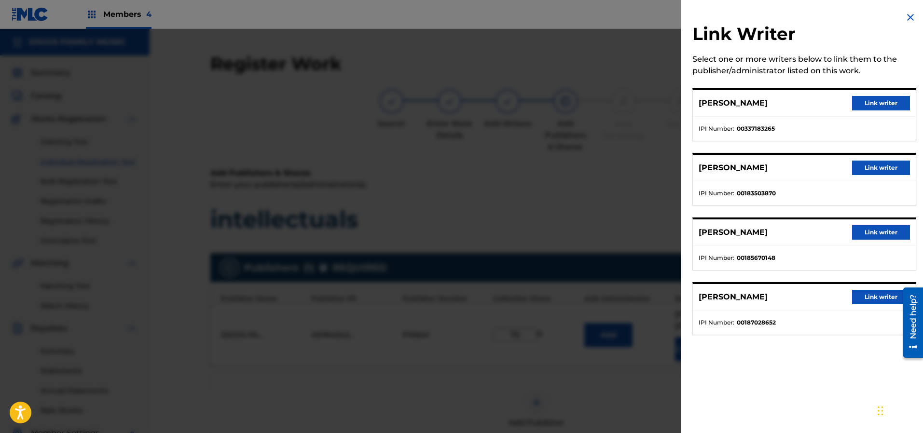
click at [869, 229] on button "Link writer" at bounding box center [881, 232] width 58 height 14
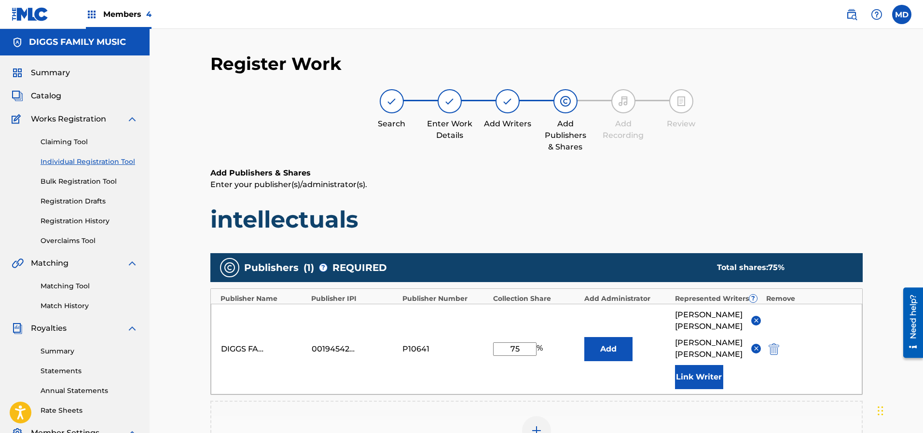
drag, startPoint x: 529, startPoint y: 334, endPoint x: 510, endPoint y: 340, distance: 20.1
click at [510, 342] on input "75" at bounding box center [514, 349] width 43 height 14
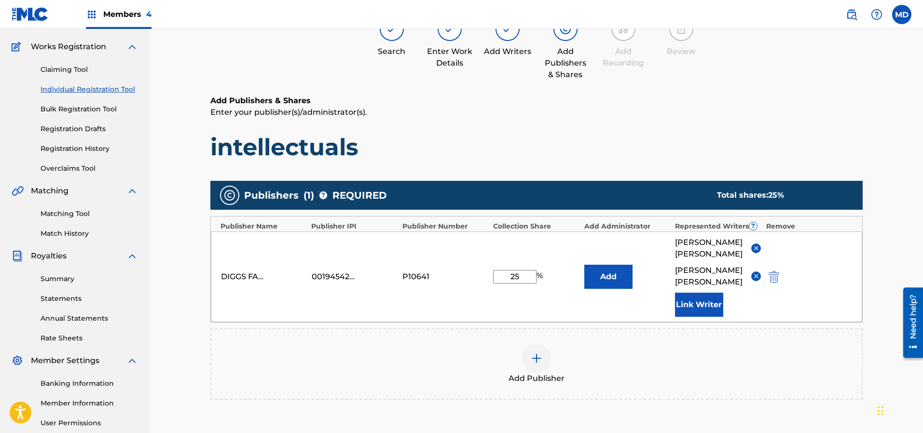
scroll to position [145, 0]
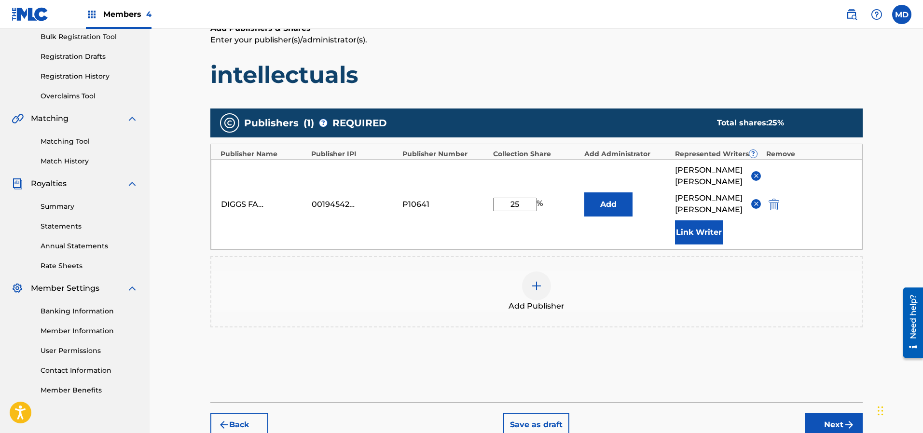
type input "25"
click at [827, 413] on button "Next" at bounding box center [833, 425] width 58 height 24
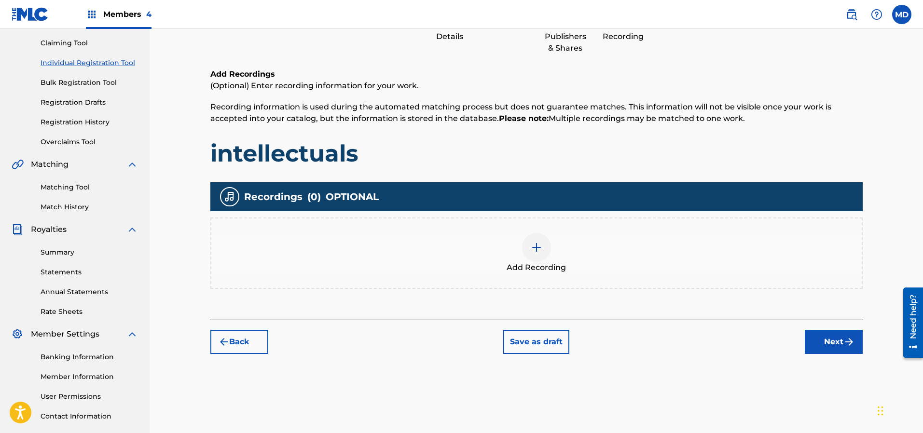
scroll to position [116, 0]
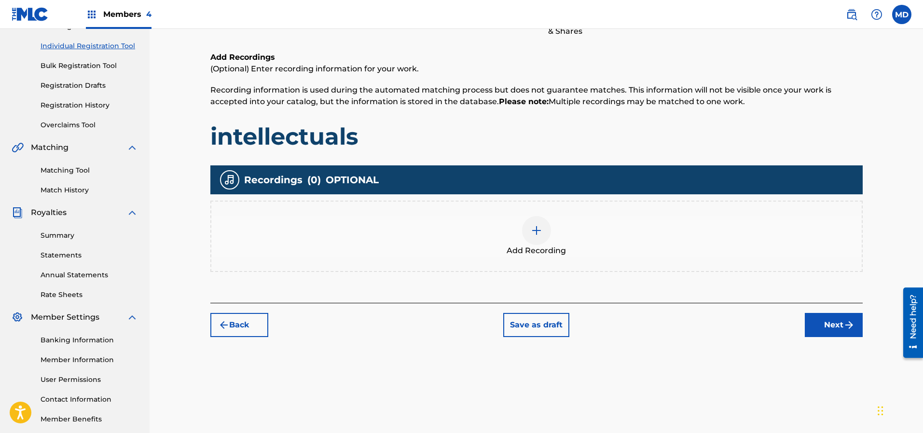
click at [832, 320] on button "Next" at bounding box center [833, 325] width 58 height 24
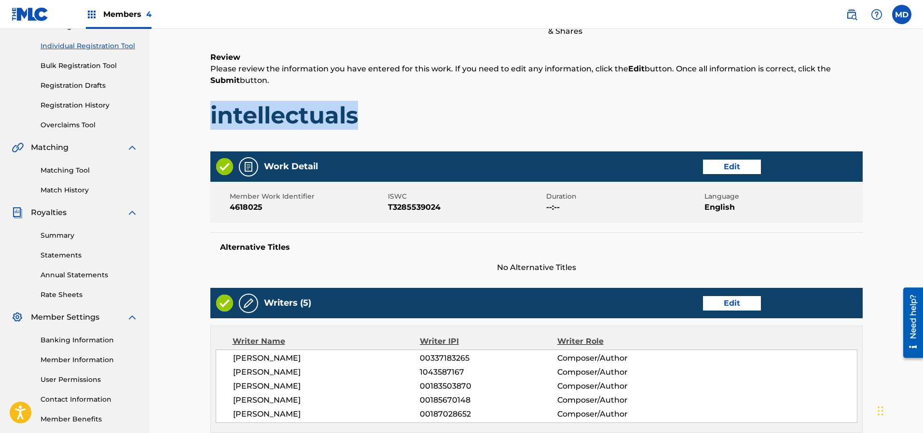
drag, startPoint x: 371, startPoint y: 113, endPoint x: 202, endPoint y: 122, distance: 169.5
click at [202, 122] on div "Register Work Search Enter Work Details Add Writers Add Publishers & Shares Add…" at bounding box center [536, 309] width 675 height 745
copy h1 "intellectuals"
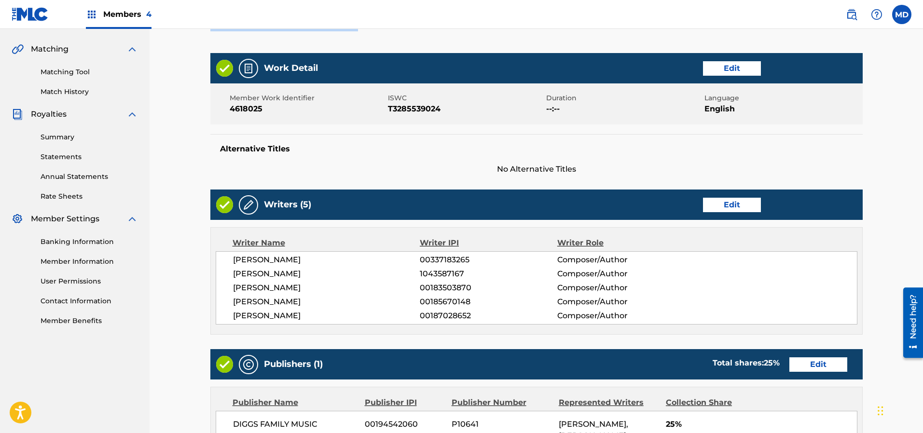
scroll to position [260, 0]
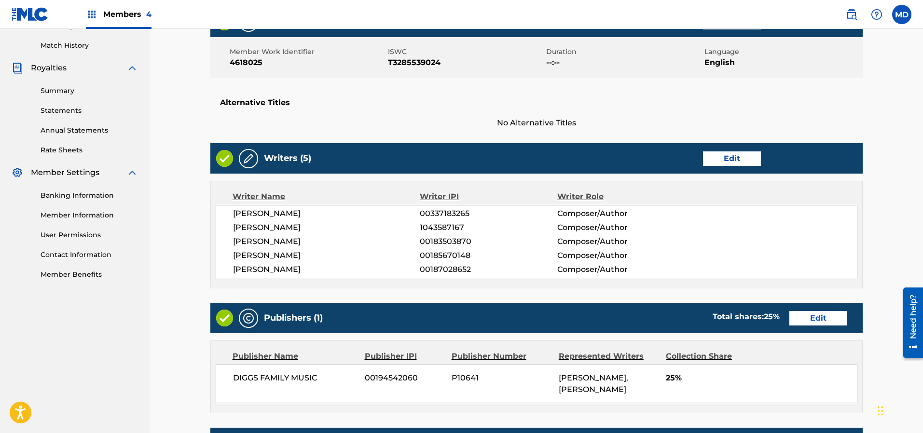
click at [745, 157] on button "Edit" at bounding box center [732, 158] width 58 height 14
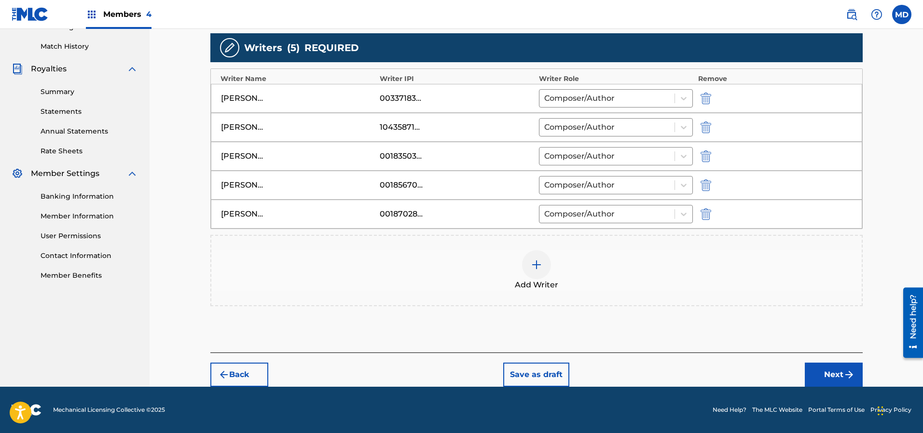
scroll to position [259, 0]
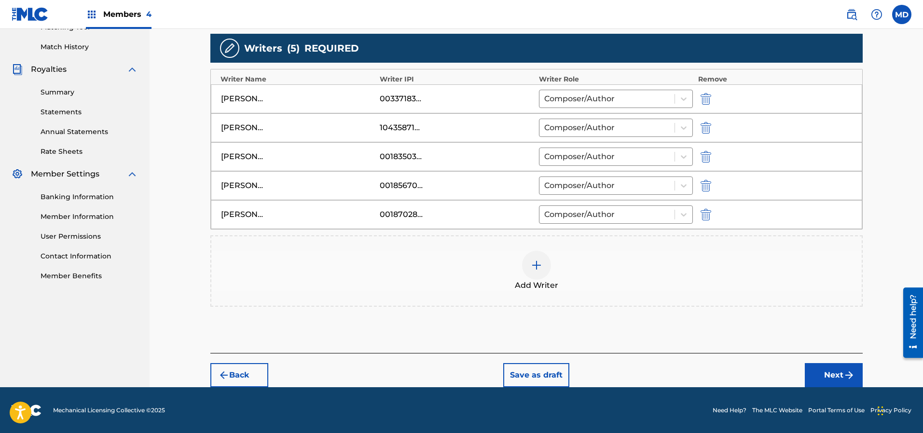
click at [534, 267] on img at bounding box center [537, 265] width 12 height 12
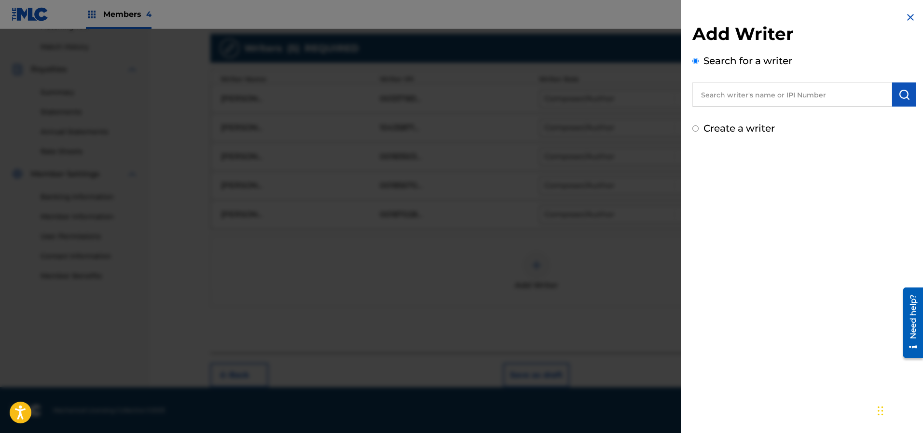
click at [802, 98] on input "text" at bounding box center [792, 94] width 200 height 24
paste input "182386159"
click at [899, 97] on img "submit" at bounding box center [904, 95] width 12 height 12
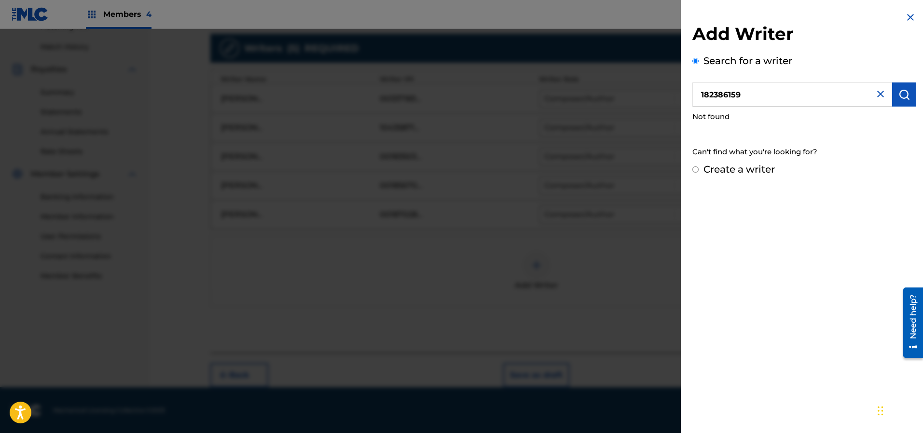
click at [699, 97] on input "182386159" at bounding box center [792, 94] width 200 height 24
type input "00182386159"
click at [903, 95] on img "submit" at bounding box center [904, 95] width 12 height 12
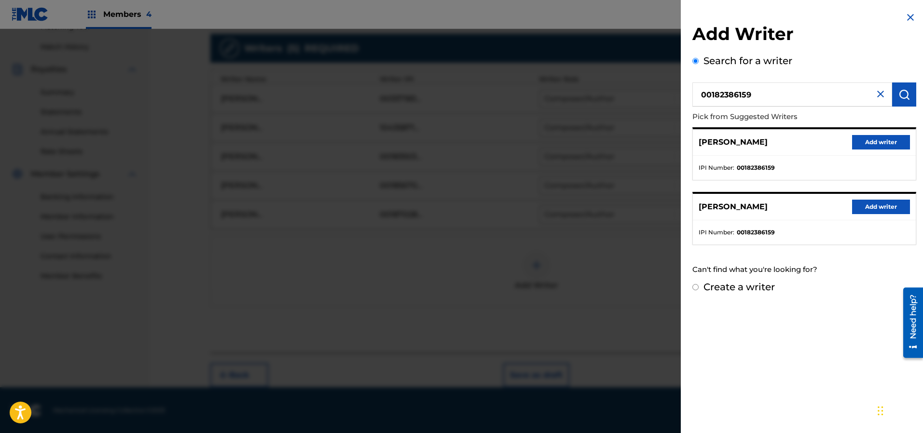
click at [869, 141] on button "Add writer" at bounding box center [881, 142] width 58 height 14
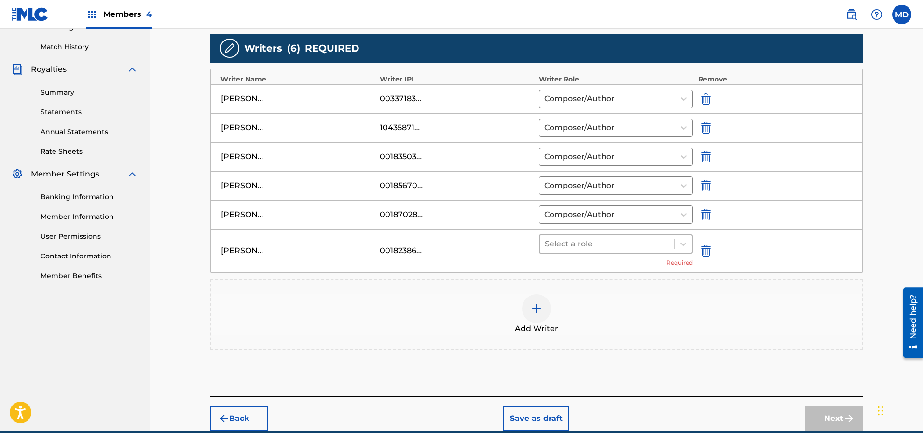
click at [593, 248] on div at bounding box center [606, 244] width 125 height 14
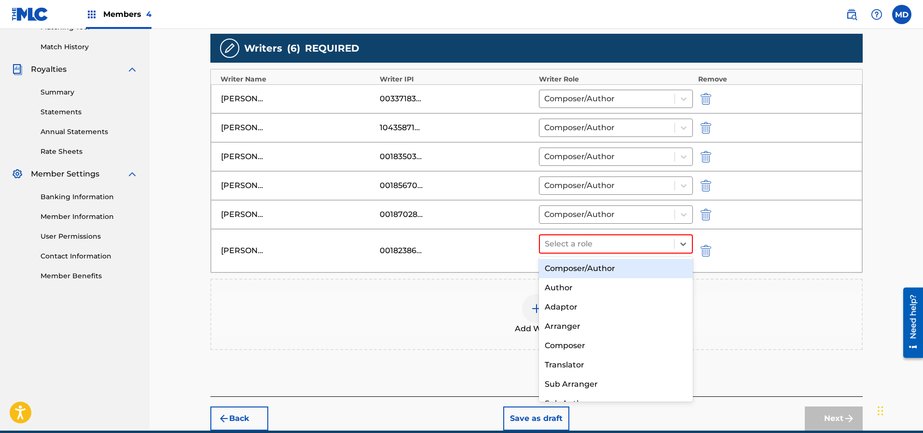
click at [595, 264] on div "Composer/Author" at bounding box center [616, 268] width 154 height 19
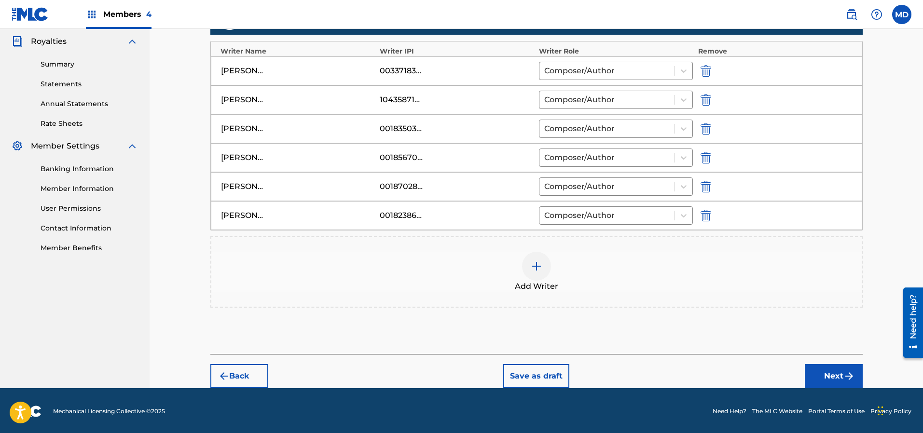
scroll to position [288, 0]
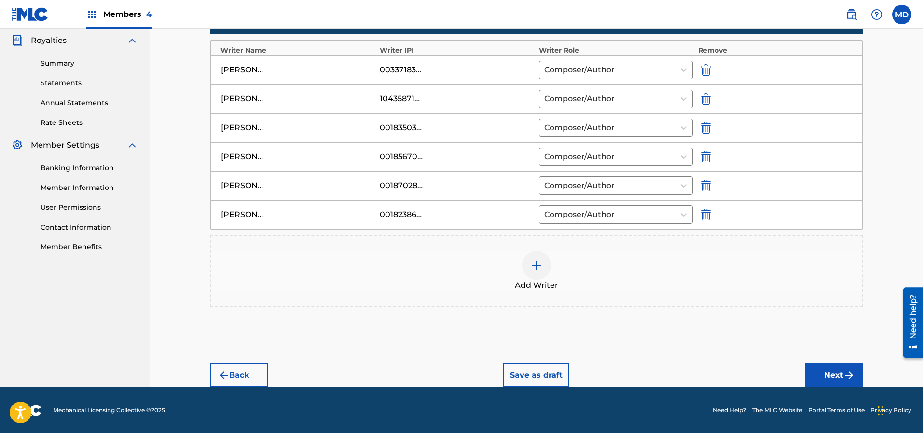
click at [832, 376] on button "Next" at bounding box center [833, 375] width 58 height 24
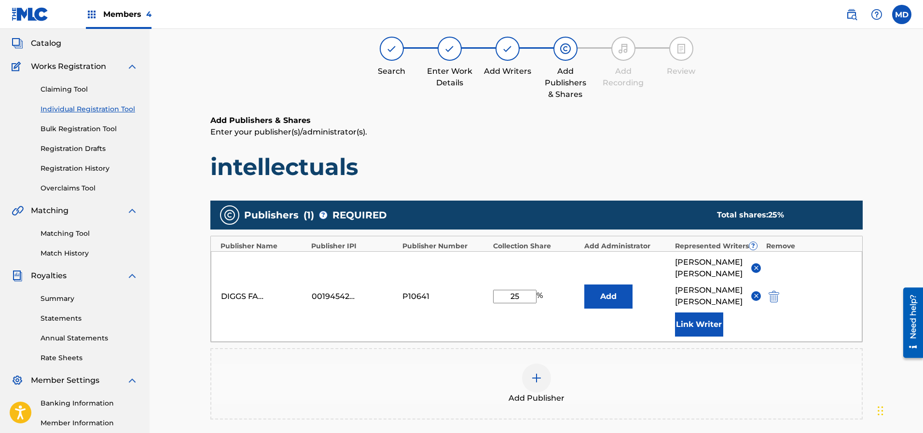
scroll to position [43, 0]
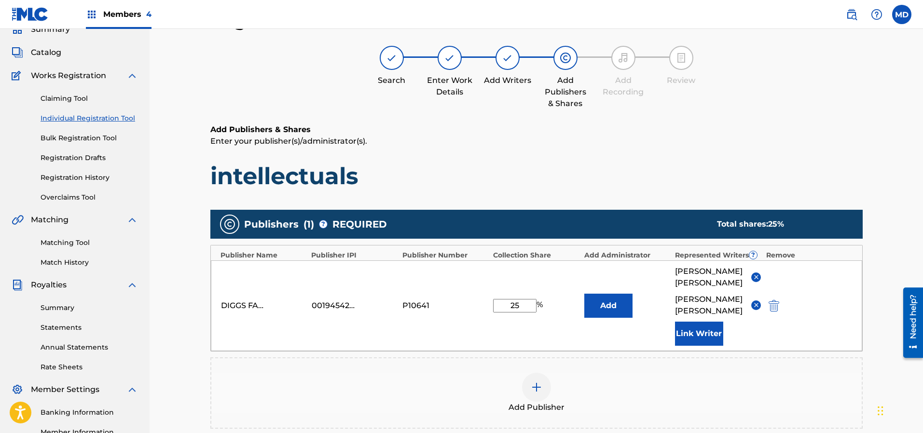
click at [695, 322] on button "Link Writer" at bounding box center [699, 334] width 48 height 24
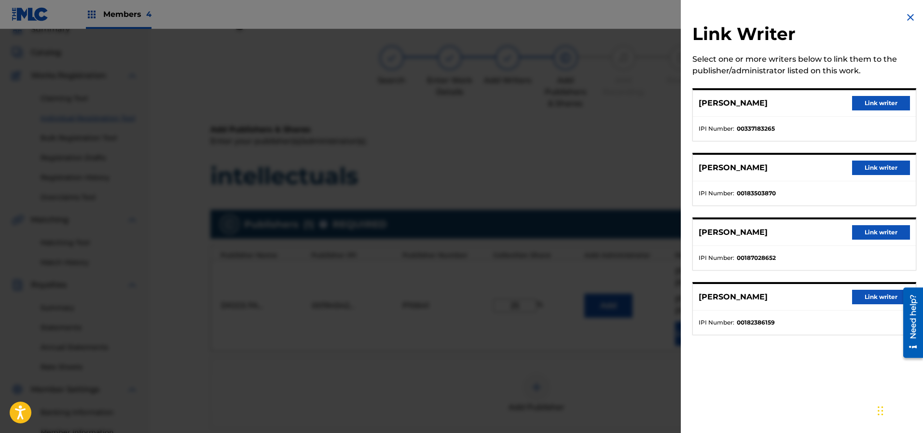
click at [875, 170] on button "Link writer" at bounding box center [881, 168] width 58 height 14
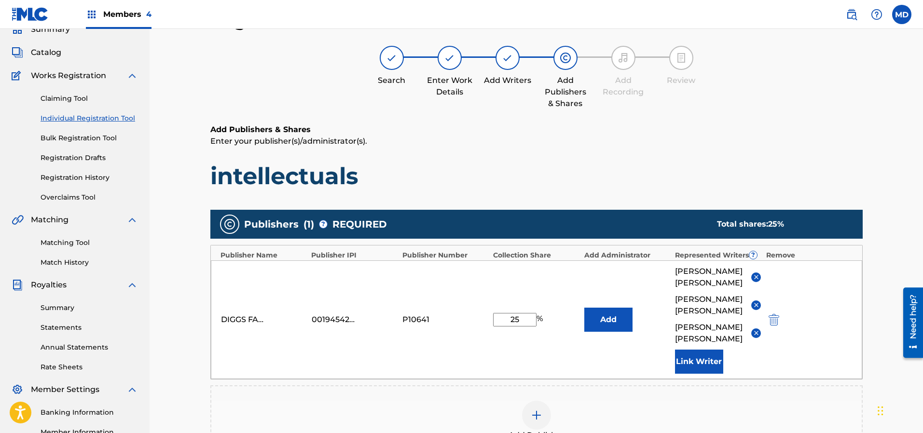
click at [702, 350] on button "Link Writer" at bounding box center [699, 362] width 48 height 24
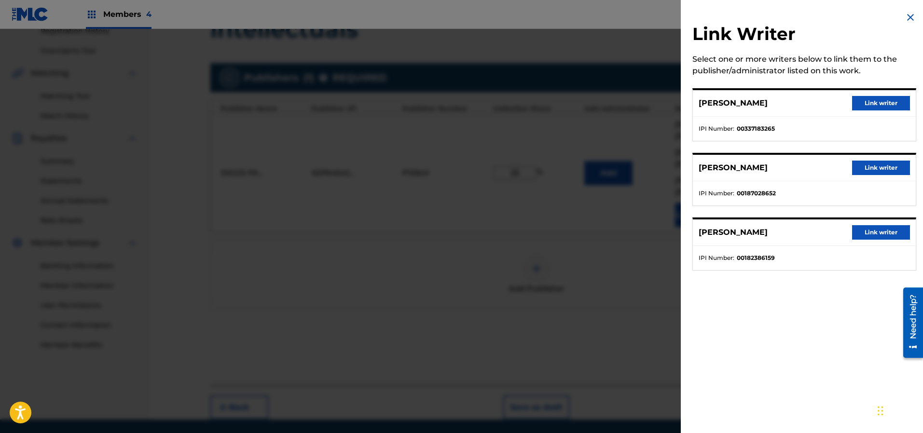
scroll to position [199, 0]
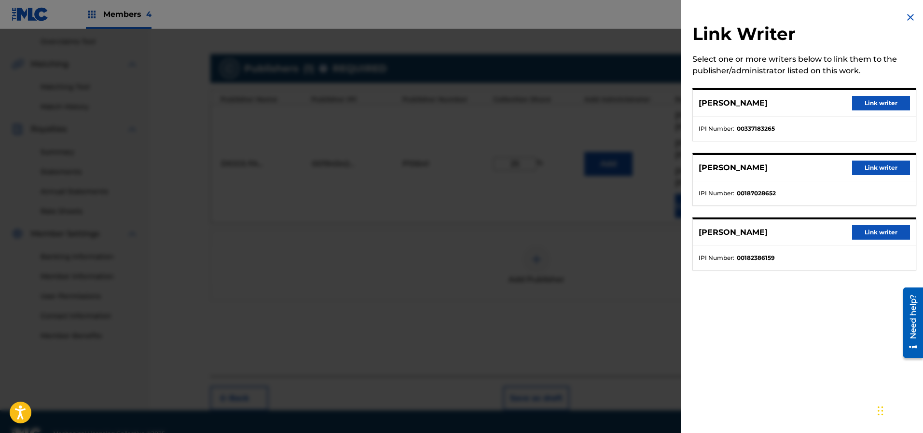
click at [908, 13] on img at bounding box center [910, 18] width 12 height 12
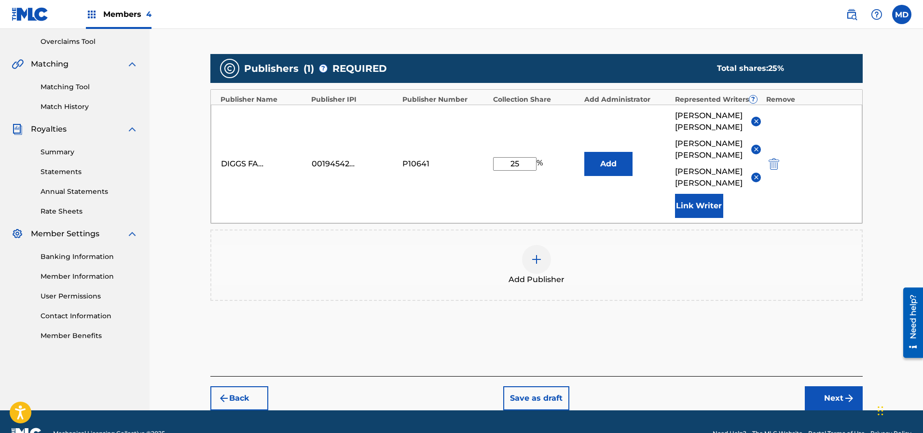
click at [826, 386] on button "Next" at bounding box center [833, 398] width 58 height 24
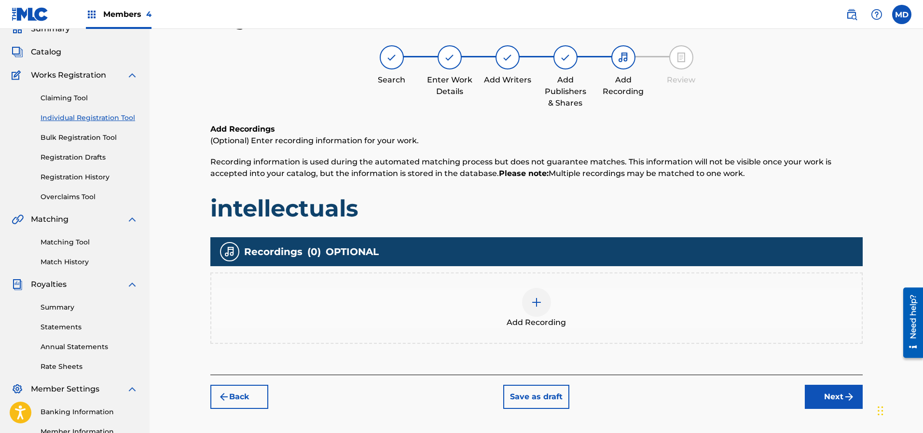
scroll to position [43, 0]
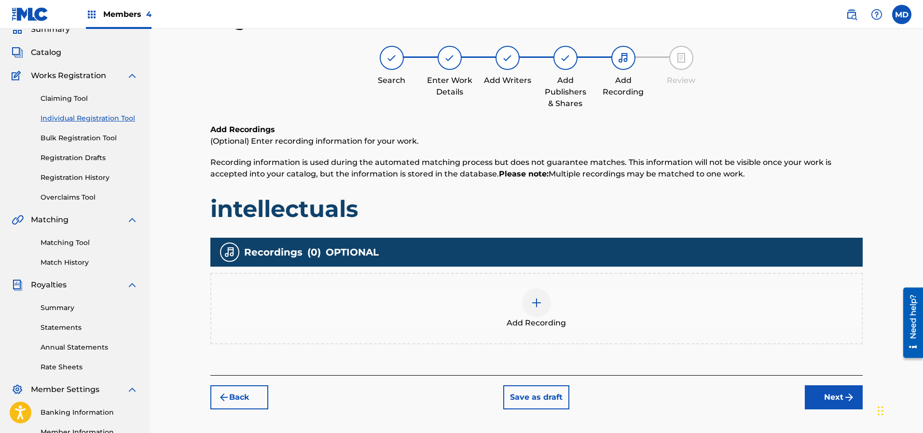
click at [542, 298] on div at bounding box center [536, 302] width 29 height 29
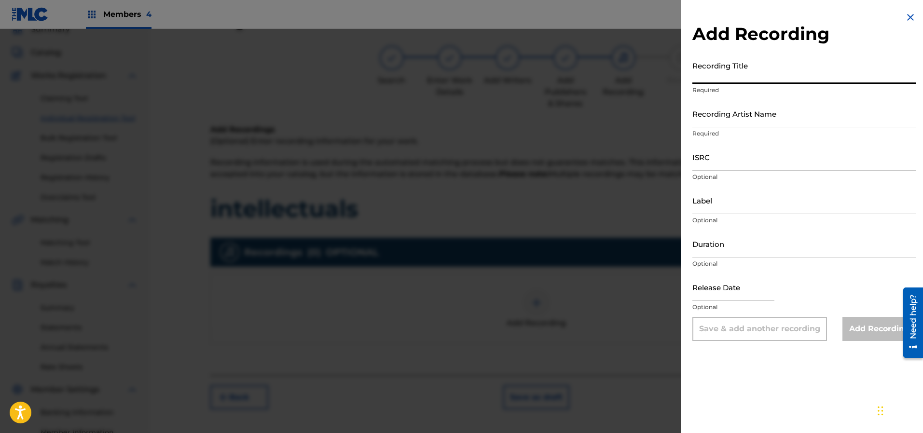
click at [758, 75] on input "Recording Title" at bounding box center [804, 69] width 224 height 27
paste input "<iframe allow="autoplay *; encrypted-media *;" frameborder="0" height="450" sty…"
type input "<iframe allow="autoplay *; encrypted-media *;" frameborder="0" height="450" sty…"
click at [824, 79] on input "<iframe allow="autoplay *; encrypted-media *;" frameborder="0" height="450" sty…" at bounding box center [804, 69] width 224 height 27
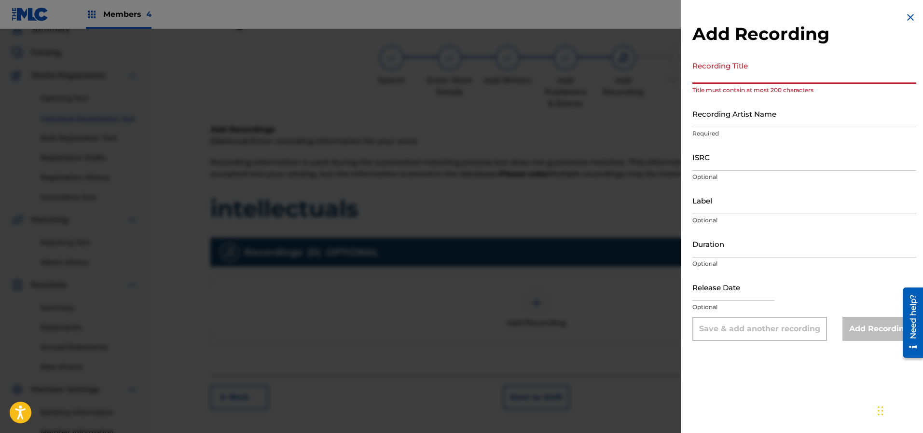
click at [824, 79] on input "<iframe allow="autoplay *; encrypted-media *;" frameborder="0" height="450" sty…" at bounding box center [804, 69] width 224 height 27
click at [716, 120] on input "Recording Artist Name" at bounding box center [804, 113] width 224 height 27
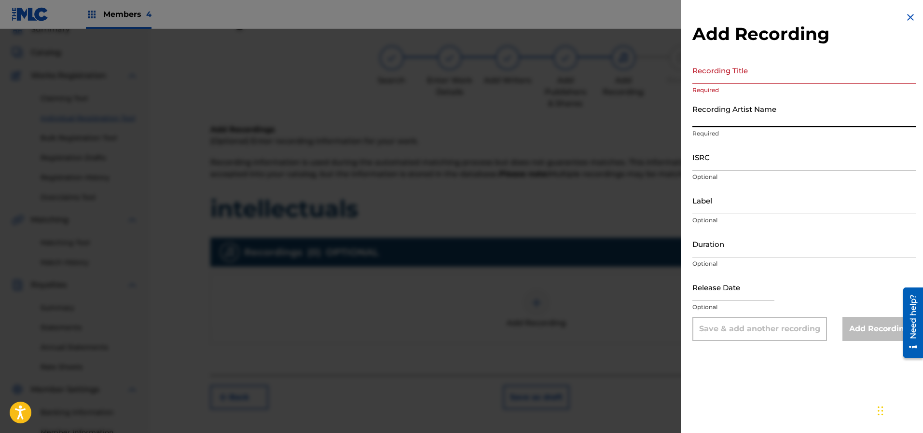
click at [745, 64] on input "Recording Title" at bounding box center [804, 69] width 224 height 27
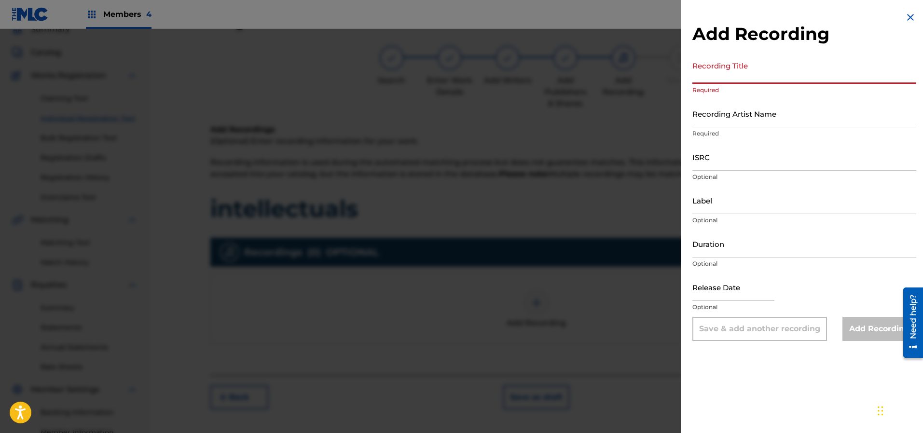
paste input "<iframe allow="autoplay *; encrypted-media *;" frameborder="0" height="450" sty…"
type input "<"
paste input "<iframe allow="autoplay *; encrypted-media *;" frameborder="0" height="450" sty…"
drag, startPoint x: 772, startPoint y: 74, endPoint x: 835, endPoint y: 78, distance: 63.8
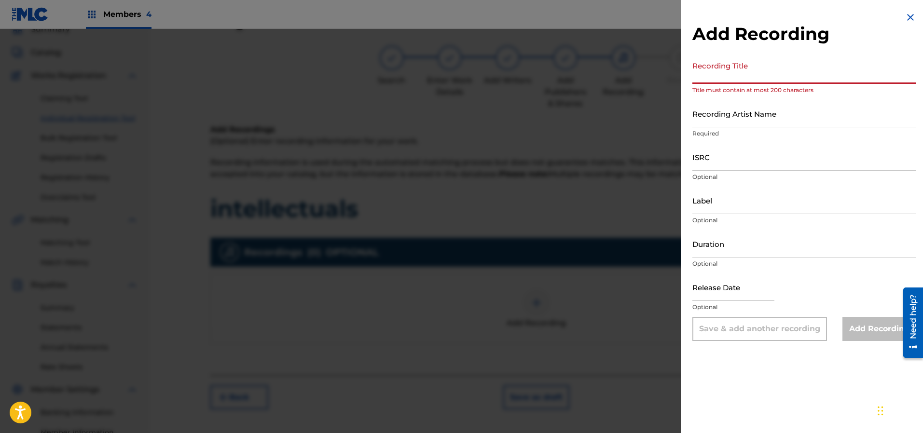
click at [835, 78] on input "<iframe allow="autoplay *; encrypted-media *;" frameborder="0" height="450" sty…" at bounding box center [804, 69] width 224 height 27
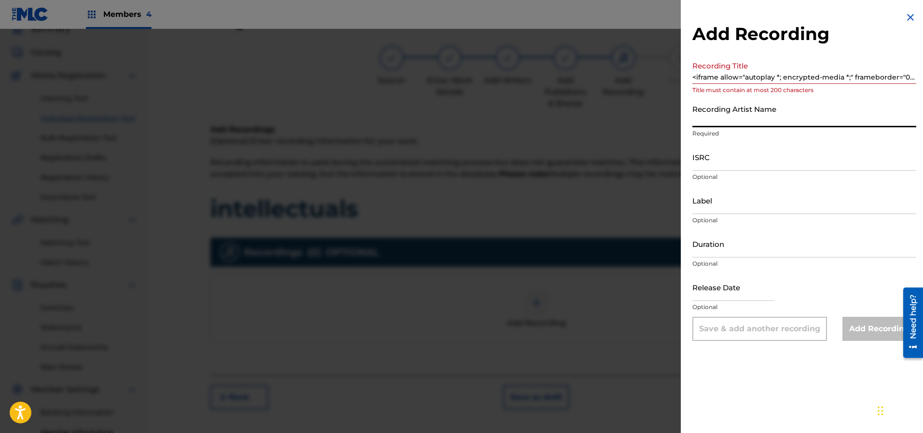
drag, startPoint x: 838, startPoint y: 121, endPoint x: 836, endPoint y: 108, distance: 13.2
click at [839, 121] on input "Recording Artist Name" at bounding box center [804, 113] width 224 height 27
click at [809, 76] on input "<iframe allow="autoplay *; encrypted-media *;" frameborder="0" height="450" sty…" at bounding box center [804, 69] width 224 height 27
click at [810, 73] on input "<iframe allow="autoplay *; encrypted-media *;" frameborder="0" height="450" sty…" at bounding box center [804, 69] width 224 height 27
click at [810, 74] on input "<iframe allow="autoplay *; encrypted-media *;" frameborder="0" height="450" sty…" at bounding box center [804, 69] width 224 height 27
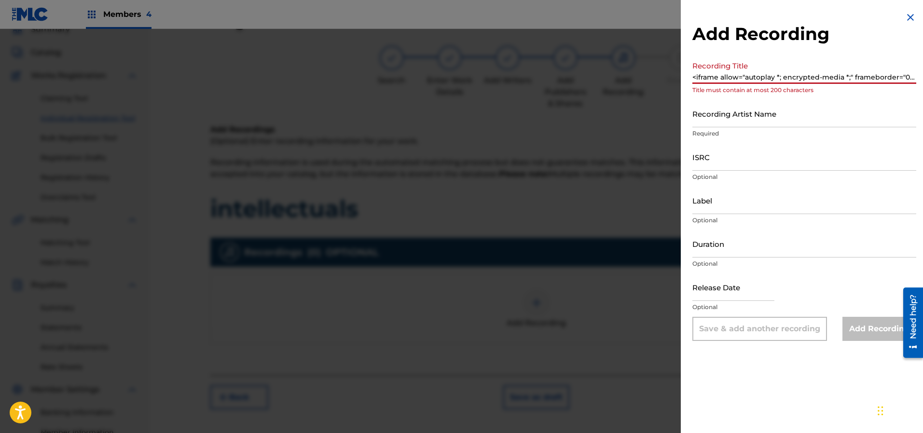
click at [810, 75] on input "<iframe allow="autoplay *; encrypted-media *;" frameborder="0" height="450" sty…" at bounding box center [804, 69] width 224 height 27
drag, startPoint x: 699, startPoint y: 79, endPoint x: 903, endPoint y: 53, distance: 205.2
click at [922, 61] on html "Accessibility Screen-Reader Guide, Feedback, and Issue Reporting | New window M…" at bounding box center [461, 173] width 923 height 433
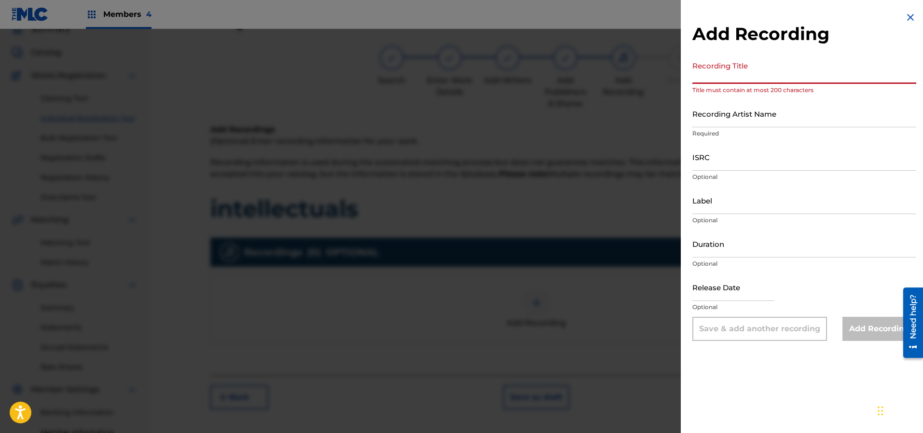
type input "<"
paste input "encrypted"
type input "e"
drag, startPoint x: 735, startPoint y: 74, endPoint x: 733, endPoint y: 79, distance: 5.6
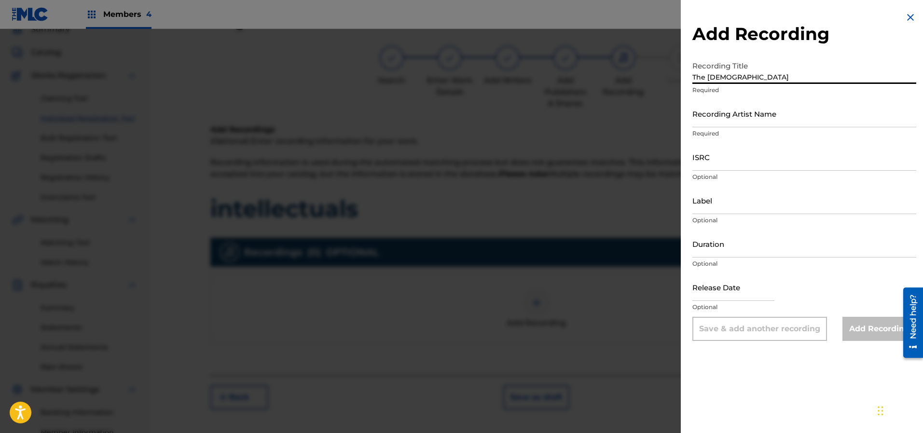
click at [721, 77] on input "The [DEMOGRAPHIC_DATA]" at bounding box center [804, 69] width 224 height 27
click at [778, 81] on input "The [DEMOGRAPHIC_DATA]" at bounding box center [804, 69] width 224 height 27
type input "The [DEMOGRAPHIC_DATA]"
click at [743, 116] on input "Recording Artist Name" at bounding box center [804, 113] width 224 height 27
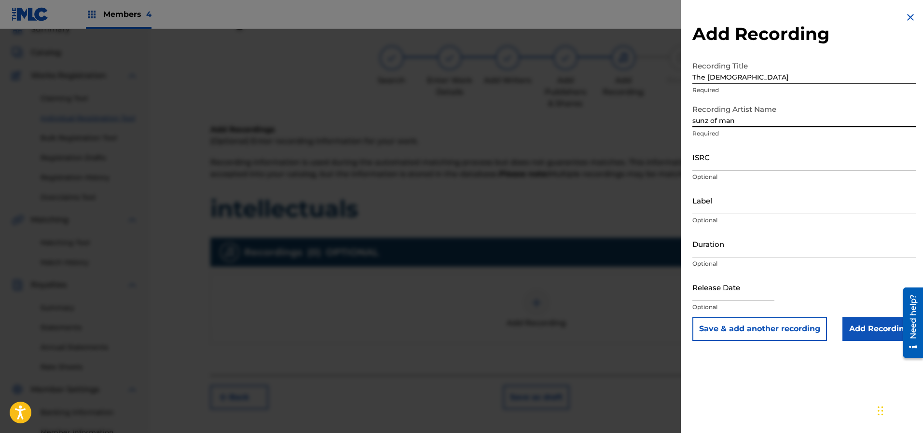
type input "sunz of man"
click at [793, 165] on input "ISRC" at bounding box center [804, 156] width 224 height 27
click at [852, 327] on input "Add Recording" at bounding box center [879, 329] width 74 height 24
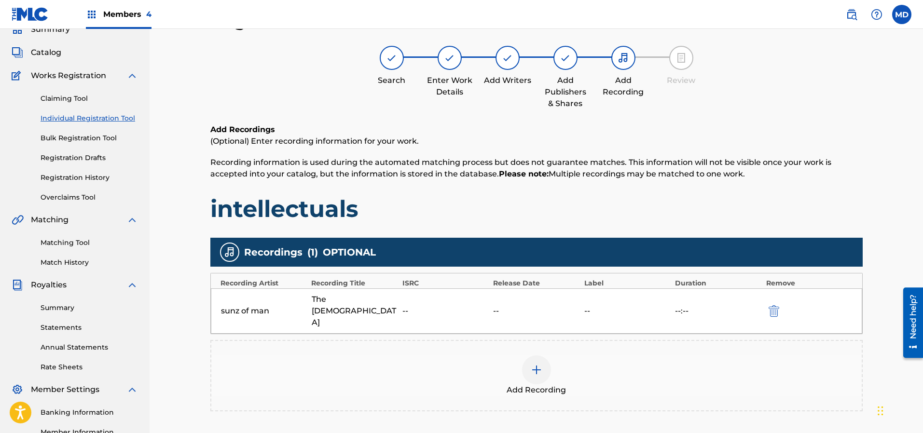
click at [368, 302] on div "The [DEMOGRAPHIC_DATA]" at bounding box center [355, 311] width 86 height 35
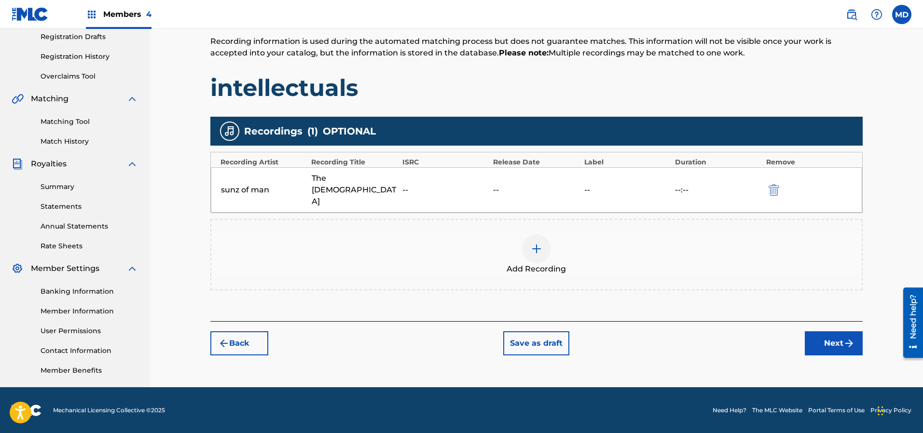
scroll to position [164, 0]
drag, startPoint x: 530, startPoint y: 322, endPoint x: 523, endPoint y: 323, distance: 6.3
click at [527, 331] on button "Save as draft" at bounding box center [536, 343] width 66 height 24
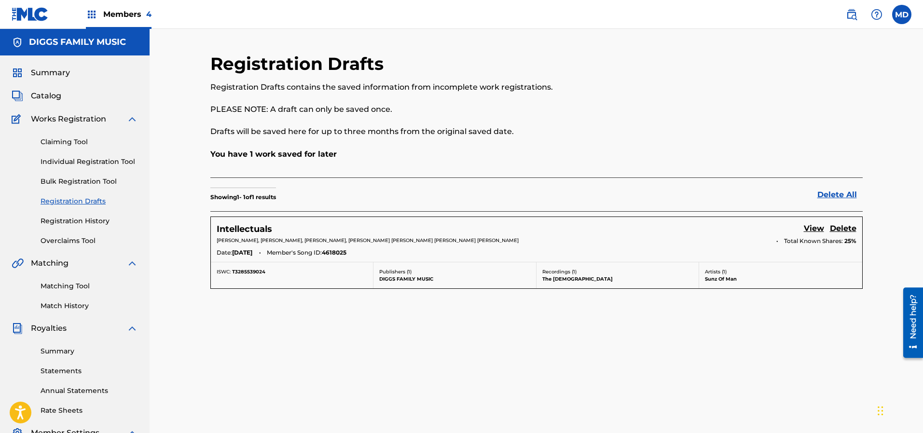
click at [78, 142] on link "Claiming Tool" at bounding box center [89, 142] width 97 height 10
